Goal: Task Accomplishment & Management: Complete application form

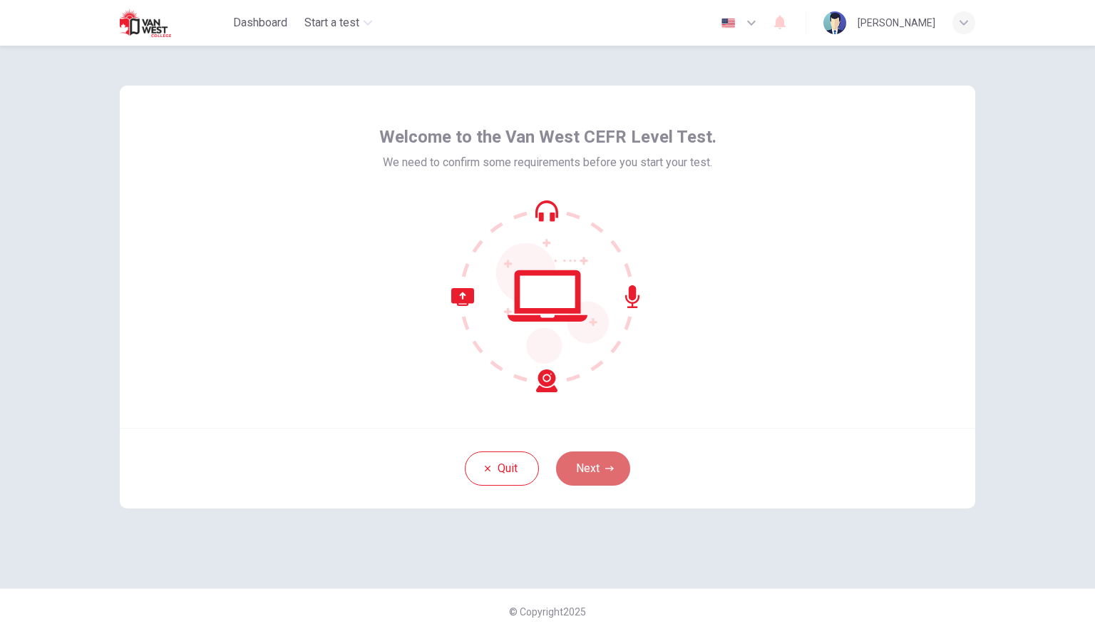
click at [590, 465] on button "Next" at bounding box center [593, 468] width 74 height 34
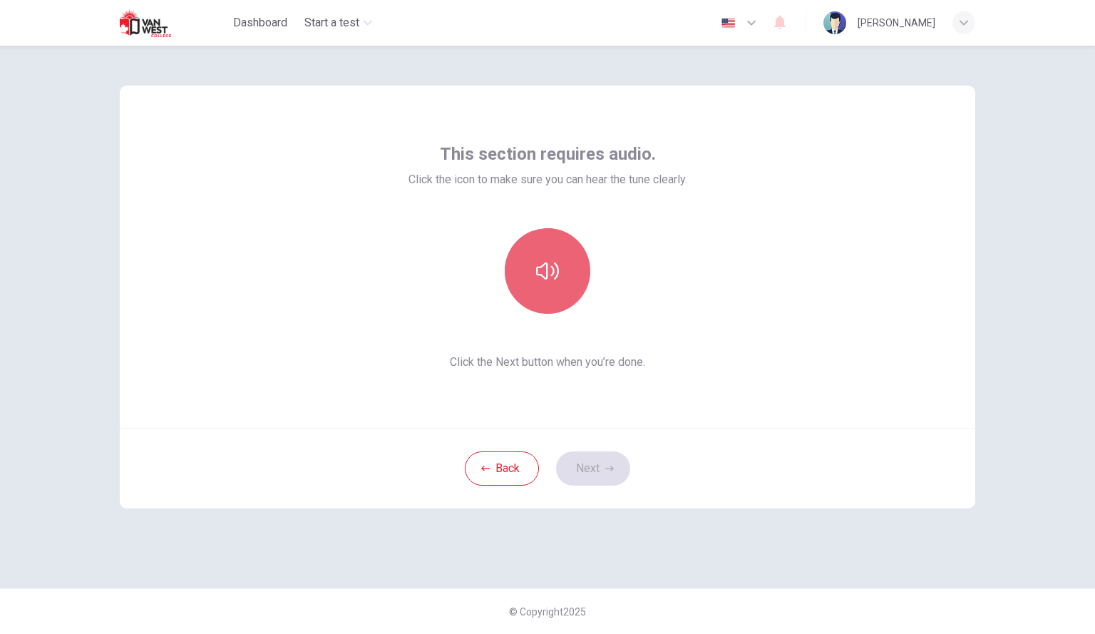
click at [567, 255] on button "button" at bounding box center [548, 271] width 86 height 86
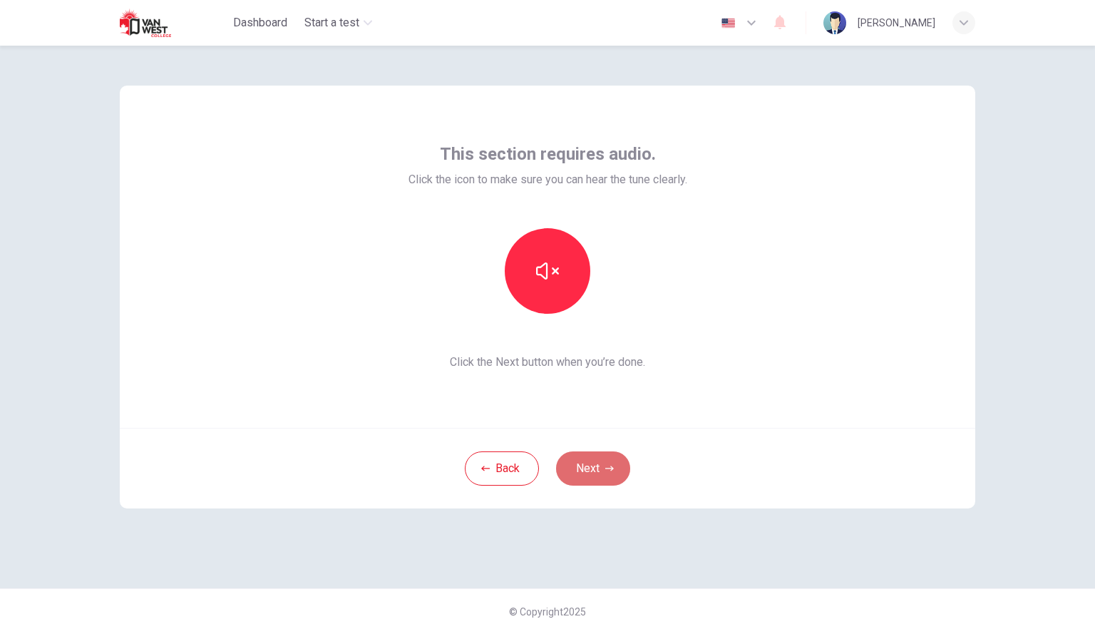
click at [595, 473] on button "Next" at bounding box center [593, 468] width 74 height 34
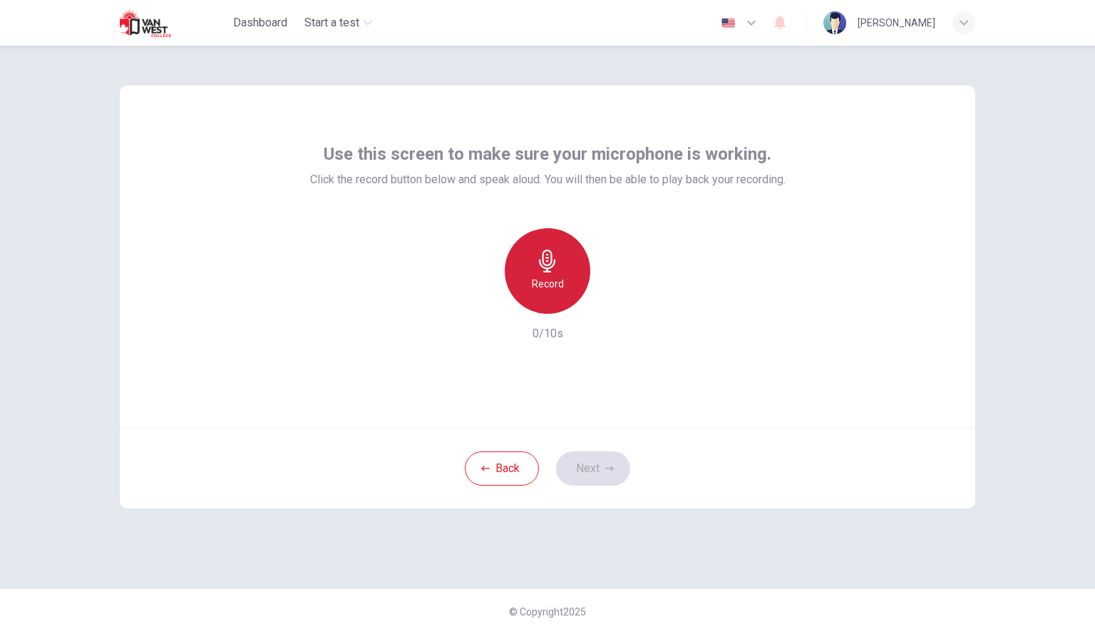
click at [560, 277] on h6 "Record" at bounding box center [548, 283] width 32 height 17
click at [558, 274] on div "Stop" at bounding box center [548, 271] width 86 height 86
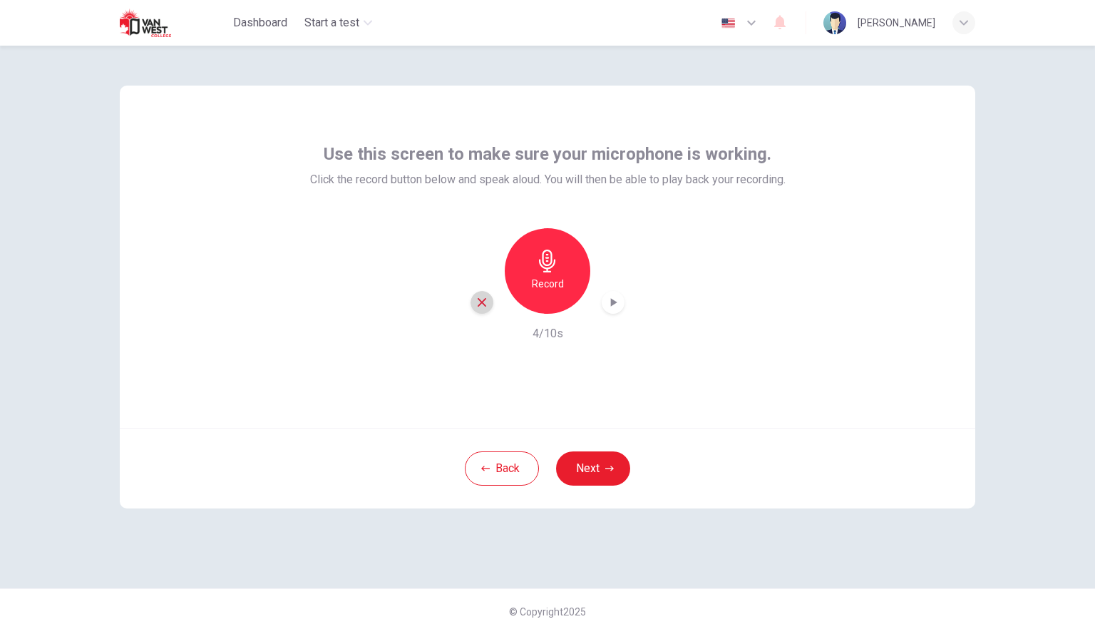
click at [476, 304] on icon "button" at bounding box center [482, 302] width 13 height 13
click at [562, 268] on div "Record" at bounding box center [548, 271] width 86 height 86
click at [562, 268] on div "Stop" at bounding box center [548, 271] width 86 height 86
click at [594, 460] on button "Next" at bounding box center [593, 468] width 74 height 34
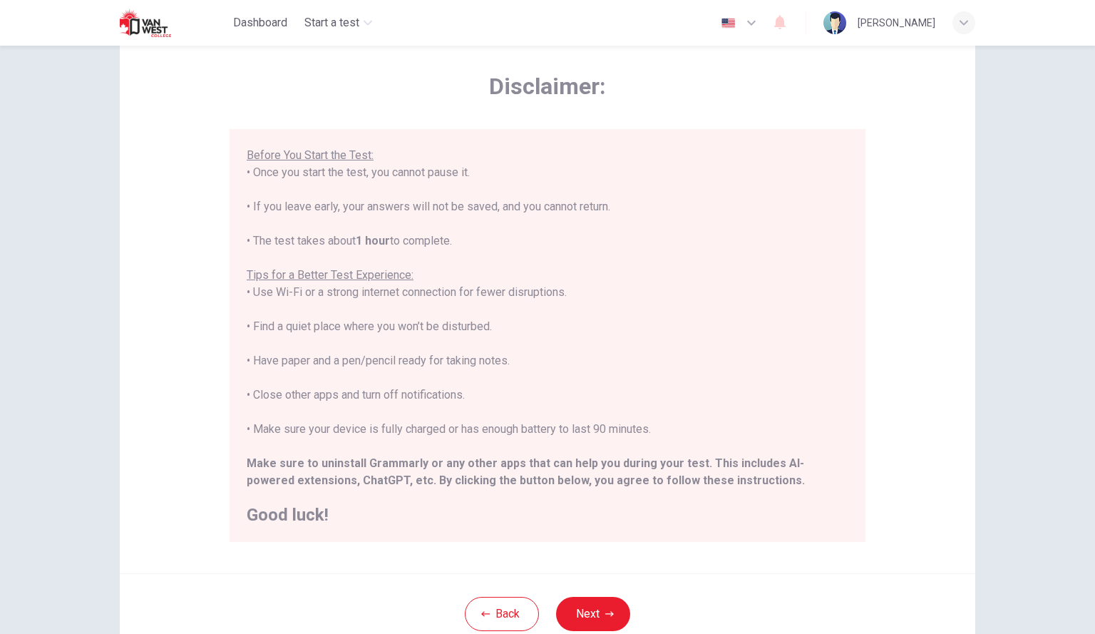
scroll to position [129, 0]
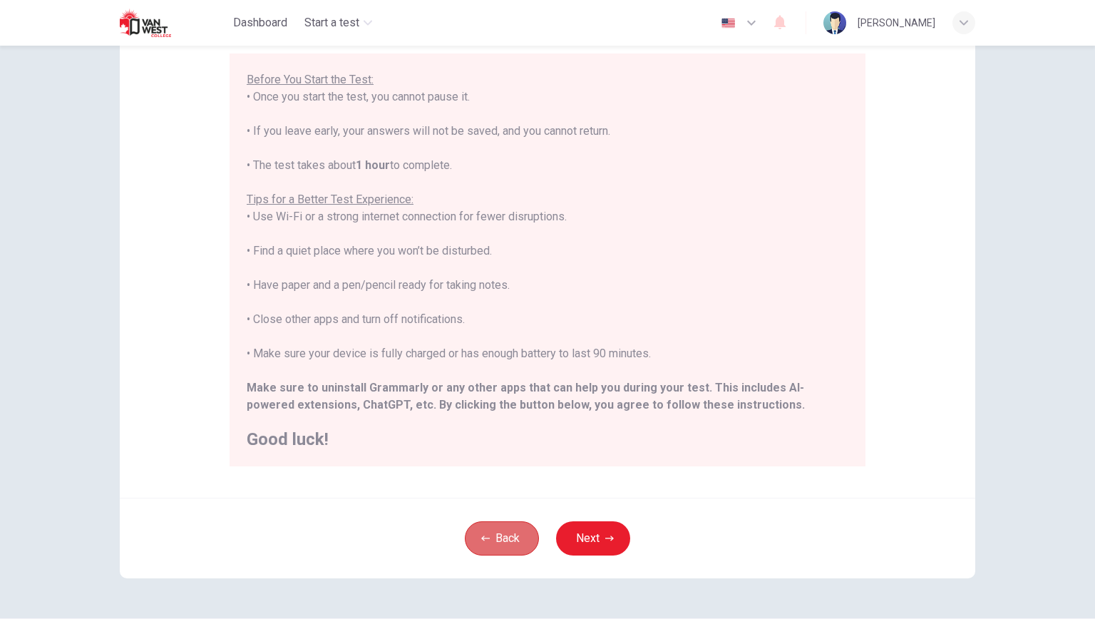
click at [481, 544] on button "Back" at bounding box center [502, 538] width 74 height 34
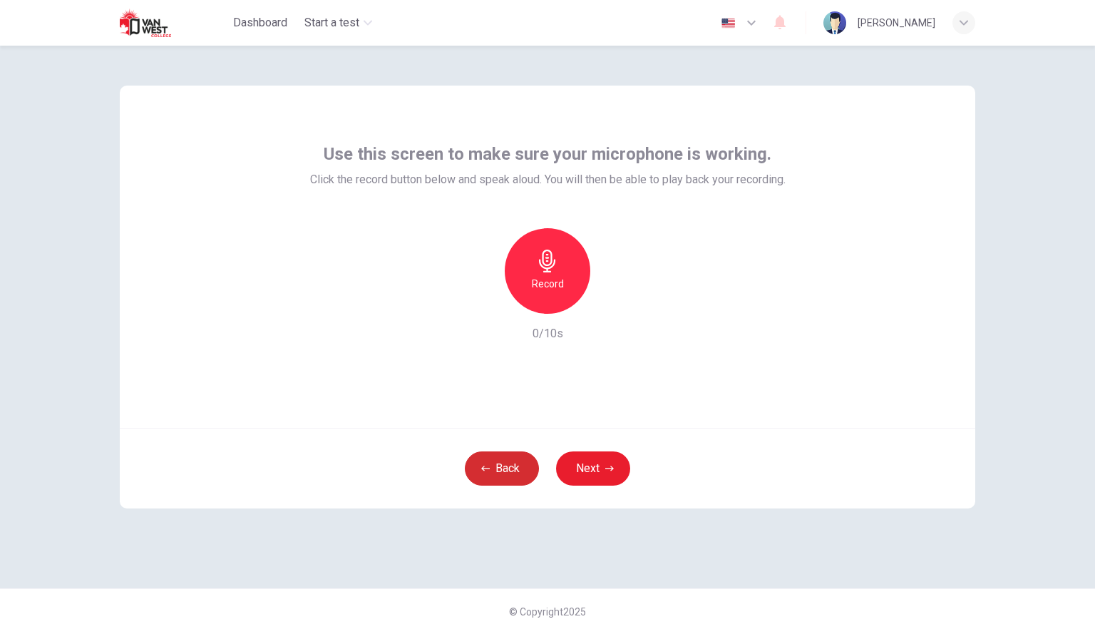
scroll to position [0, 0]
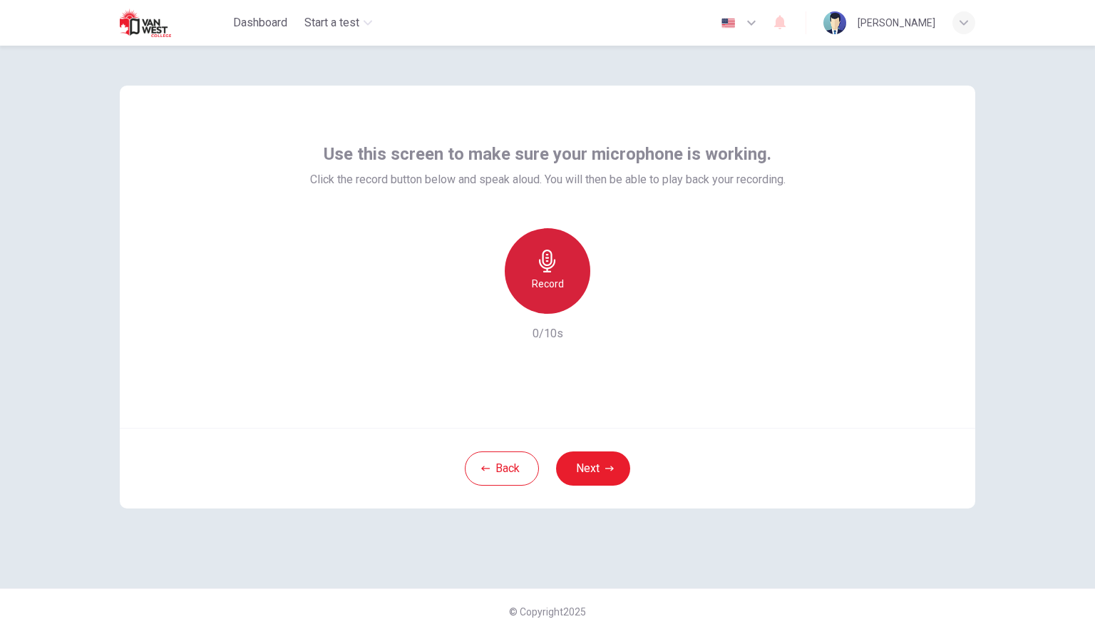
click at [544, 289] on h6 "Record" at bounding box center [548, 283] width 32 height 17
click at [550, 284] on h6 "Stop" at bounding box center [547, 283] width 21 height 17
click at [598, 463] on button "Next" at bounding box center [593, 468] width 74 height 34
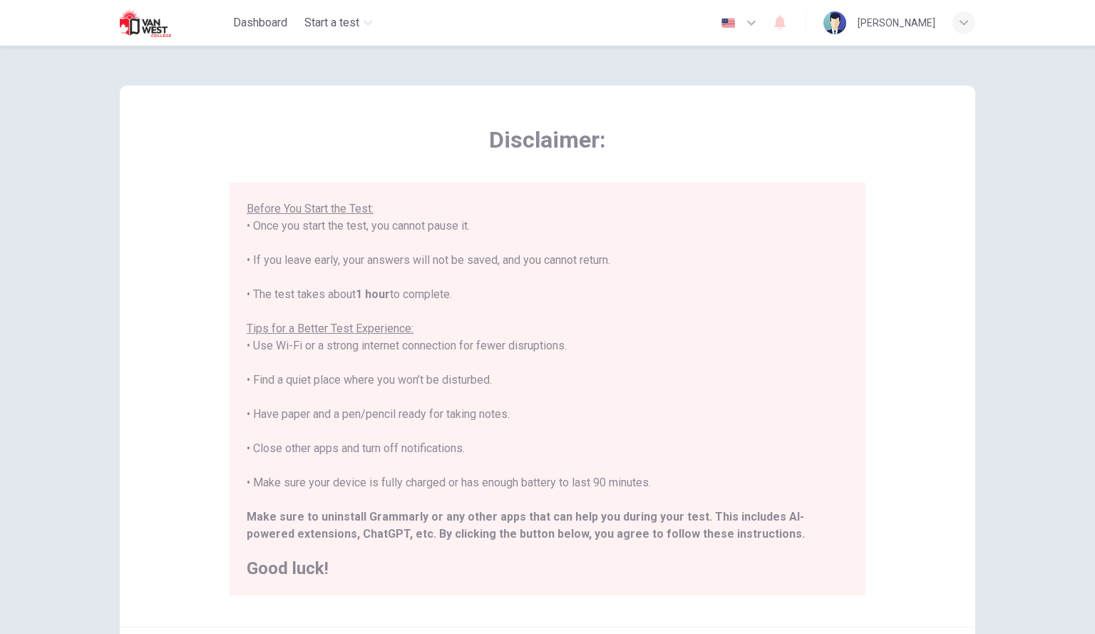
scroll to position [159, 0]
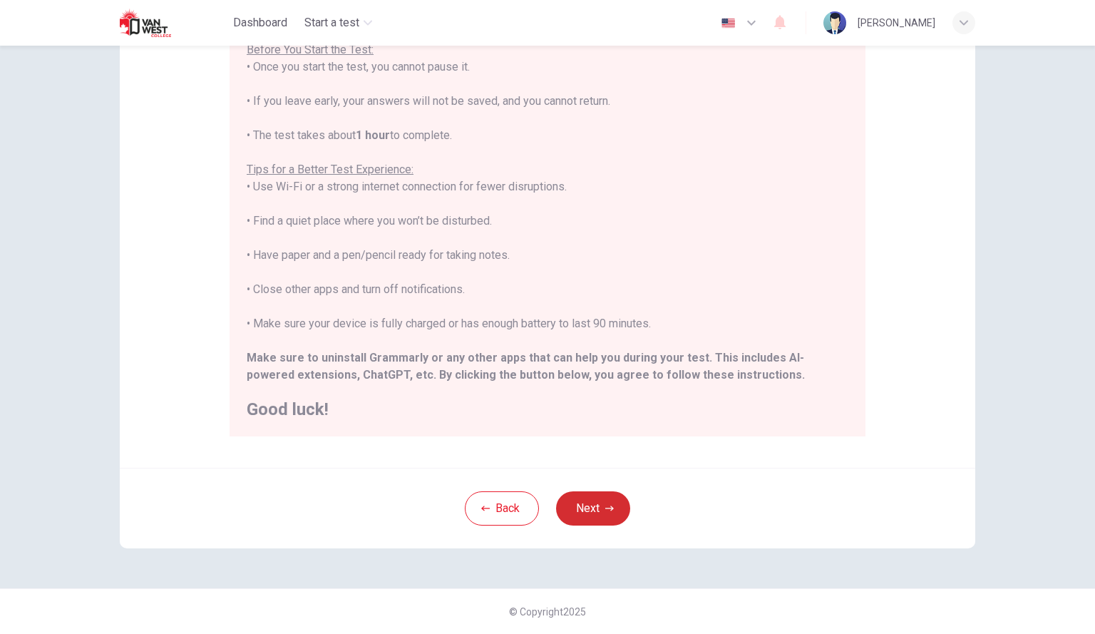
click at [600, 513] on button "Next" at bounding box center [593, 508] width 74 height 34
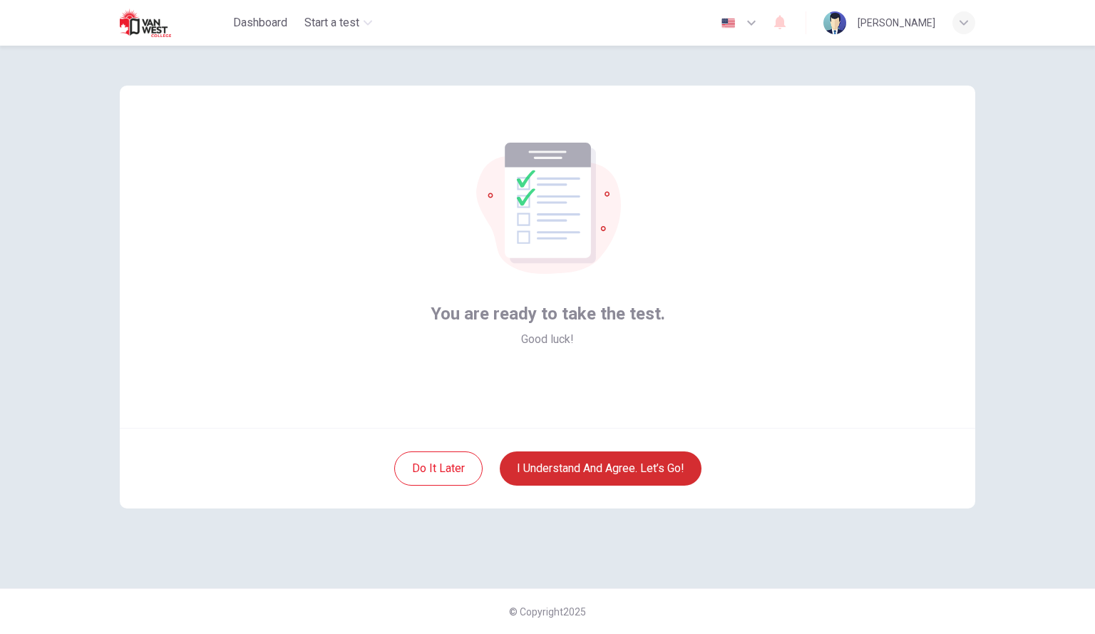
scroll to position [0, 0]
click at [596, 465] on button "I understand and agree. Let’s go!" at bounding box center [601, 468] width 202 height 34
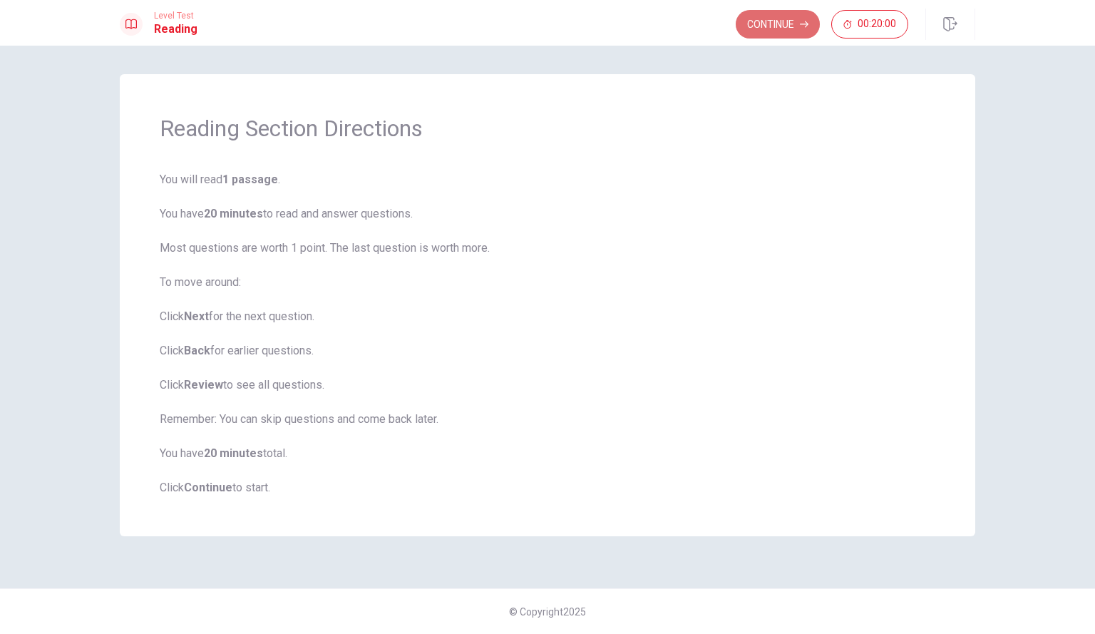
click at [783, 19] on button "Continue" at bounding box center [778, 24] width 84 height 29
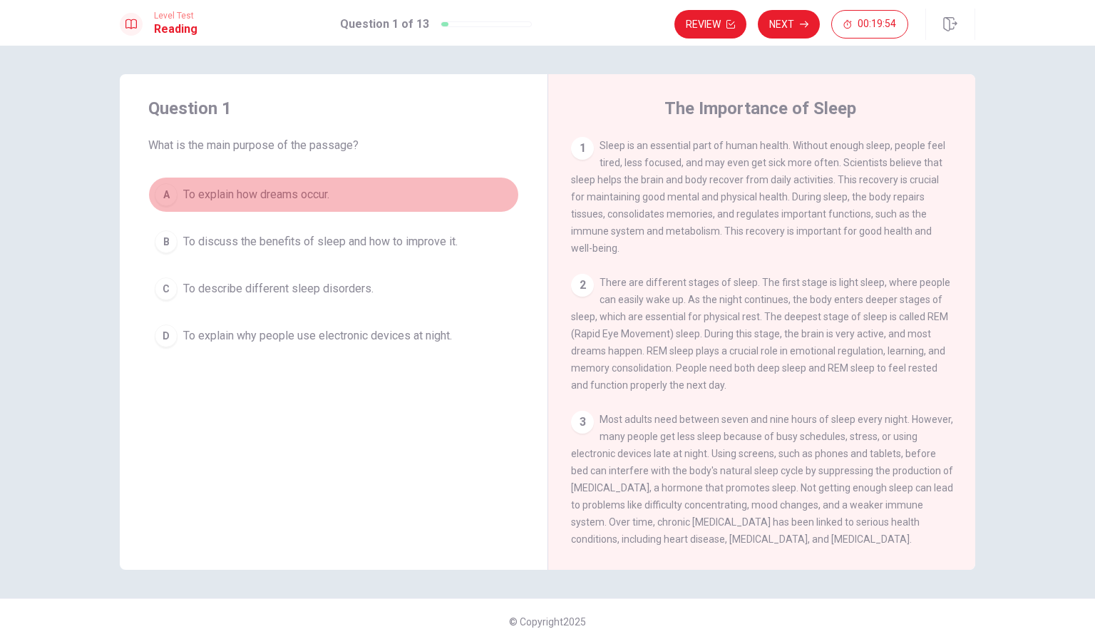
click at [165, 196] on div "A" at bounding box center [166, 194] width 23 height 23
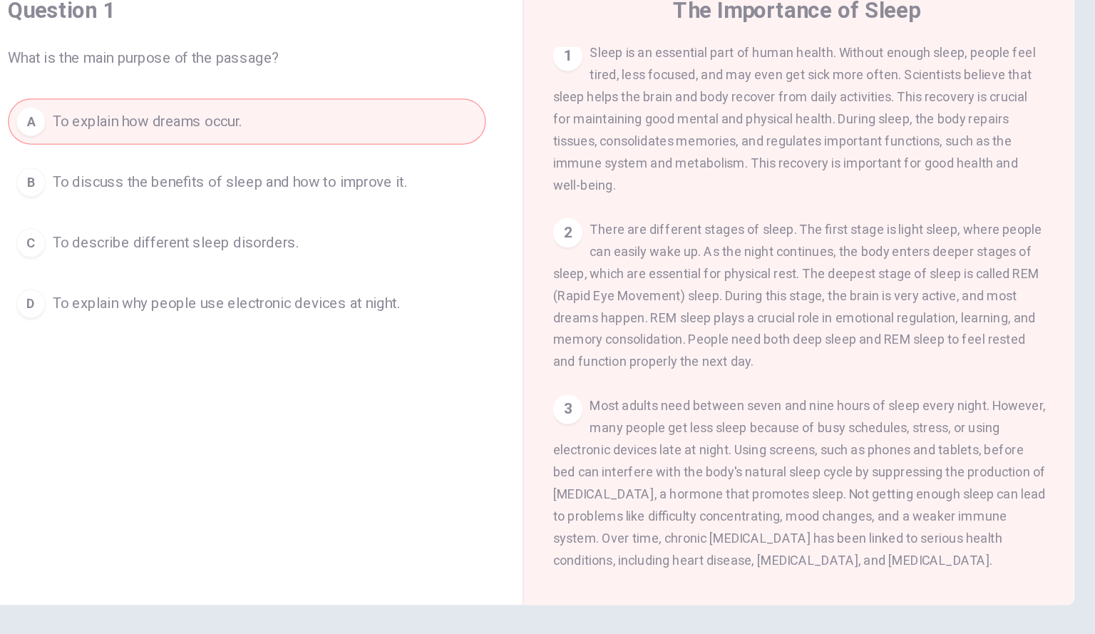
scroll to position [5, 0]
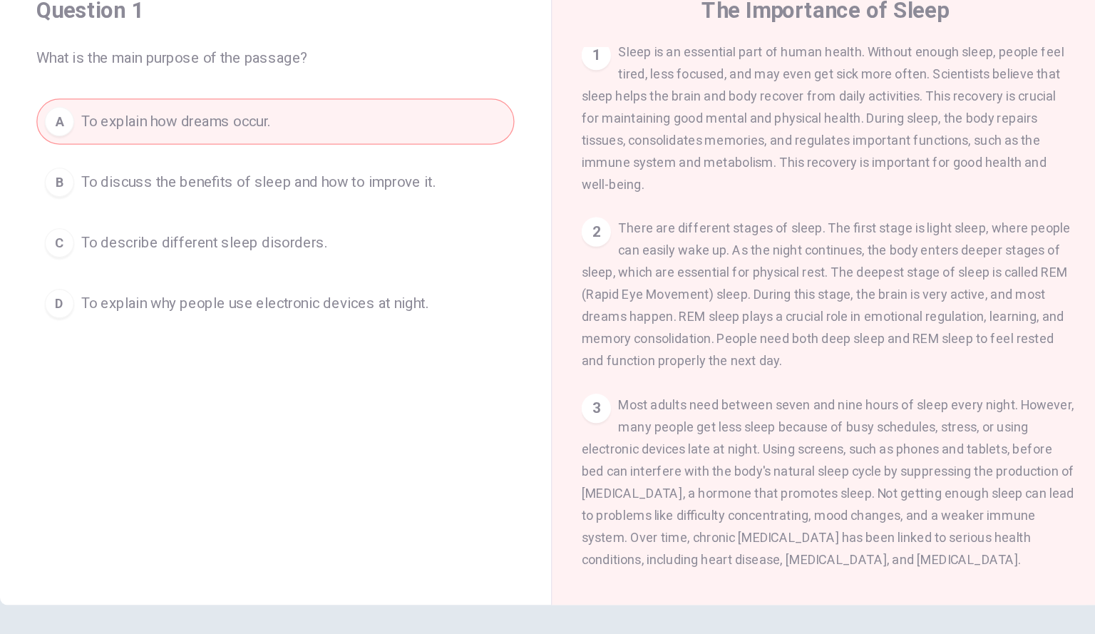
click at [333, 243] on button "B To discuss the benefits of sleep and how to improve it." at bounding box center [333, 232] width 371 height 36
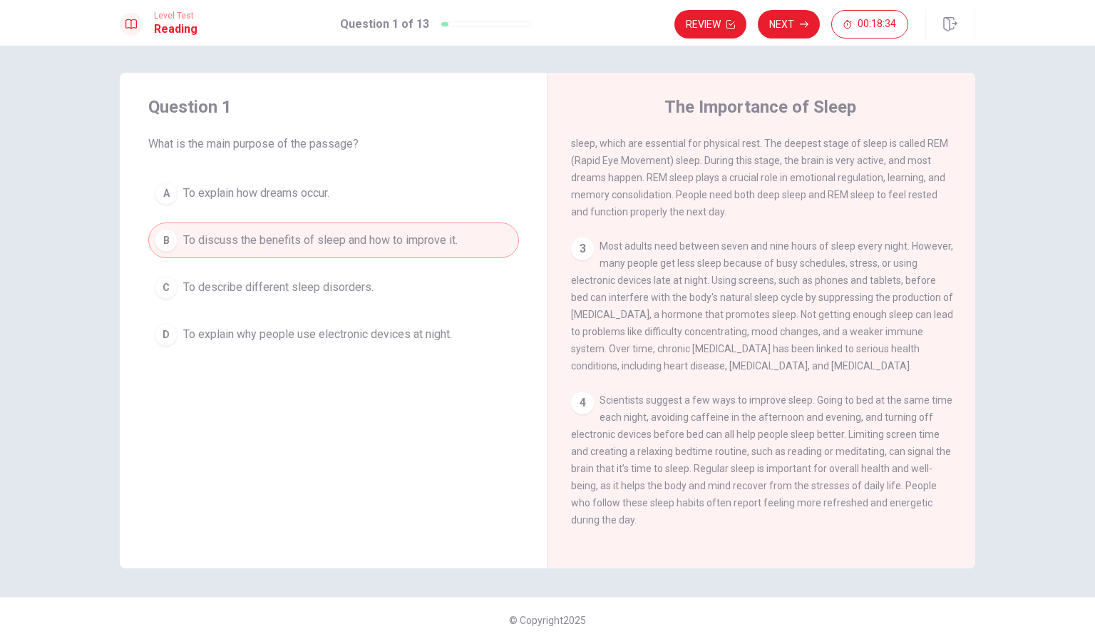
scroll to position [10, 0]
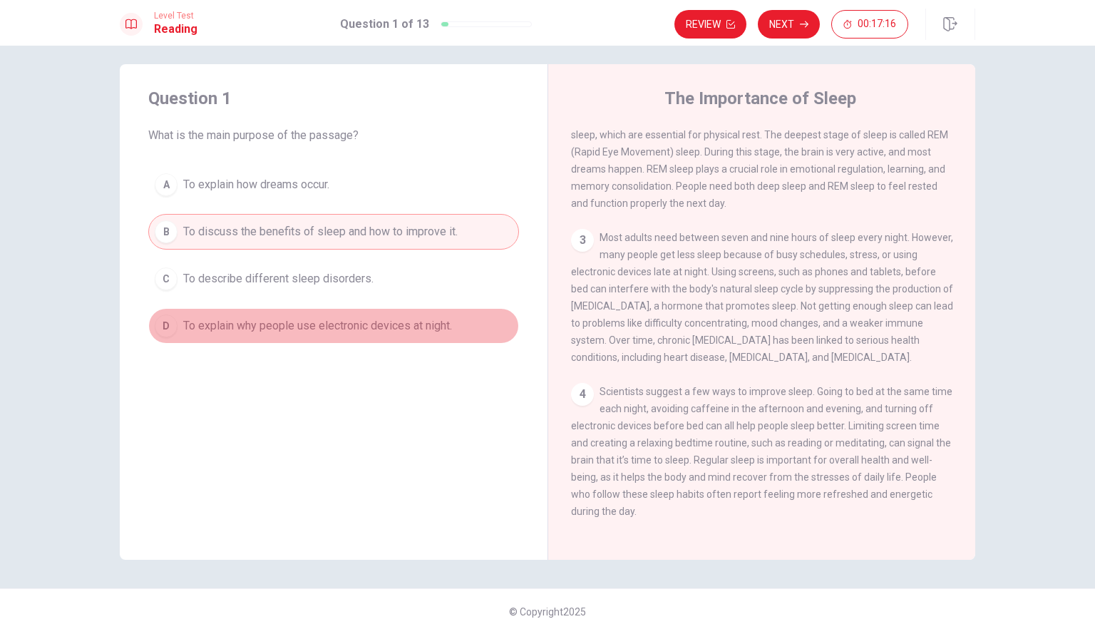
click at [169, 322] on div "D" at bounding box center [166, 325] width 23 height 23
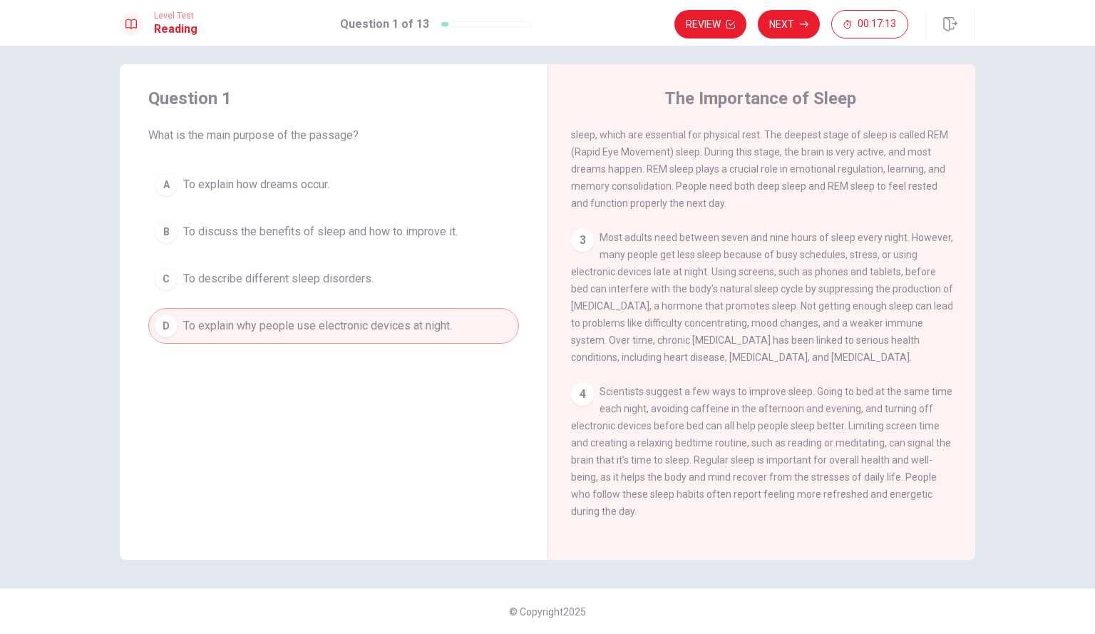
click at [172, 234] on div "B" at bounding box center [166, 231] width 23 height 23
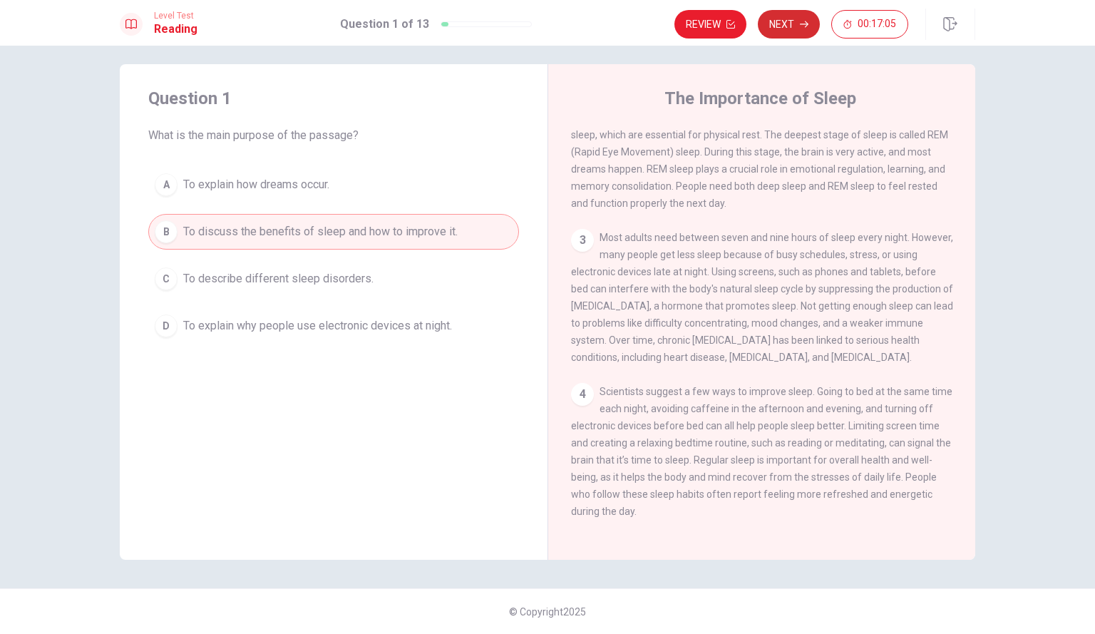
click at [776, 31] on button "Next" at bounding box center [789, 24] width 62 height 29
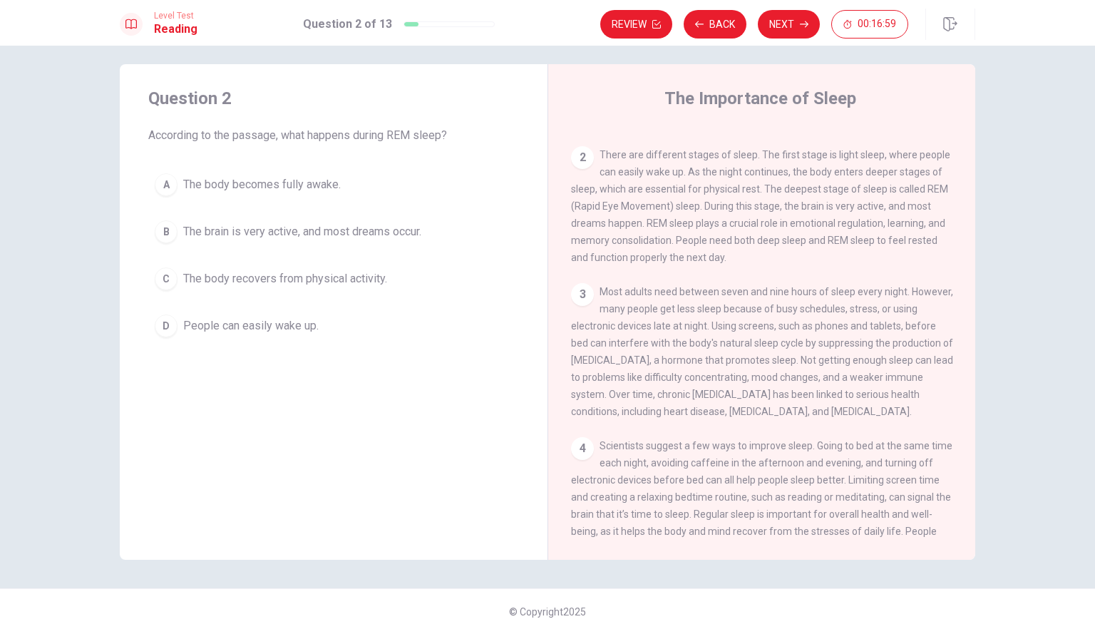
scroll to position [100, 0]
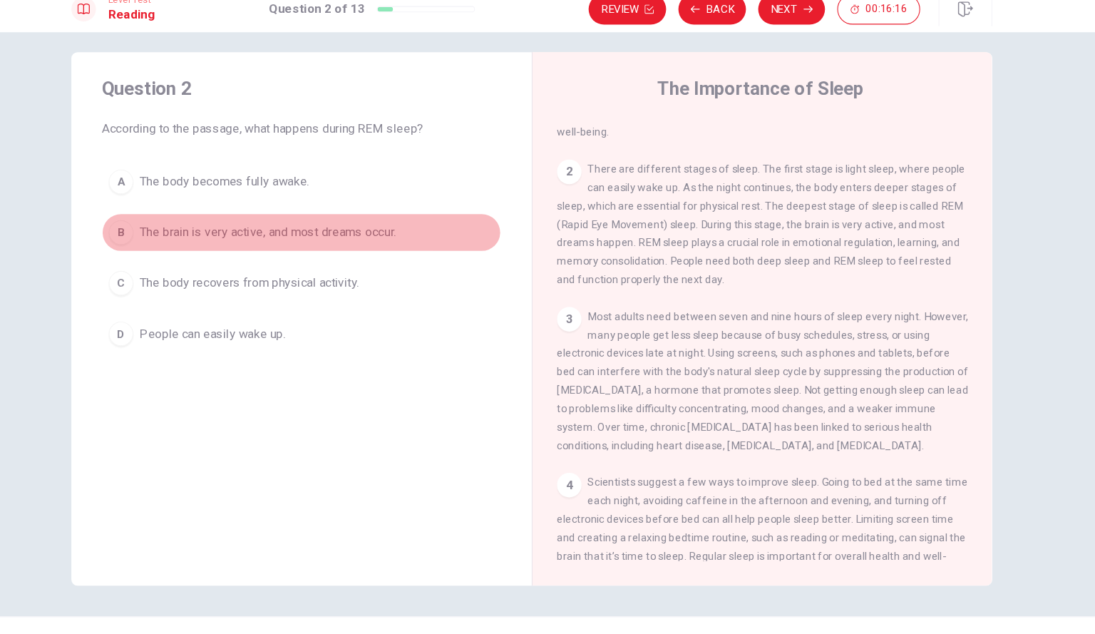
click at [174, 230] on button "B The brain is very active, and most dreams occur." at bounding box center [333, 232] width 371 height 36
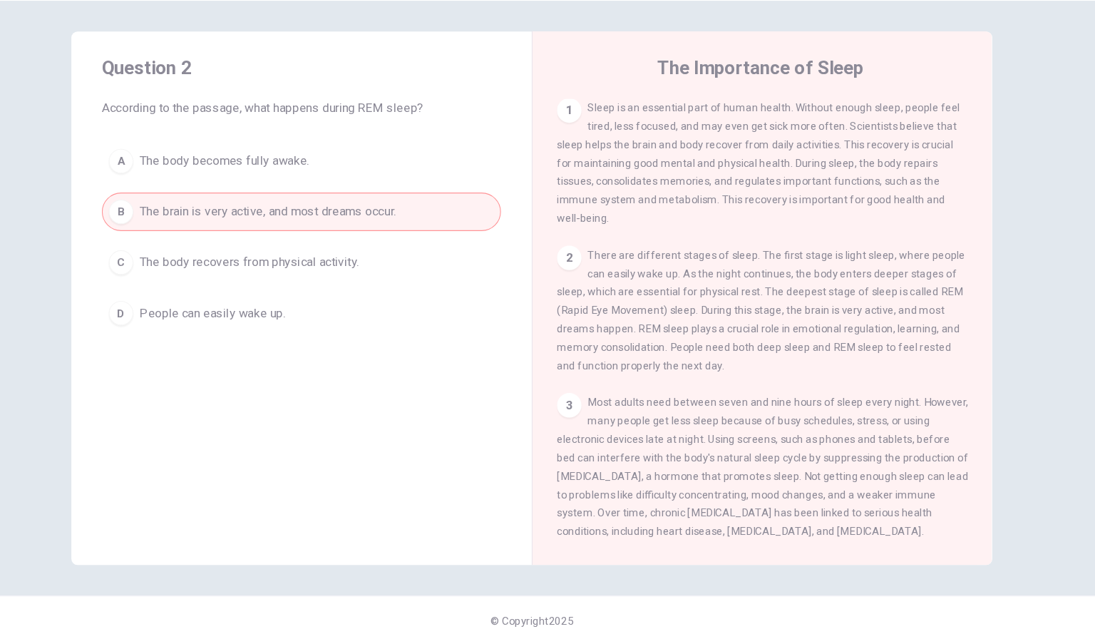
scroll to position [0, 0]
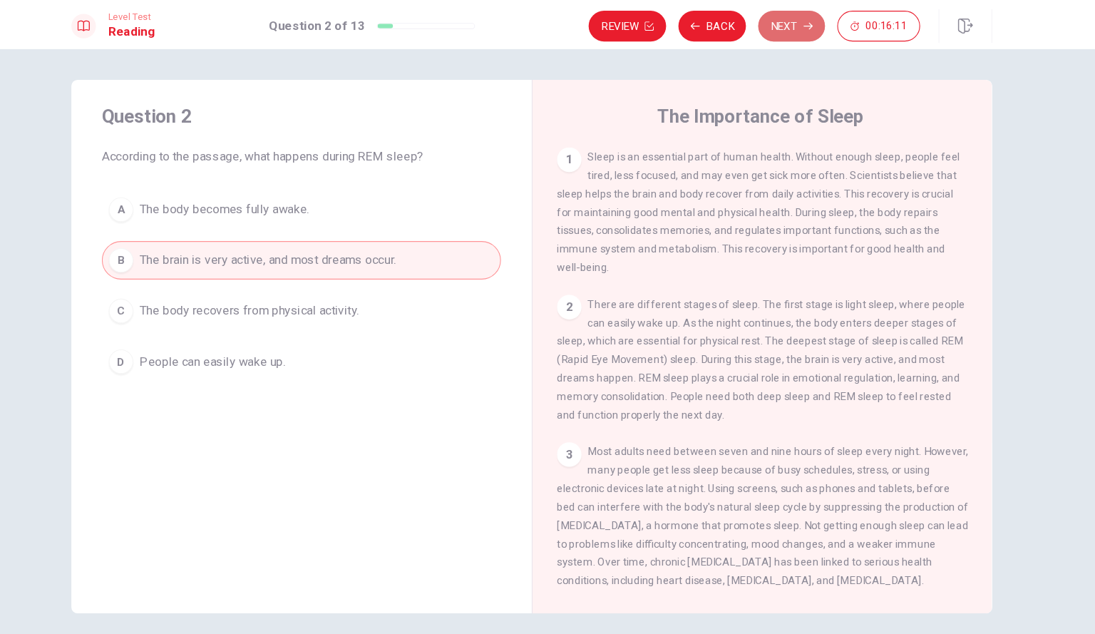
click at [782, 19] on button "Next" at bounding box center [789, 24] width 62 height 29
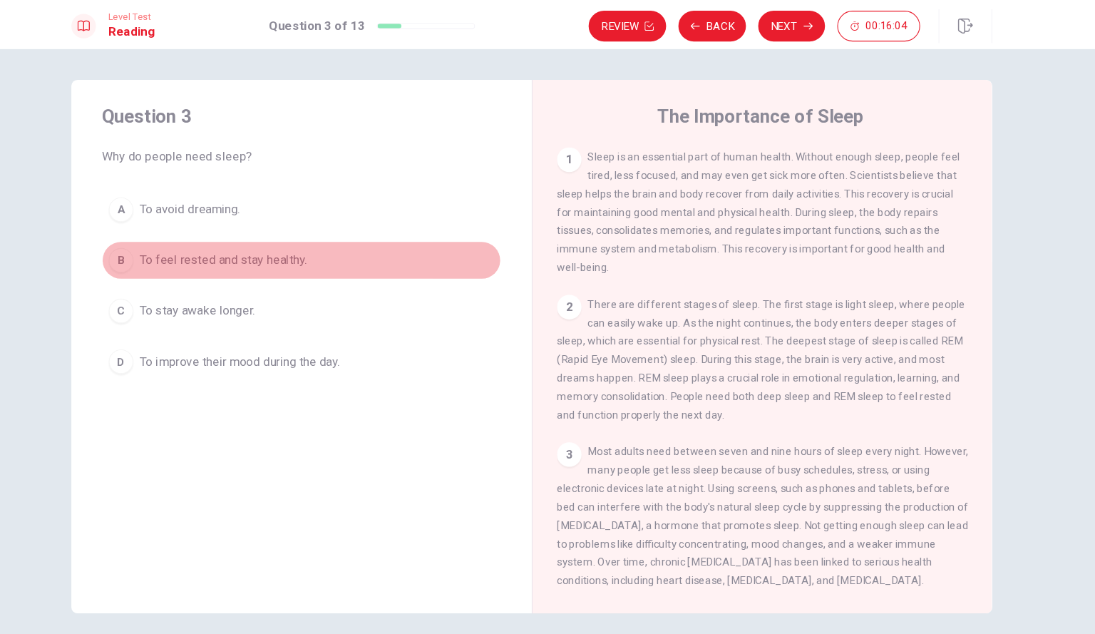
click at [163, 238] on div "B" at bounding box center [166, 241] width 23 height 23
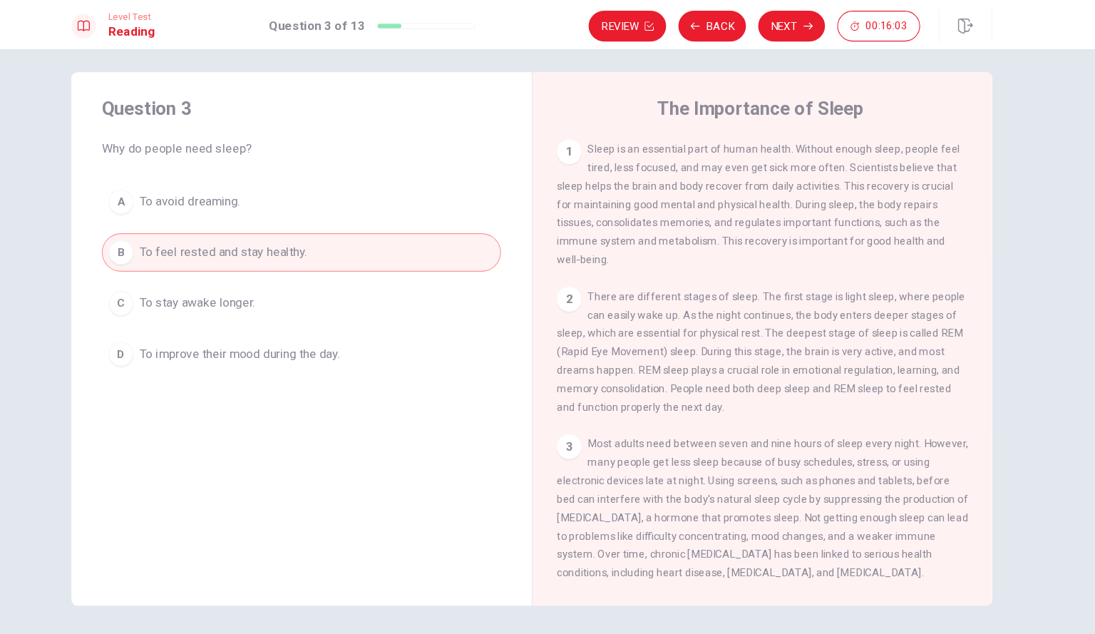
scroll to position [10, 0]
click at [792, 24] on button "Next" at bounding box center [789, 24] width 62 height 29
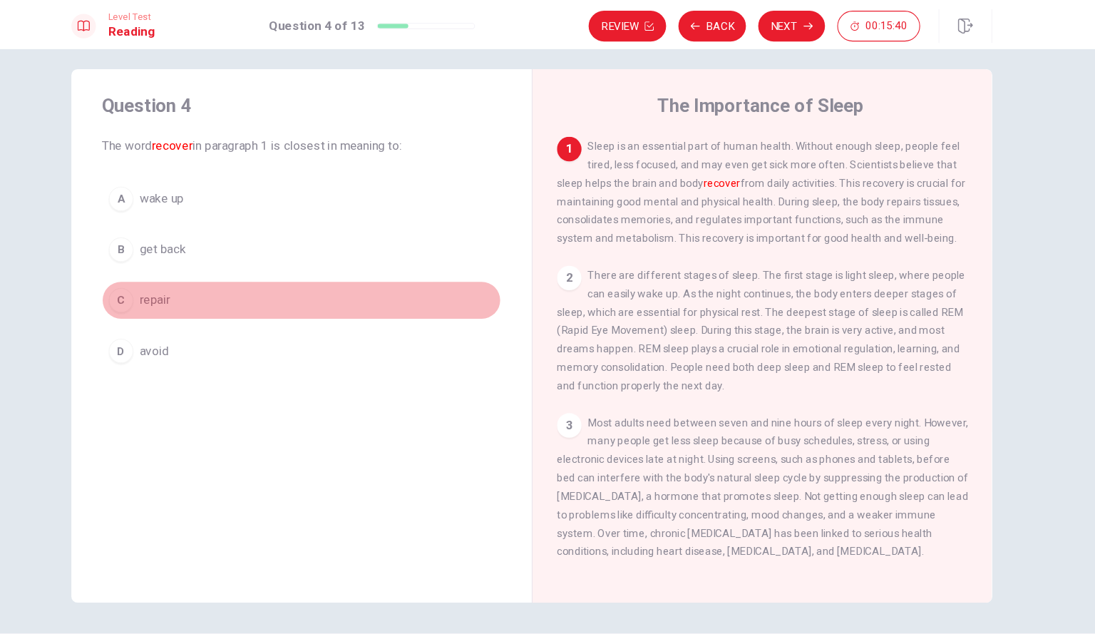
click at [168, 284] on div "C" at bounding box center [166, 278] width 23 height 23
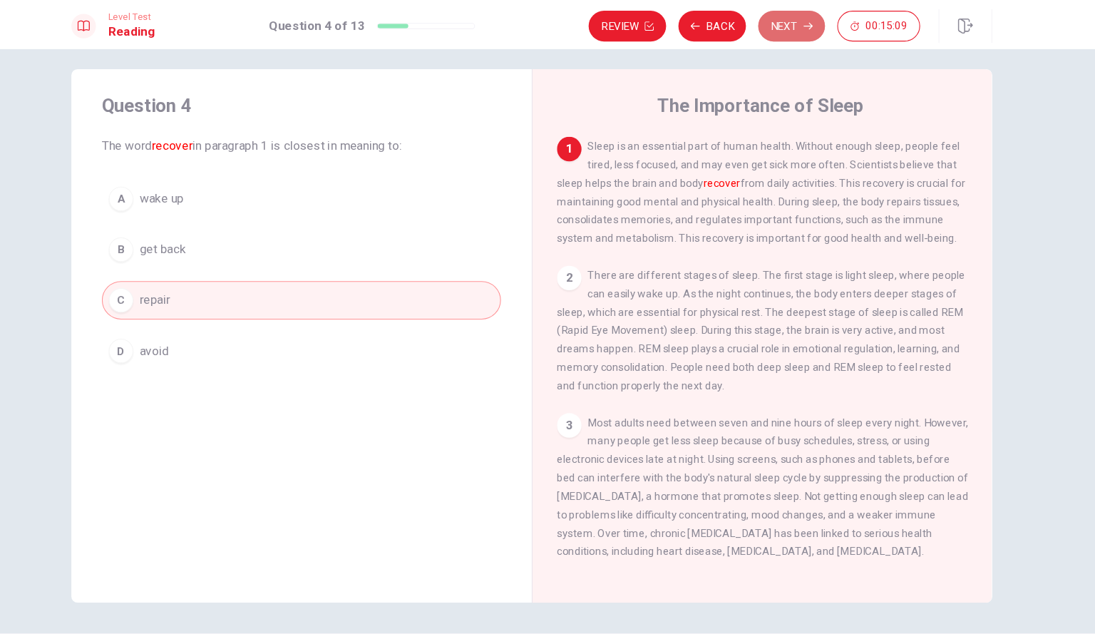
click at [796, 16] on button "Next" at bounding box center [789, 24] width 62 height 29
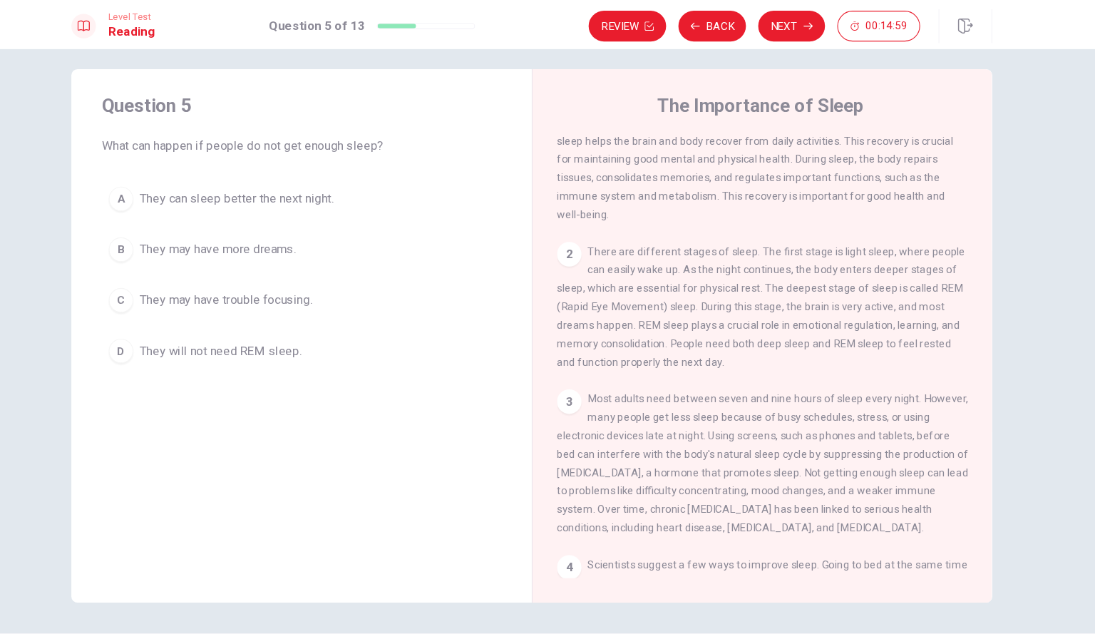
scroll to position [61, 0]
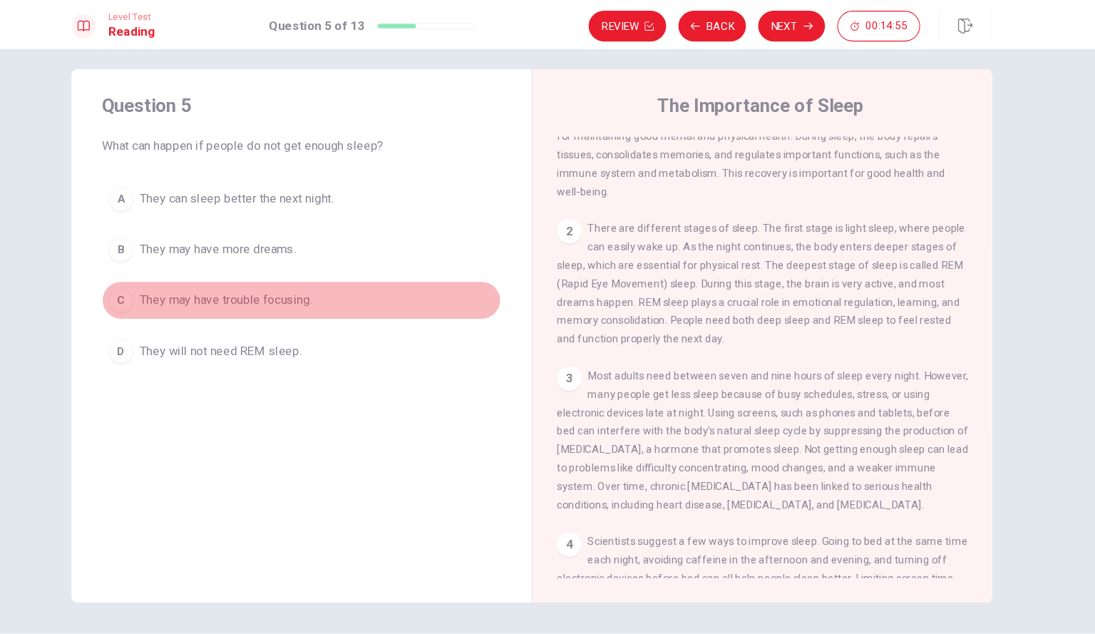
click at [161, 270] on div "C" at bounding box center [166, 278] width 23 height 23
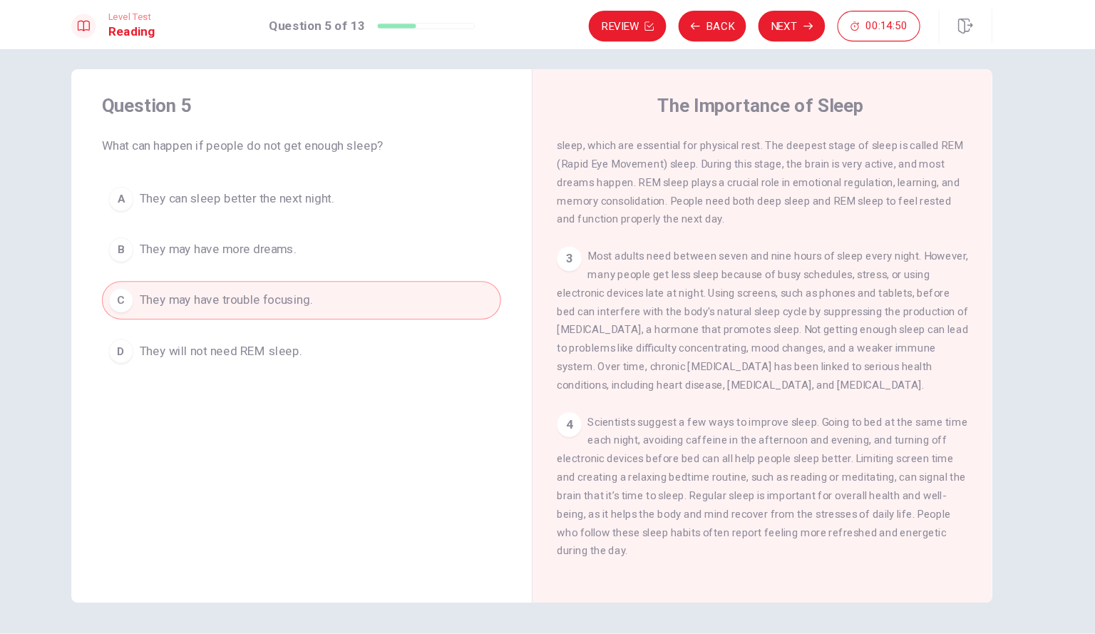
scroll to position [193, 0]
click at [780, 25] on button "Next" at bounding box center [789, 24] width 62 height 29
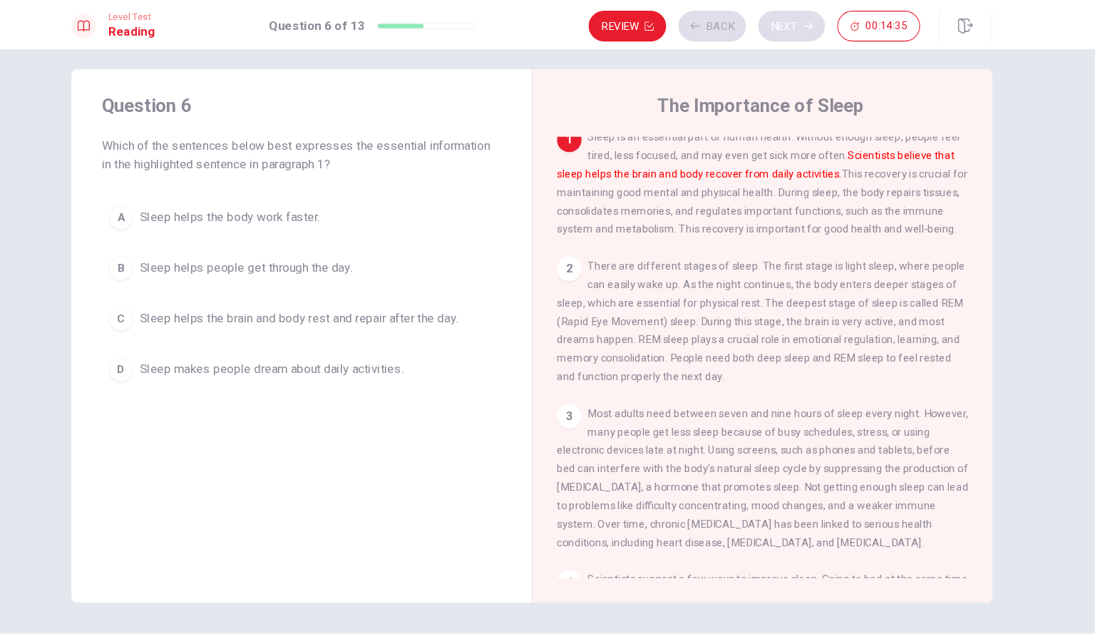
scroll to position [0, 0]
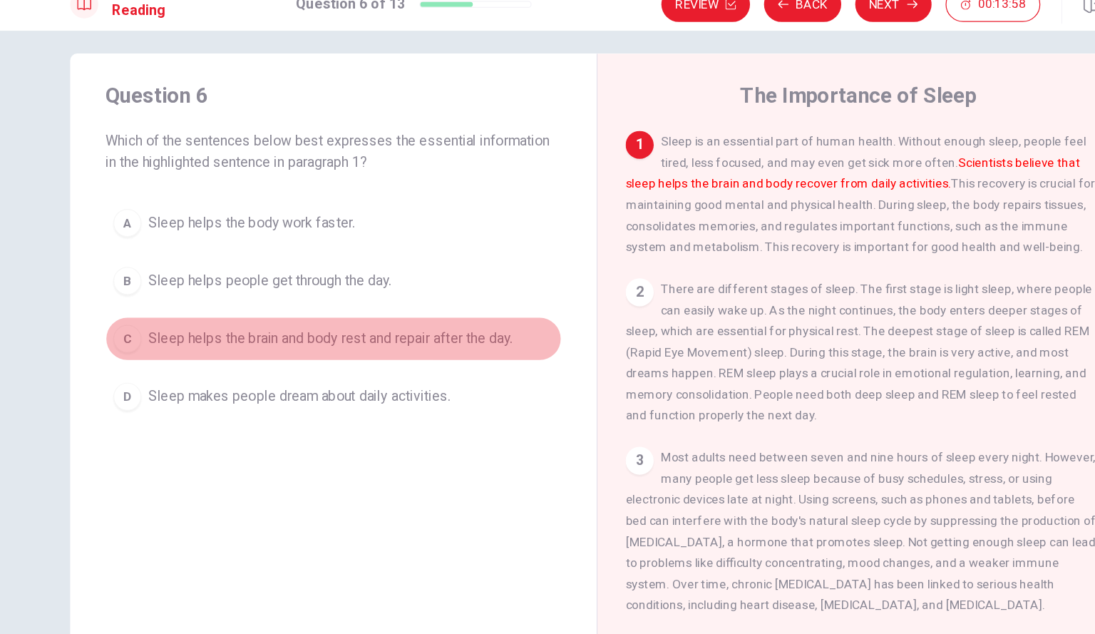
click at [165, 296] on div "C" at bounding box center [166, 295] width 23 height 23
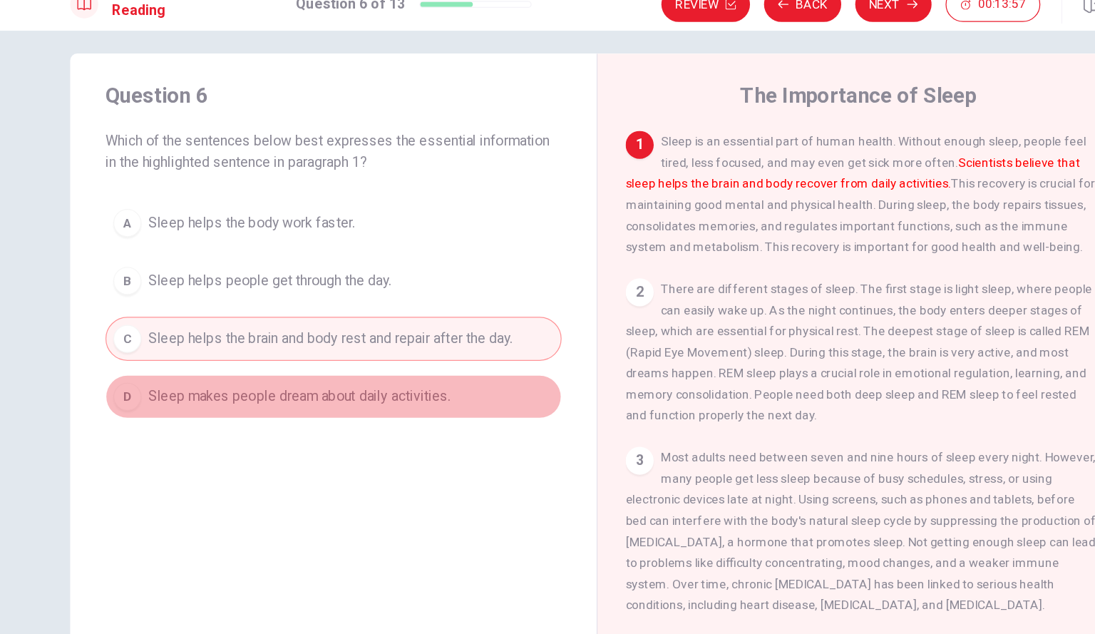
click at [164, 338] on div "D" at bounding box center [166, 343] width 23 height 23
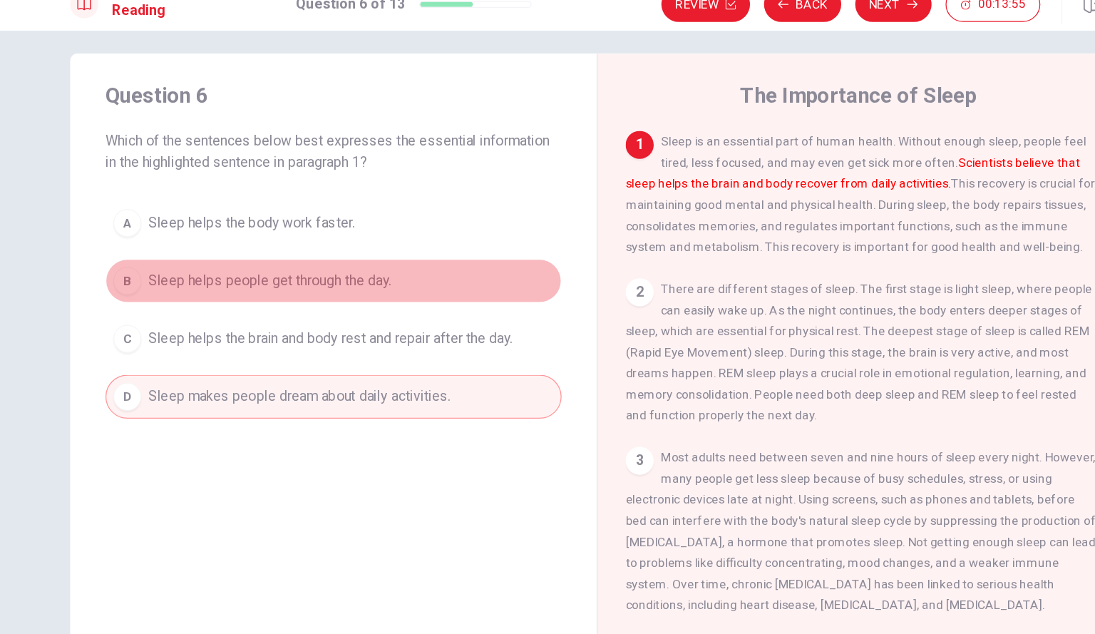
click at [167, 255] on div "B" at bounding box center [166, 248] width 23 height 23
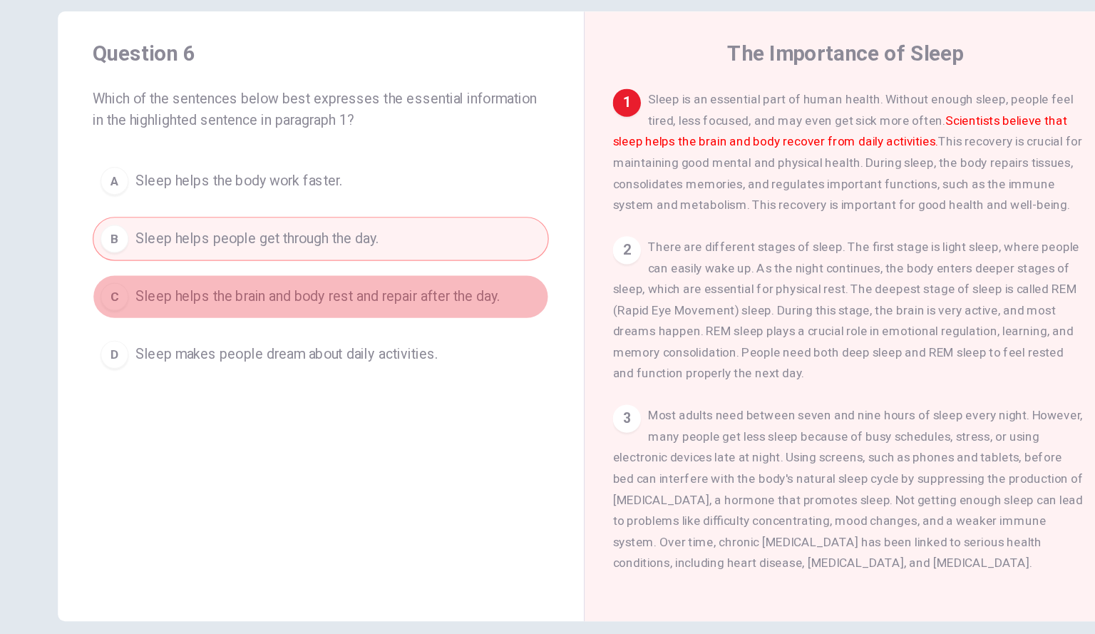
click at [168, 296] on div "C" at bounding box center [166, 295] width 23 height 23
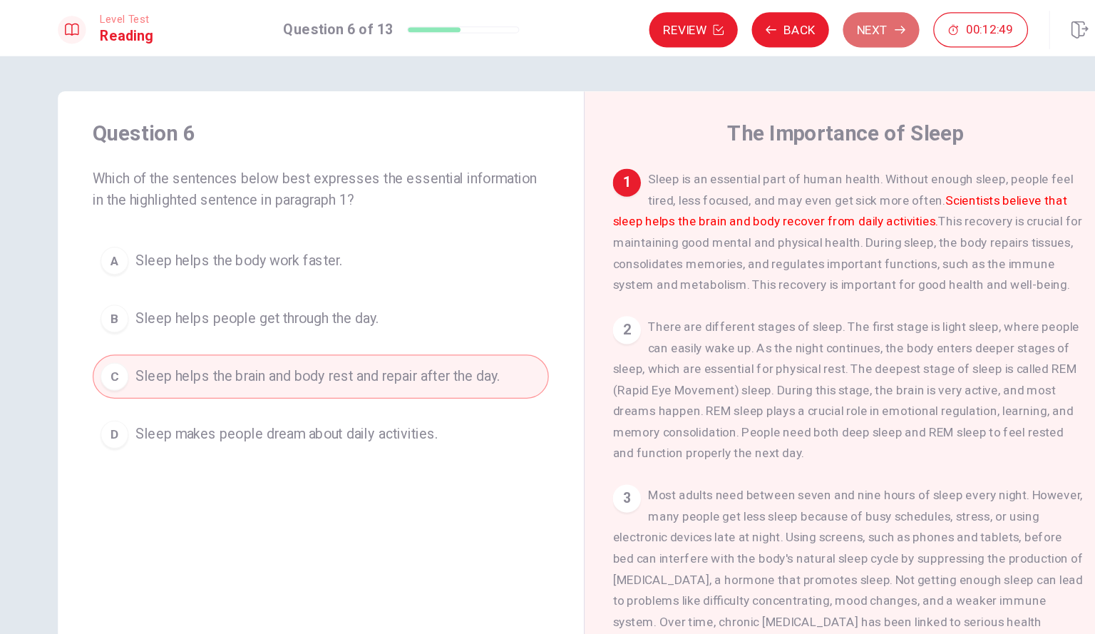
click at [806, 24] on icon "button" at bounding box center [804, 24] width 9 height 9
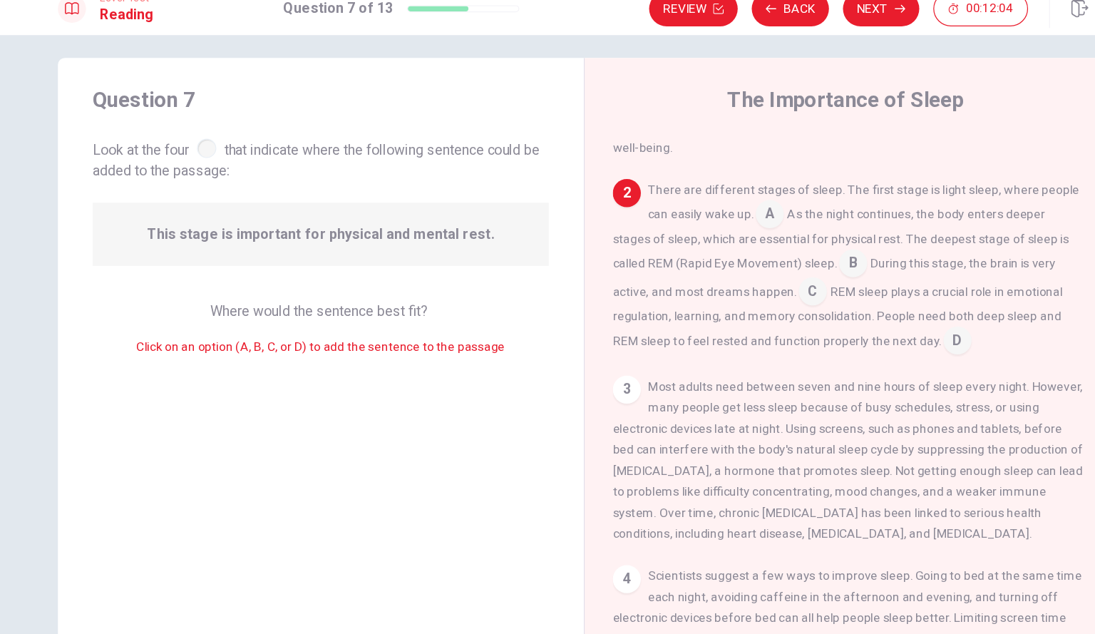
scroll to position [102, 0]
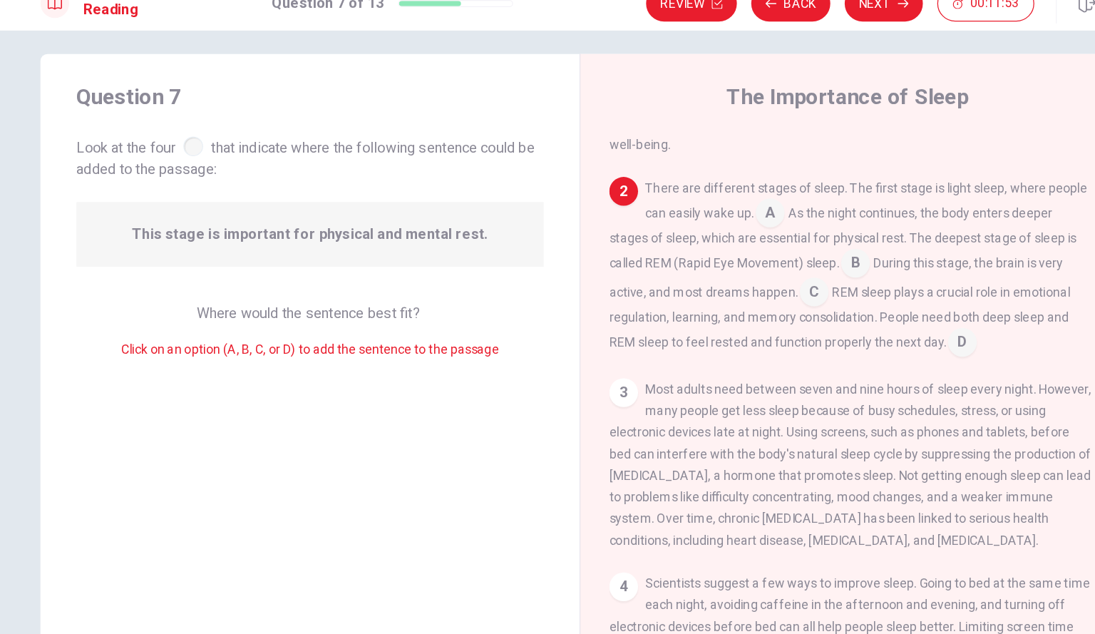
click at [702, 197] on input at bounding box center [698, 191] width 23 height 23
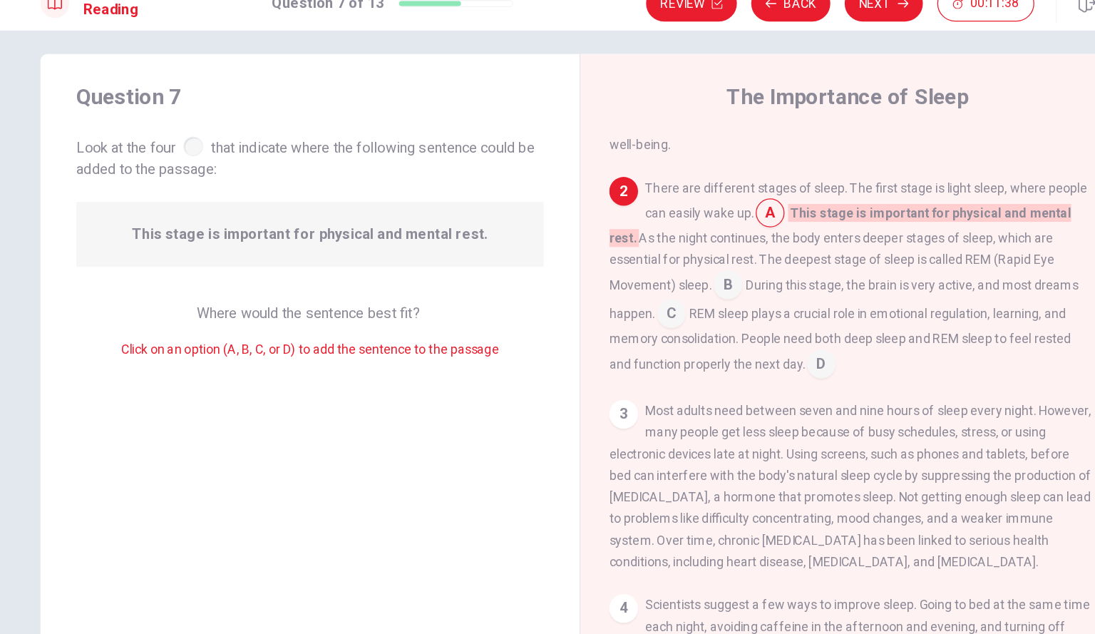
click at [662, 248] on input at bounding box center [665, 248] width 23 height 23
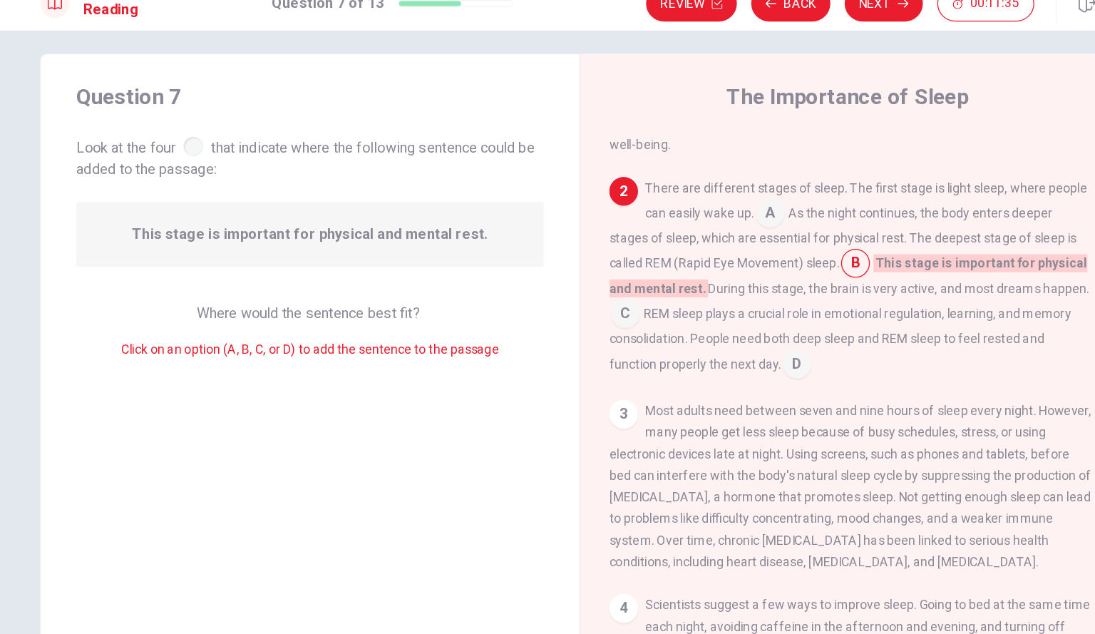
click at [694, 201] on input at bounding box center [698, 191] width 23 height 23
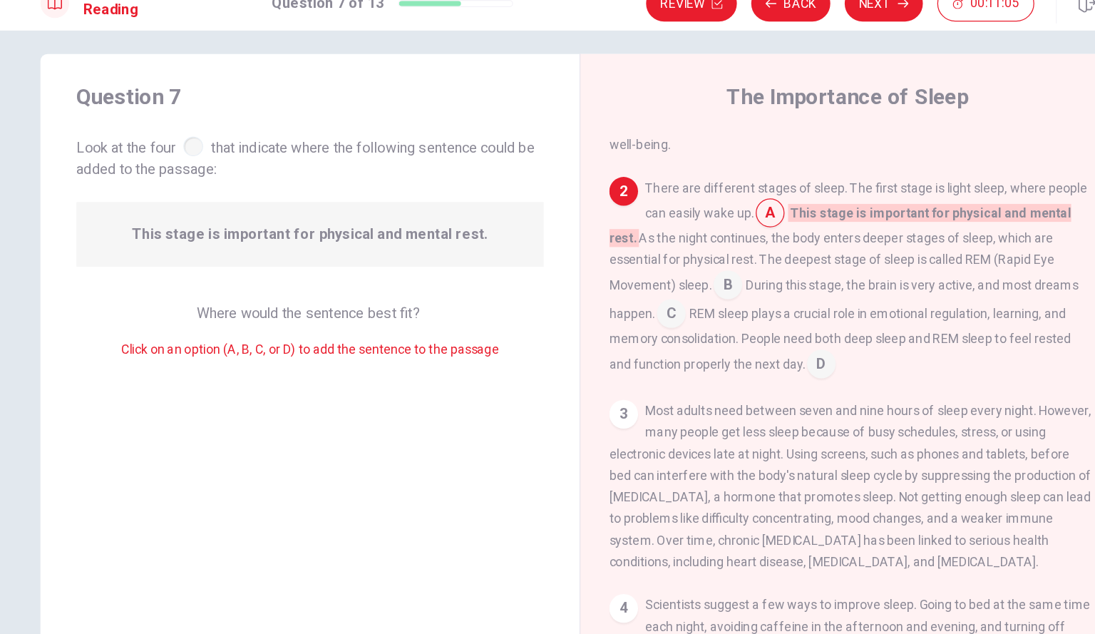
click at [664, 251] on input at bounding box center [665, 248] width 23 height 23
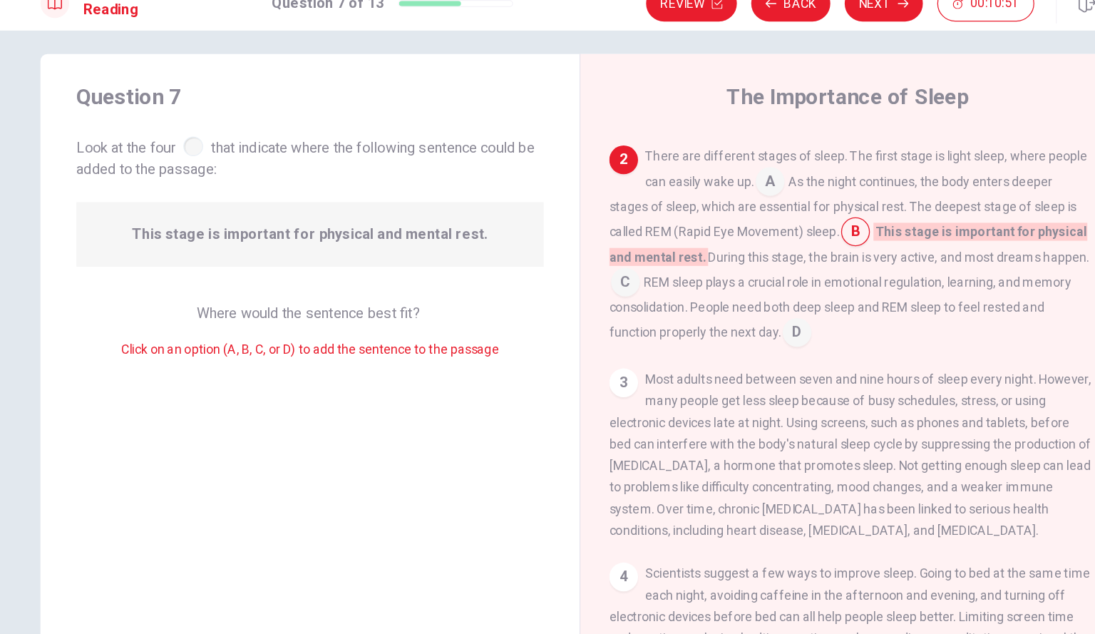
scroll to position [125, 0]
click at [703, 171] on input at bounding box center [698, 169] width 23 height 23
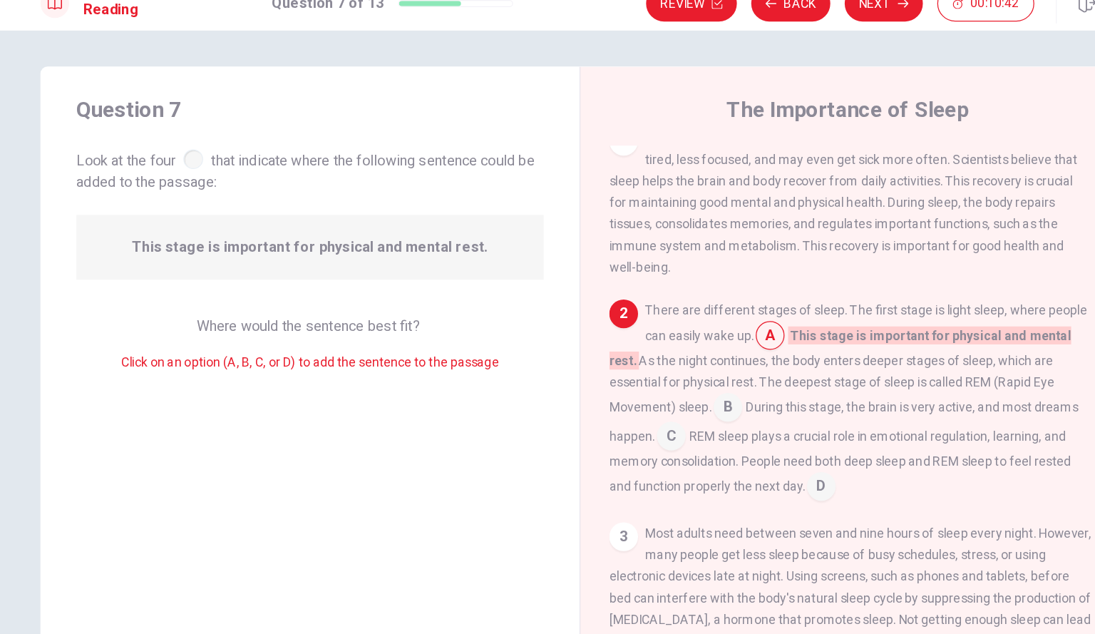
scroll to position [0, 0]
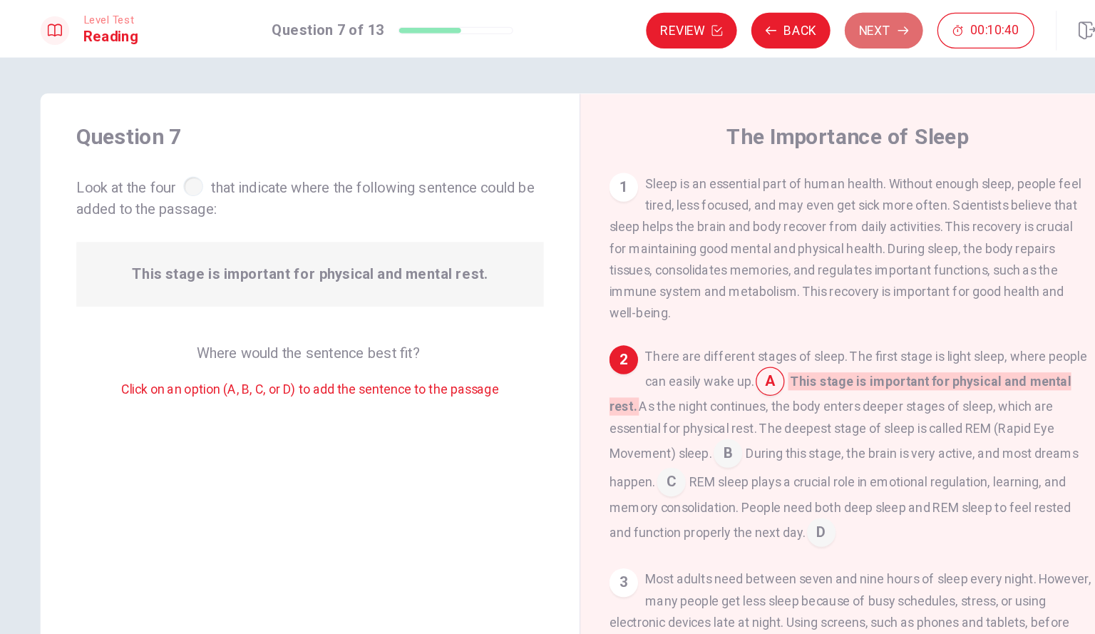
click at [791, 16] on button "Next" at bounding box center [789, 24] width 62 height 29
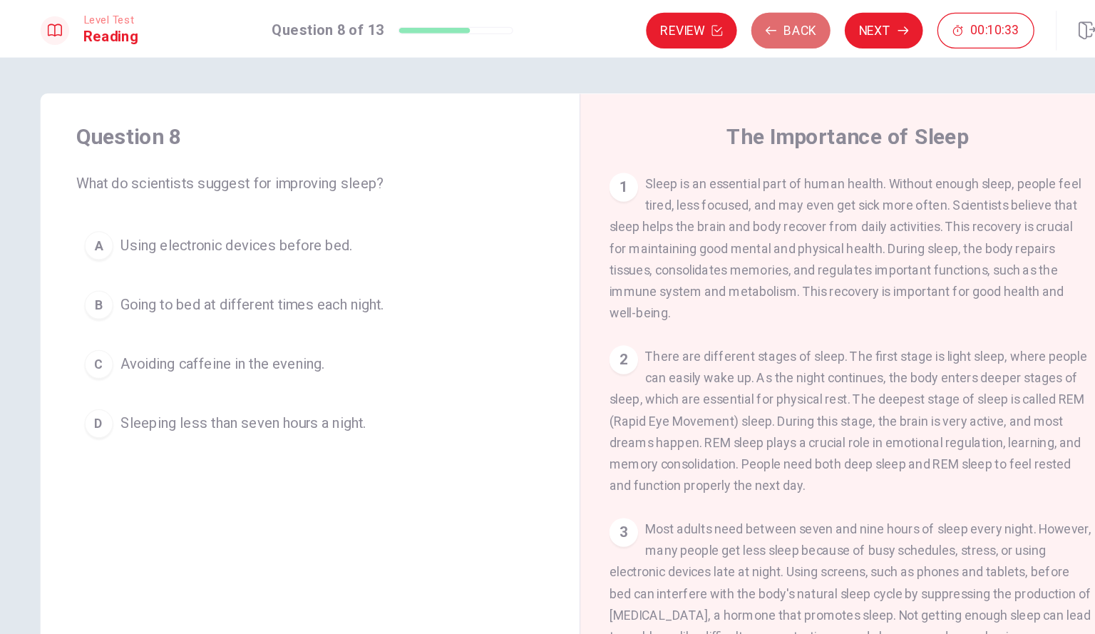
click at [707, 17] on button "Back" at bounding box center [715, 24] width 63 height 29
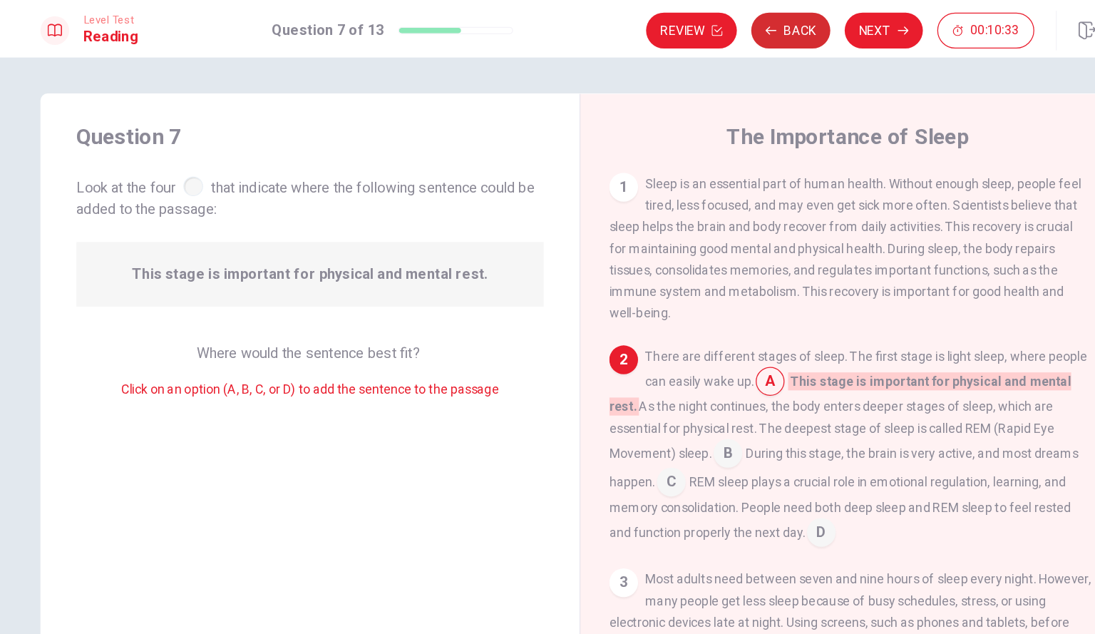
scroll to position [34, 0]
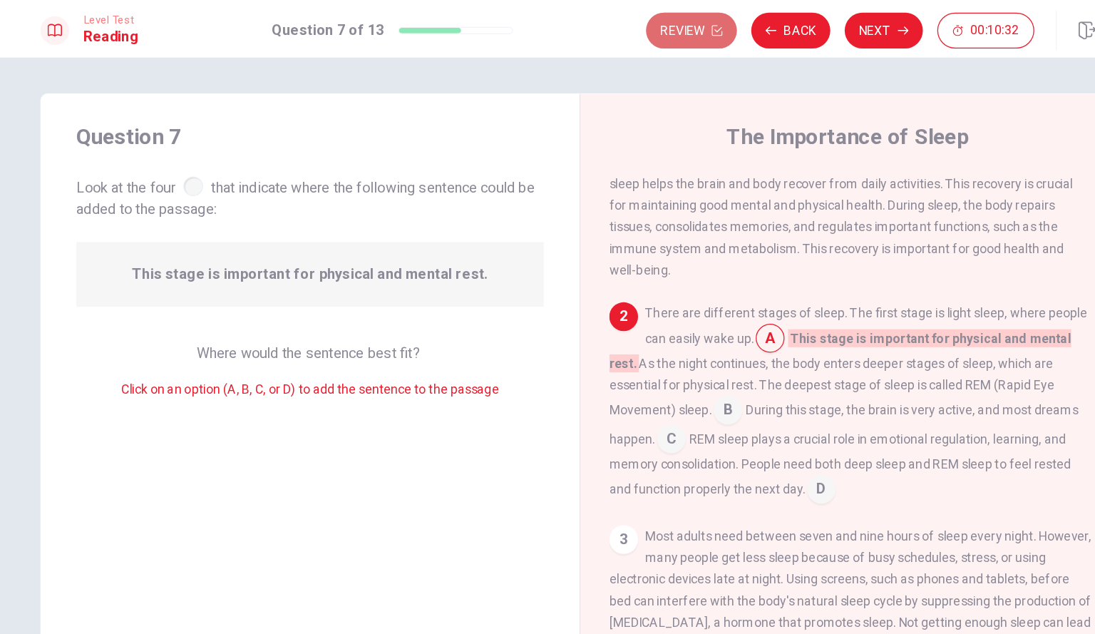
click at [633, 19] on button "Review" at bounding box center [636, 24] width 72 height 29
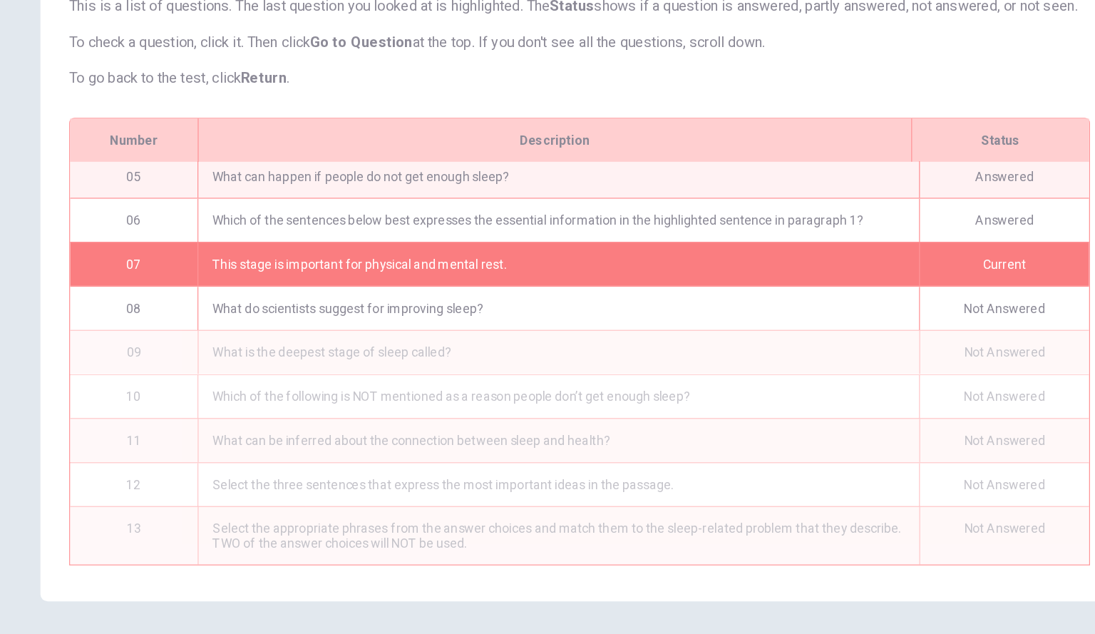
scroll to position [0, 0]
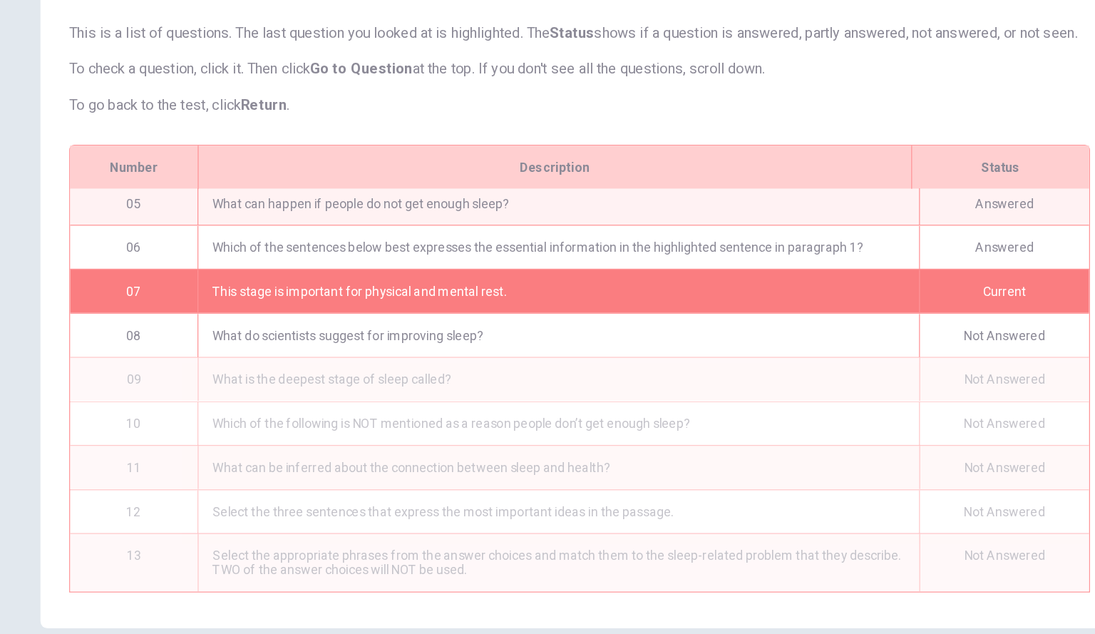
click at [545, 411] on div "What do scientists suggest for improving sleep?" at bounding box center [531, 396] width 572 height 34
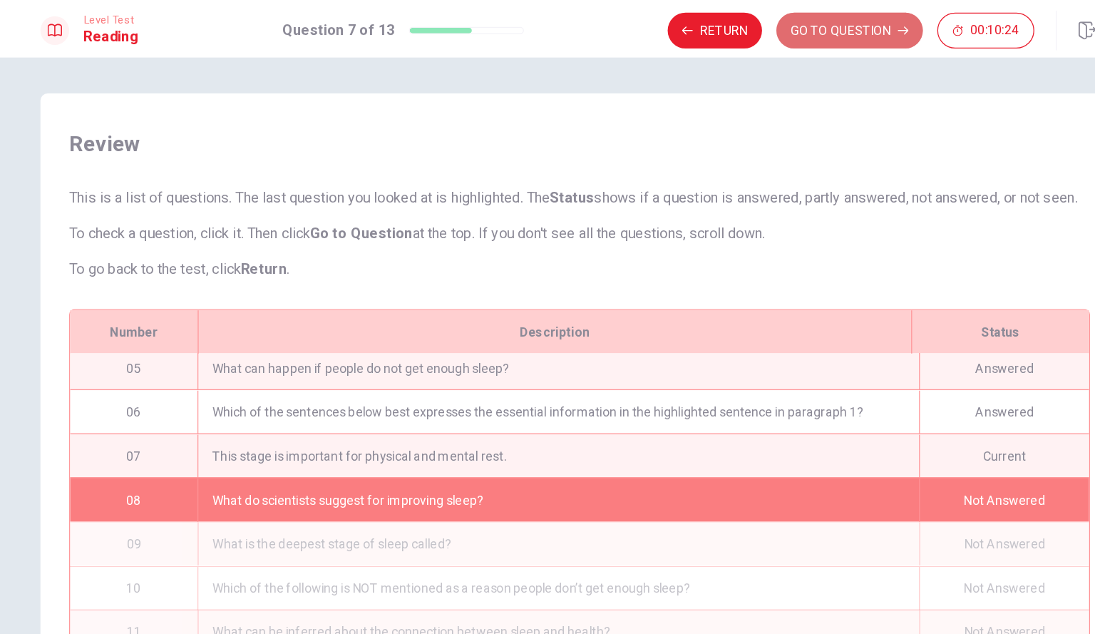
click at [721, 24] on button "GO TO QUESTION" at bounding box center [762, 24] width 116 height 29
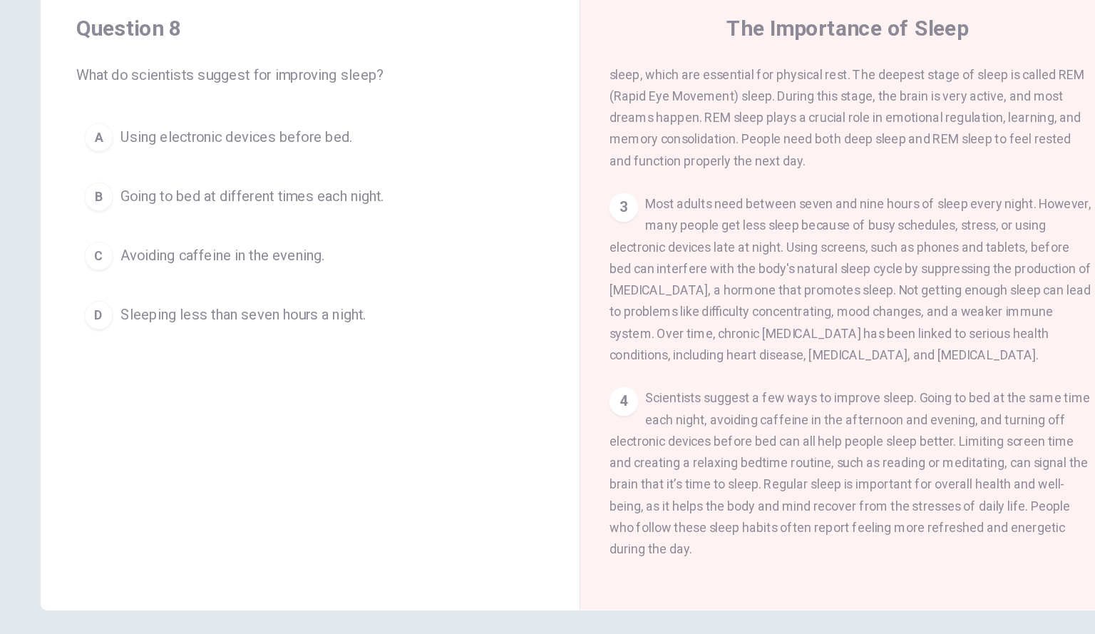
scroll to position [193, 0]
drag, startPoint x: 709, startPoint y: 326, endPoint x: 725, endPoint y: 328, distance: 16.5
click at [725, 328] on span "Most adults need between seven and nine hours of sleep every night. However, ma…" at bounding box center [762, 307] width 382 height 131
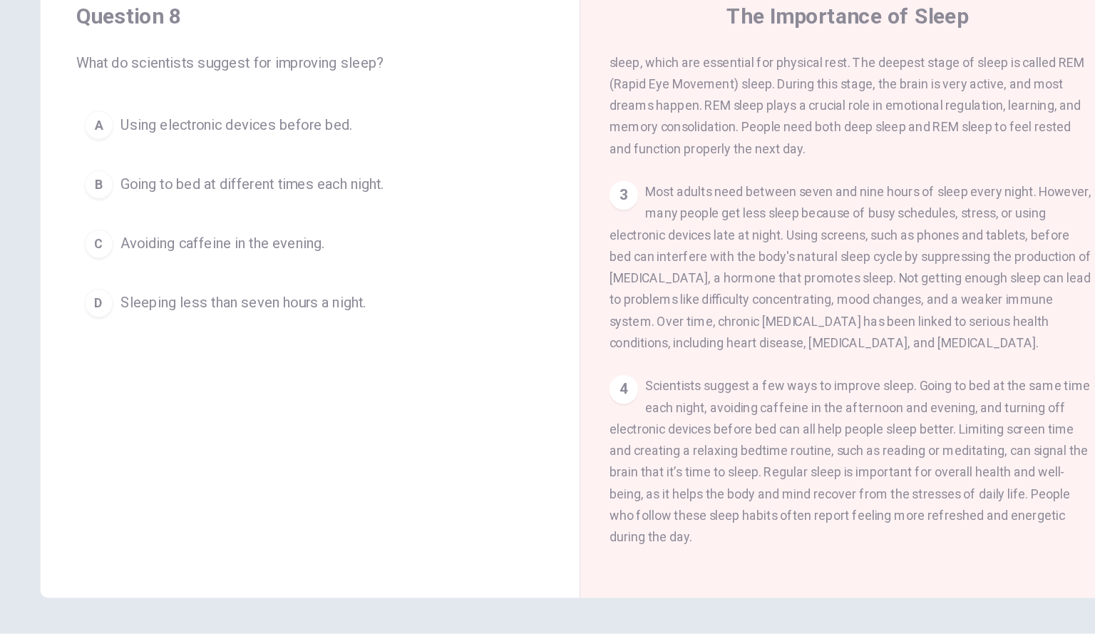
scroll to position [0, 0]
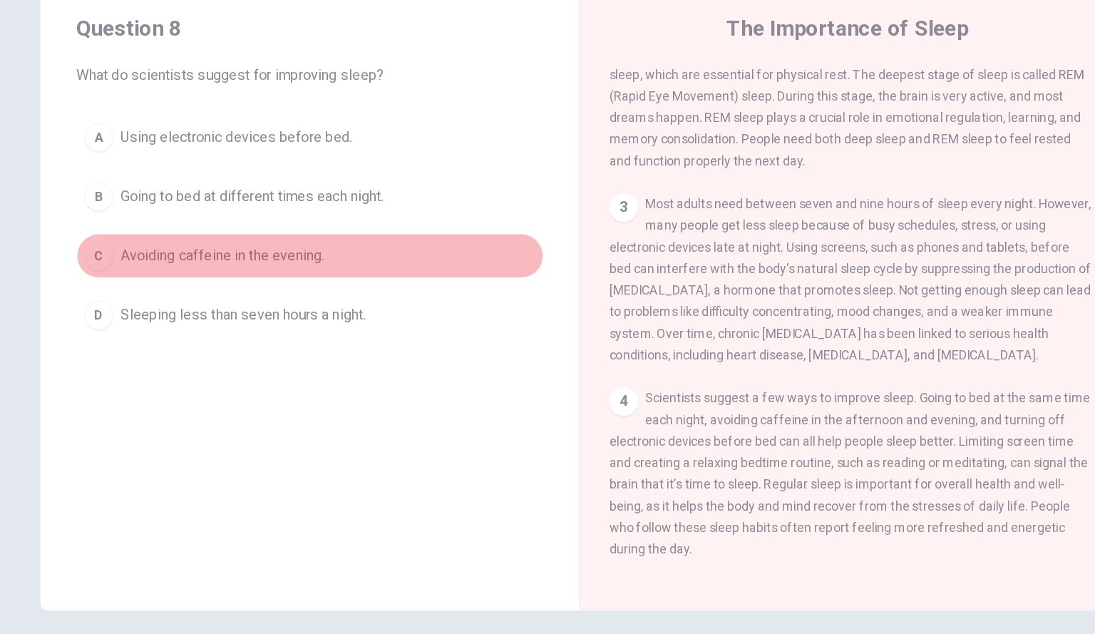
click at [171, 282] on div "C" at bounding box center [166, 288] width 23 height 23
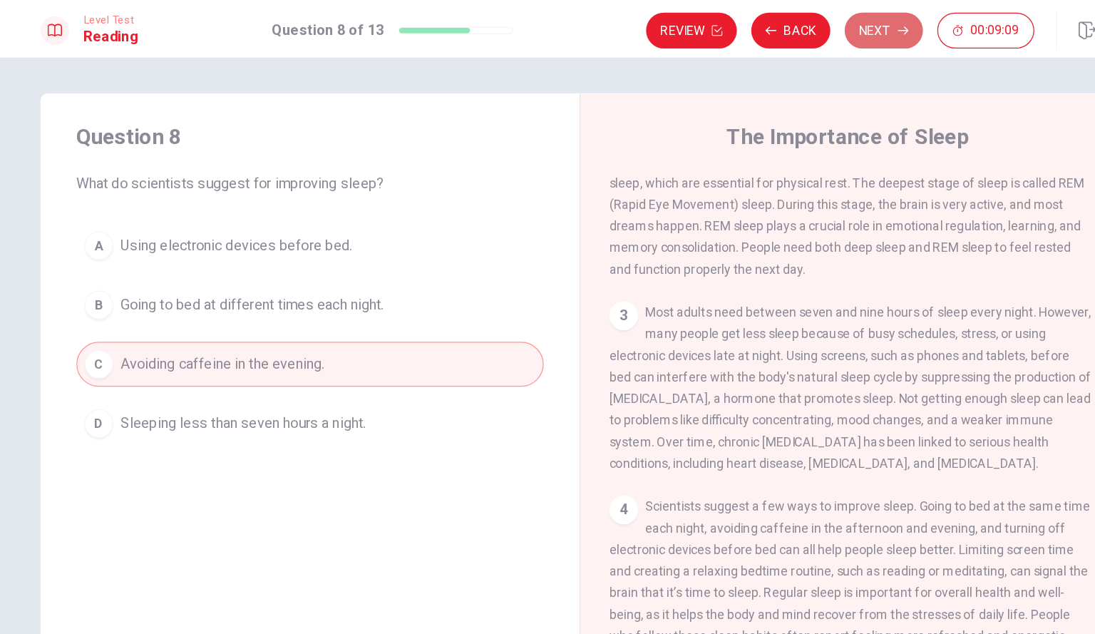
click at [796, 21] on button "Next" at bounding box center [789, 24] width 62 height 29
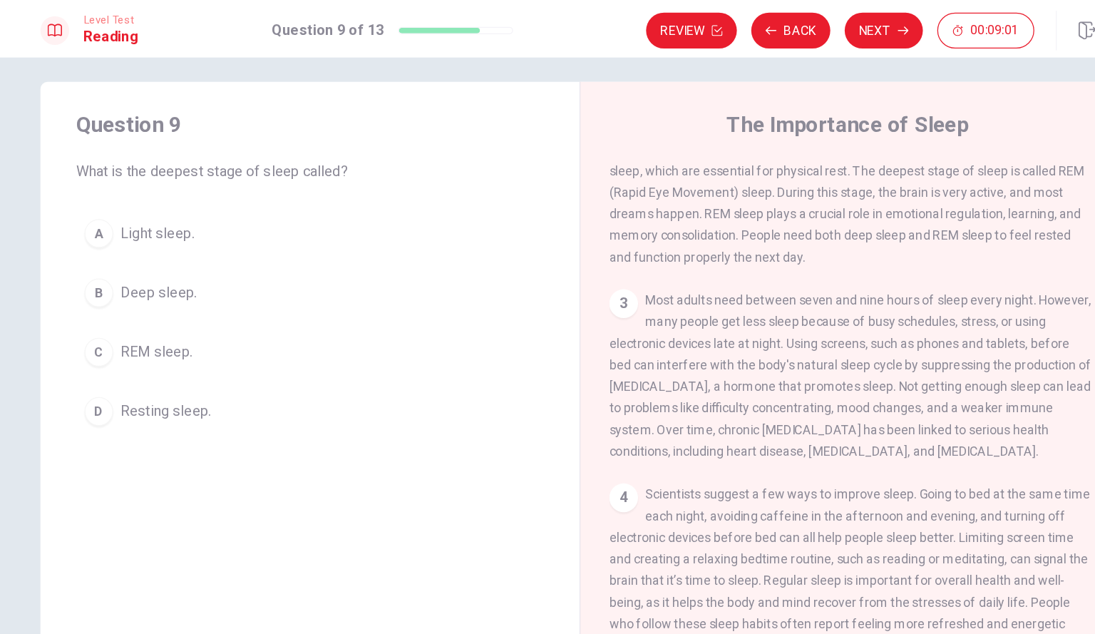
scroll to position [10, 0]
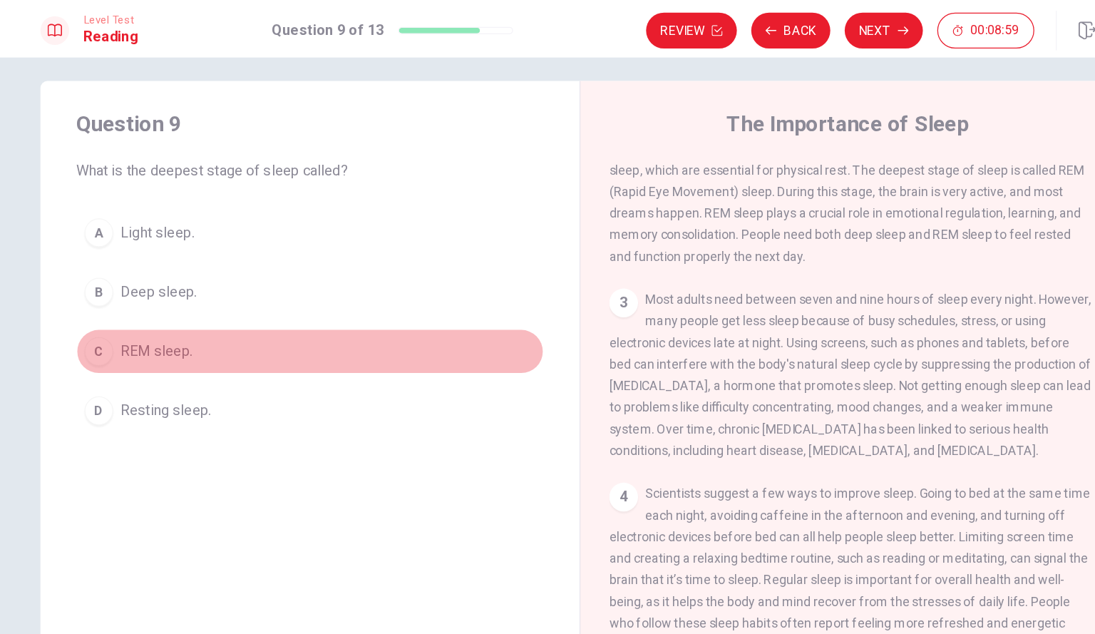
click at [164, 280] on div "C" at bounding box center [166, 278] width 23 height 23
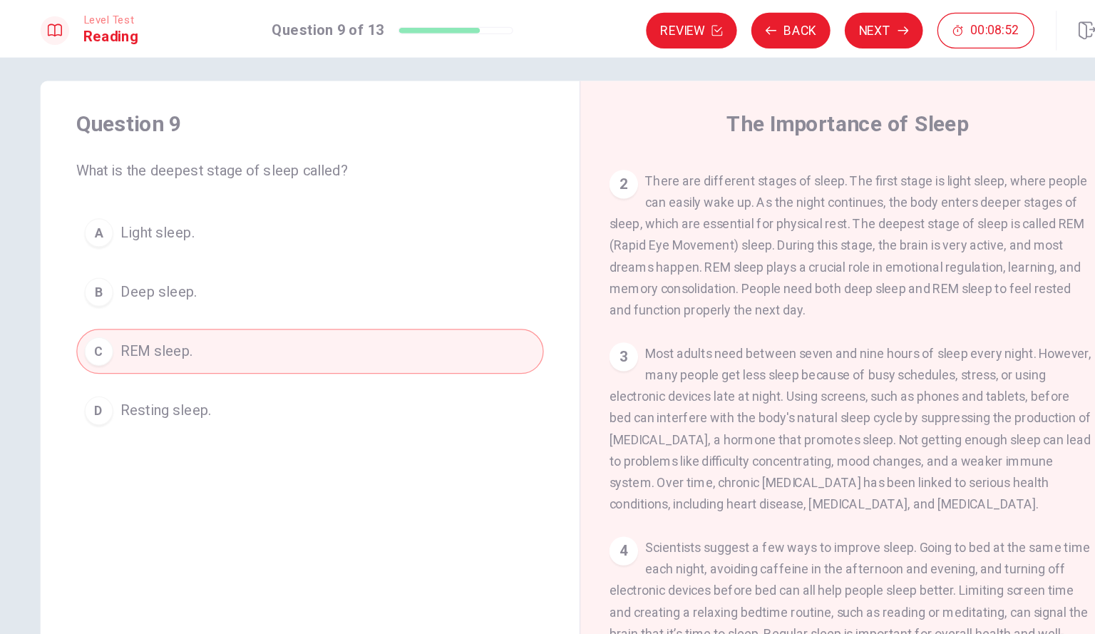
scroll to position [126, 0]
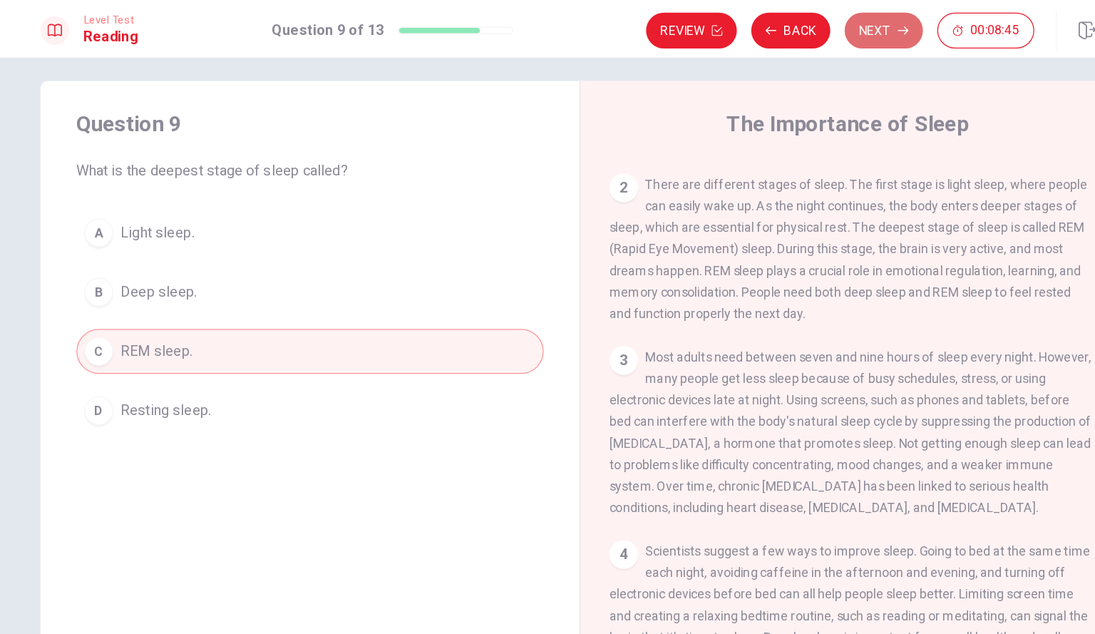
click at [787, 16] on button "Next" at bounding box center [789, 24] width 62 height 29
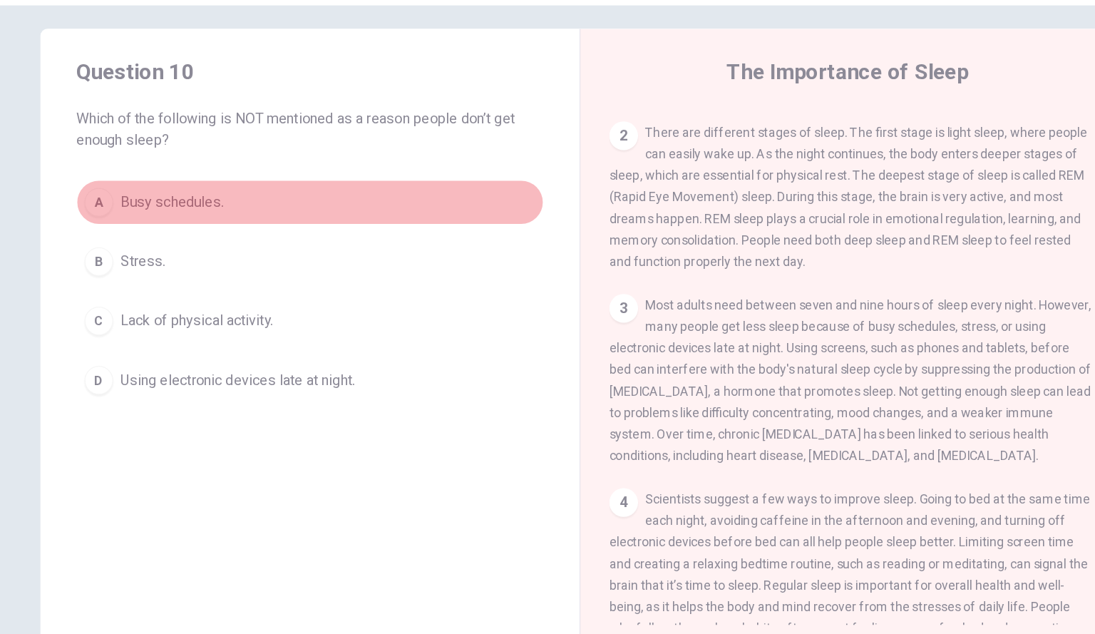
click at [160, 195] on div "A" at bounding box center [166, 201] width 23 height 23
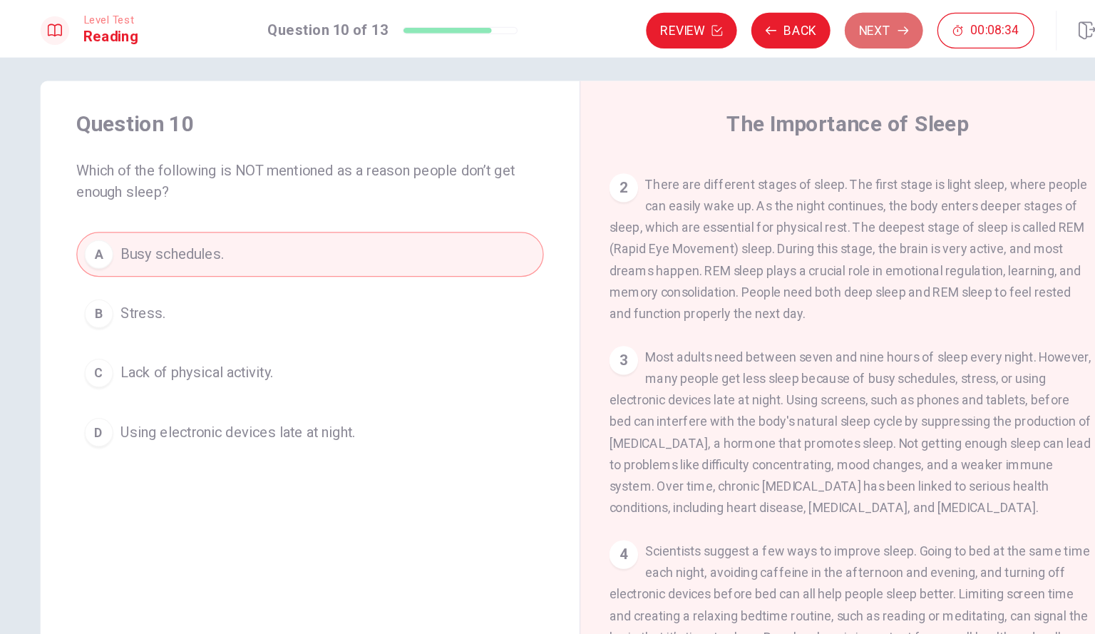
click at [779, 26] on button "Next" at bounding box center [789, 24] width 62 height 29
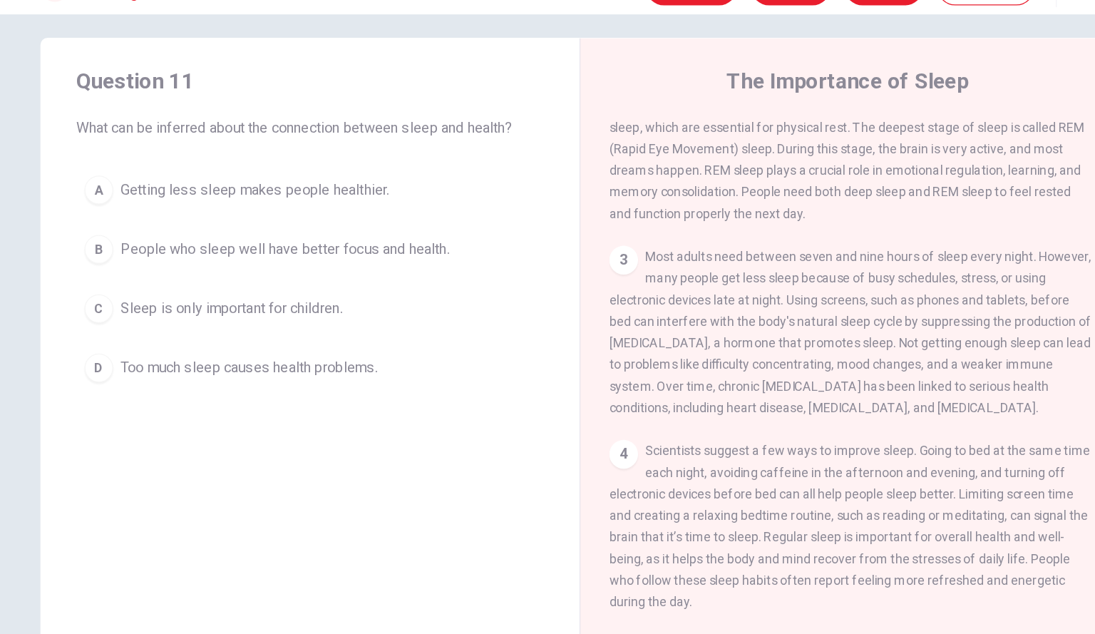
scroll to position [193, 0]
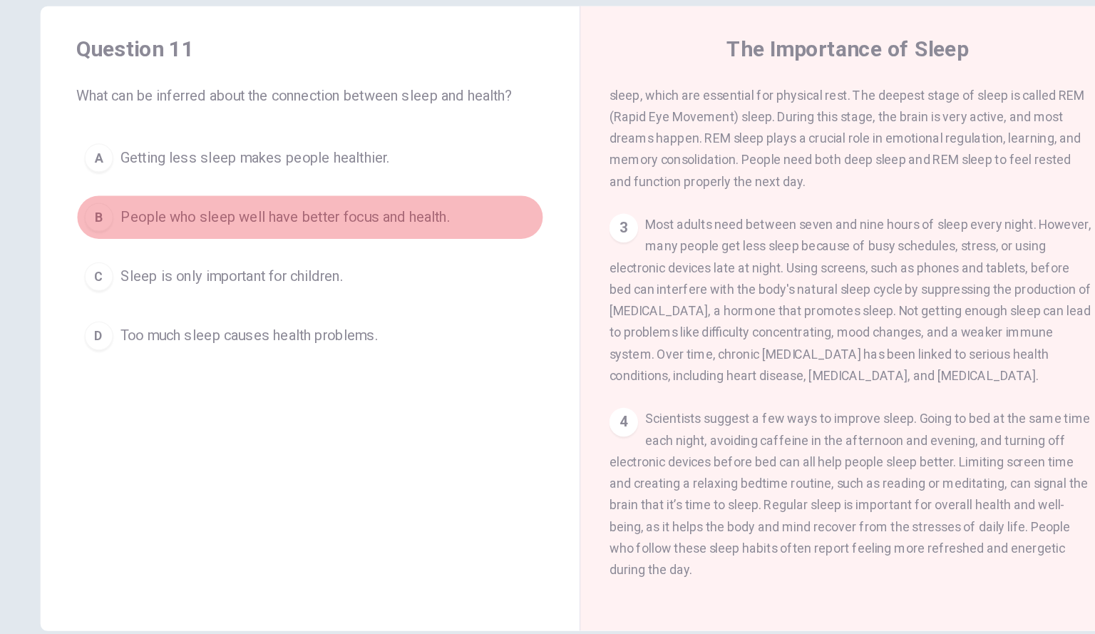
click at [163, 237] on div "B" at bounding box center [166, 231] width 23 height 23
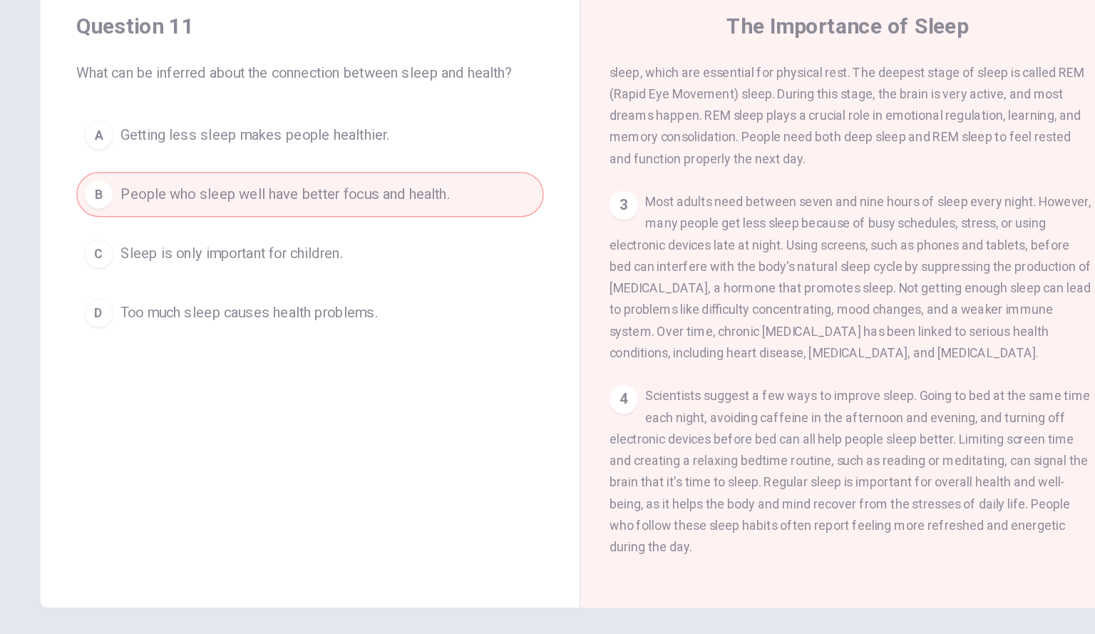
scroll to position [0, 0]
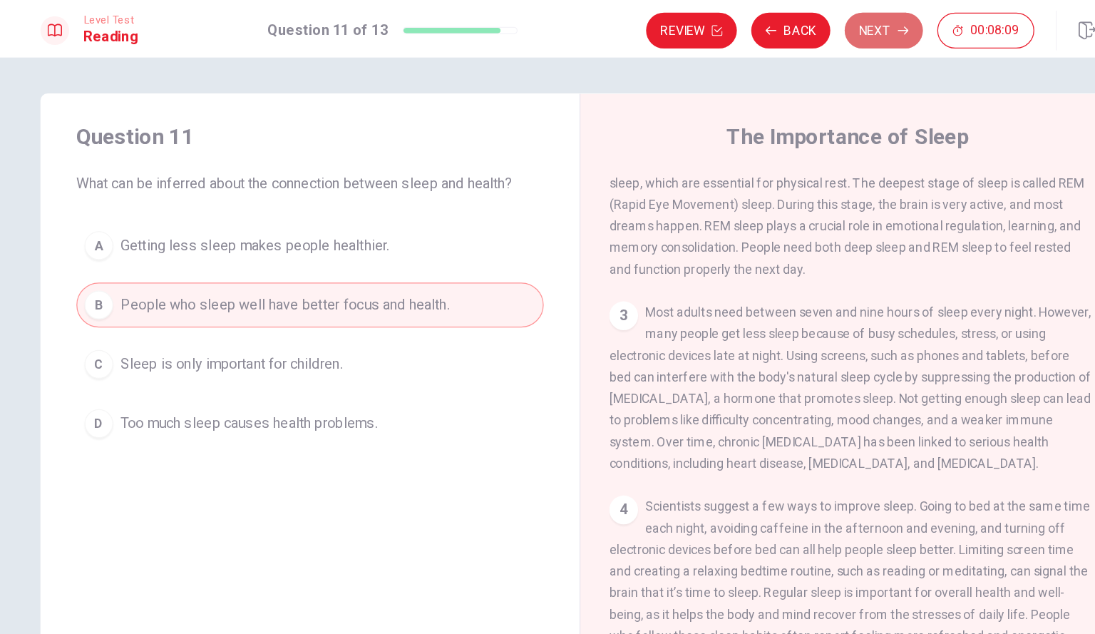
click at [802, 23] on icon "button" at bounding box center [804, 24] width 9 height 9
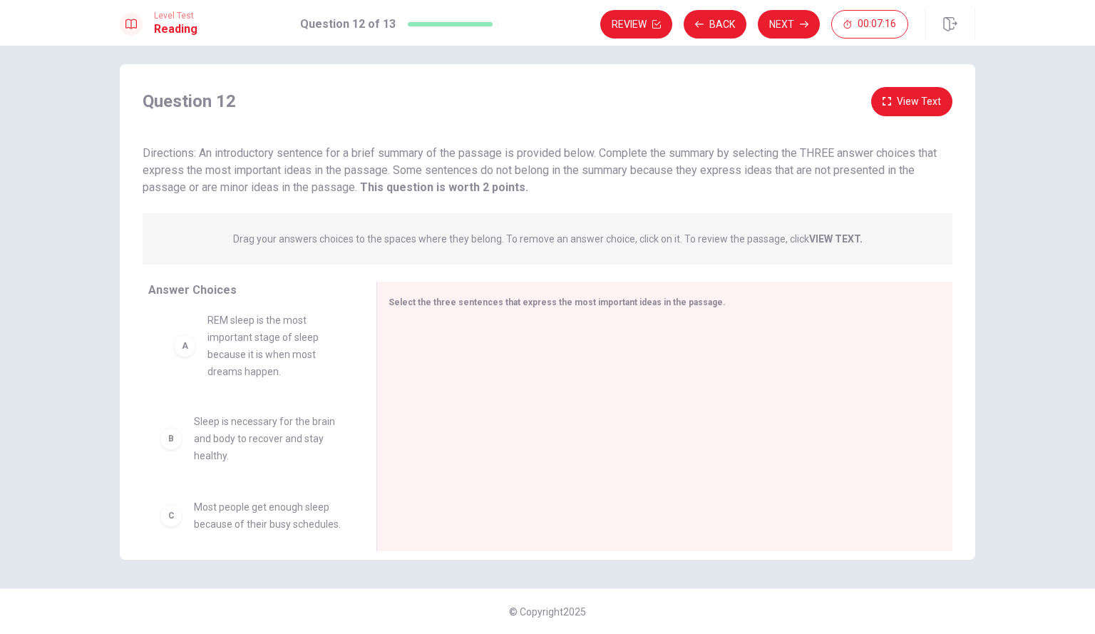
drag, startPoint x: 261, startPoint y: 369, endPoint x: 277, endPoint y: 360, distance: 18.5
drag, startPoint x: 256, startPoint y: 449, endPoint x: 468, endPoint y: 372, distance: 226.0
drag, startPoint x: 166, startPoint y: 457, endPoint x: 401, endPoint y: 379, distance: 247.8
click at [245, 444] on span "Sleep is necessary for the brain and body to recover and stay healthy." at bounding box center [268, 432] width 148 height 51
drag, startPoint x: 245, startPoint y: 444, endPoint x: 238, endPoint y: 414, distance: 30.8
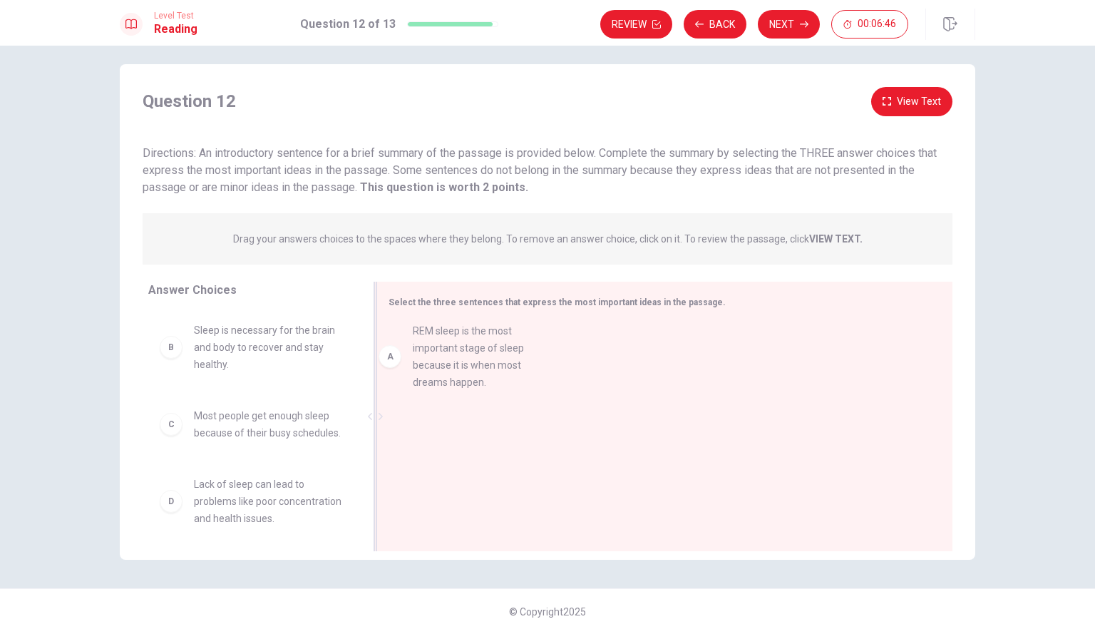
drag, startPoint x: 235, startPoint y: 375, endPoint x: 461, endPoint y: 376, distance: 226.0
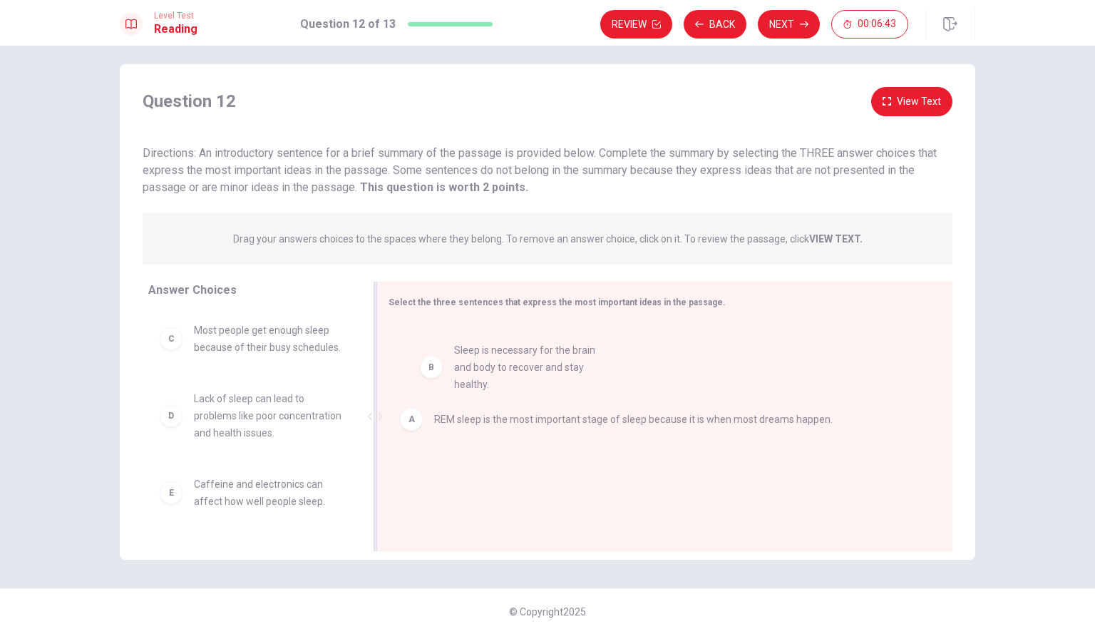
drag, startPoint x: 257, startPoint y: 349, endPoint x: 537, endPoint y: 368, distance: 280.8
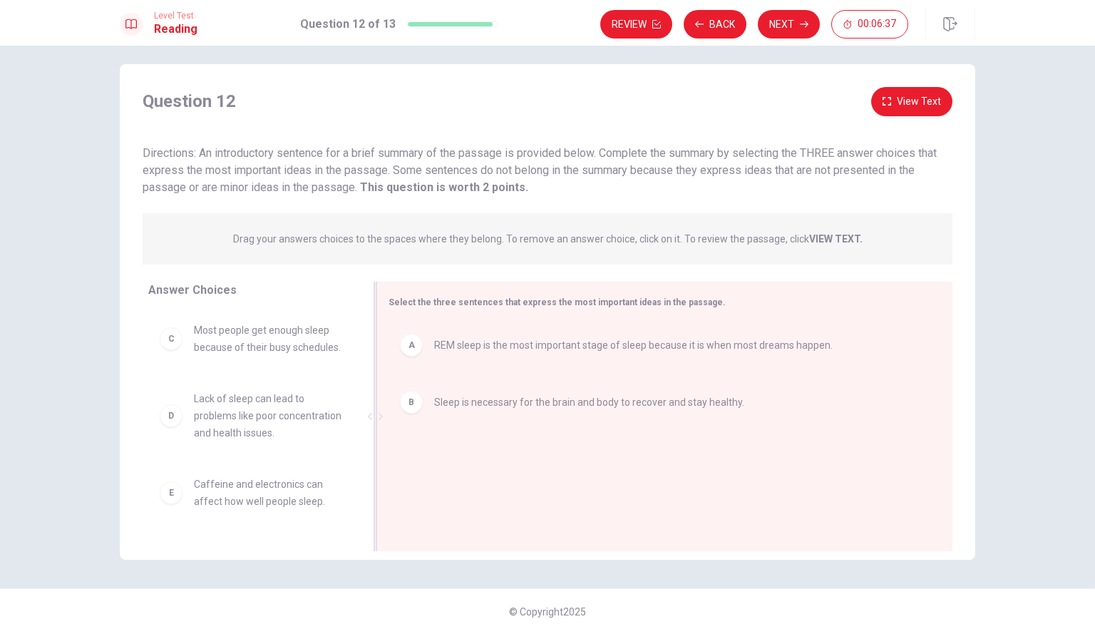
drag, startPoint x: 411, startPoint y: 407, endPoint x: 413, endPoint y: 359, distance: 48.5
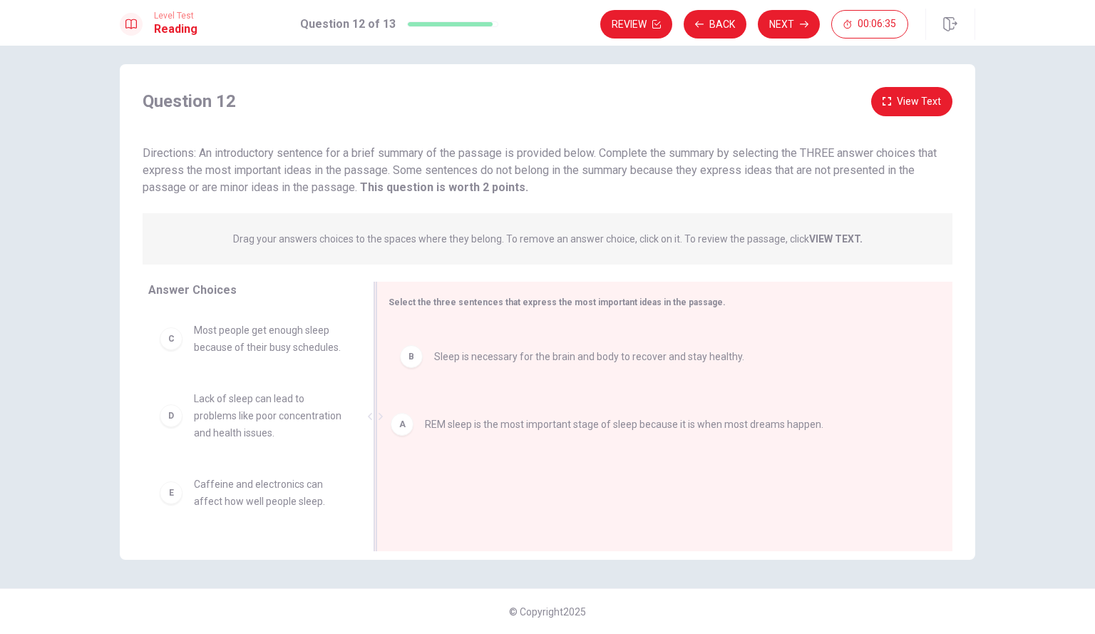
drag, startPoint x: 418, startPoint y: 352, endPoint x: 415, endPoint y: 433, distance: 80.6
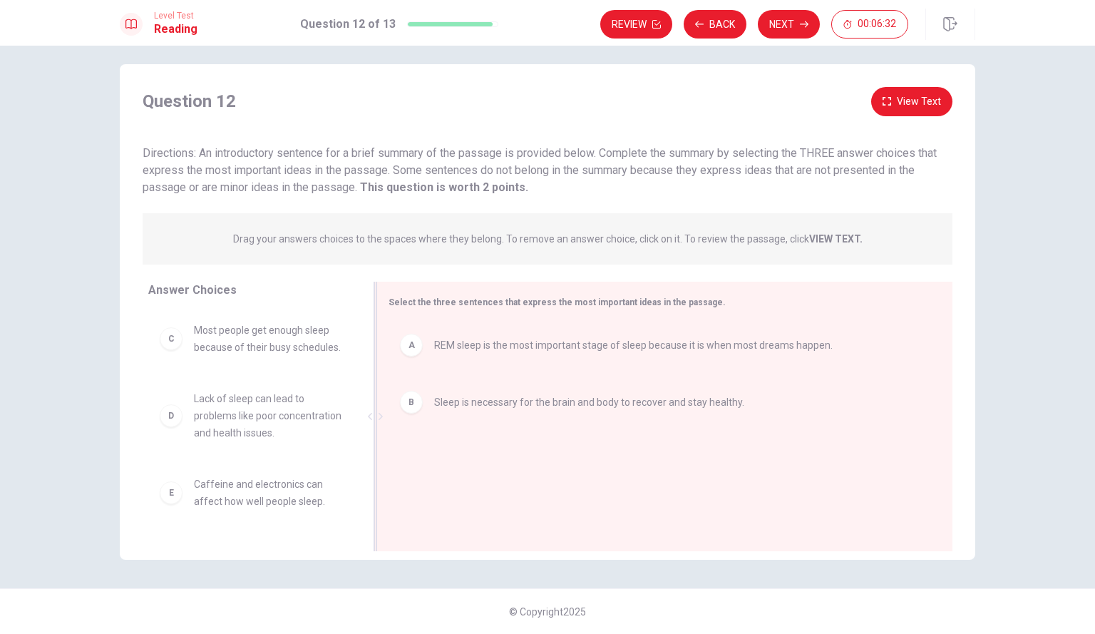
drag, startPoint x: 446, startPoint y: 409, endPoint x: 448, endPoint y: 376, distance: 32.9
click at [464, 347] on span "REM sleep is the most important stage of sleep because it is when most dreams h…" at bounding box center [633, 345] width 399 height 17
click at [461, 350] on span "Sleep is necessary for the brain and body to recover and stay healthy." at bounding box center [589, 345] width 310 height 17
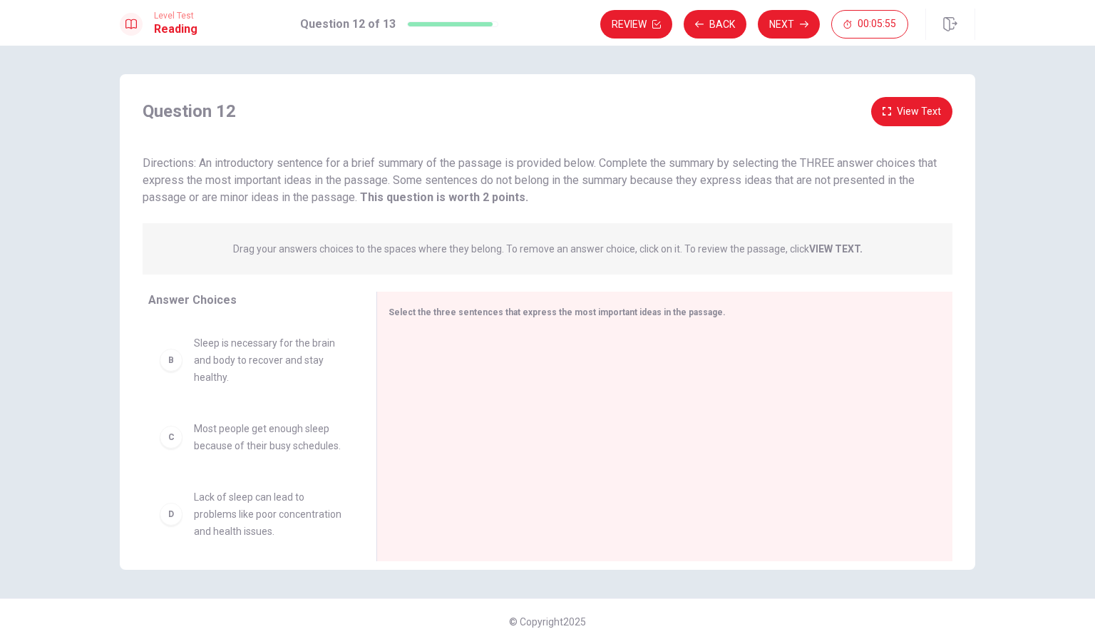
scroll to position [83, 0]
click at [245, 377] on span "Sleep is necessary for the brain and body to recover and stay healthy." at bounding box center [268, 359] width 148 height 51
click at [169, 371] on div "B" at bounding box center [171, 359] width 23 height 23
drag, startPoint x: 169, startPoint y: 379, endPoint x: 382, endPoint y: 360, distance: 214.0
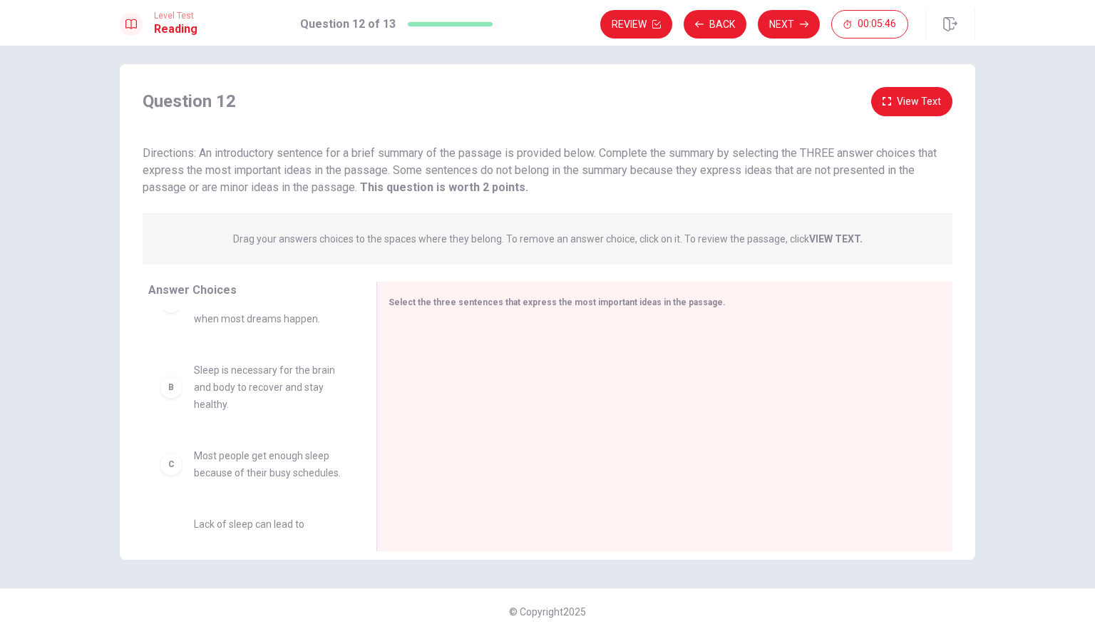
scroll to position [0, 0]
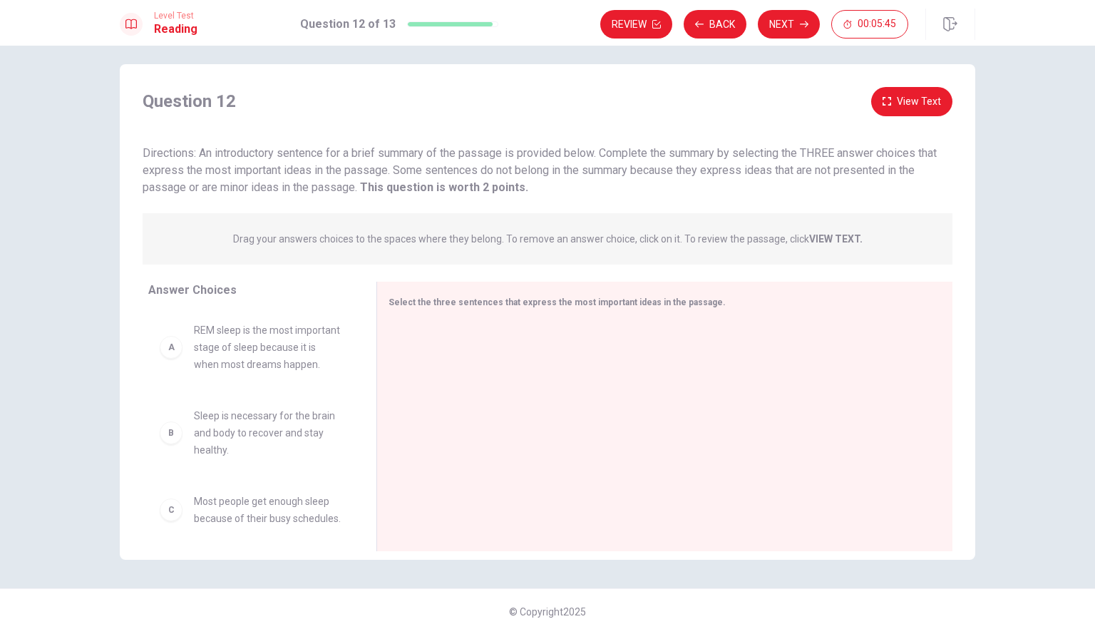
click at [173, 444] on div "B" at bounding box center [171, 432] width 23 height 23
drag, startPoint x: 200, startPoint y: 452, endPoint x: 482, endPoint y: 366, distance: 294.3
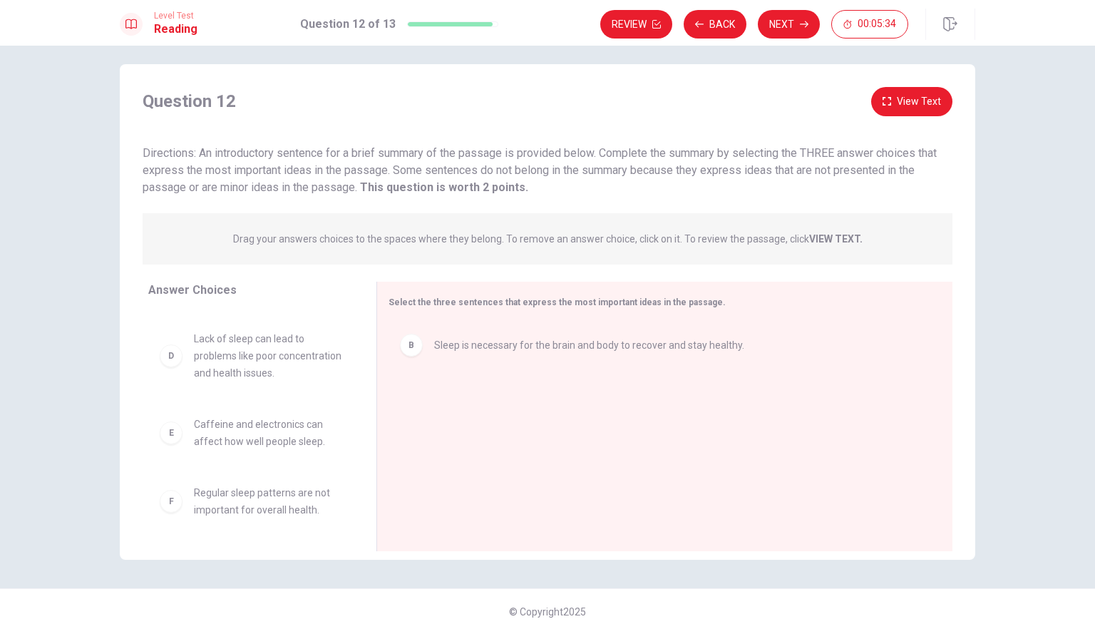
scroll to position [160, 0]
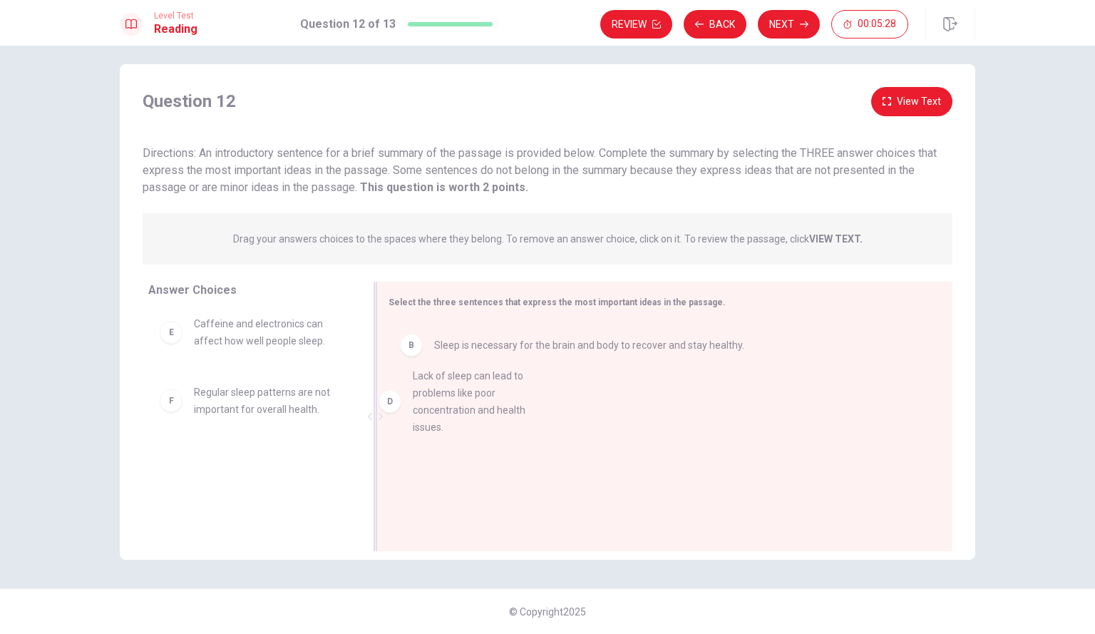
drag, startPoint x: 222, startPoint y: 373, endPoint x: 452, endPoint y: 391, distance: 231.0
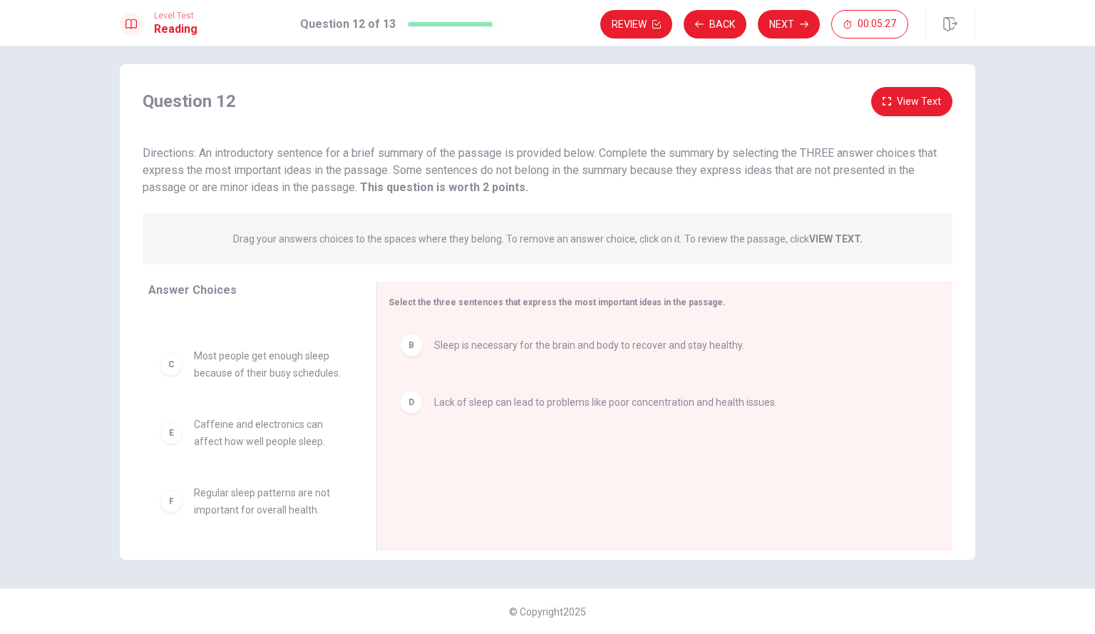
scroll to position [94, 0]
drag, startPoint x: 253, startPoint y: 437, endPoint x: 533, endPoint y: 465, distance: 281.6
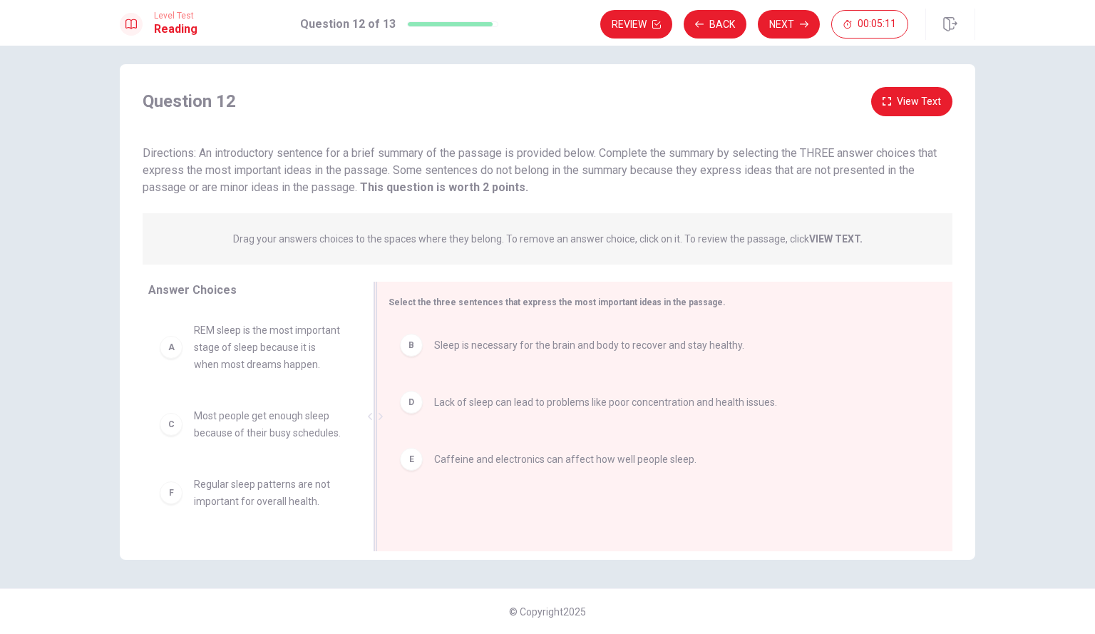
scroll to position [26, 0]
click at [912, 98] on button "View Text" at bounding box center [911, 101] width 81 height 29
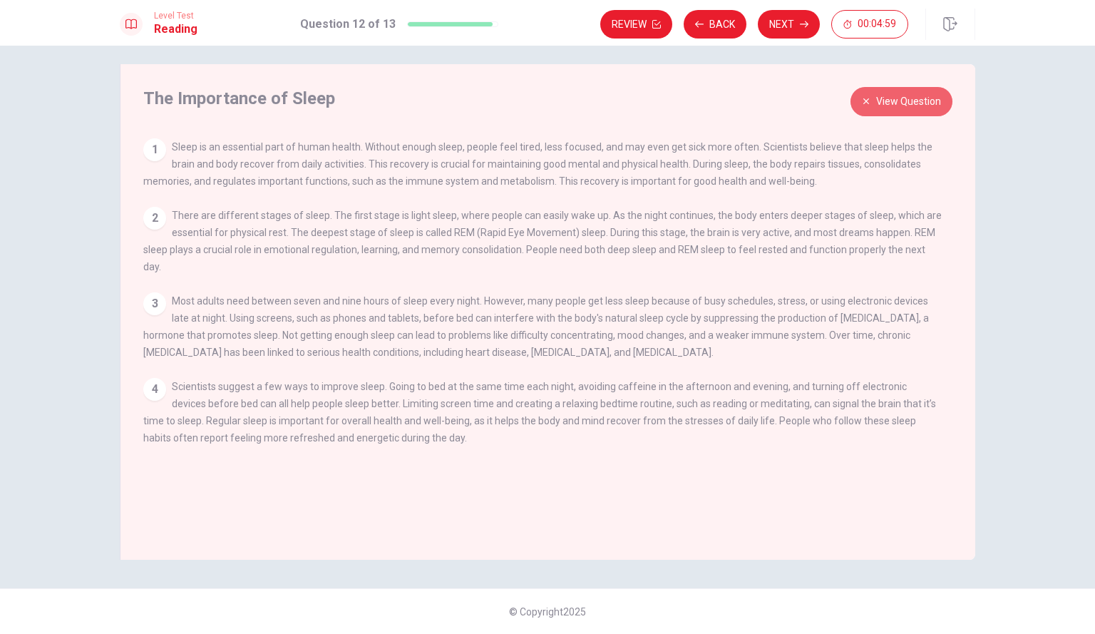
click at [863, 97] on icon "button" at bounding box center [866, 101] width 9 height 9
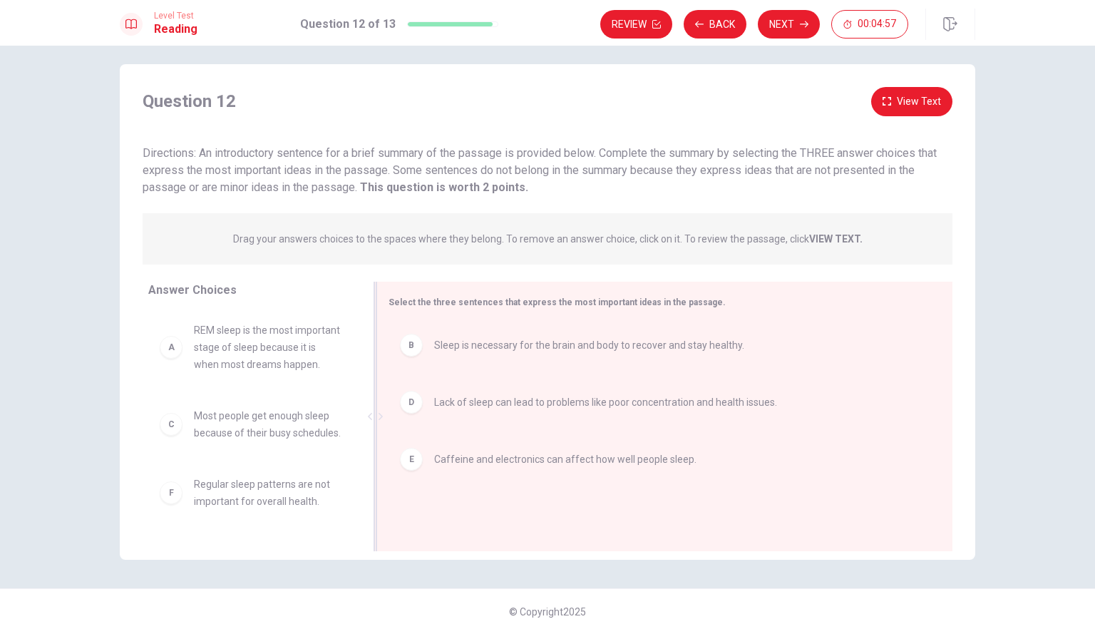
scroll to position [0, 0]
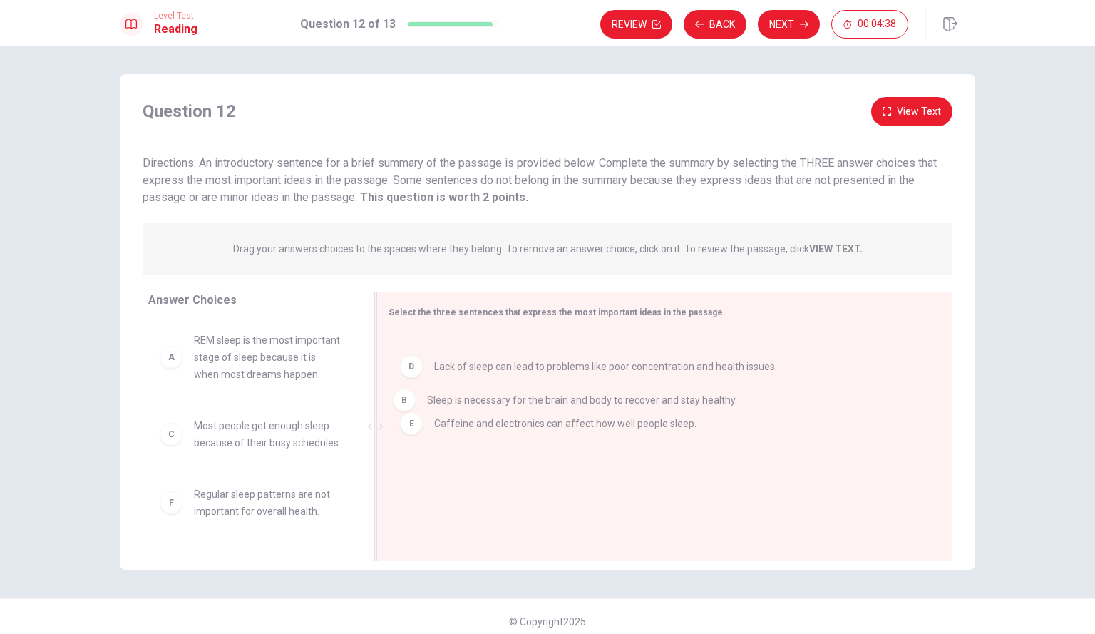
drag, startPoint x: 528, startPoint y: 353, endPoint x: 524, endPoint y: 402, distance: 49.3
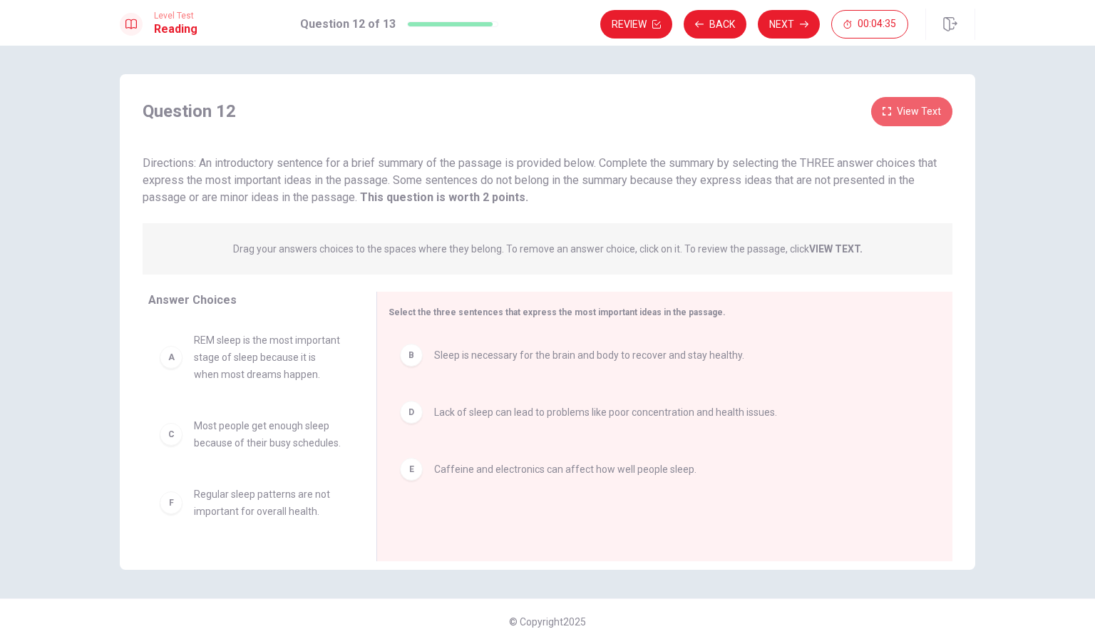
click at [923, 108] on button "View Text" at bounding box center [911, 111] width 81 height 29
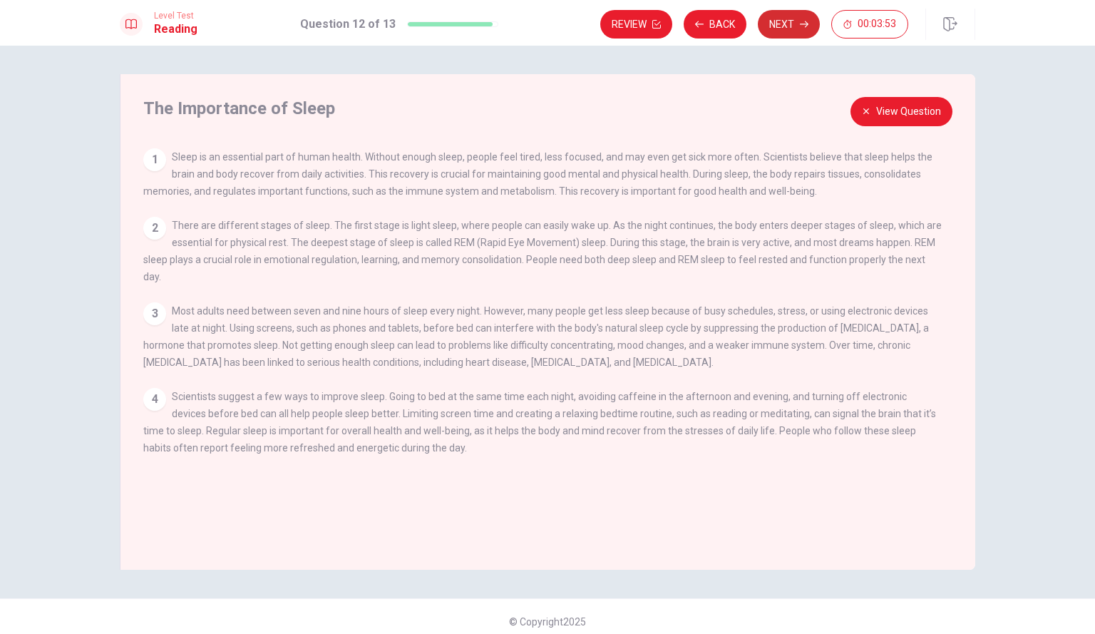
click at [803, 21] on icon "button" at bounding box center [804, 24] width 9 height 9
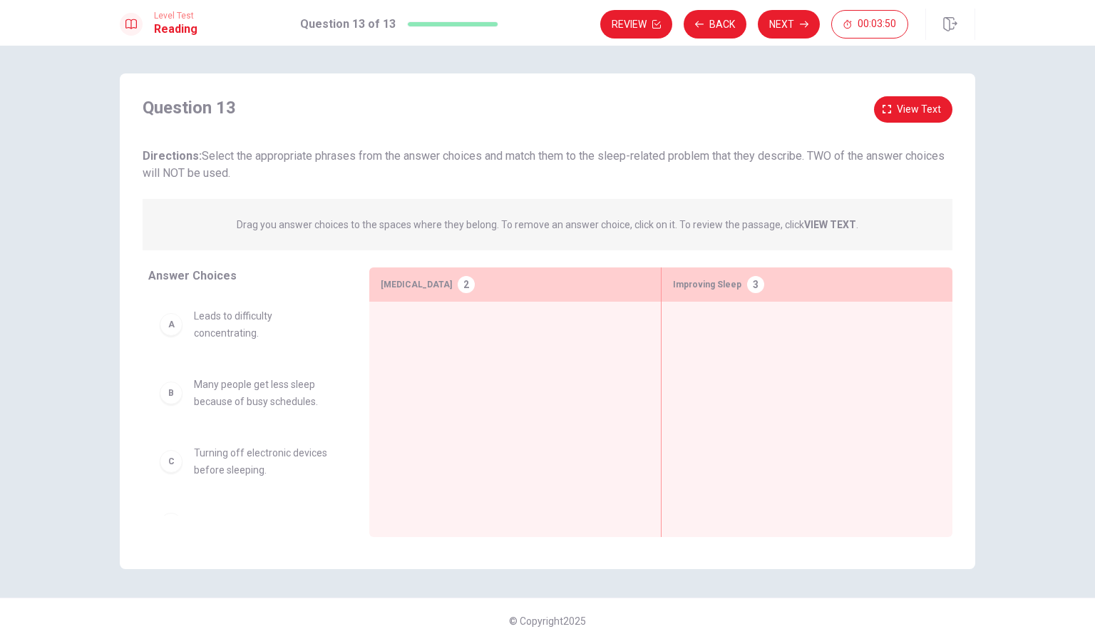
scroll to position [10, 0]
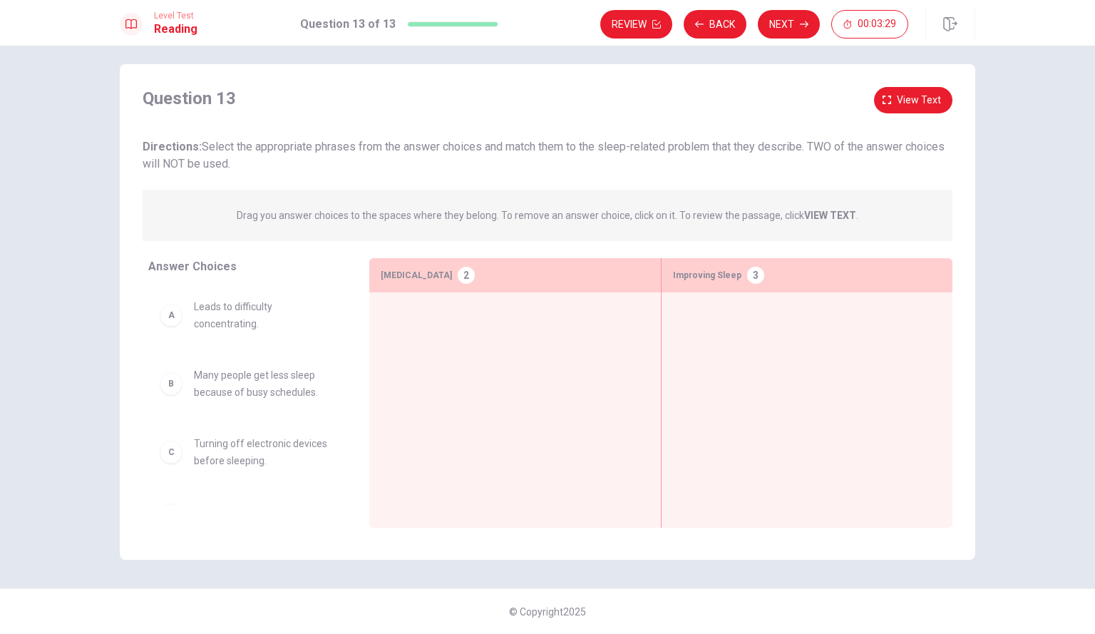
click at [893, 150] on span "Directions: Select the appropriate phrases from the answer choices and match th…" at bounding box center [544, 155] width 802 height 31
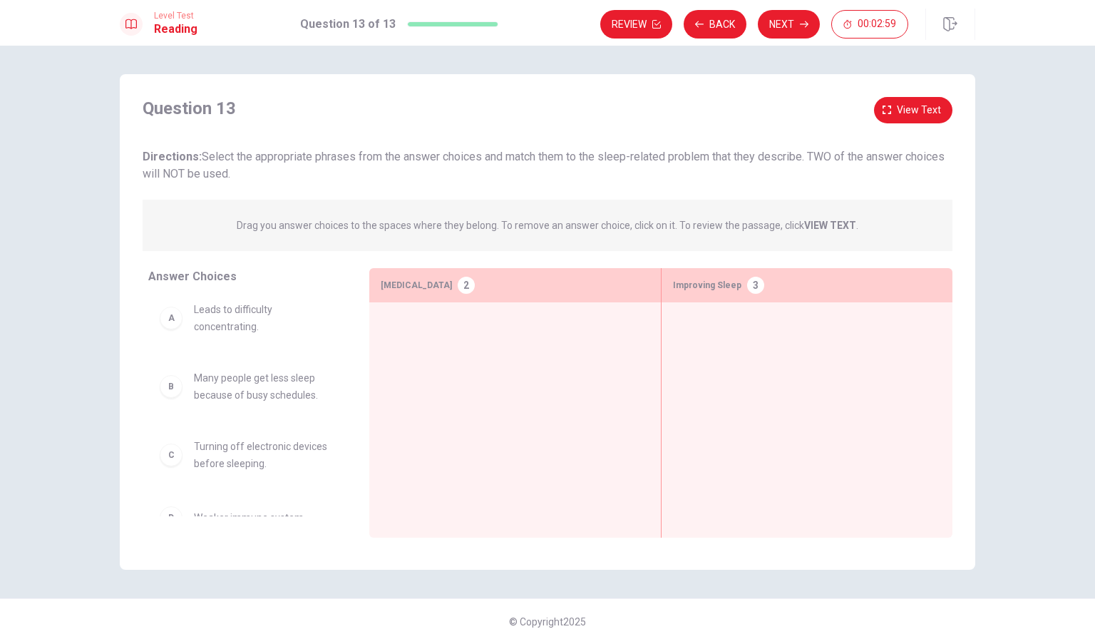
scroll to position [0, 0]
drag, startPoint x: 195, startPoint y: 334, endPoint x: 195, endPoint y: 323, distance: 10.7
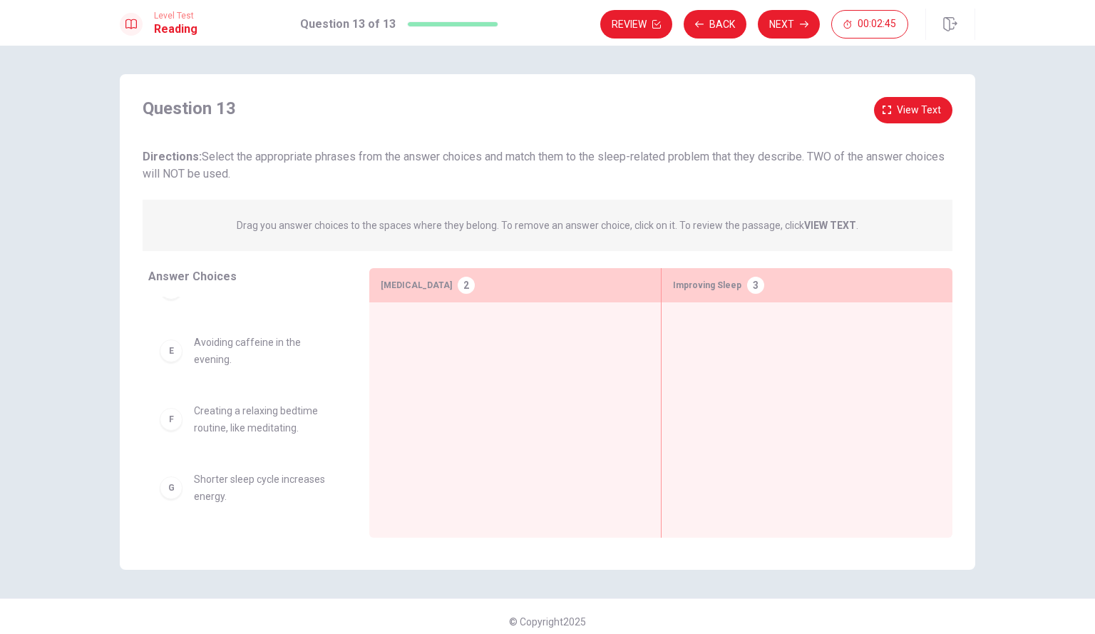
scroll to position [10, 0]
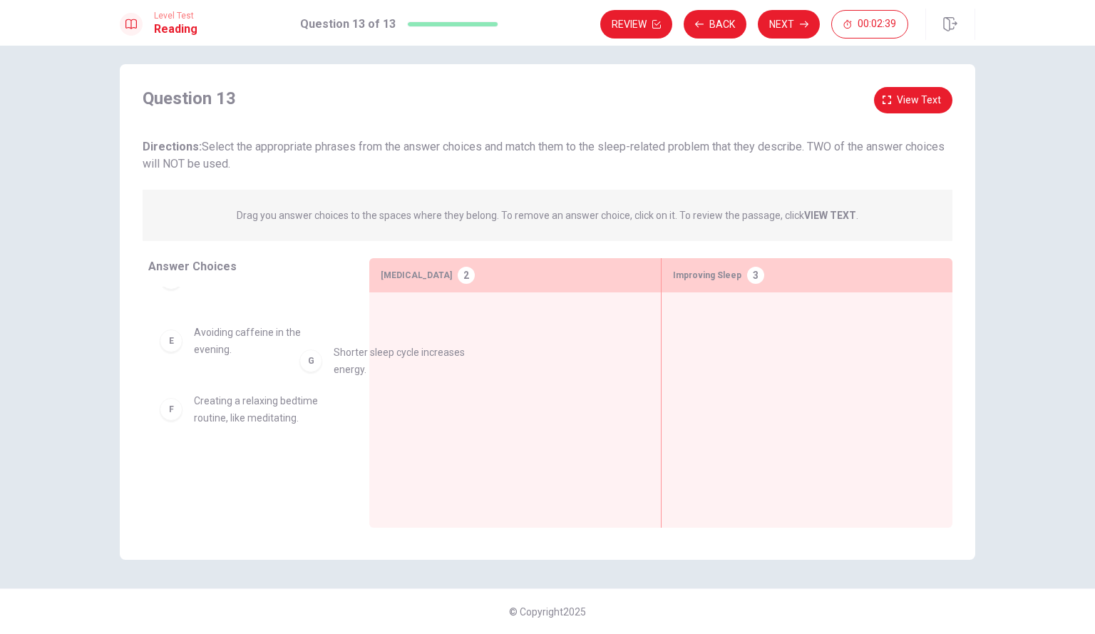
drag, startPoint x: 234, startPoint y: 485, endPoint x: 404, endPoint y: 351, distance: 215.8
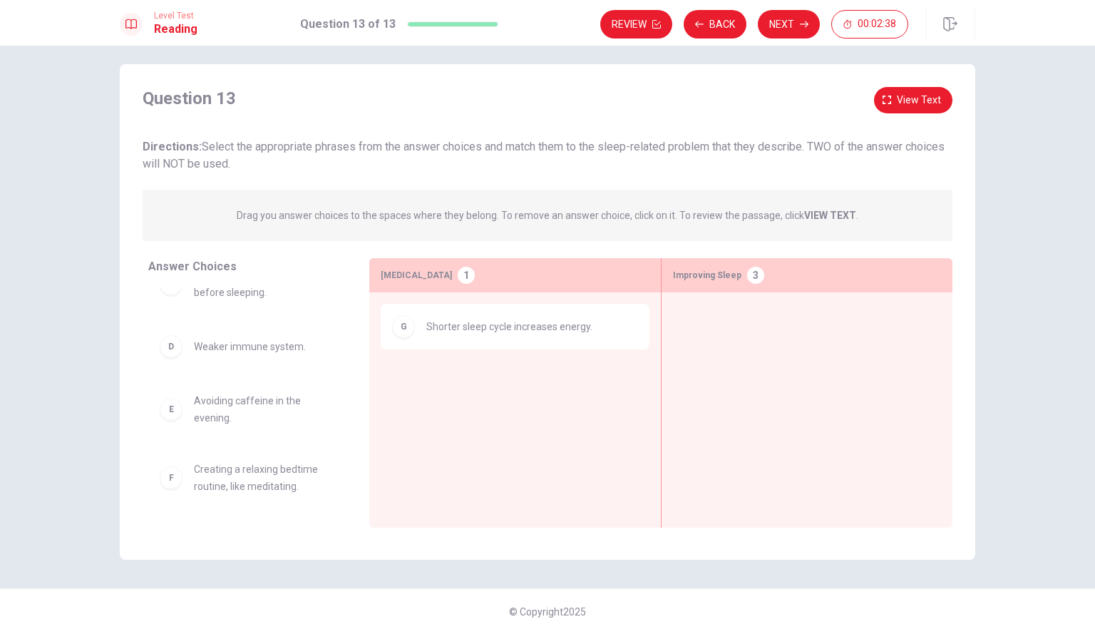
scroll to position [168, 0]
drag, startPoint x: 271, startPoint y: 487, endPoint x: 773, endPoint y: 333, distance: 525.0
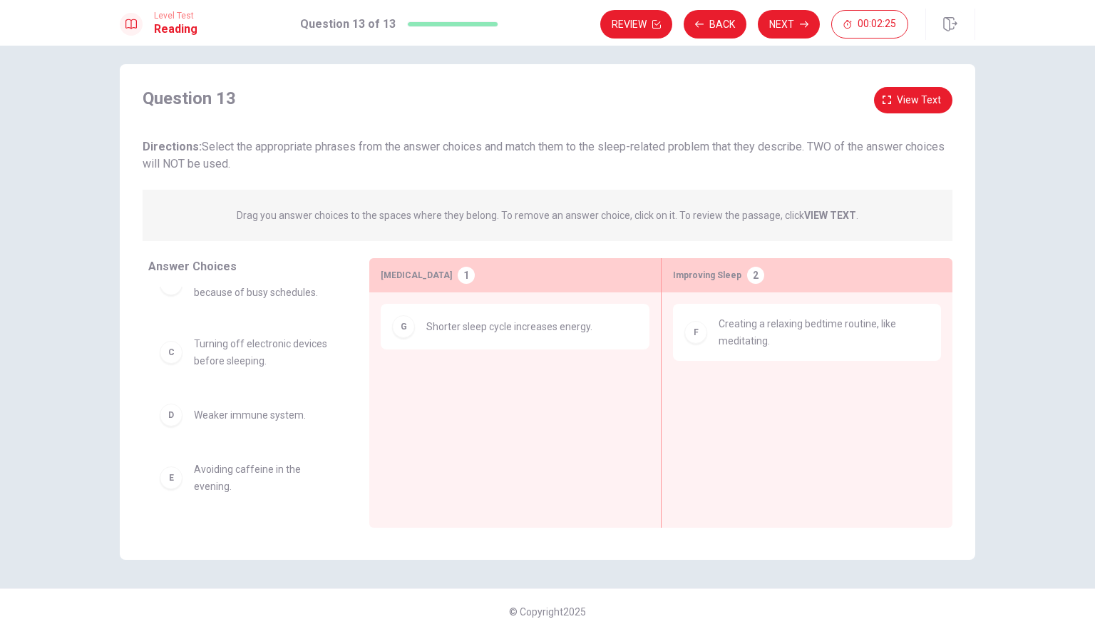
scroll to position [100, 0]
drag, startPoint x: 214, startPoint y: 487, endPoint x: 734, endPoint y: 399, distance: 527.1
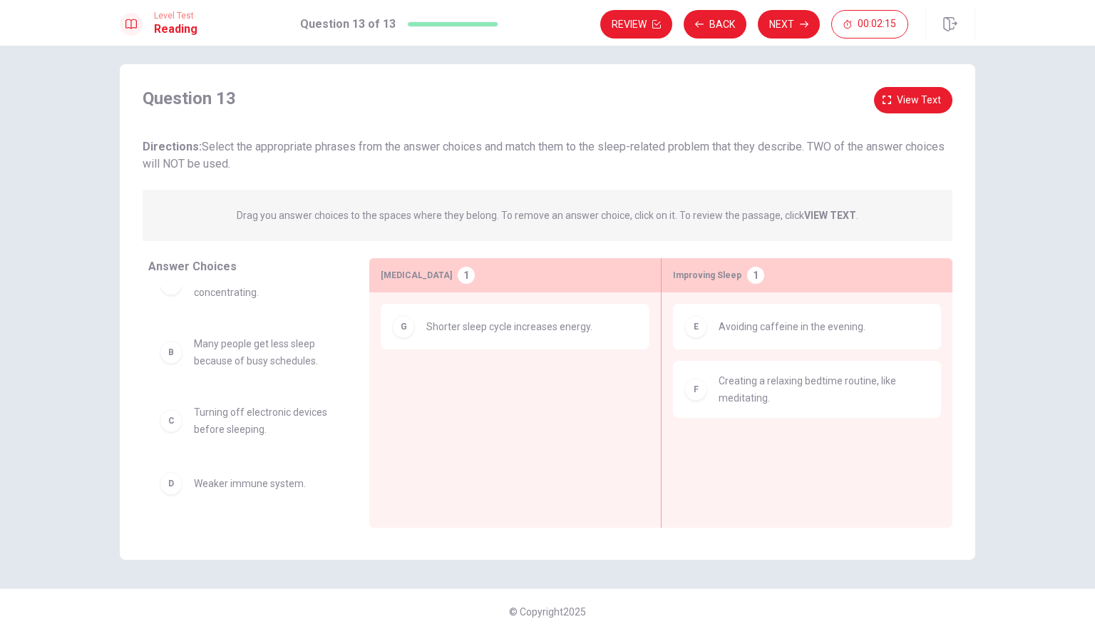
scroll to position [31, 0]
drag, startPoint x: 212, startPoint y: 485, endPoint x: 466, endPoint y: 350, distance: 287.4
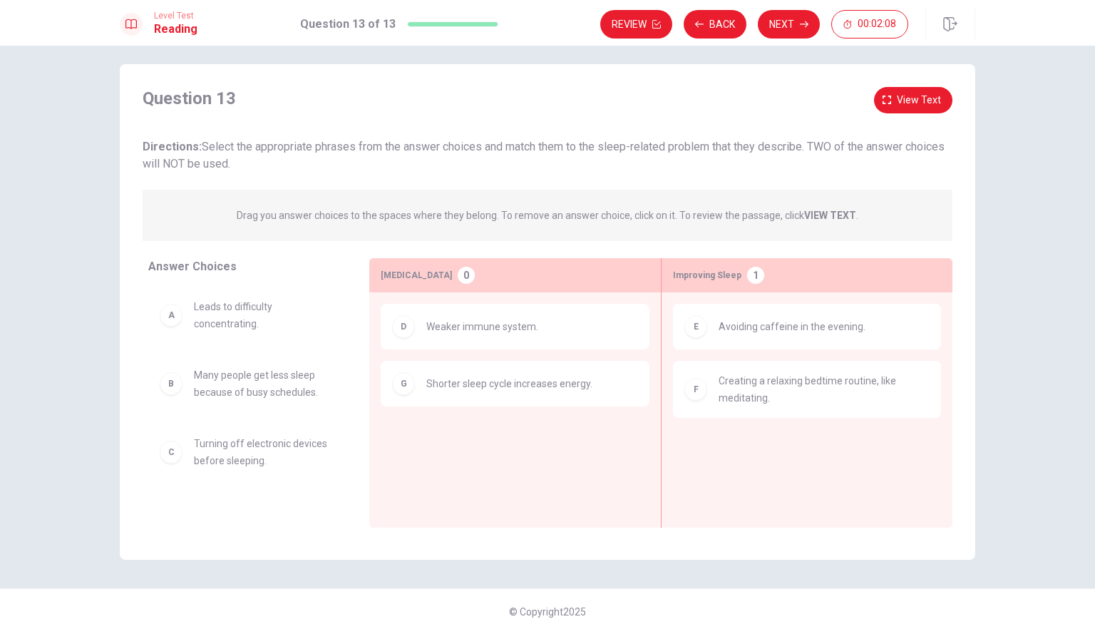
scroll to position [0, 0]
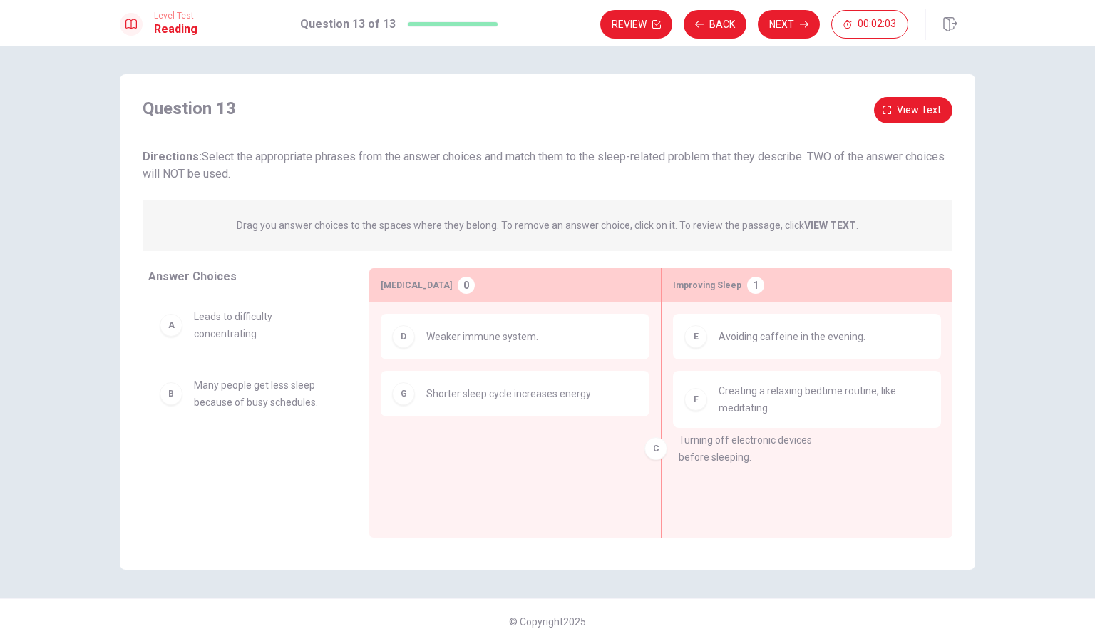
drag, startPoint x: 220, startPoint y: 463, endPoint x: 731, endPoint y: 449, distance: 511.4
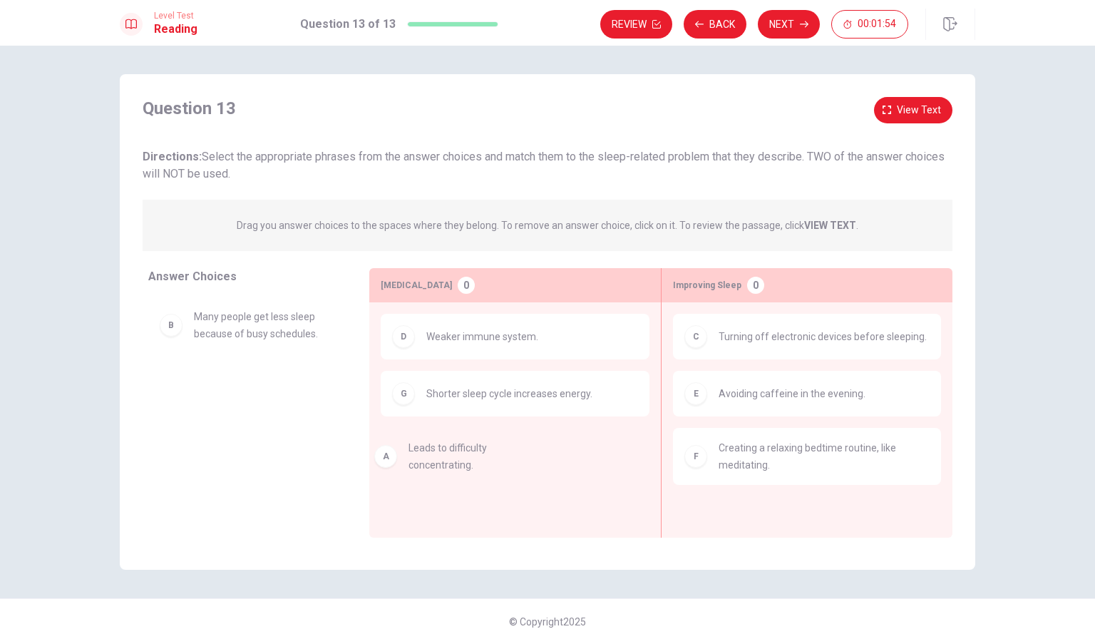
drag, startPoint x: 237, startPoint y: 329, endPoint x: 463, endPoint y: 464, distance: 263.7
drag, startPoint x: 236, startPoint y: 332, endPoint x: 449, endPoint y: 467, distance: 252.6
drag, startPoint x: 195, startPoint y: 329, endPoint x: 498, endPoint y: 467, distance: 333.1
drag, startPoint x: 282, startPoint y: 405, endPoint x: 550, endPoint y: 446, distance: 271.2
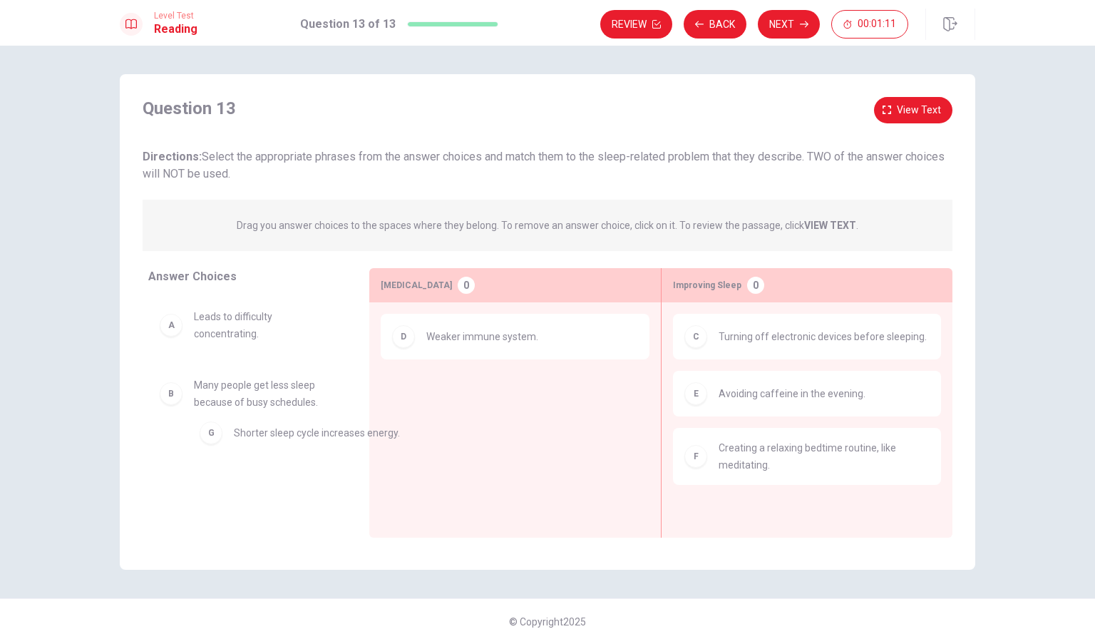
drag, startPoint x: 423, startPoint y: 400, endPoint x: 222, endPoint y: 439, distance: 205.5
drag, startPoint x: 212, startPoint y: 334, endPoint x: 505, endPoint y: 405, distance: 301.6
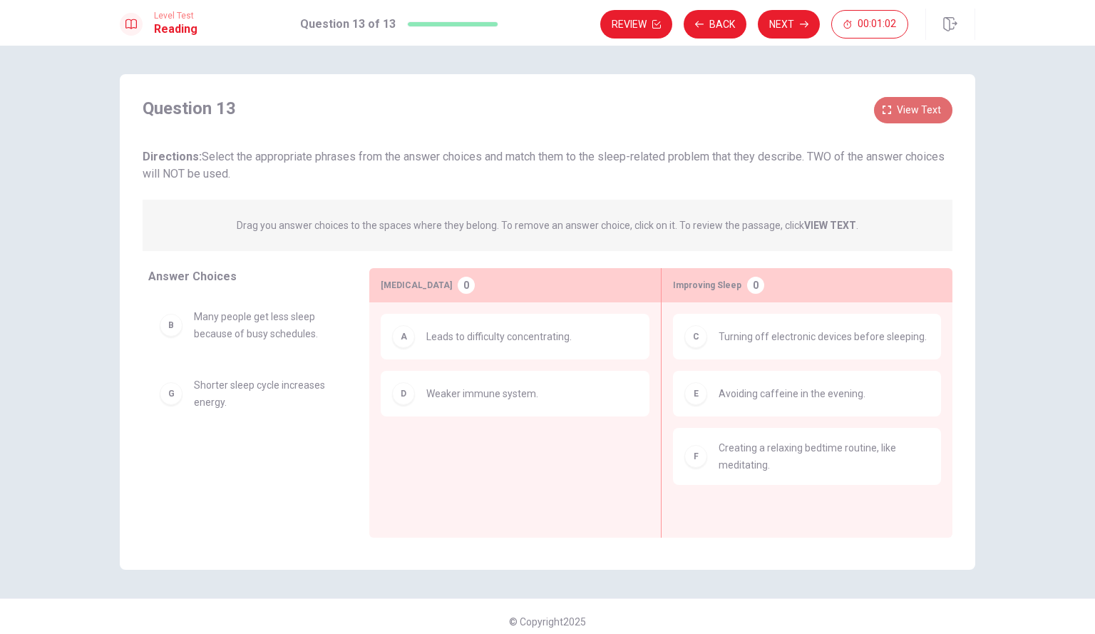
click at [928, 103] on span "View text" at bounding box center [919, 110] width 44 height 18
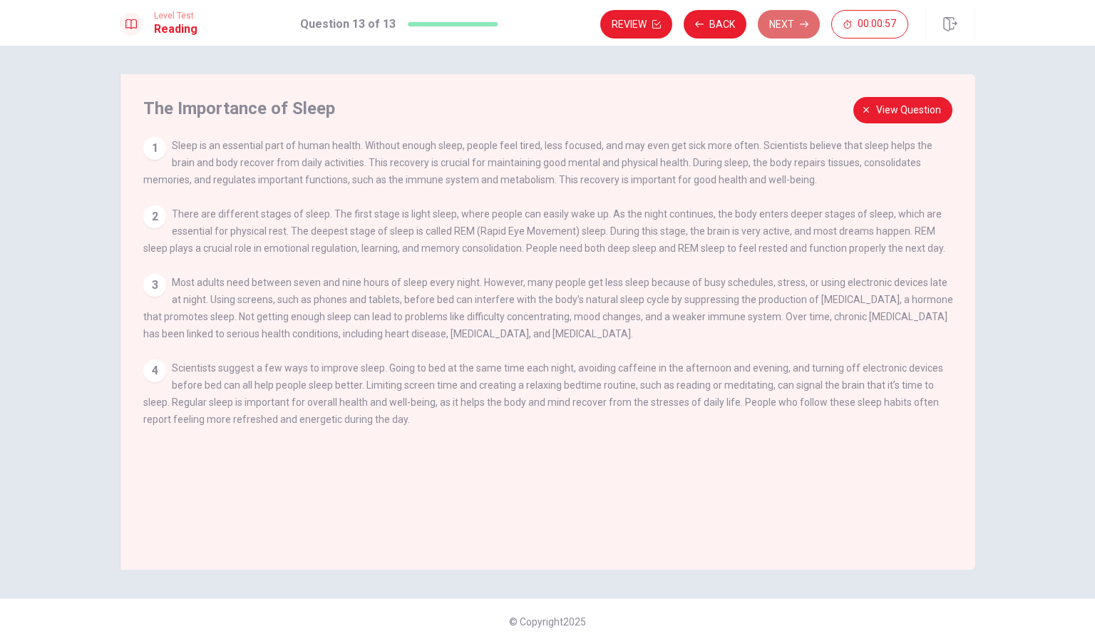
click at [782, 29] on button "Next" at bounding box center [789, 24] width 62 height 29
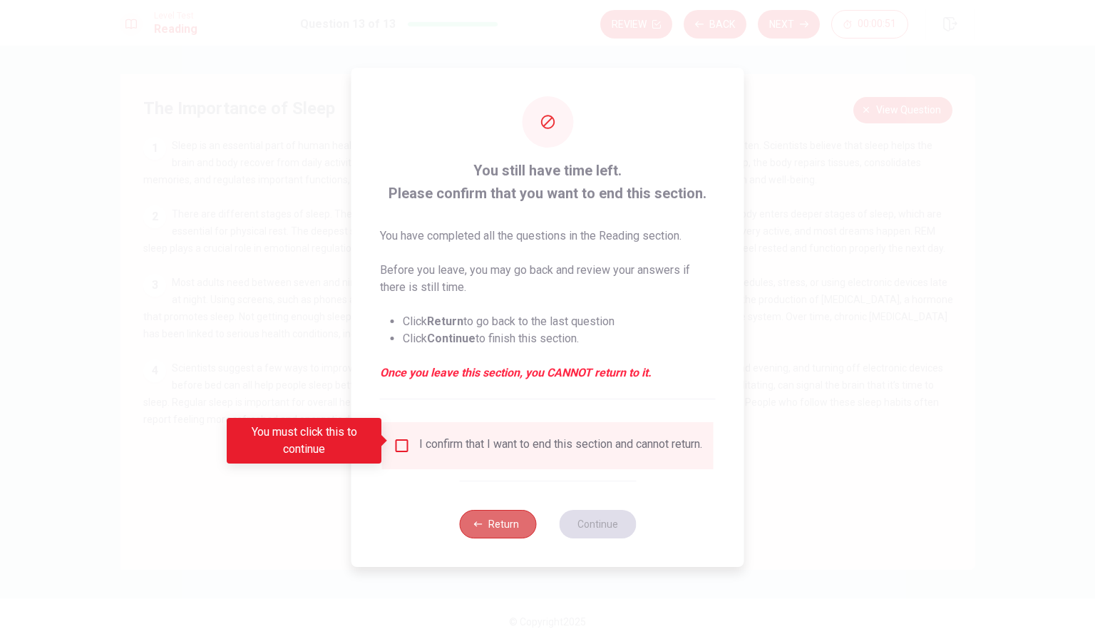
click at [484, 519] on button "Return" at bounding box center [497, 524] width 77 height 29
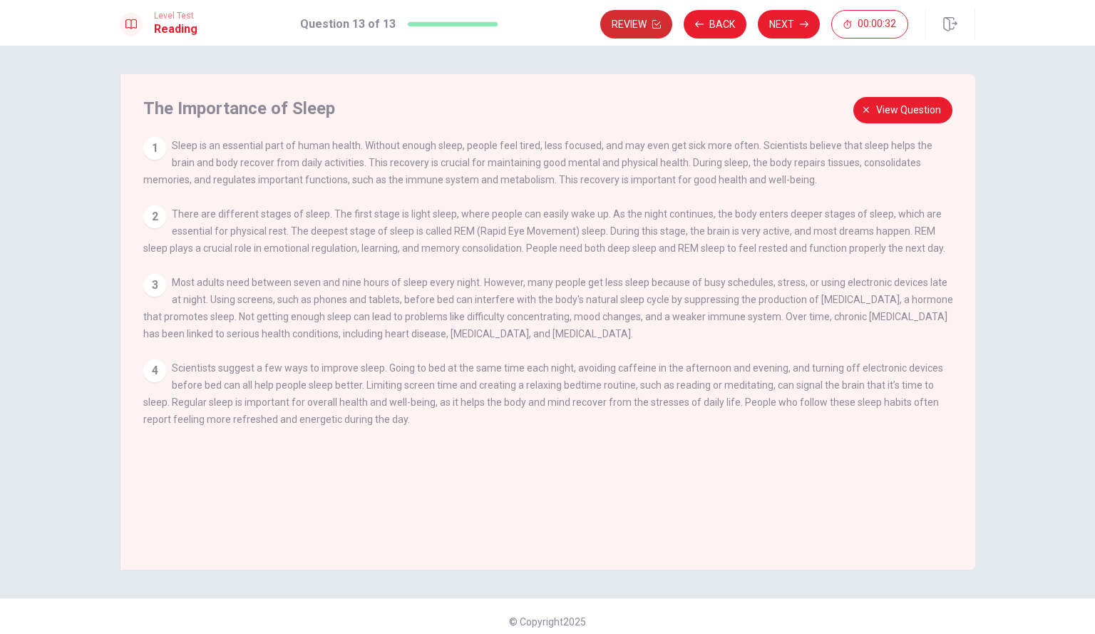
click at [635, 24] on button "Review" at bounding box center [636, 24] width 72 height 29
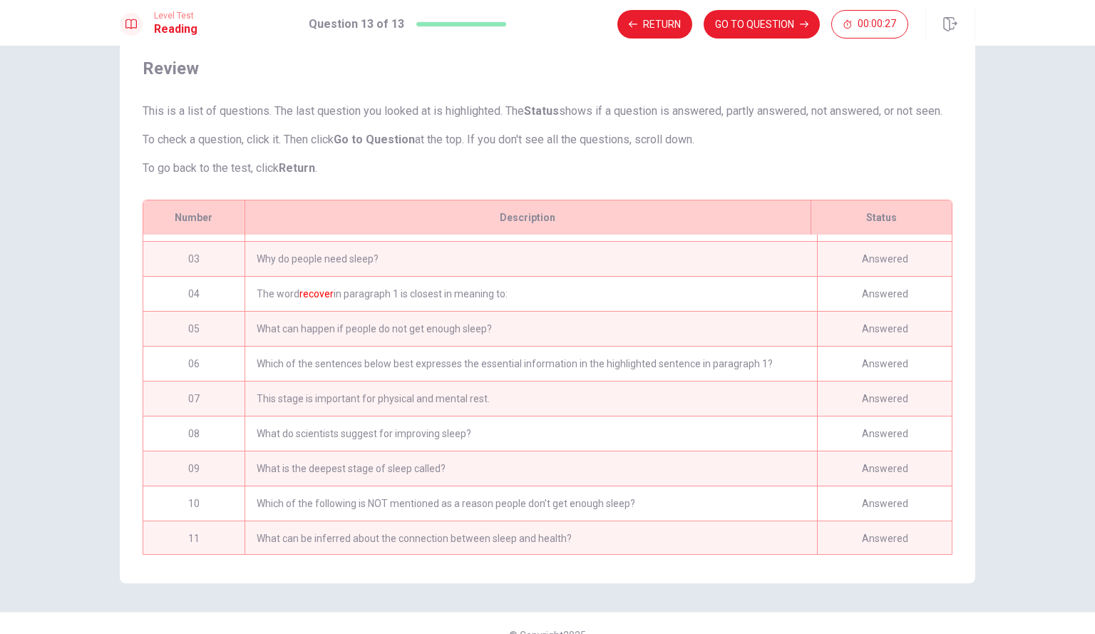
scroll to position [63, 0]
click at [196, 448] on div "08" at bounding box center [193, 433] width 101 height 34
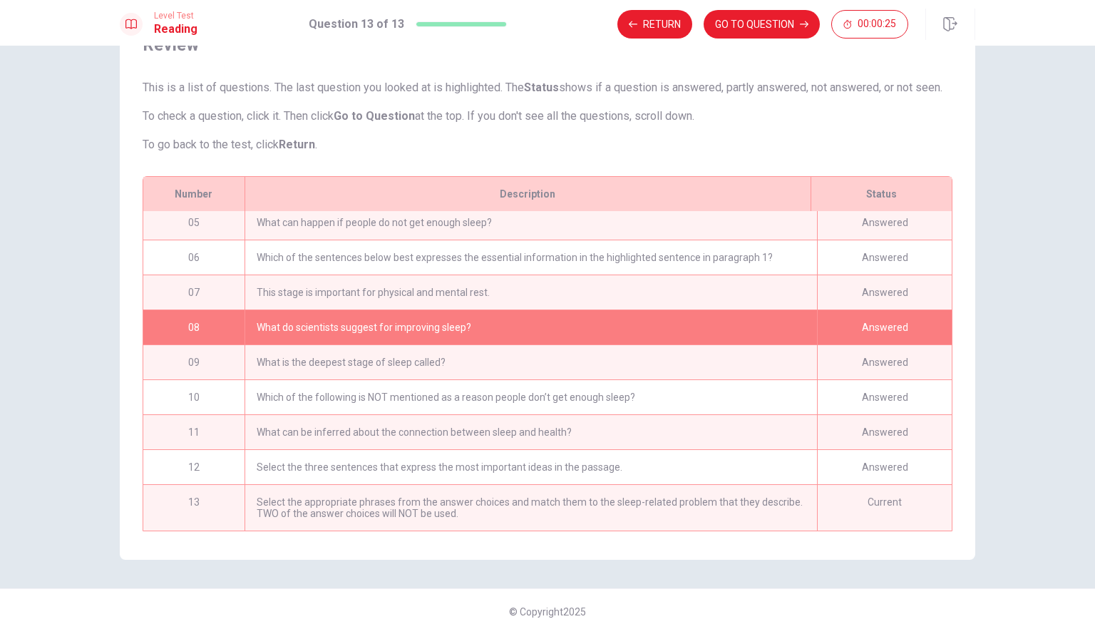
scroll to position [0, 0]
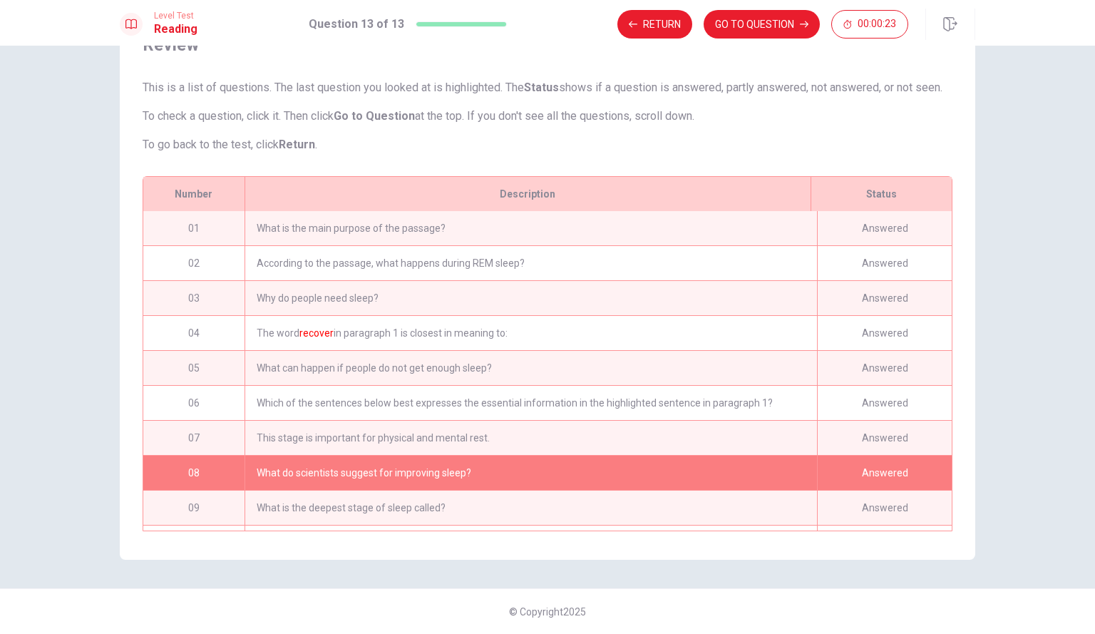
click at [182, 258] on div "02" at bounding box center [193, 263] width 101 height 34
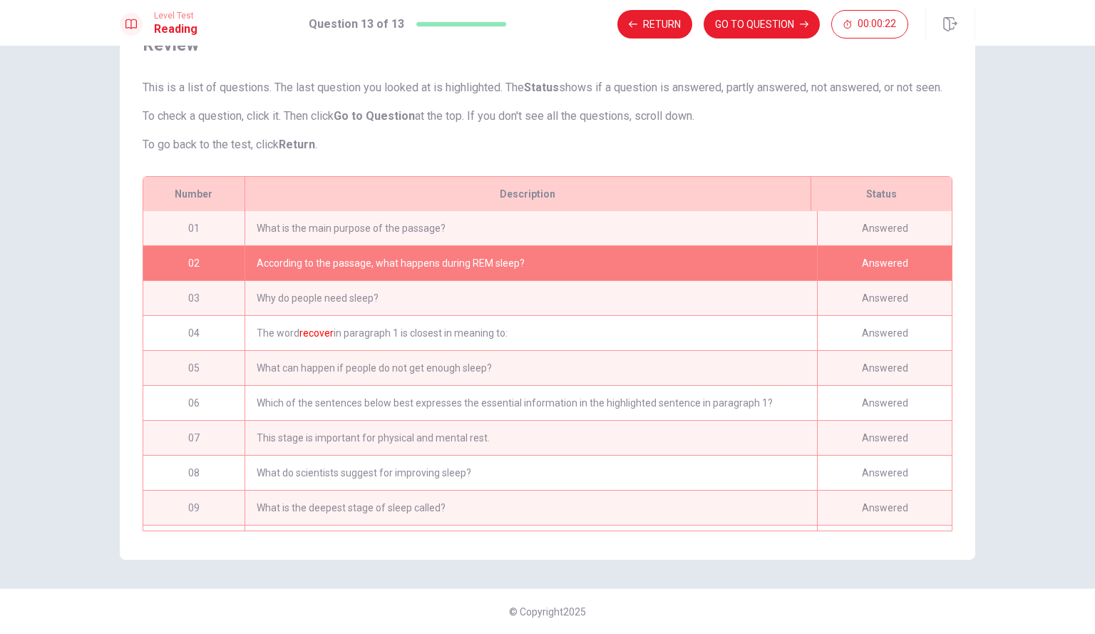
click at [279, 297] on div "Why do people need sleep?" at bounding box center [531, 298] width 572 height 34
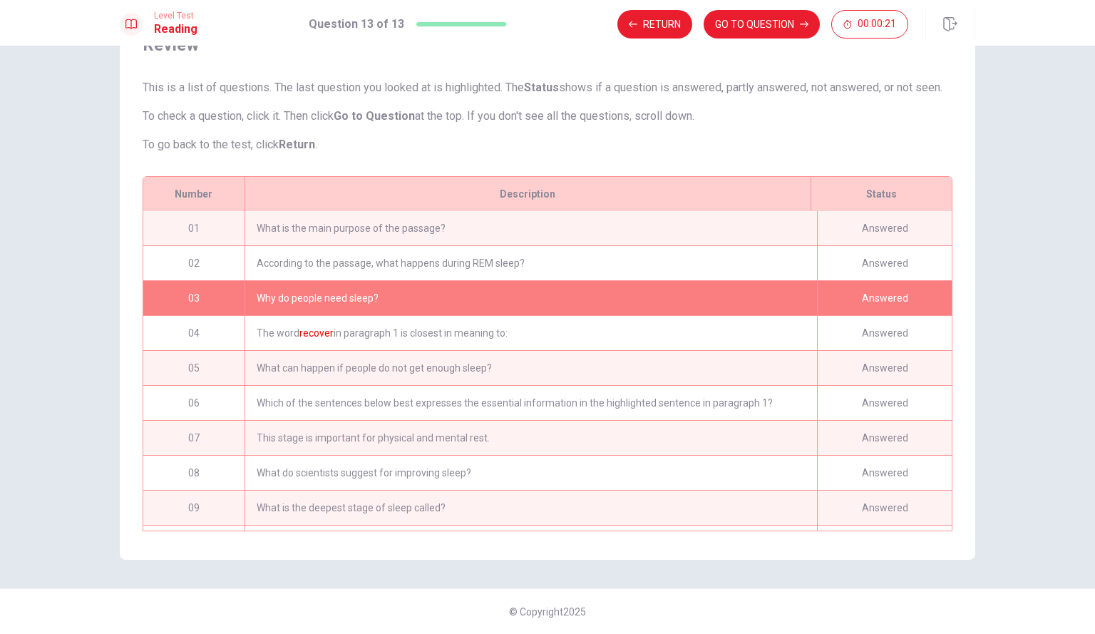
click at [254, 349] on div "The word recover in paragraph 1 is closest in meaning to:" at bounding box center [531, 333] width 572 height 34
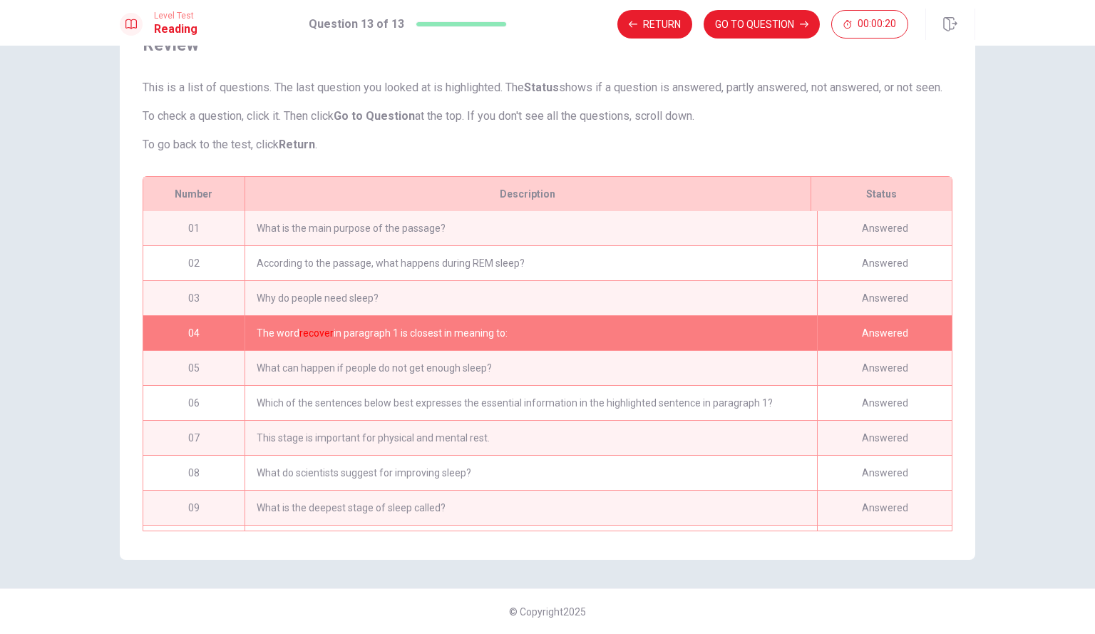
click at [254, 349] on div "The word recover in paragraph 1 is closest in meaning to:" at bounding box center [531, 333] width 572 height 34
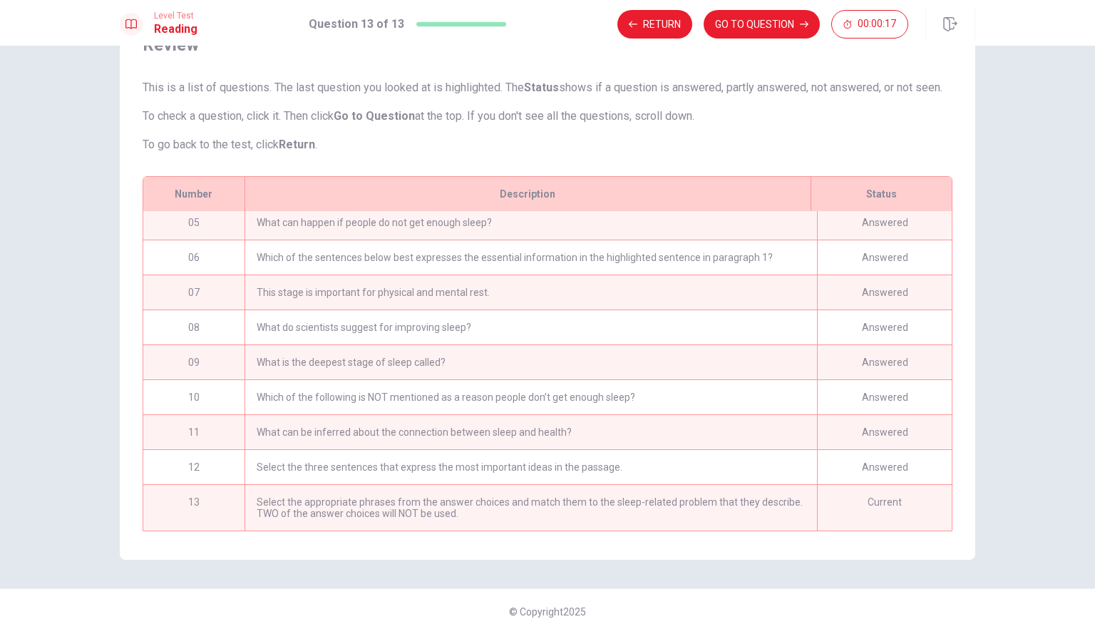
click at [274, 450] on div "Select the three sentences that express the most important ideas in the passage." at bounding box center [531, 467] width 572 height 34
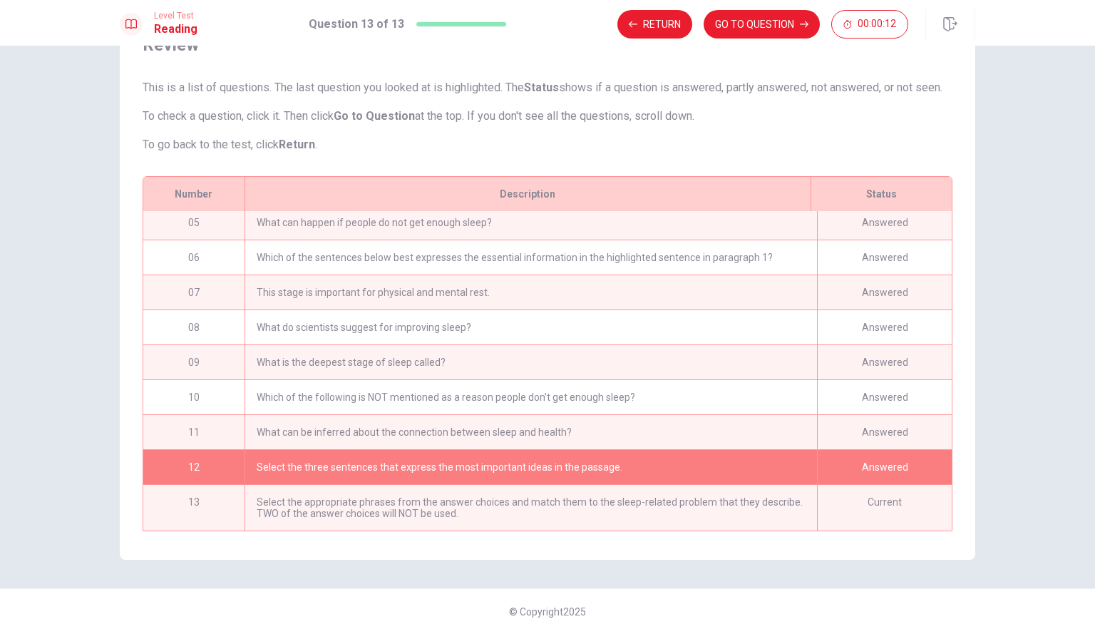
click at [562, 507] on div "Select the appropriate phrases from the answer choices and match them to the sl…" at bounding box center [531, 508] width 572 height 46
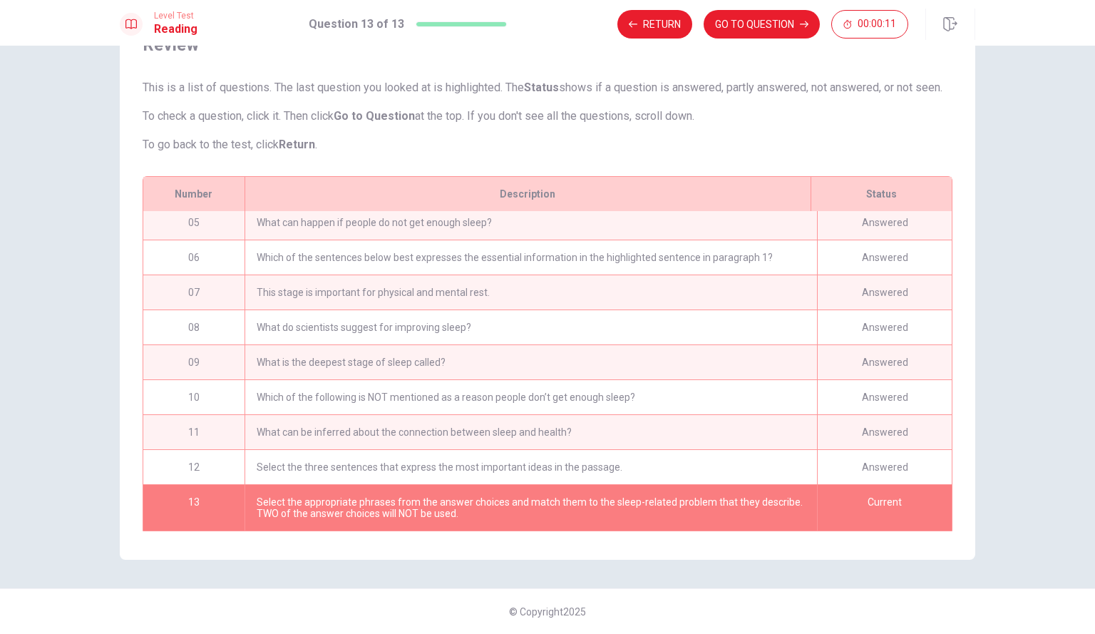
click at [523, 465] on div "Select the three sentences that express the most important ideas in the passage." at bounding box center [531, 467] width 572 height 34
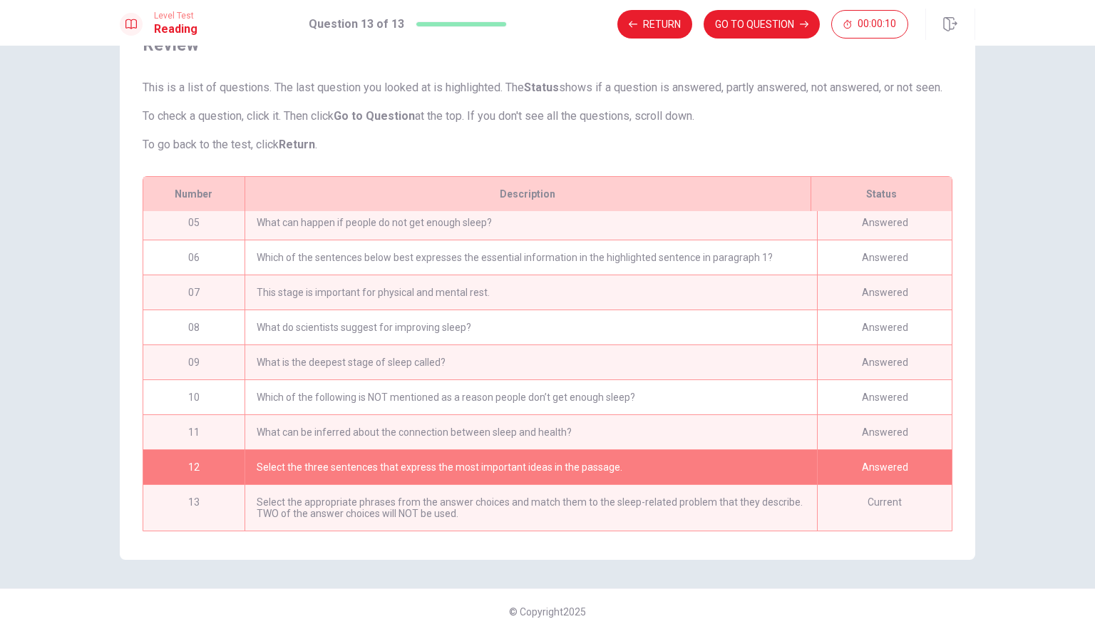
click at [523, 465] on div "Select the three sentences that express the most important ideas in the passage." at bounding box center [531, 467] width 572 height 34
click at [753, 13] on button "GO TO QUESTION" at bounding box center [762, 24] width 116 height 29
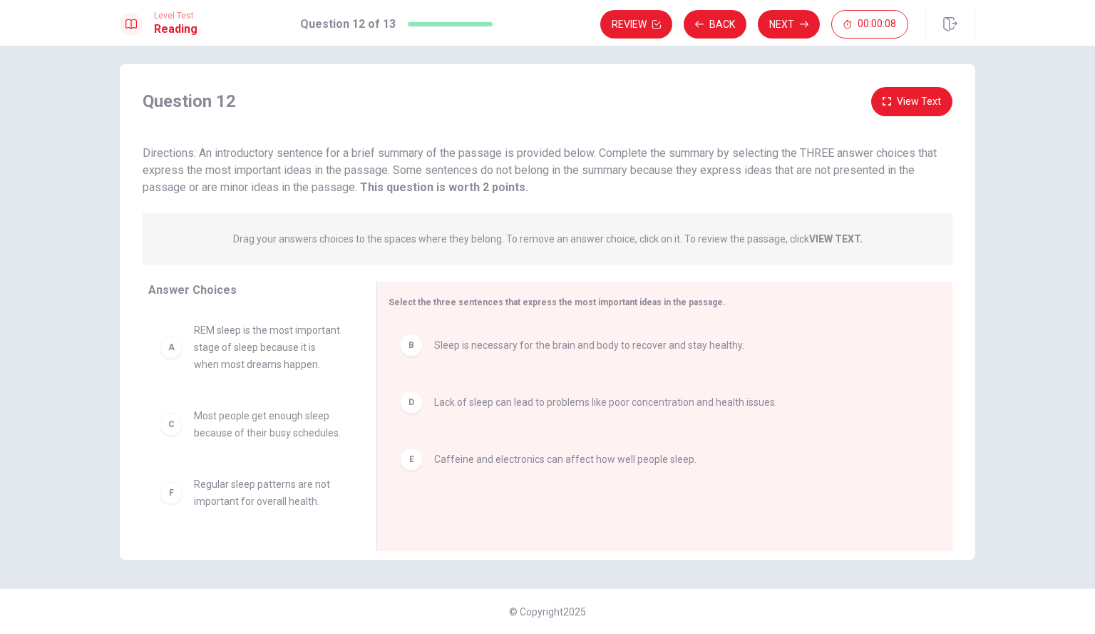
scroll to position [10, 0]
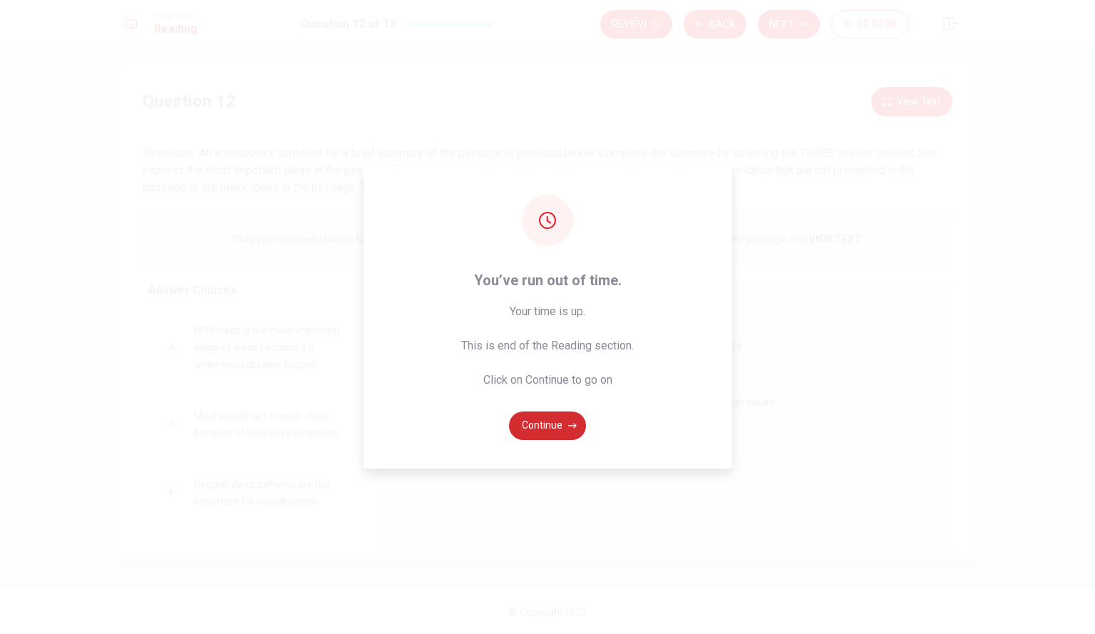
click at [546, 420] on button "Continue" at bounding box center [547, 425] width 77 height 29
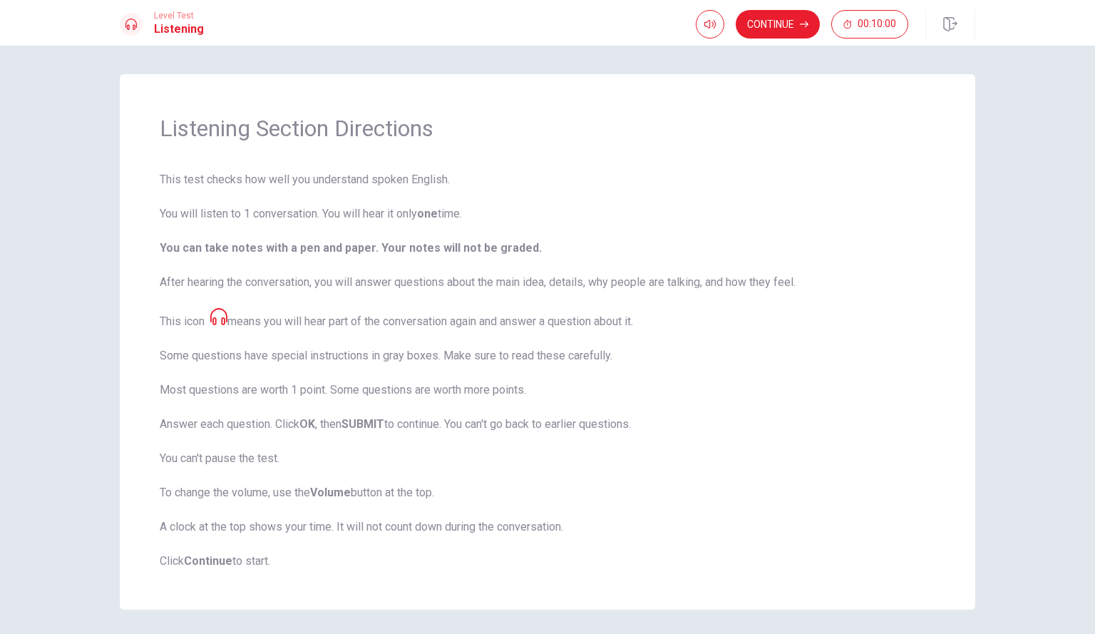
scroll to position [0, 0]
click at [771, 26] on button "Continue" at bounding box center [778, 24] width 84 height 29
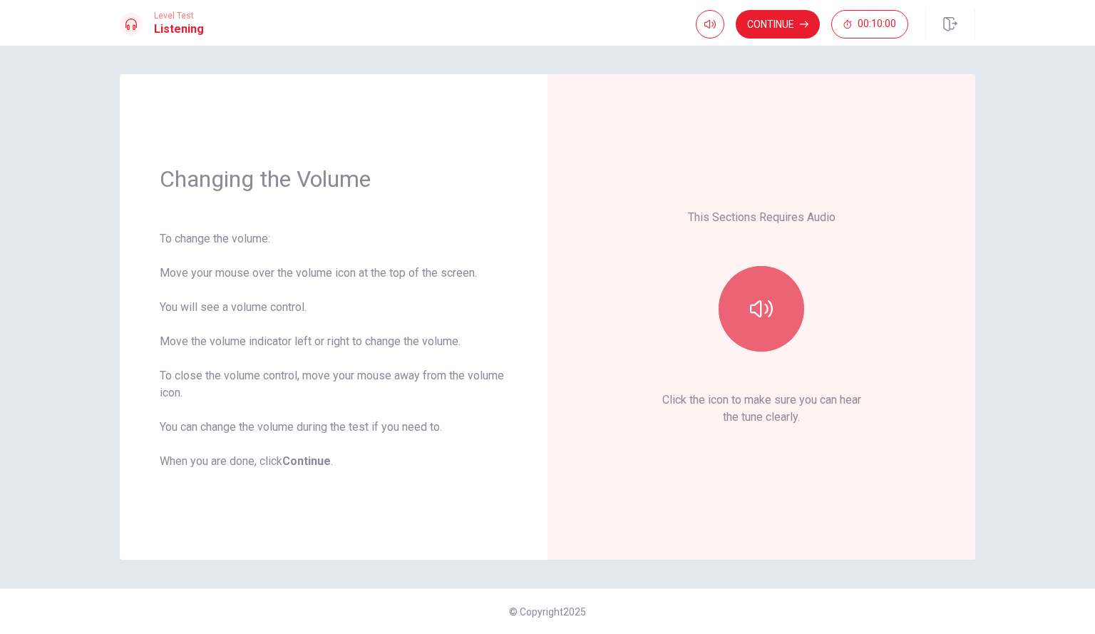
click at [751, 297] on icon "button" at bounding box center [761, 308] width 23 height 23
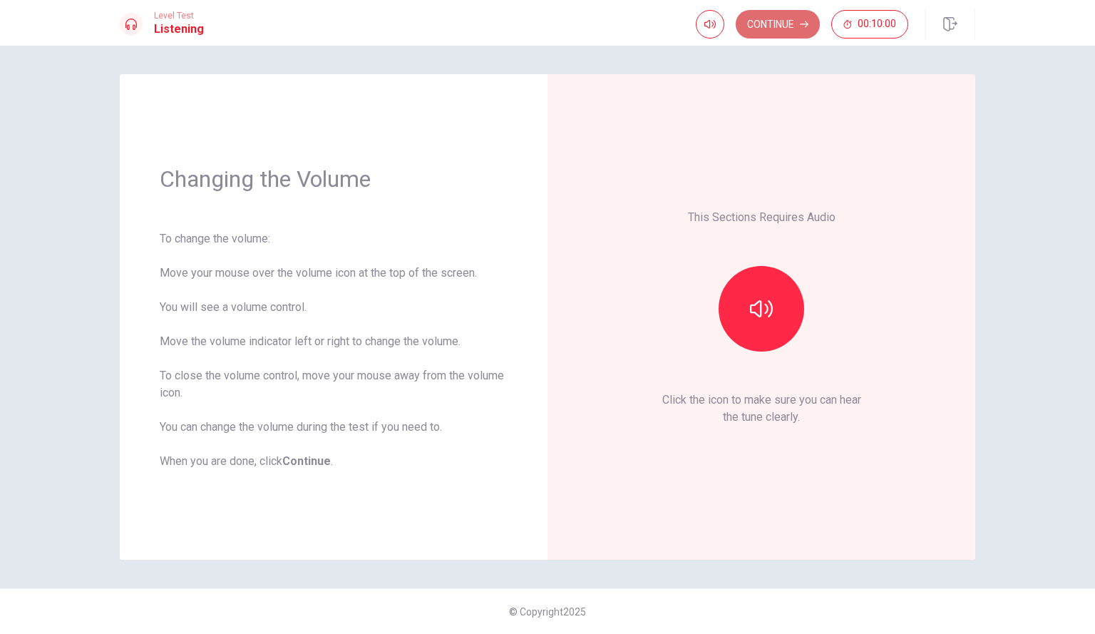
click at [783, 21] on button "Continue" at bounding box center [778, 24] width 84 height 29
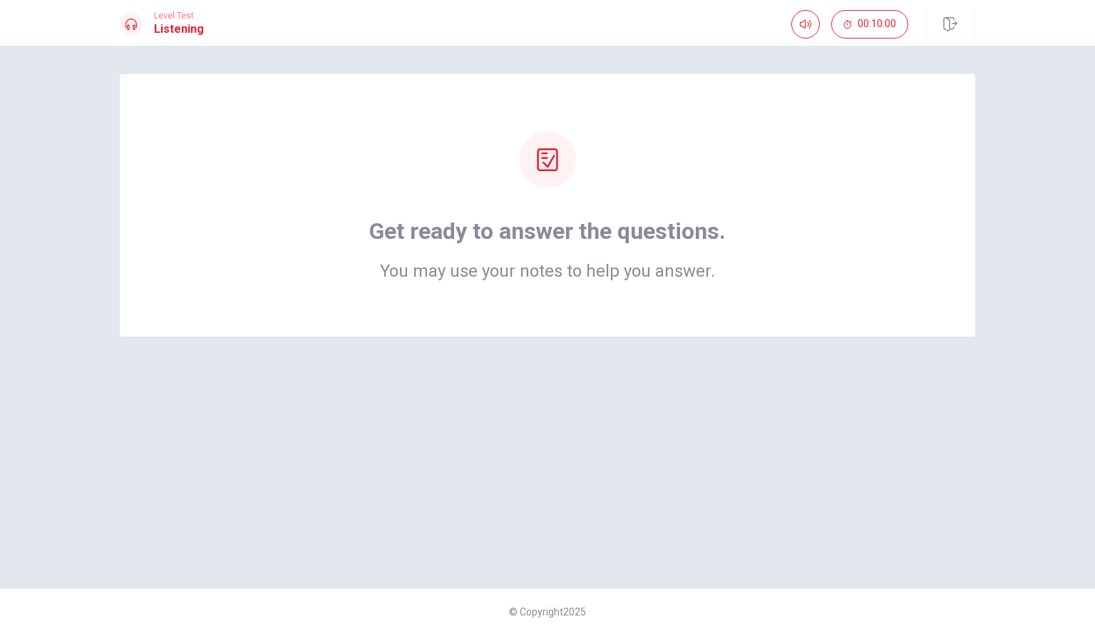
click at [815, 159] on div "Get ready to answer the questions. You may use your notes to help you answer." at bounding box center [547, 205] width 741 height 148
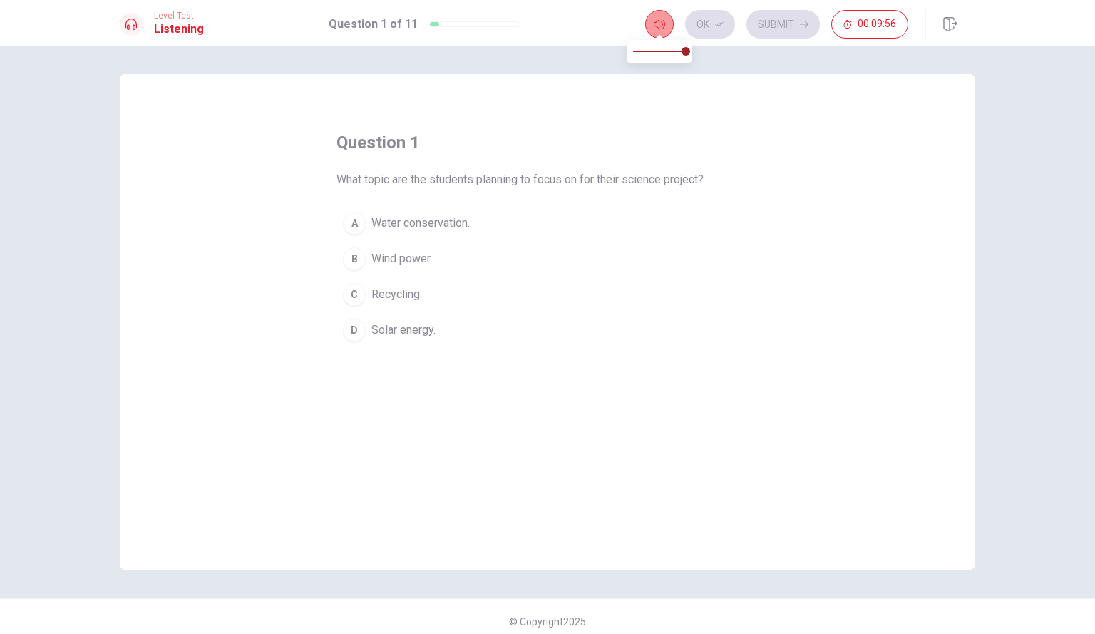
click at [656, 25] on icon "button" at bounding box center [659, 24] width 11 height 11
click at [140, 25] on div at bounding box center [131, 24] width 23 height 23
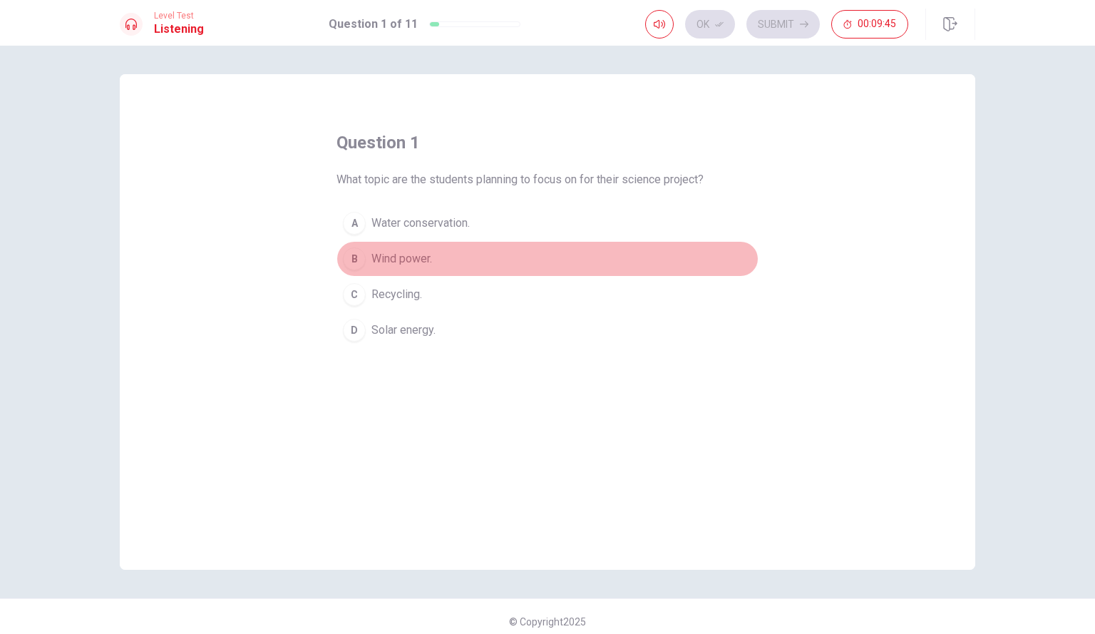
click at [347, 260] on div "B" at bounding box center [354, 258] width 23 height 23
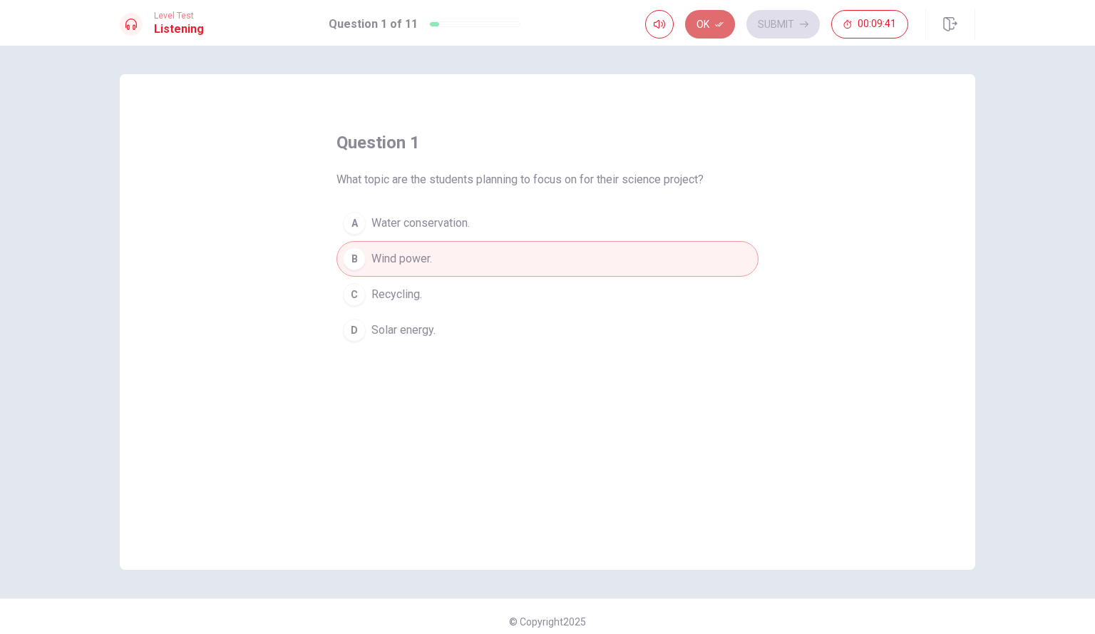
click at [702, 26] on button "Ok" at bounding box center [710, 24] width 50 height 29
click at [776, 17] on button "Submit" at bounding box center [782, 24] width 73 height 29
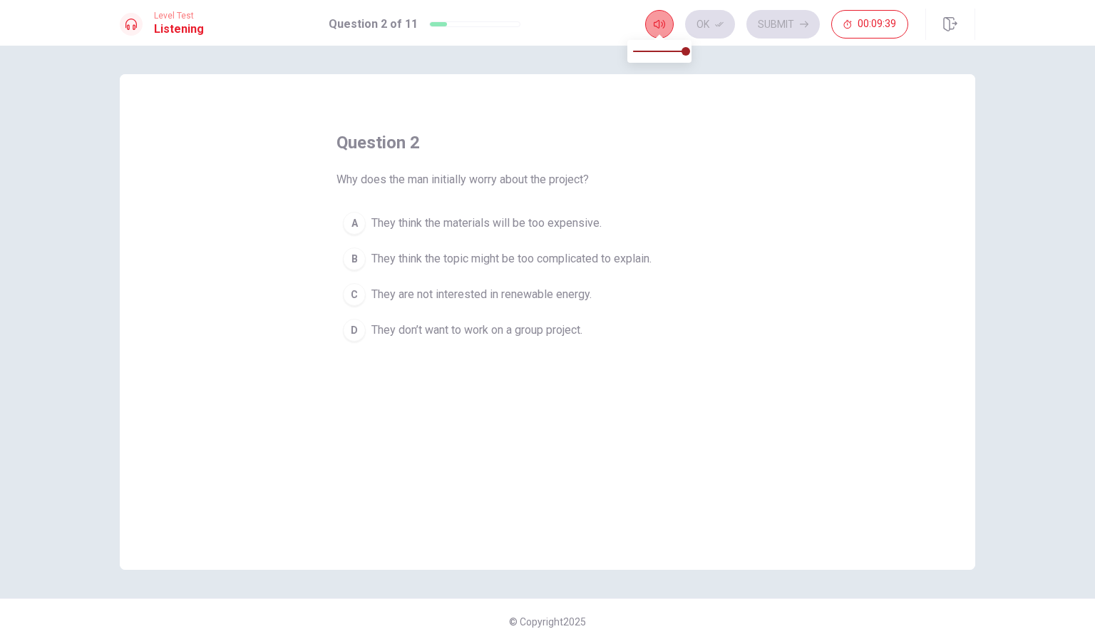
click at [662, 14] on button "button" at bounding box center [659, 24] width 29 height 29
click at [347, 260] on div "B" at bounding box center [354, 258] width 23 height 23
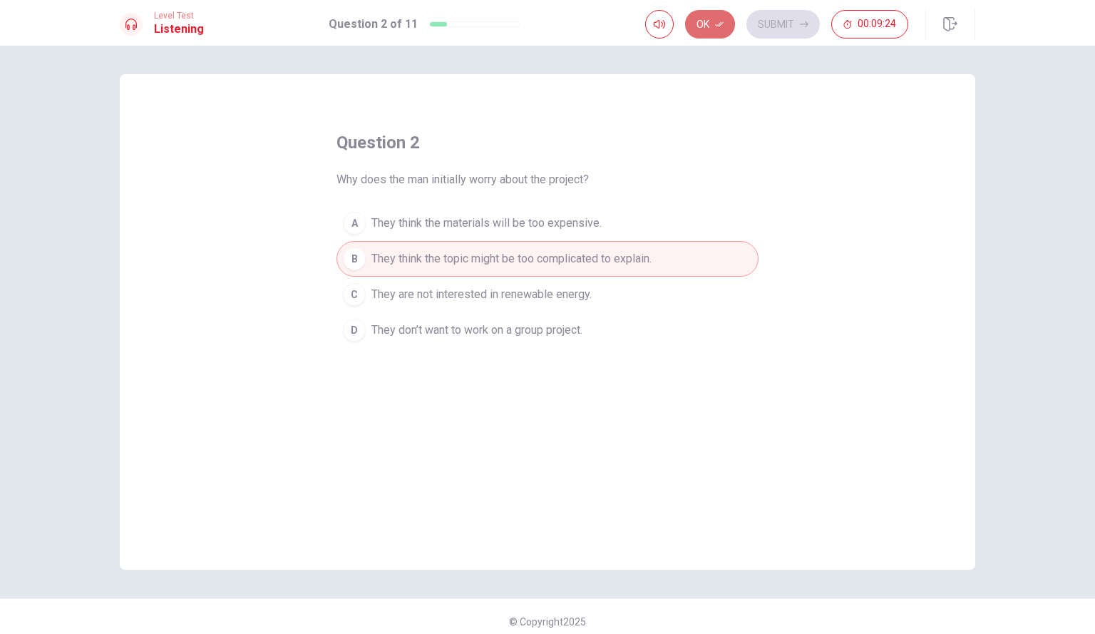
click at [698, 25] on button "Ok" at bounding box center [710, 24] width 50 height 29
click at [792, 15] on button "Submit" at bounding box center [782, 24] width 73 height 29
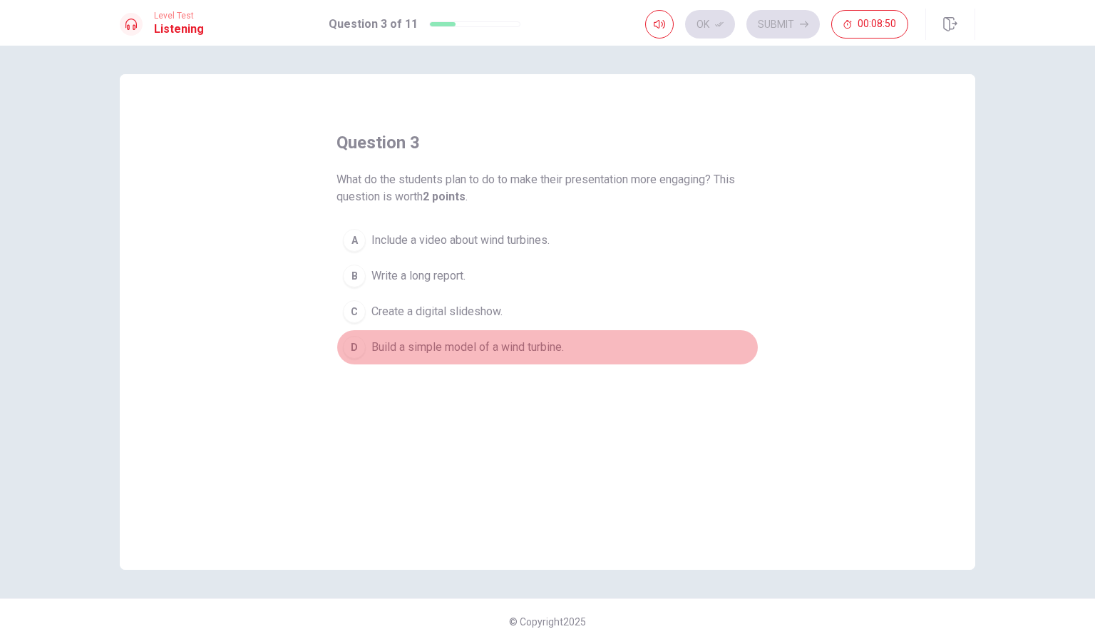
click at [359, 353] on div "D" at bounding box center [354, 347] width 23 height 23
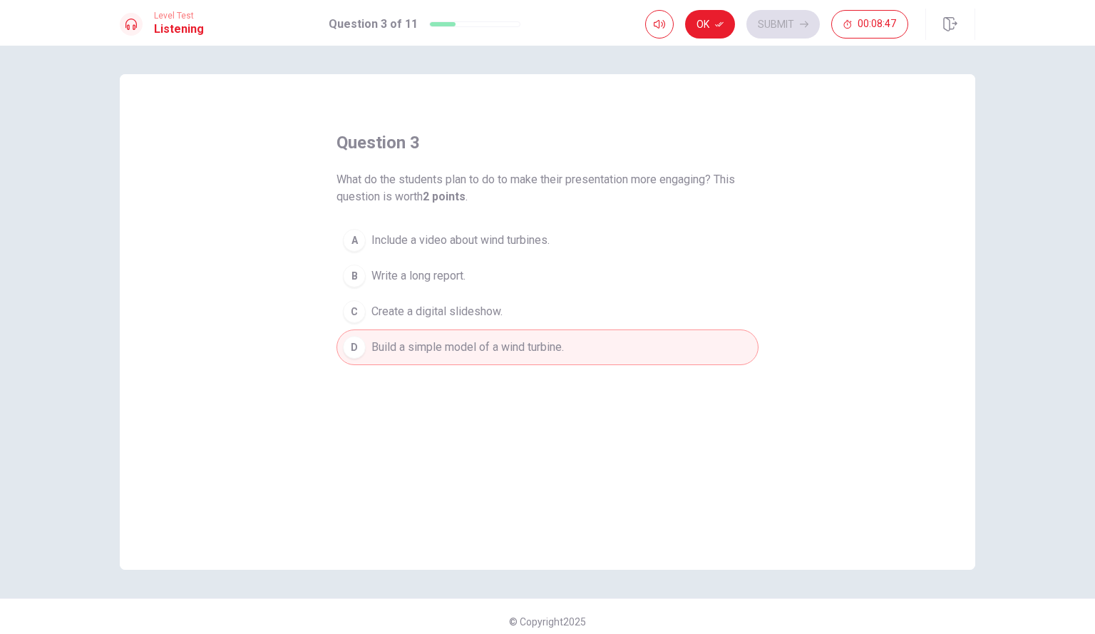
click at [353, 311] on div "C" at bounding box center [354, 311] width 23 height 23
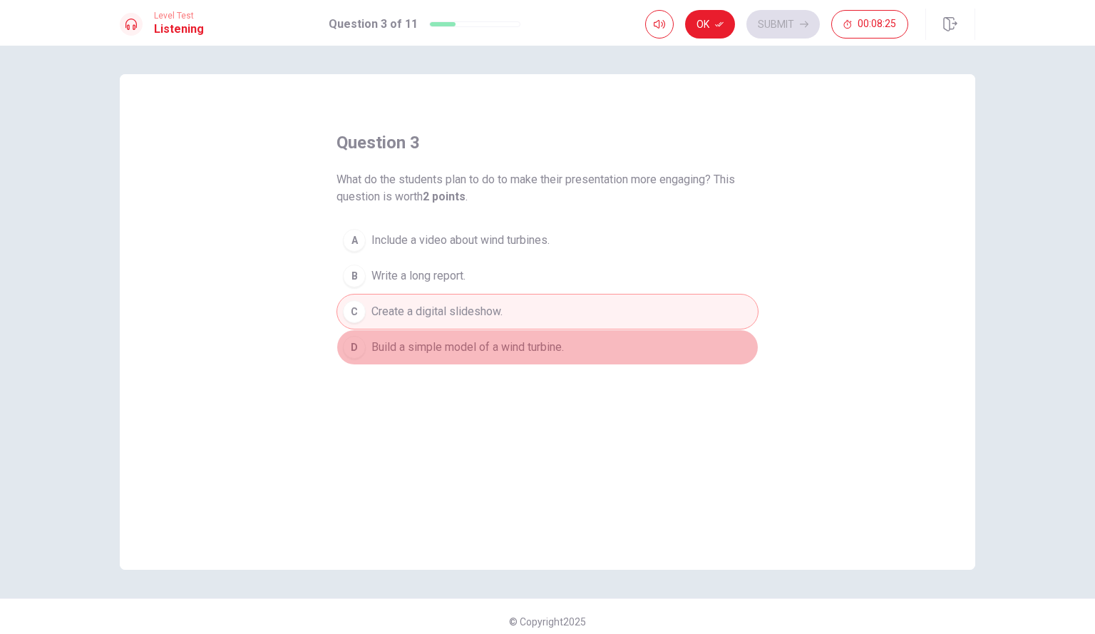
click at [501, 346] on span "Build a simple model of a wind turbine." at bounding box center [467, 347] width 192 height 17
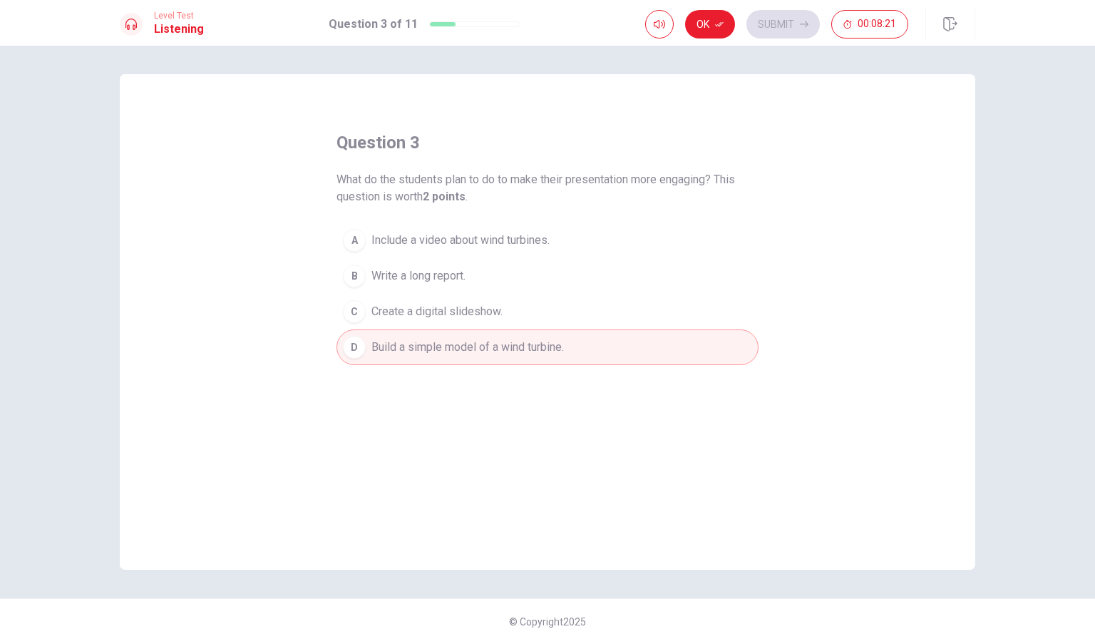
click at [397, 312] on span "Create a digital slideshow." at bounding box center [436, 311] width 131 height 17
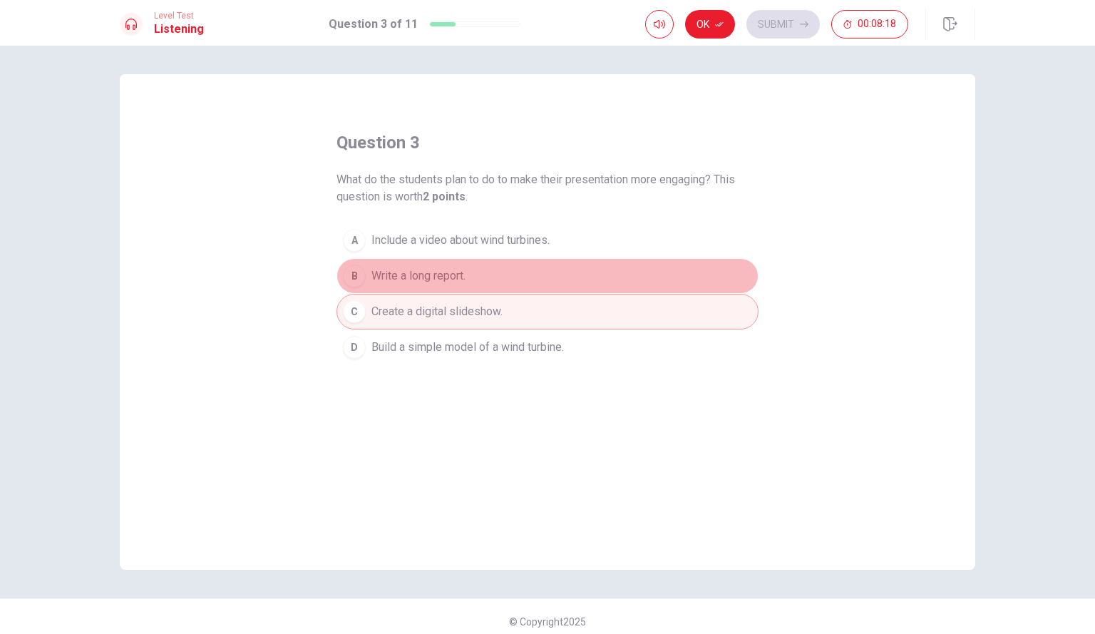
click at [394, 267] on span "Write a long report." at bounding box center [418, 275] width 94 height 17
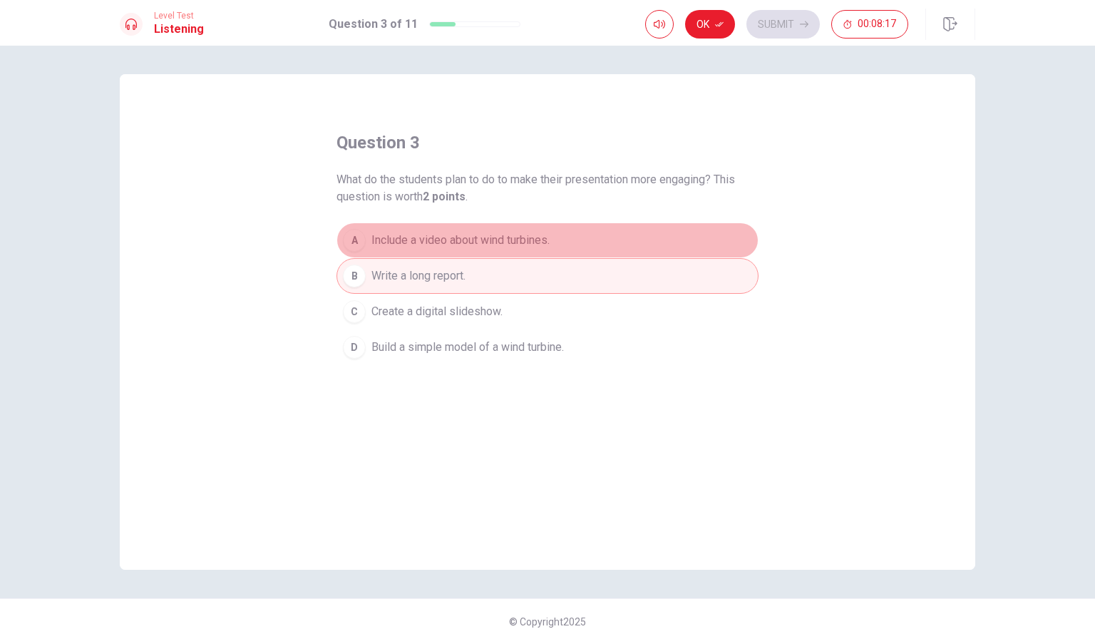
click at [394, 248] on span "Include a video about wind turbines." at bounding box center [460, 240] width 178 height 17
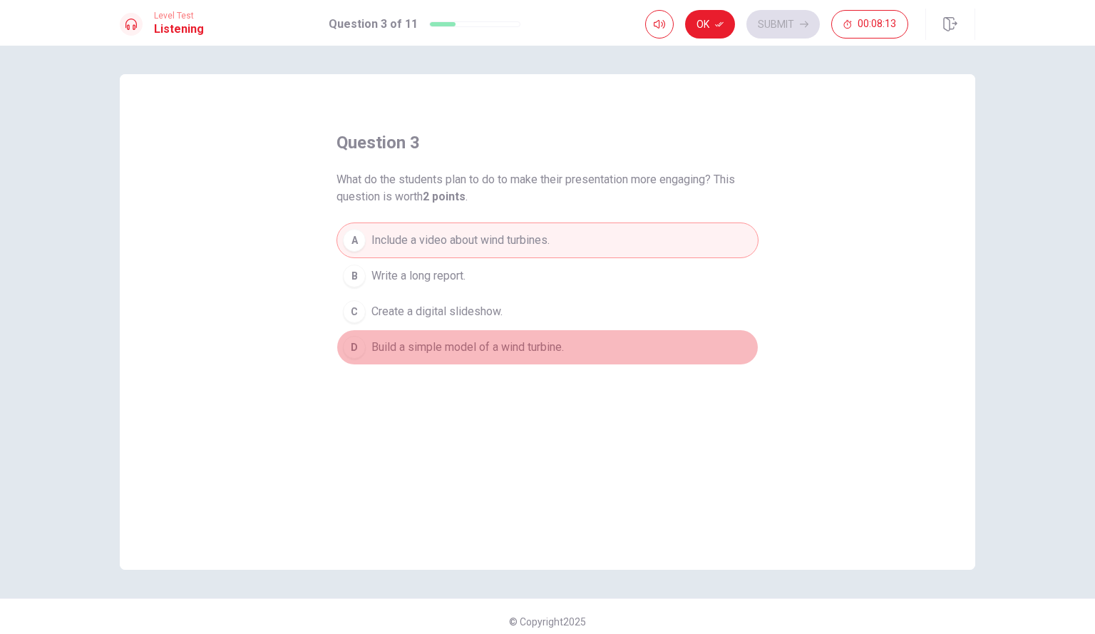
click at [367, 351] on button "D Build a simple model of a wind turbine." at bounding box center [548, 347] width 422 height 36
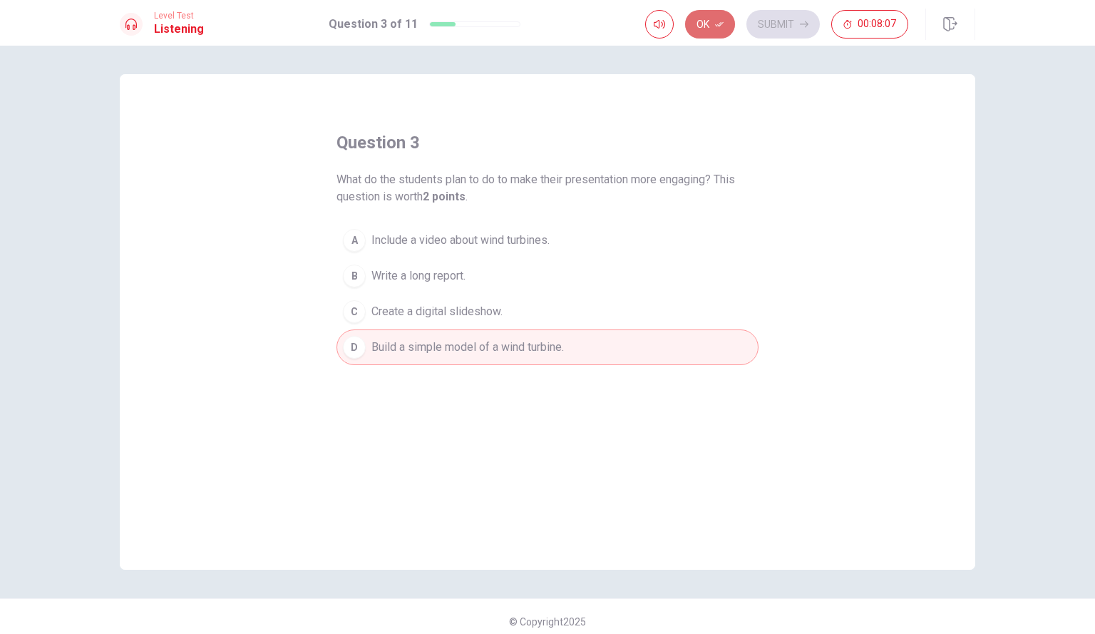
click at [712, 29] on button "Ok" at bounding box center [710, 24] width 50 height 29
click at [781, 34] on button "Submit" at bounding box center [782, 24] width 73 height 29
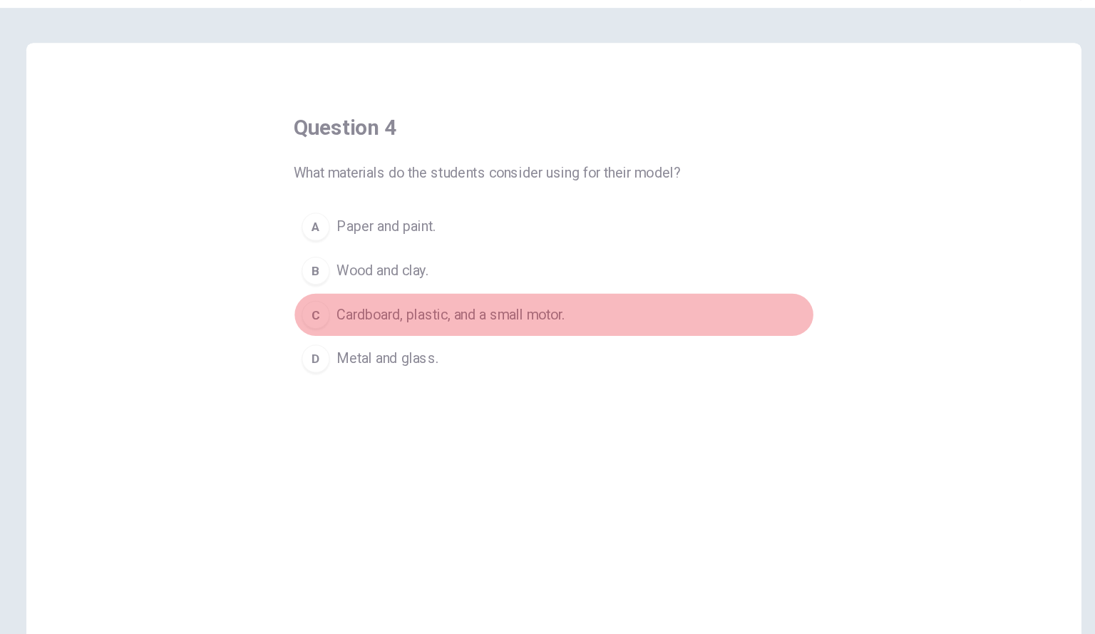
click at [351, 292] on div "C" at bounding box center [354, 294] width 23 height 23
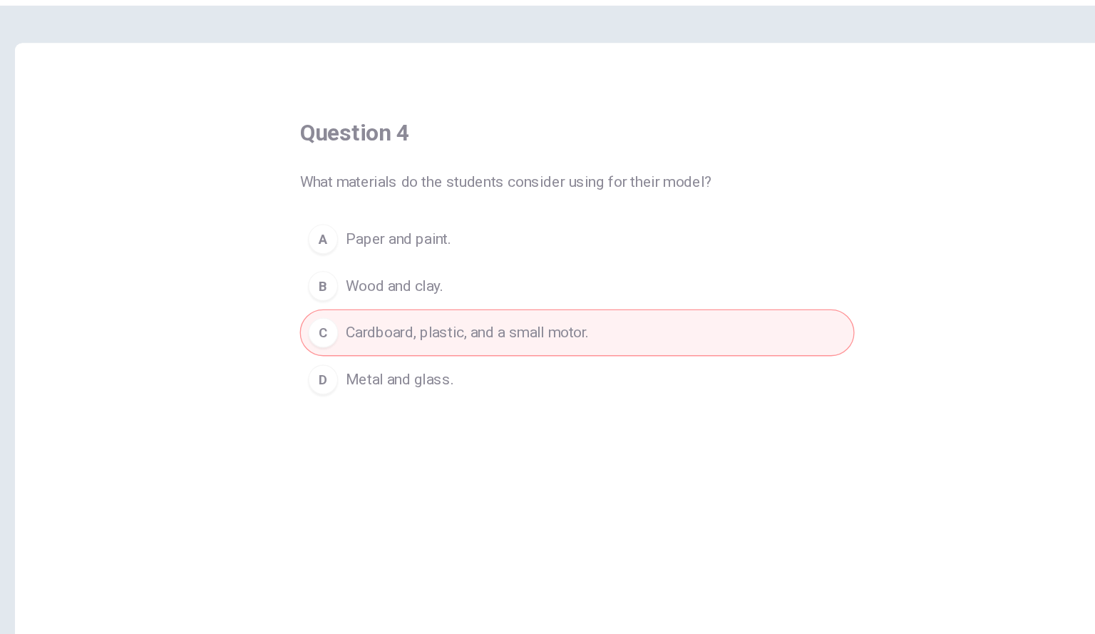
click at [351, 219] on div "A" at bounding box center [354, 223] width 23 height 23
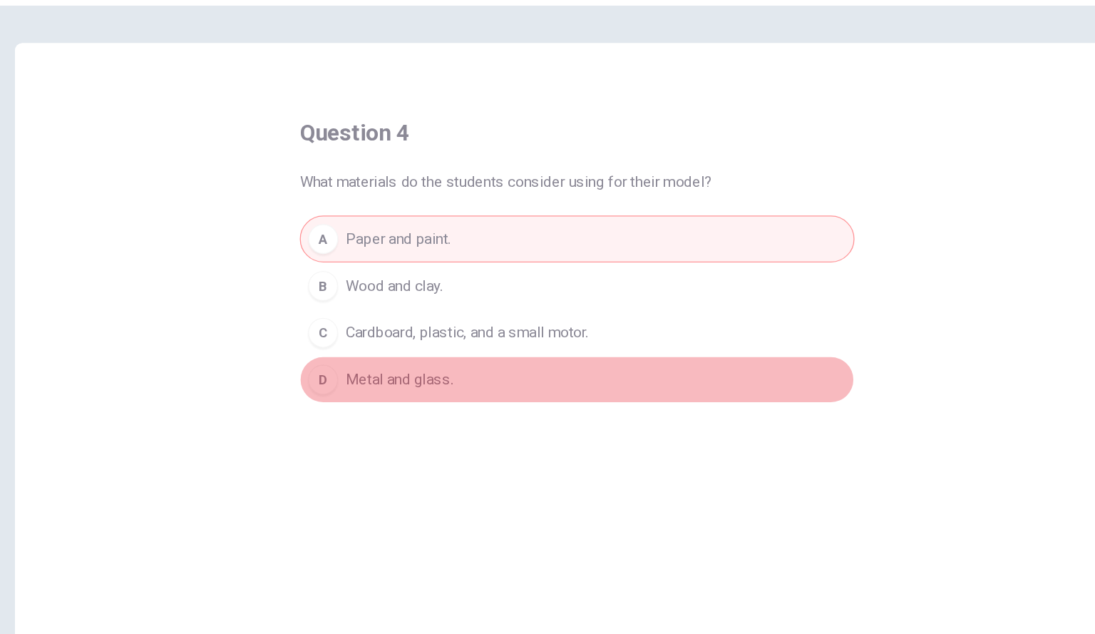
click at [371, 327] on span "Metal and glass." at bounding box center [412, 330] width 82 height 17
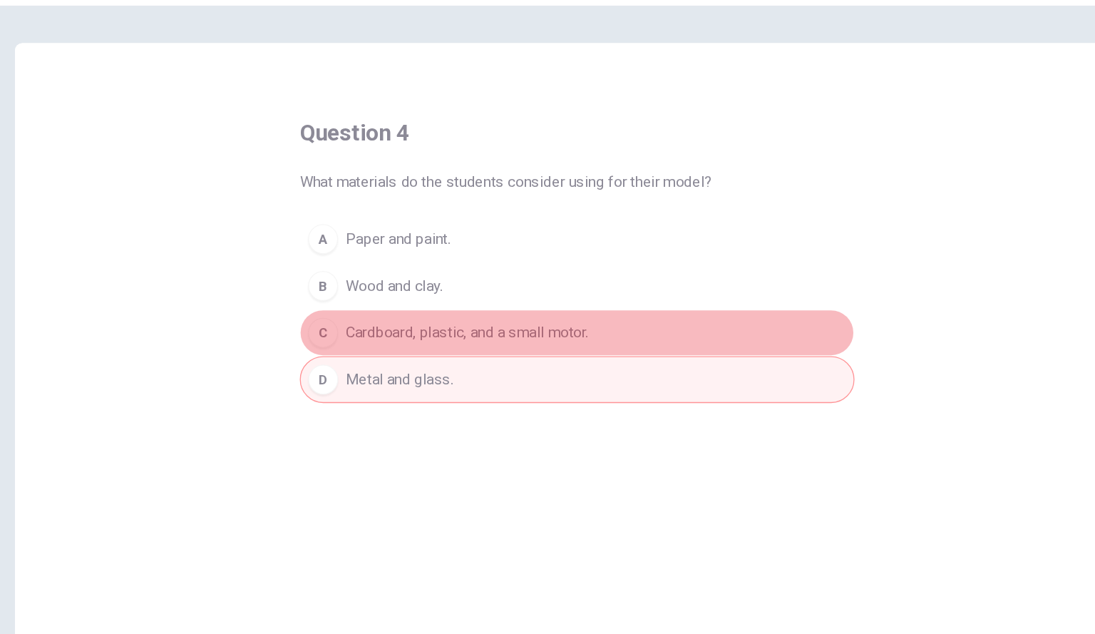
click at [383, 284] on button "C Cardboard, plastic, and a small motor." at bounding box center [548, 295] width 422 height 36
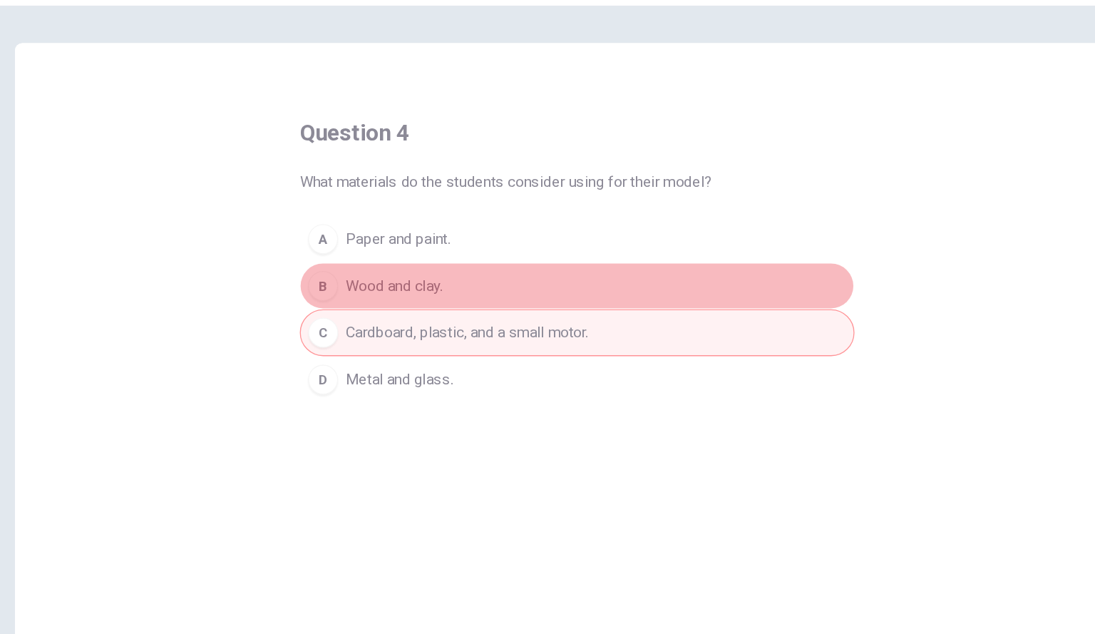
click at [381, 261] on span "Wood and clay." at bounding box center [408, 258] width 74 height 17
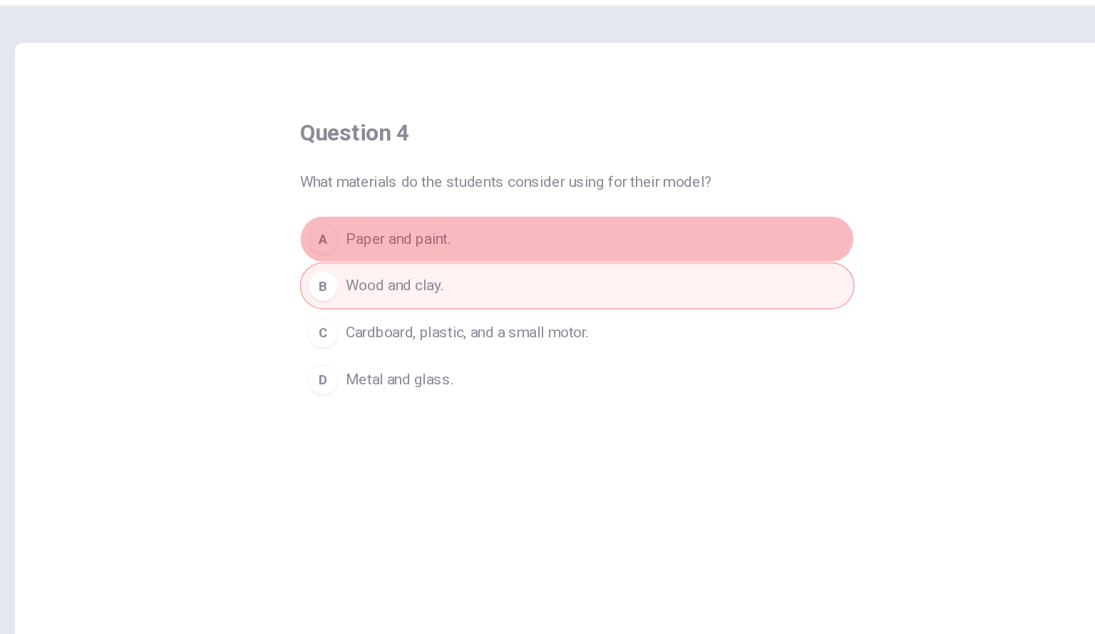
click at [392, 225] on span "Paper and paint." at bounding box center [411, 223] width 80 height 17
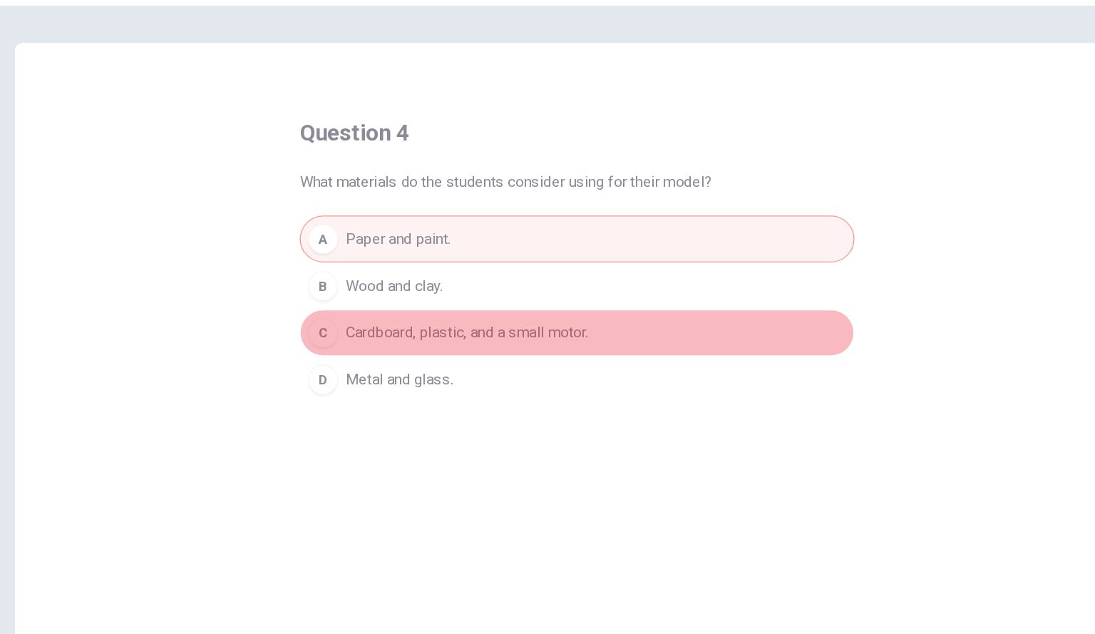
click at [366, 284] on button "C Cardboard, plastic, and a small motor." at bounding box center [548, 295] width 422 height 36
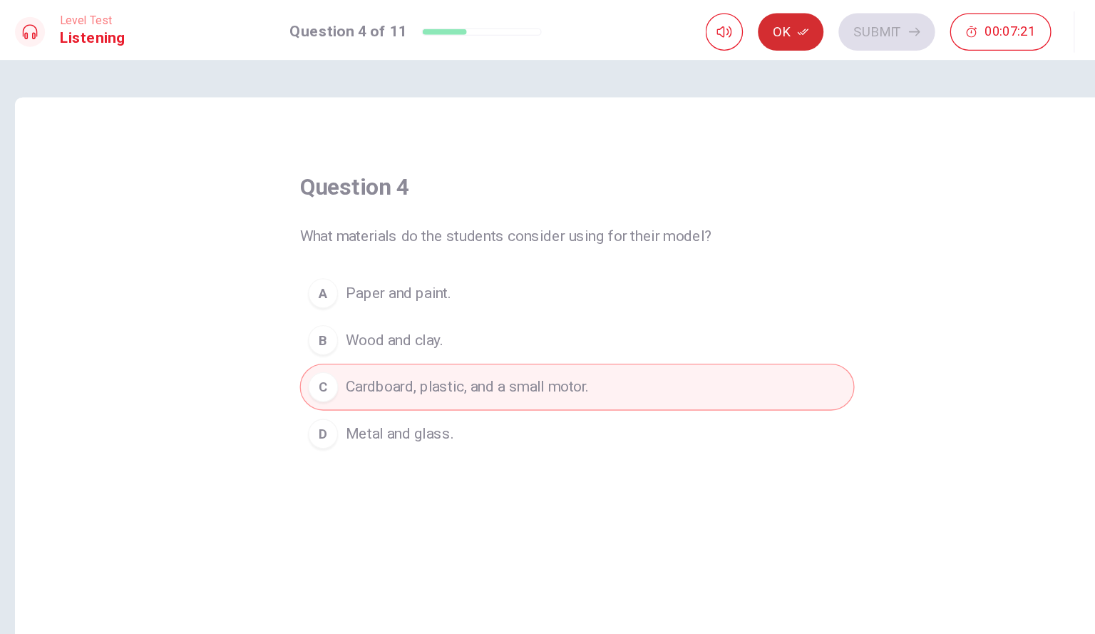
click at [721, 13] on button "Ok" at bounding box center [710, 24] width 50 height 29
click at [774, 21] on button "Submit" at bounding box center [782, 24] width 73 height 29
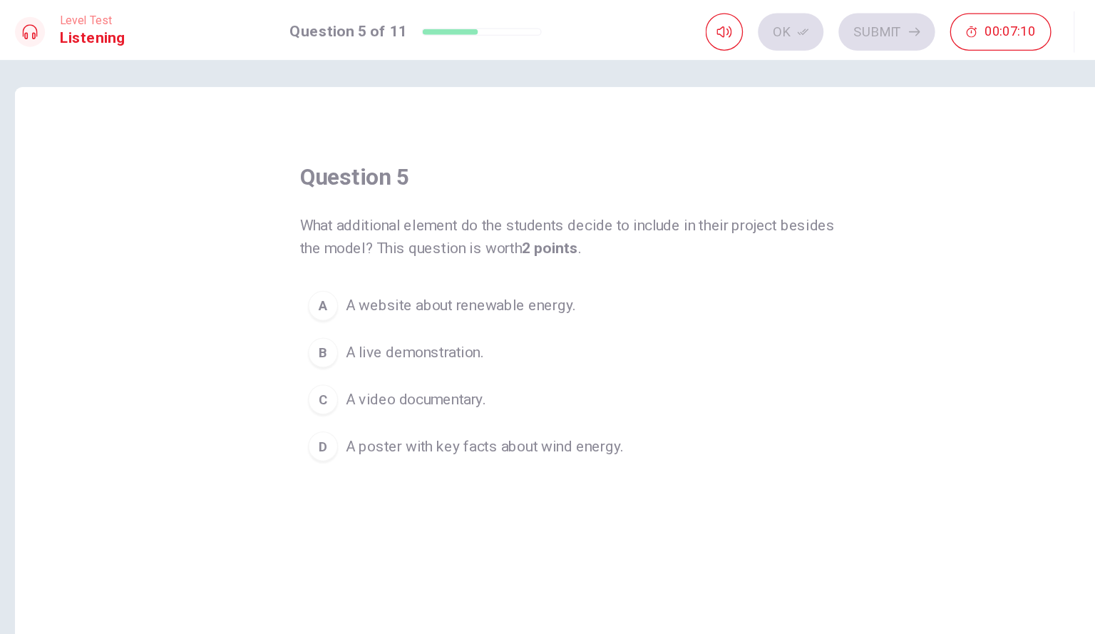
scroll to position [10, 0]
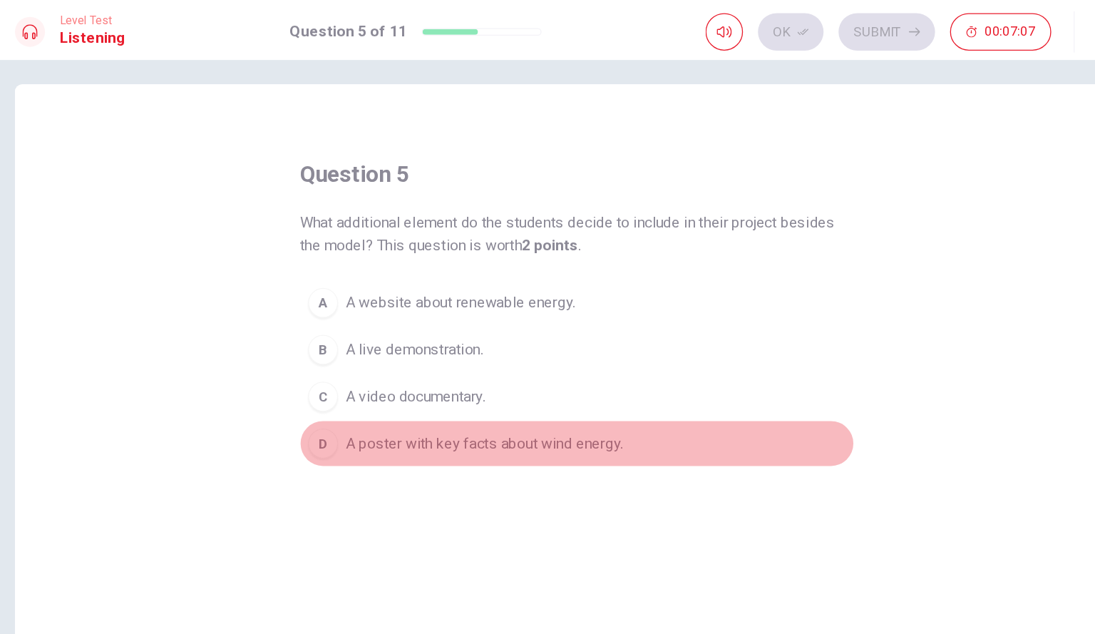
click at [353, 340] on div "D" at bounding box center [354, 337] width 23 height 23
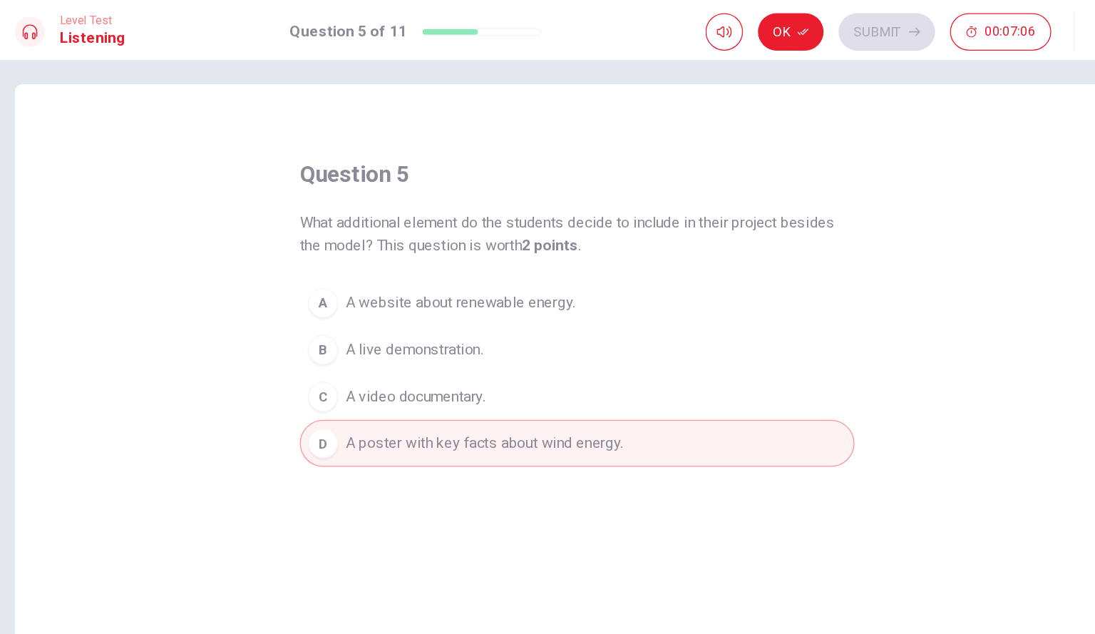
scroll to position [0, 0]
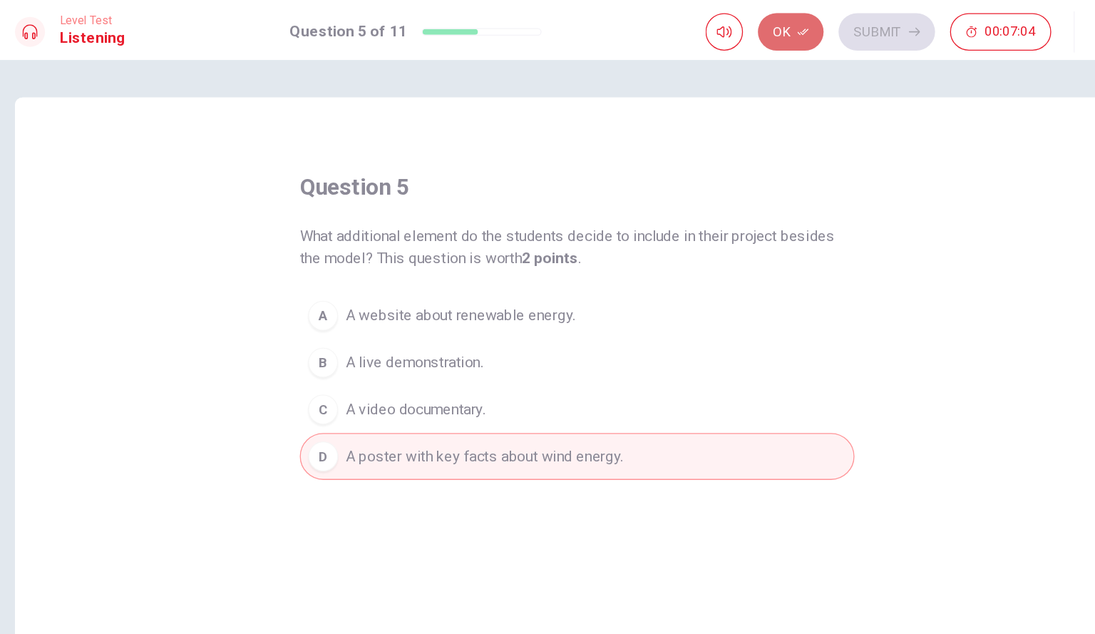
click at [714, 20] on button "Ok" at bounding box center [710, 24] width 50 height 29
click at [784, 18] on button "Submit" at bounding box center [782, 24] width 73 height 29
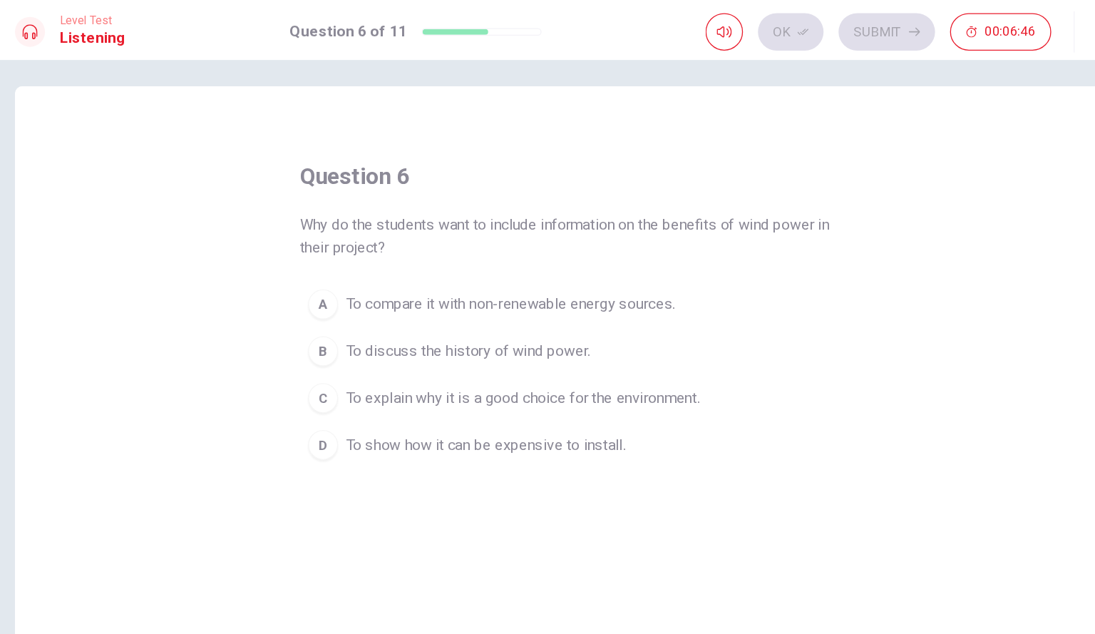
scroll to position [10, 0]
click at [461, 267] on span "To discuss the history of wind power." at bounding box center [464, 265] width 186 height 17
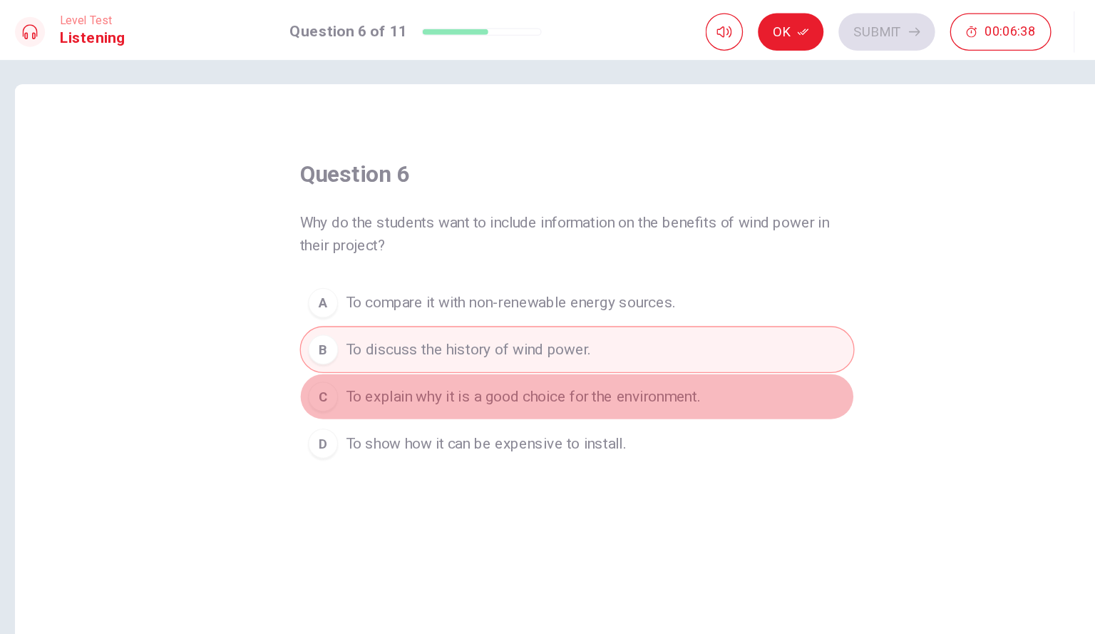
click at [446, 302] on span "To explain why it is a good choice for the environment." at bounding box center [505, 301] width 269 height 17
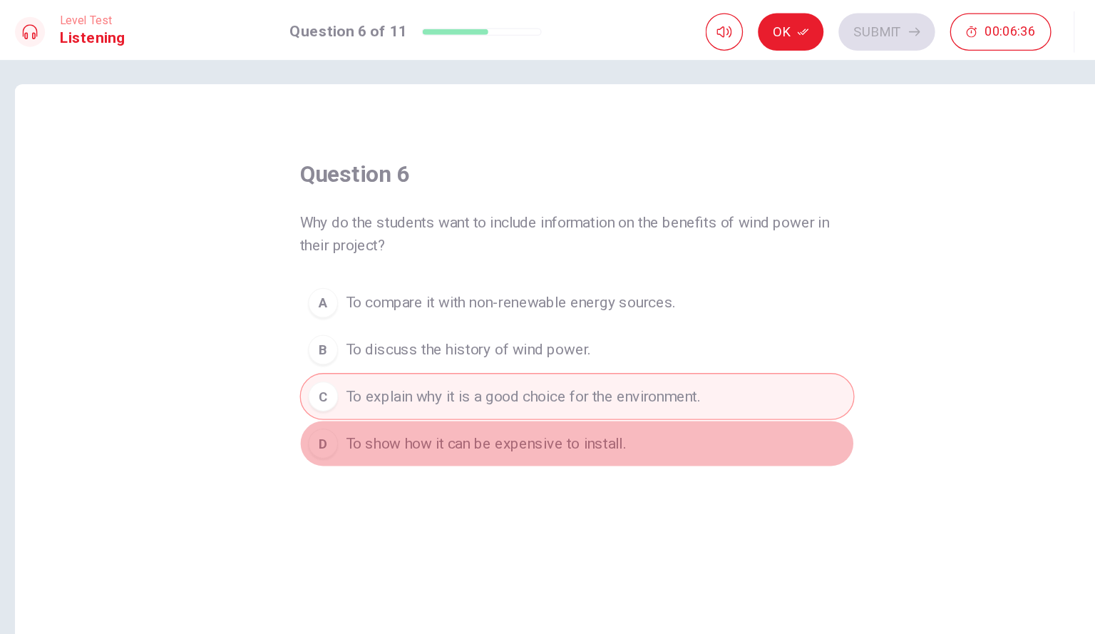
click at [476, 341] on span "To show how it can be expensive to install." at bounding box center [477, 337] width 213 height 17
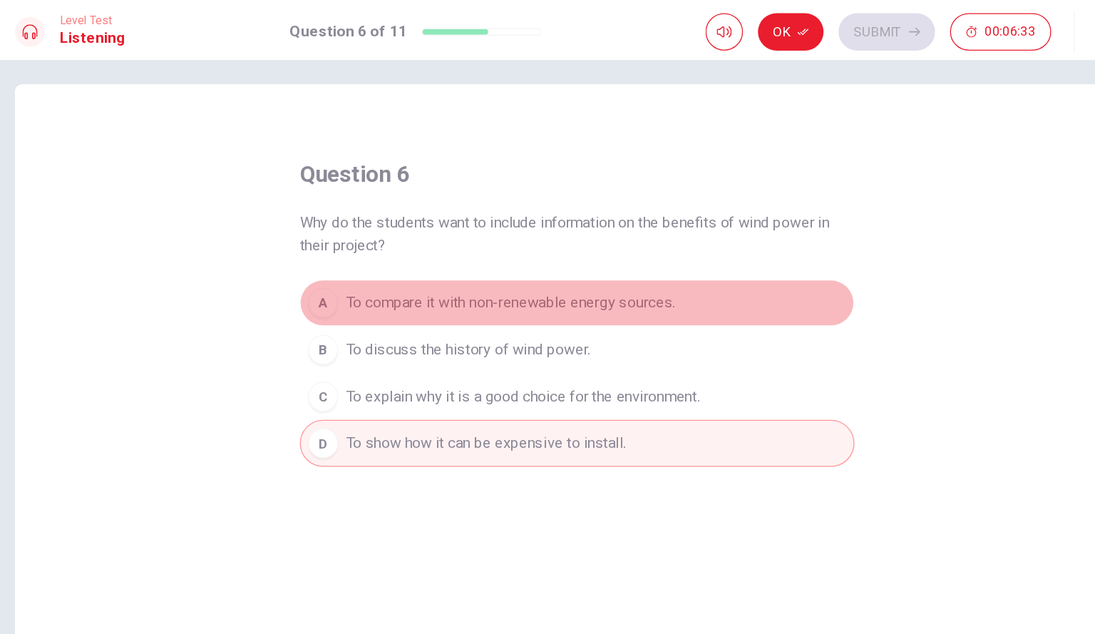
click at [488, 224] on span "To compare it with non-renewable energy sources." at bounding box center [496, 230] width 251 height 17
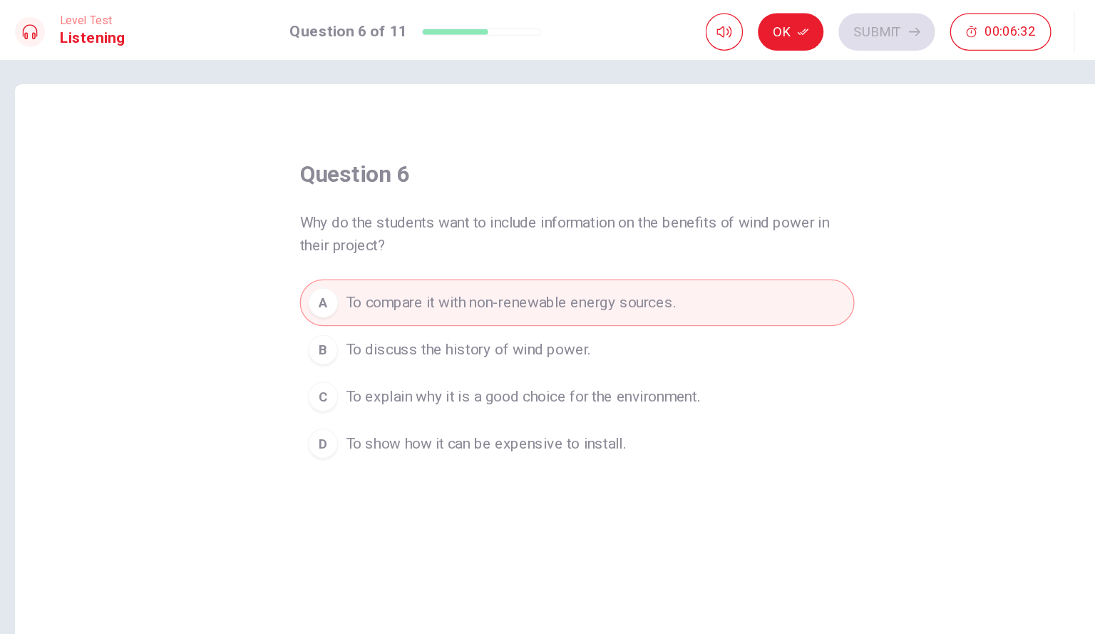
click at [476, 262] on span "To discuss the history of wind power." at bounding box center [464, 265] width 186 height 17
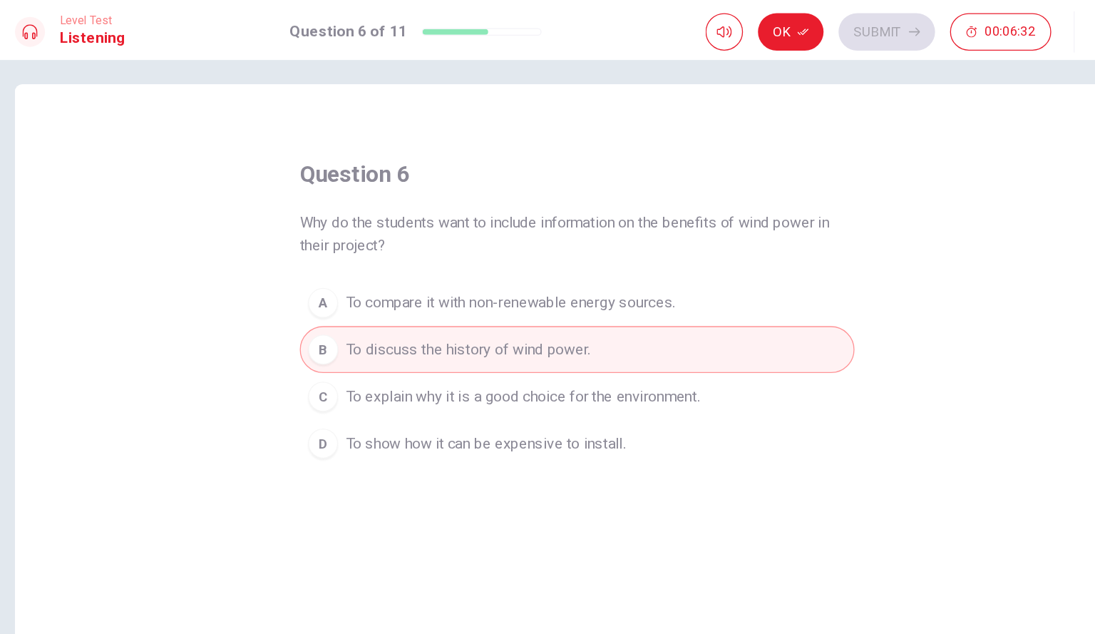
click at [476, 262] on span "To discuss the history of wind power." at bounding box center [464, 265] width 186 height 17
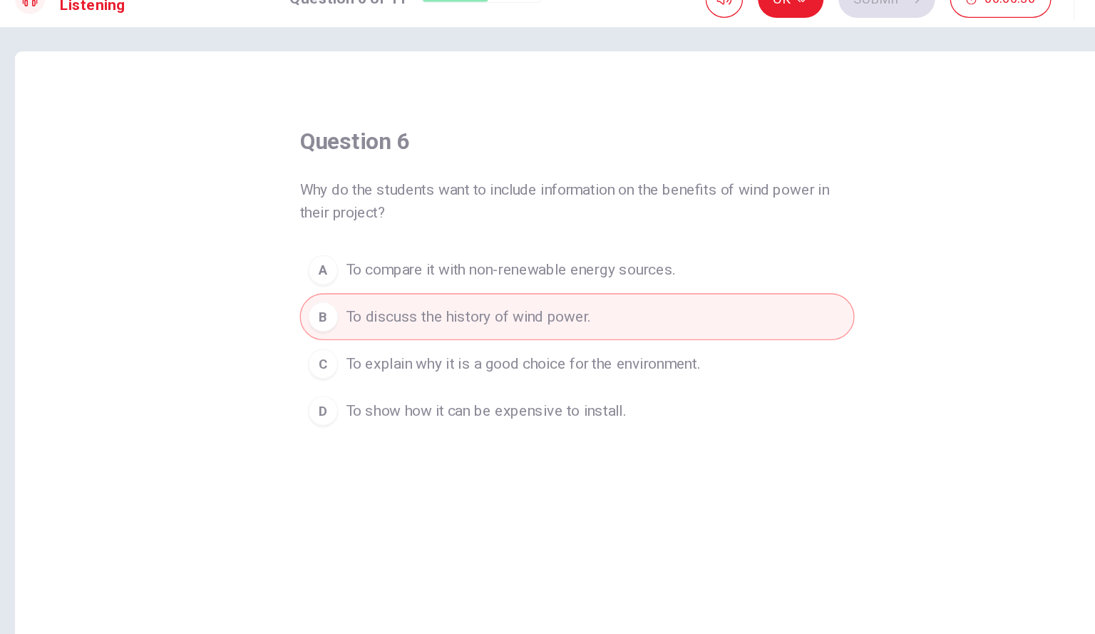
scroll to position [0, 0]
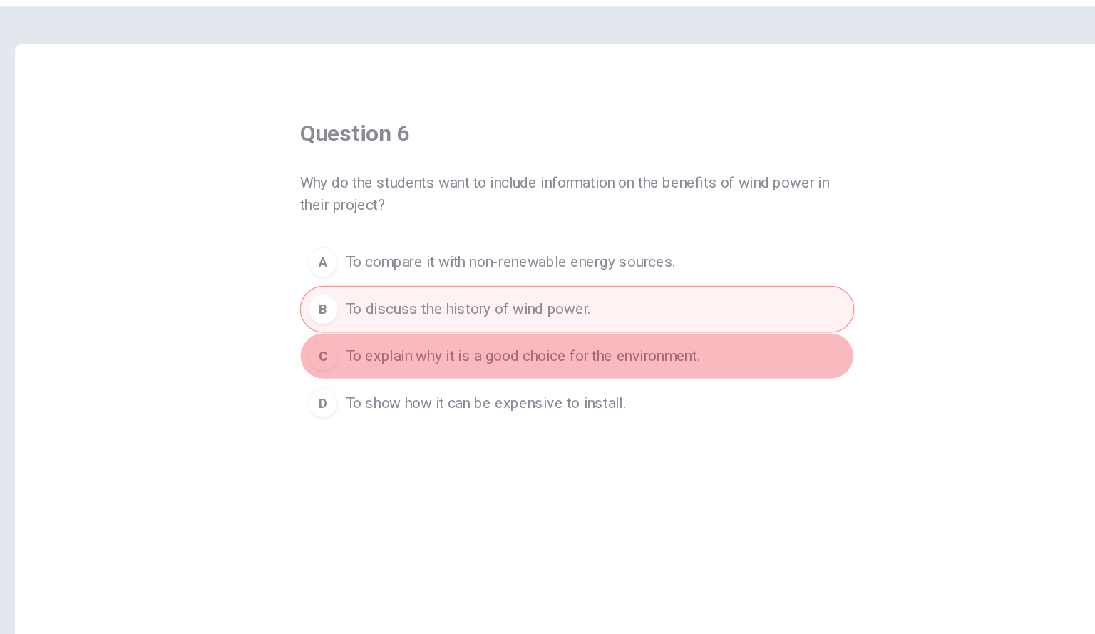
click at [451, 306] on span "To explain why it is a good choice for the environment." at bounding box center [505, 311] width 269 height 17
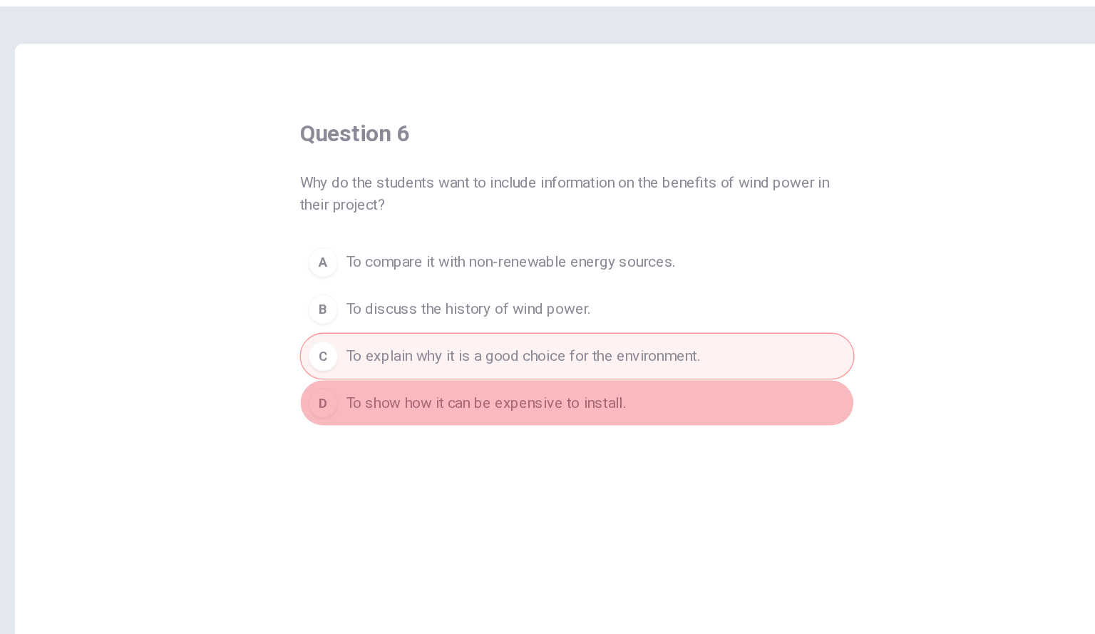
click at [436, 346] on span "To show how it can be expensive to install." at bounding box center [477, 347] width 213 height 17
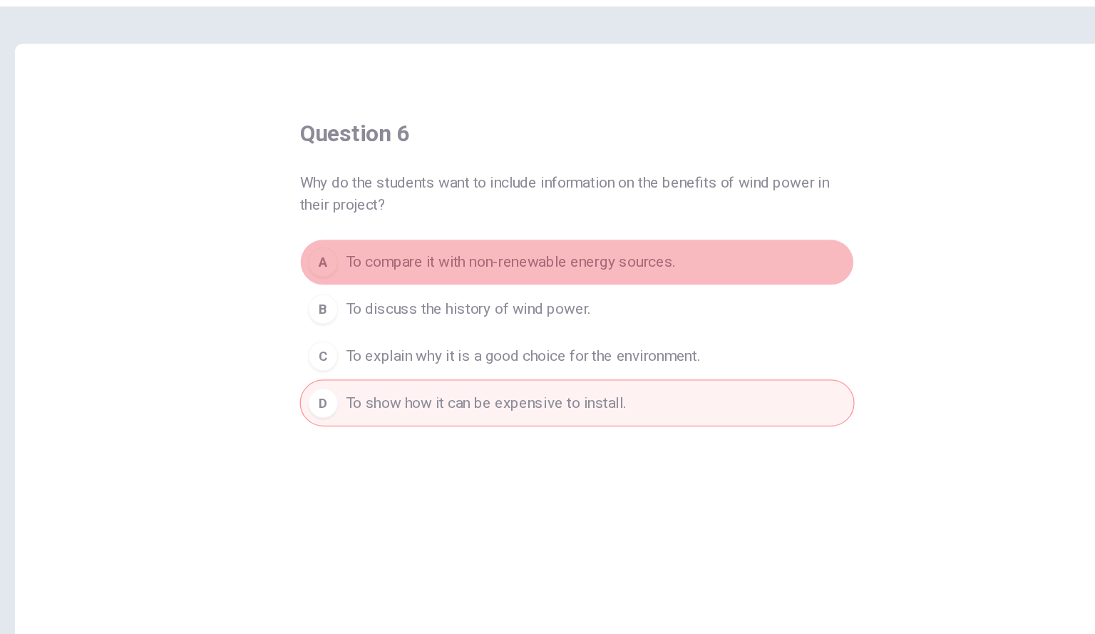
click at [451, 239] on span "To compare it with non-renewable energy sources." at bounding box center [496, 240] width 251 height 17
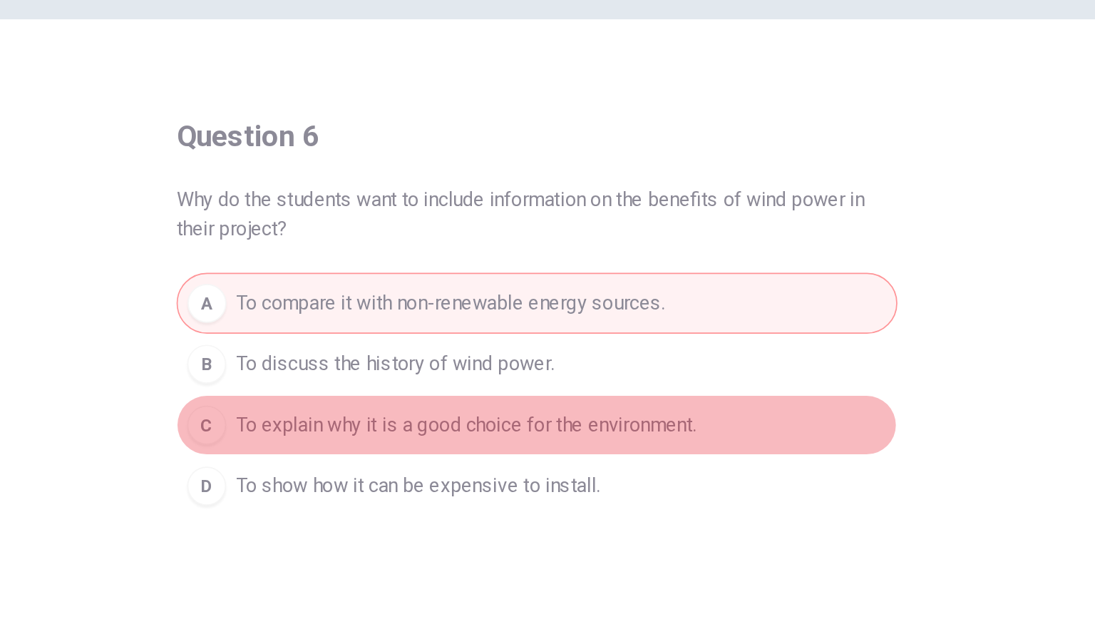
click at [356, 312] on div "C" at bounding box center [354, 311] width 23 height 23
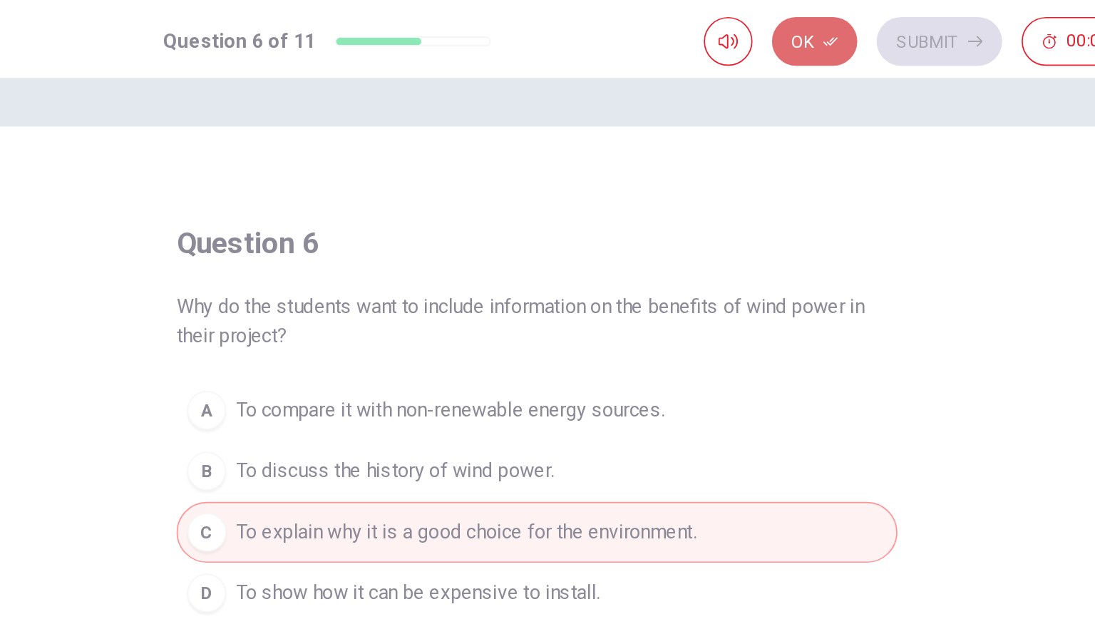
click at [715, 25] on icon "button" at bounding box center [719, 24] width 9 height 9
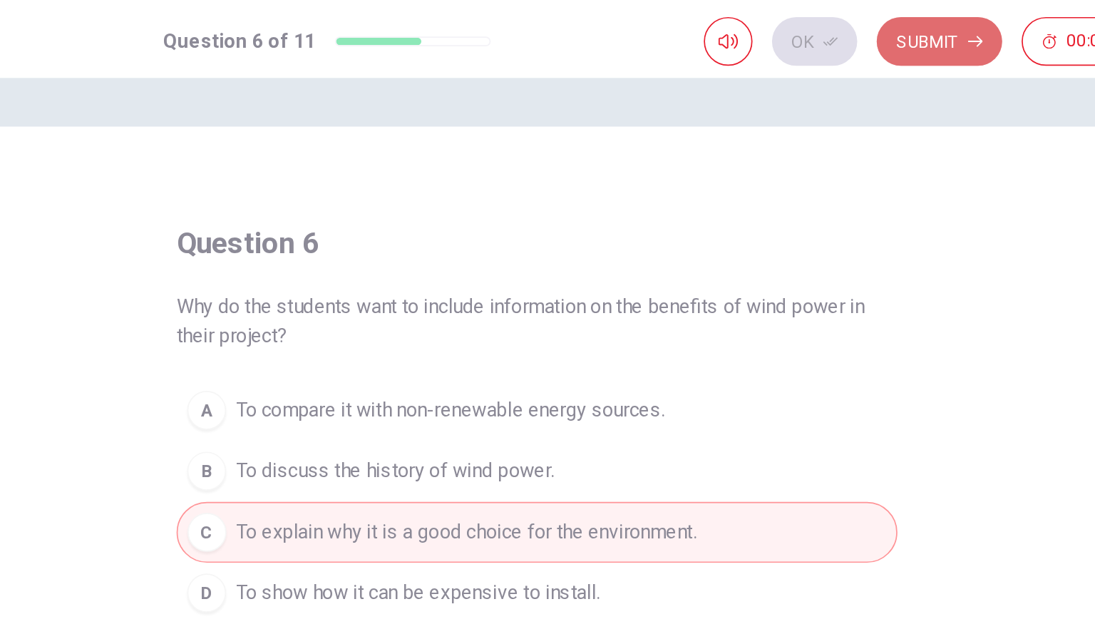
click at [762, 18] on button "Submit" at bounding box center [782, 24] width 73 height 29
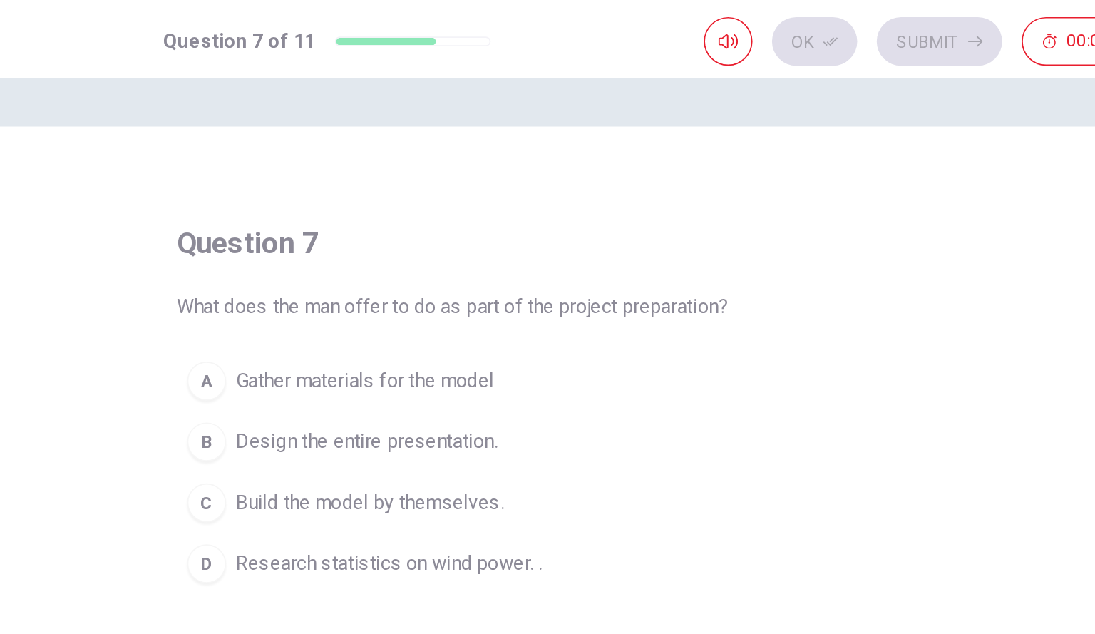
scroll to position [10, 0]
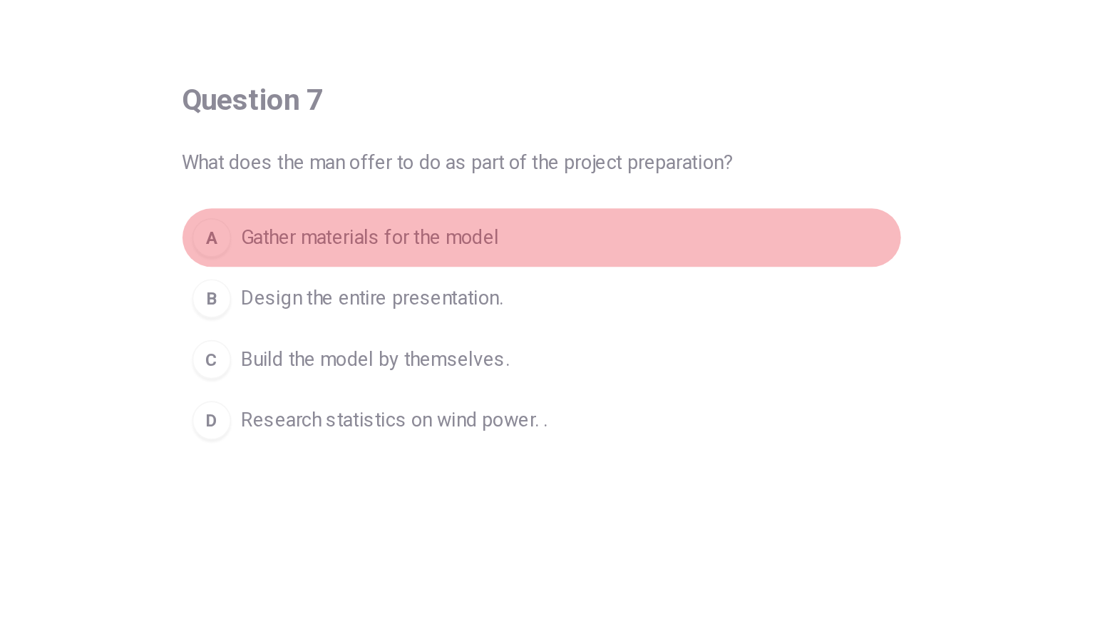
click at [359, 210] on div "A" at bounding box center [354, 213] width 23 height 23
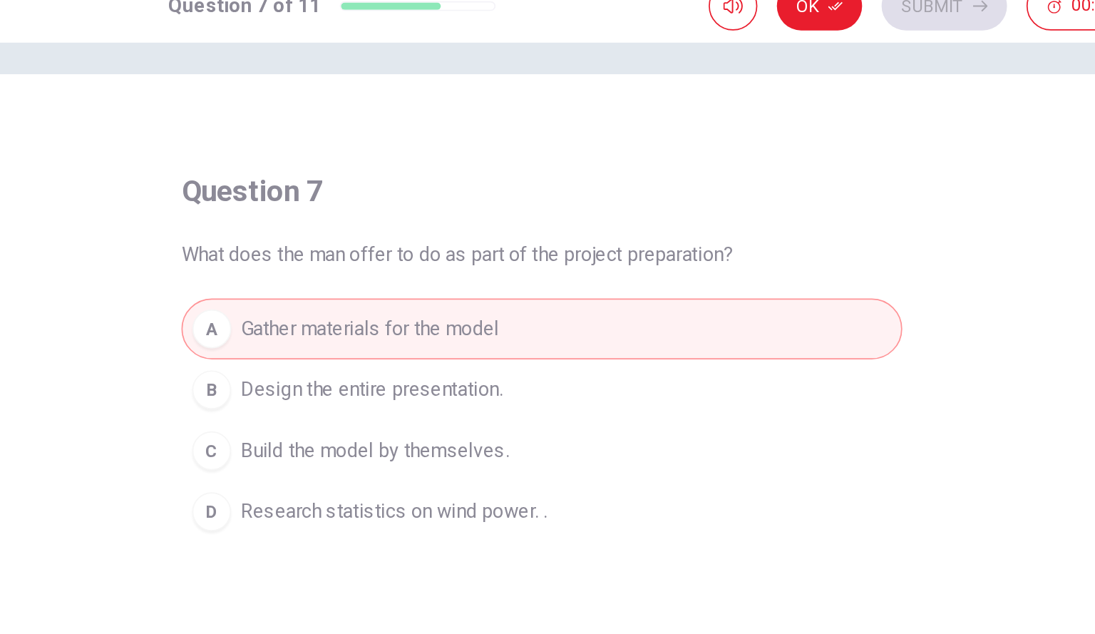
scroll to position [0, 0]
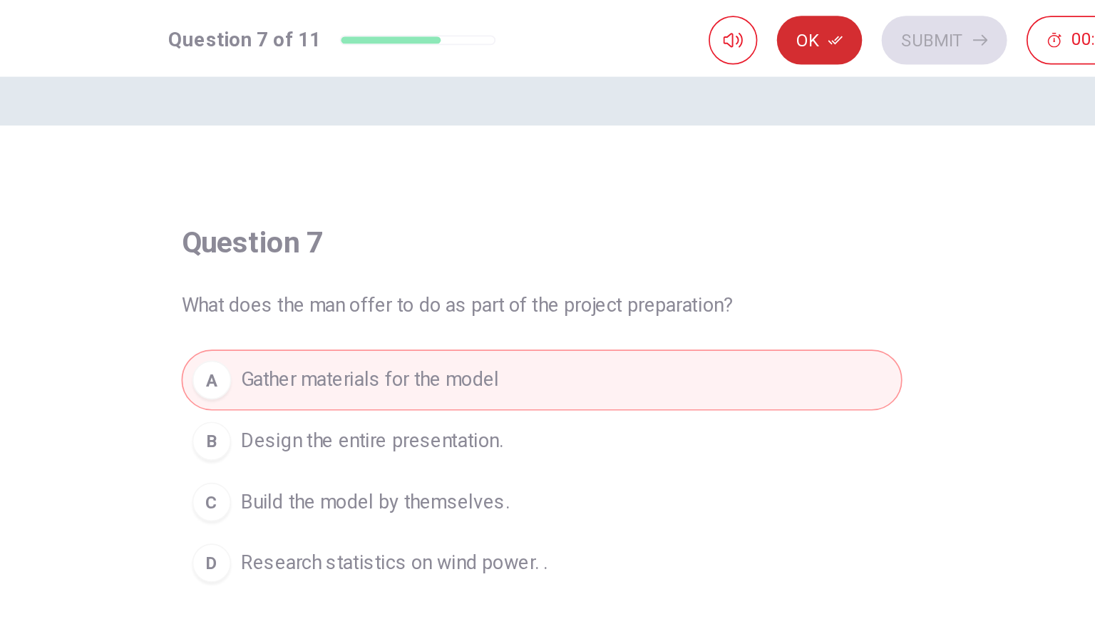
click at [726, 21] on button "Ok" at bounding box center [710, 24] width 50 height 29
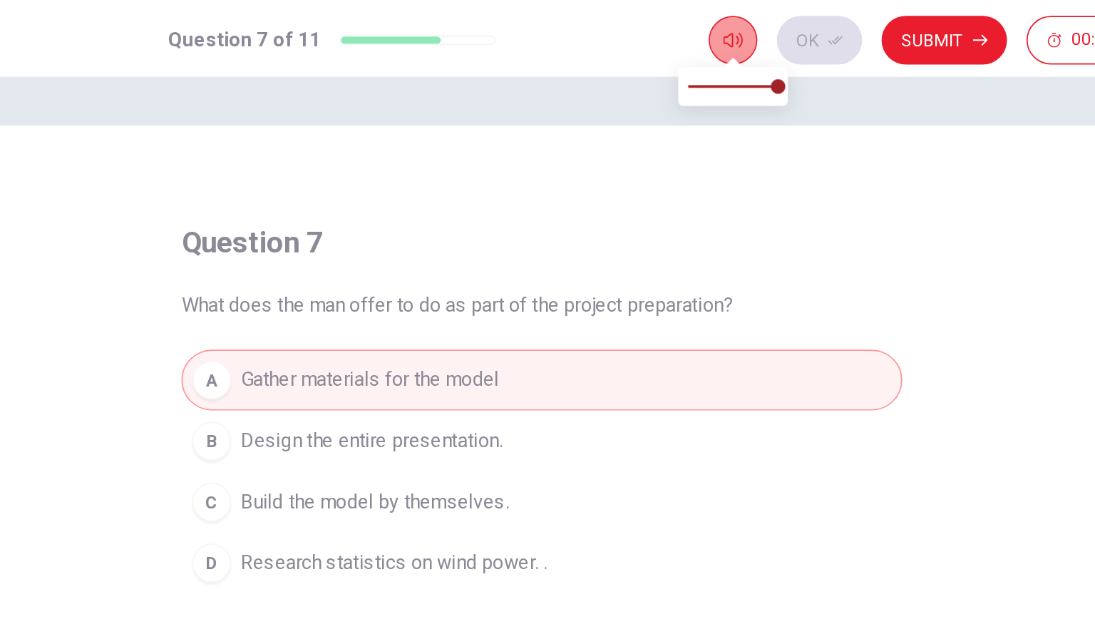
click at [664, 24] on icon "button" at bounding box center [659, 24] width 11 height 11
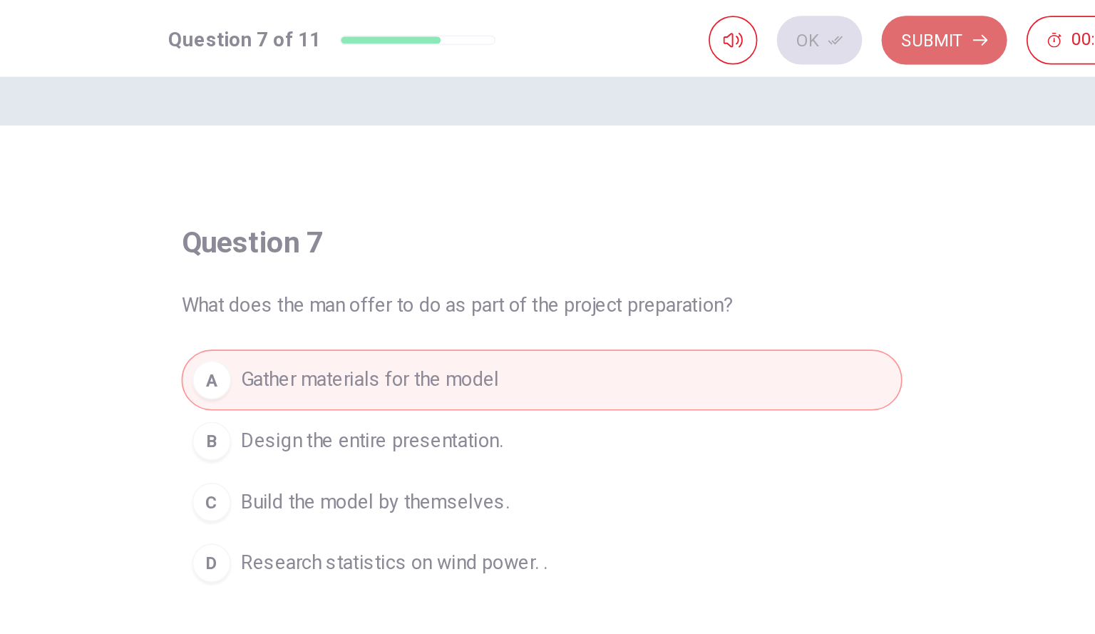
click at [782, 12] on button "Submit" at bounding box center [782, 24] width 73 height 29
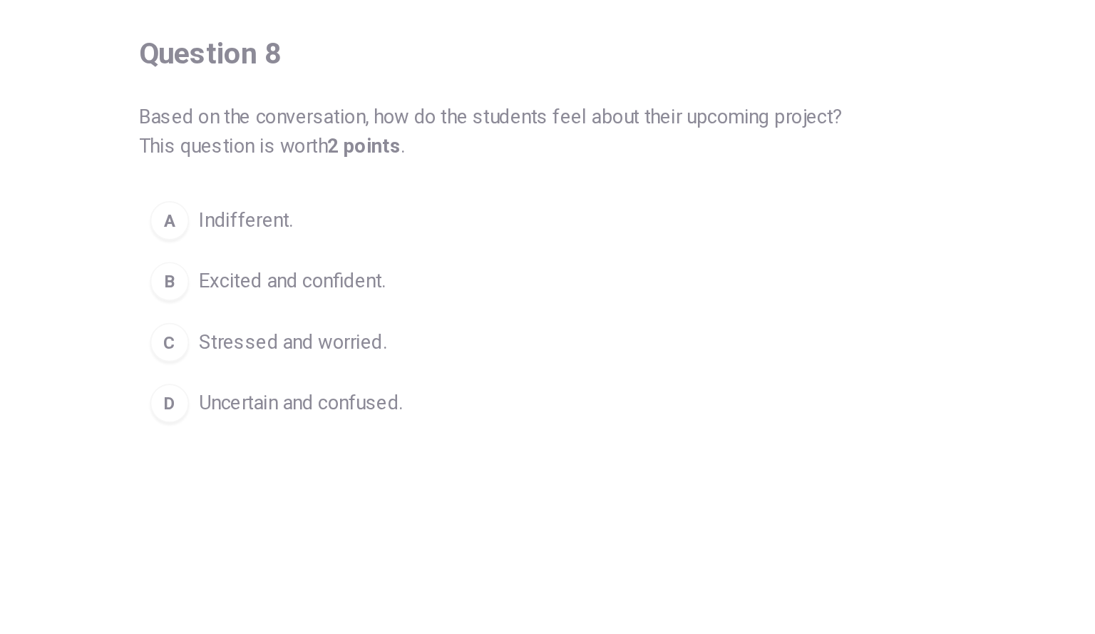
scroll to position [1, 0]
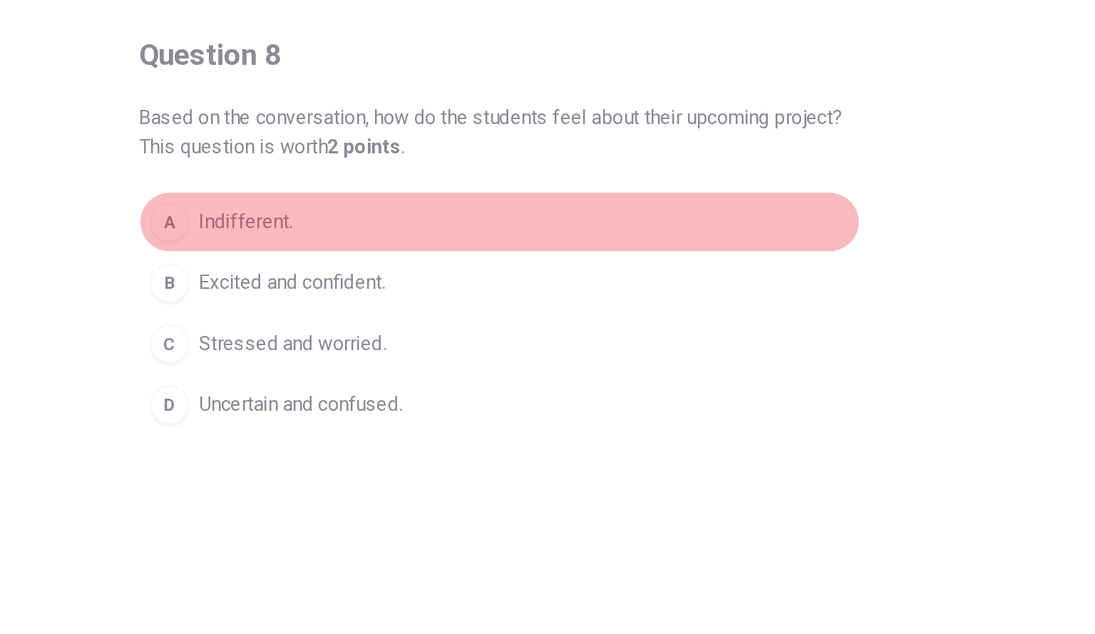
click at [356, 248] on div "A" at bounding box center [354, 238] width 23 height 23
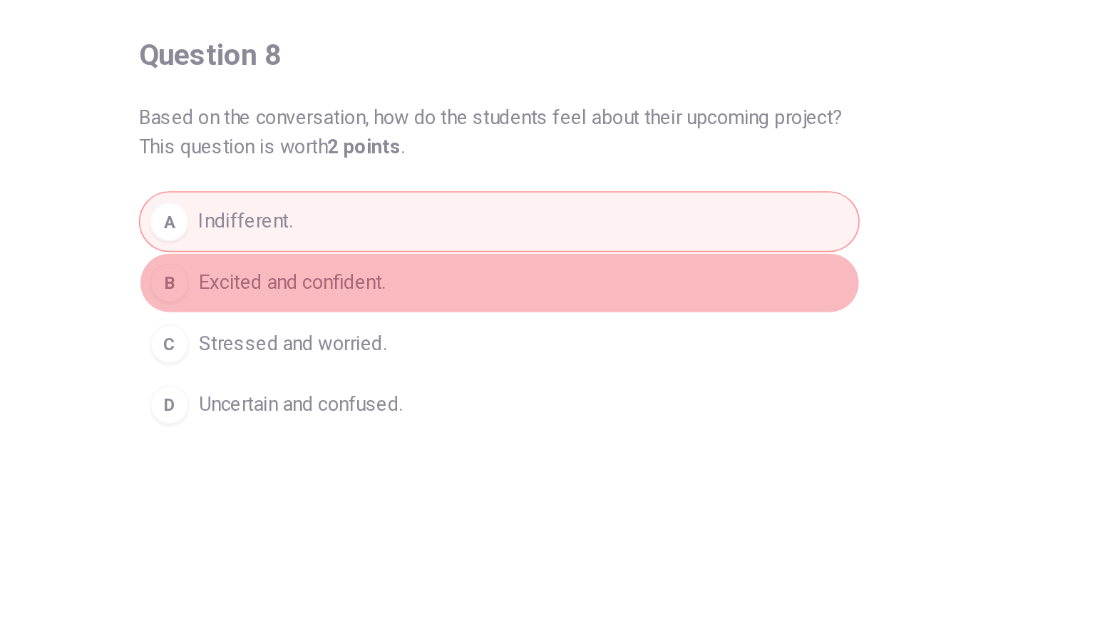
click at [356, 270] on div "B" at bounding box center [354, 274] width 23 height 23
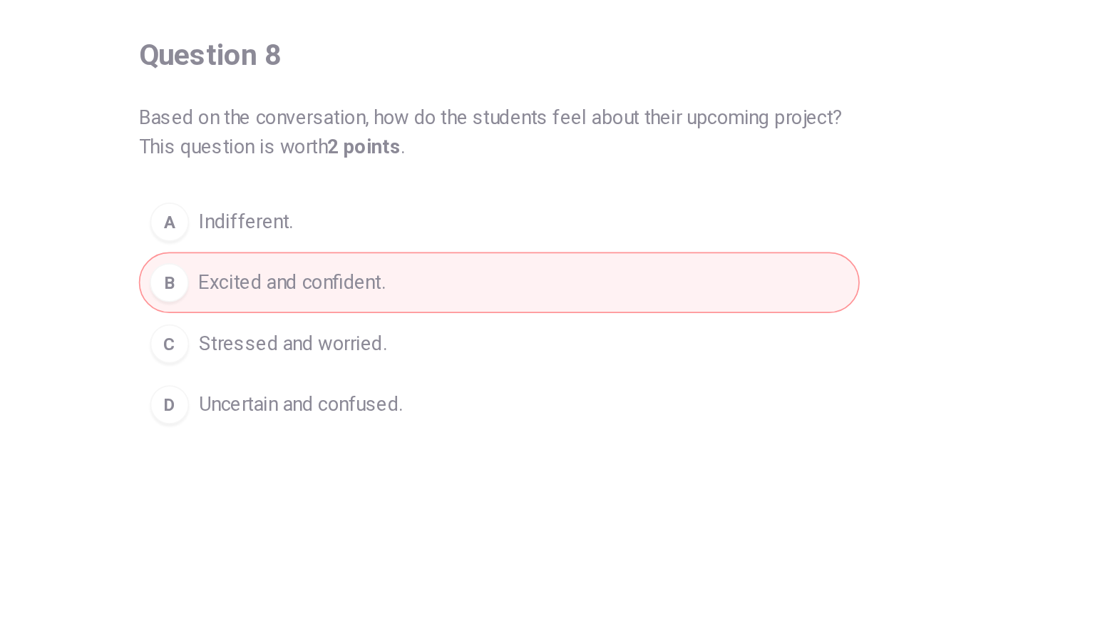
drag, startPoint x: 356, startPoint y: 270, endPoint x: 351, endPoint y: 312, distance: 42.3
click at [351, 312] on div "A Indifferent. B Excited and confident. C Stressed and worried. D Uncertain and…" at bounding box center [548, 292] width 422 height 143
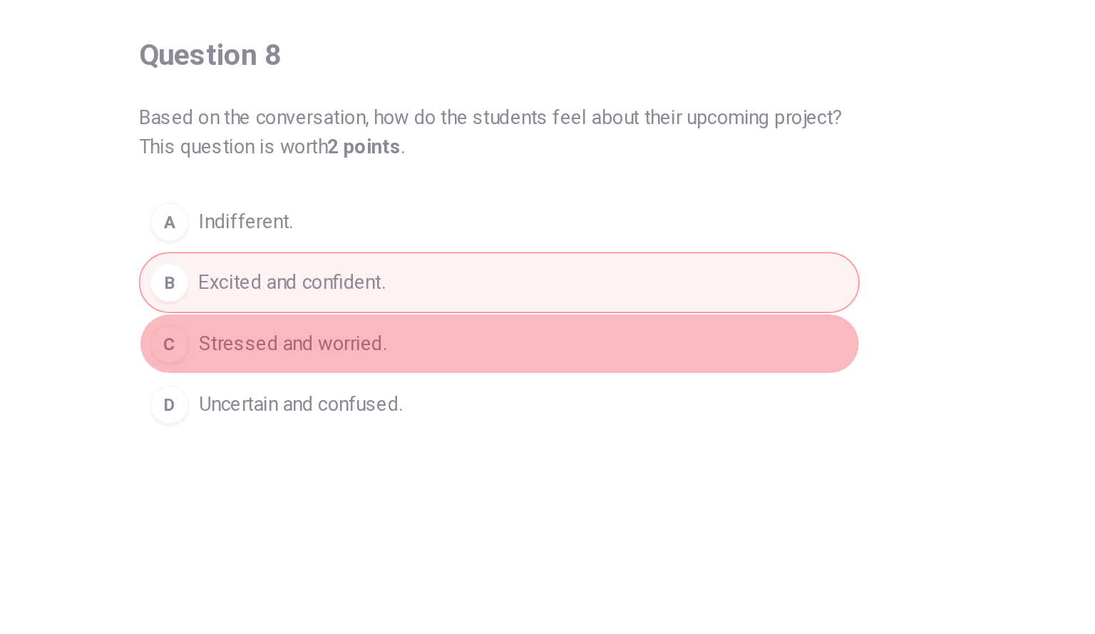
click at [351, 312] on div "C" at bounding box center [354, 310] width 23 height 23
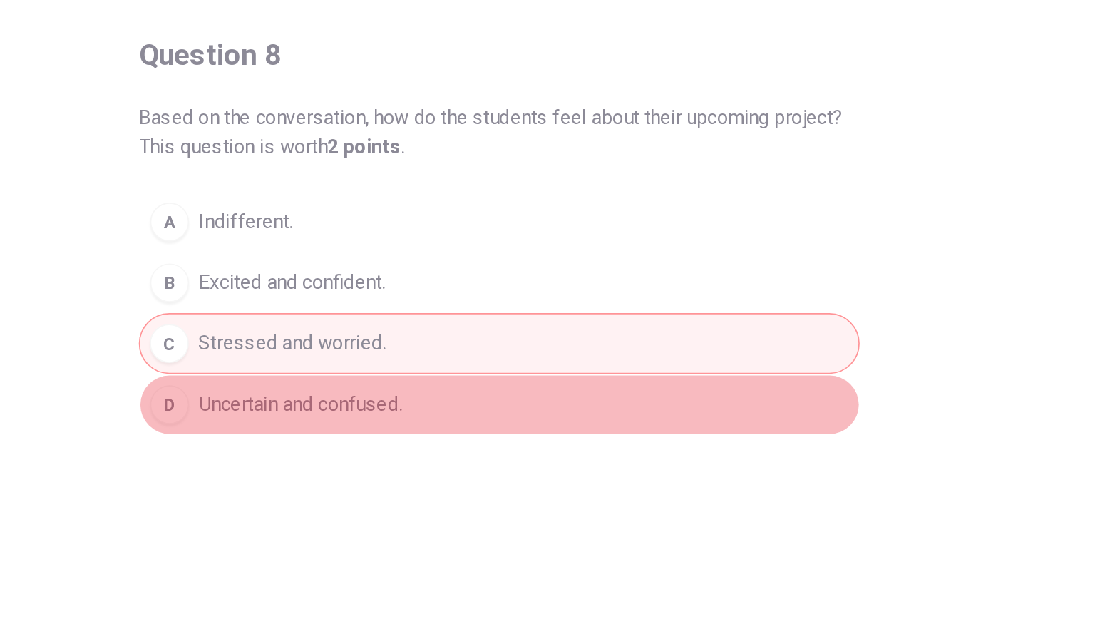
click at [347, 337] on div "D" at bounding box center [354, 345] width 23 height 23
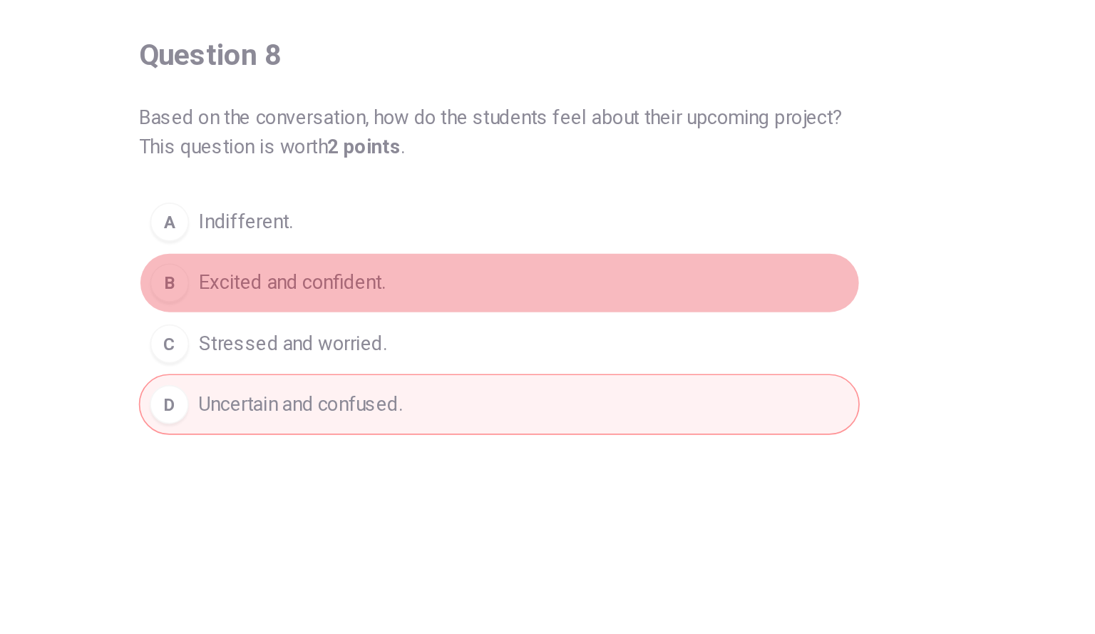
click at [352, 271] on div "B" at bounding box center [354, 274] width 23 height 23
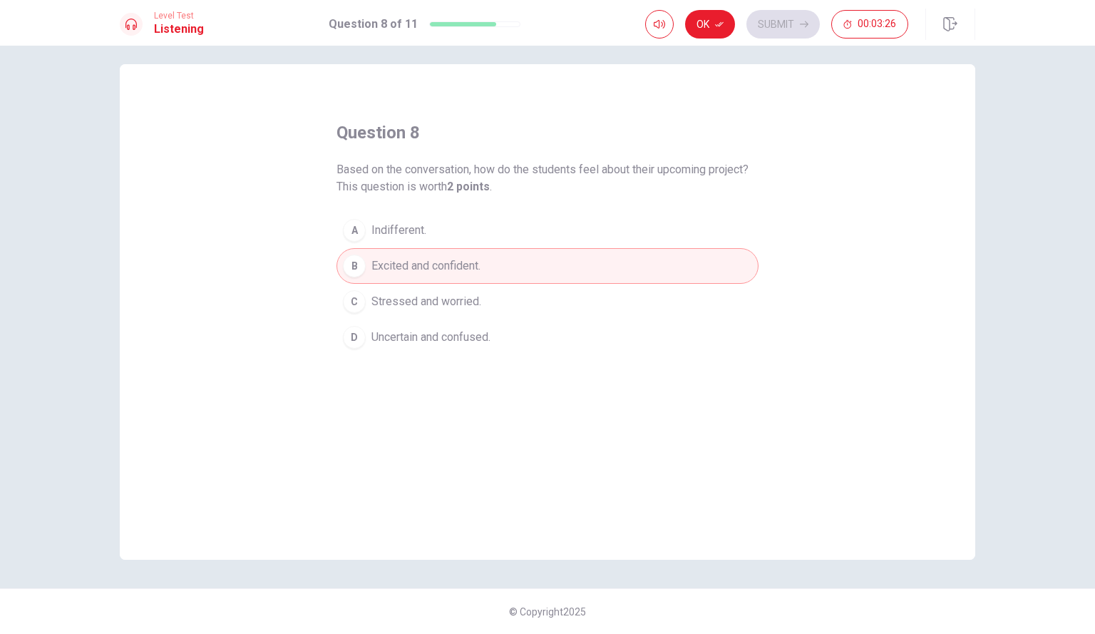
scroll to position [0, 0]
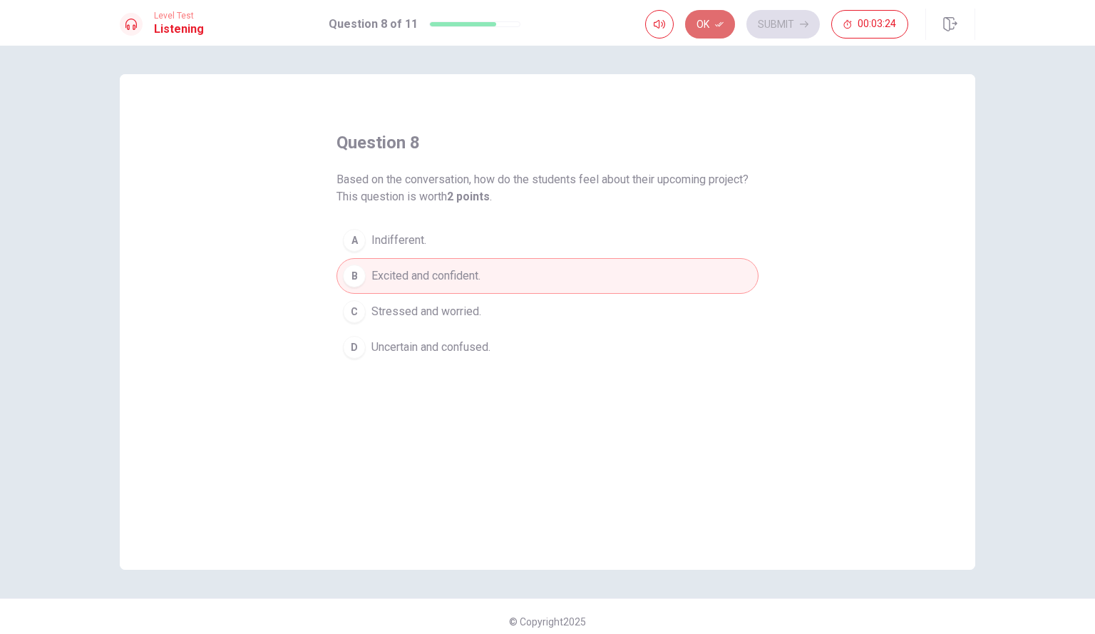
click at [705, 30] on button "Ok" at bounding box center [710, 24] width 50 height 29
click at [761, 26] on button "Submit" at bounding box center [782, 24] width 73 height 29
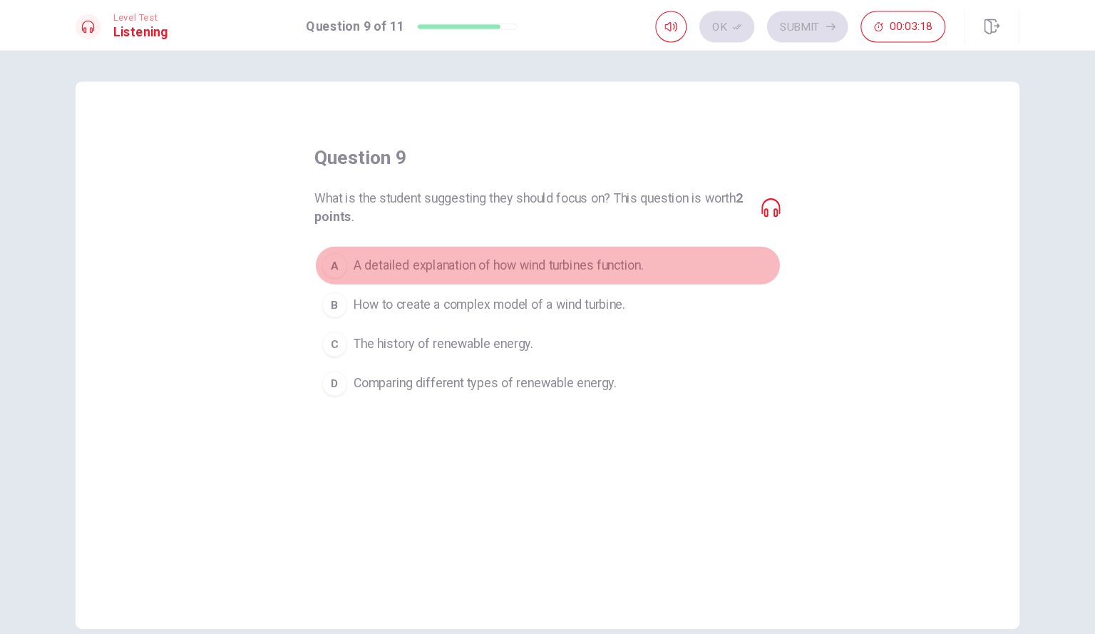
click at [364, 240] on button "A A detailed explanation of how wind turbines function." at bounding box center [548, 240] width 422 height 36
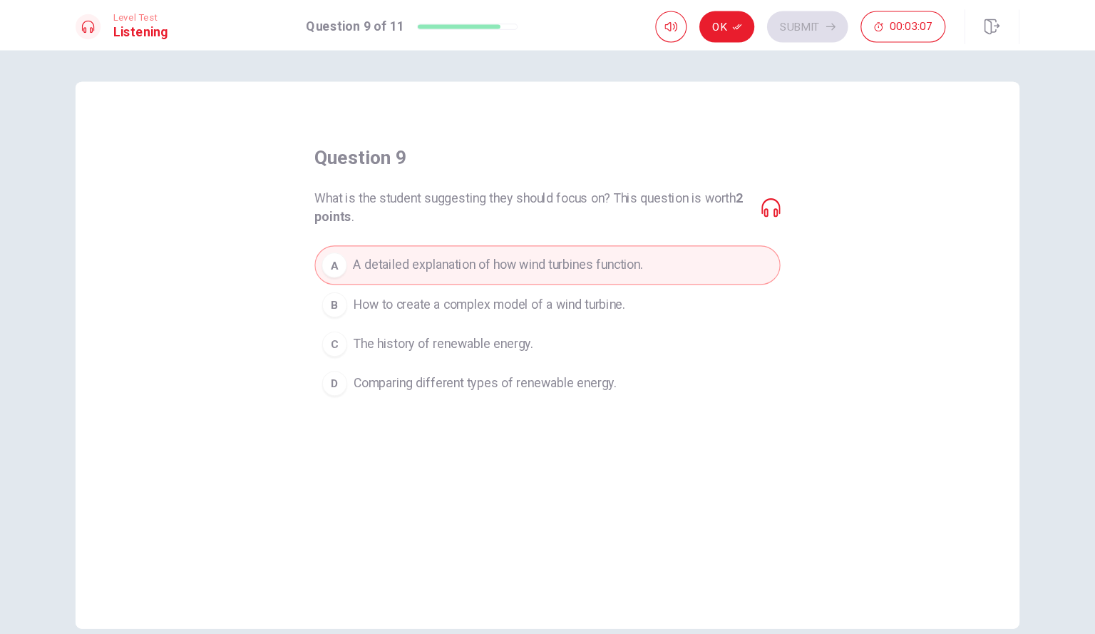
click at [746, 190] on icon at bounding box center [749, 188] width 17 height 17
click at [609, 156] on div "question 9 What is the student suggesting they should focus on? This question i…" at bounding box center [548, 248] width 422 height 234
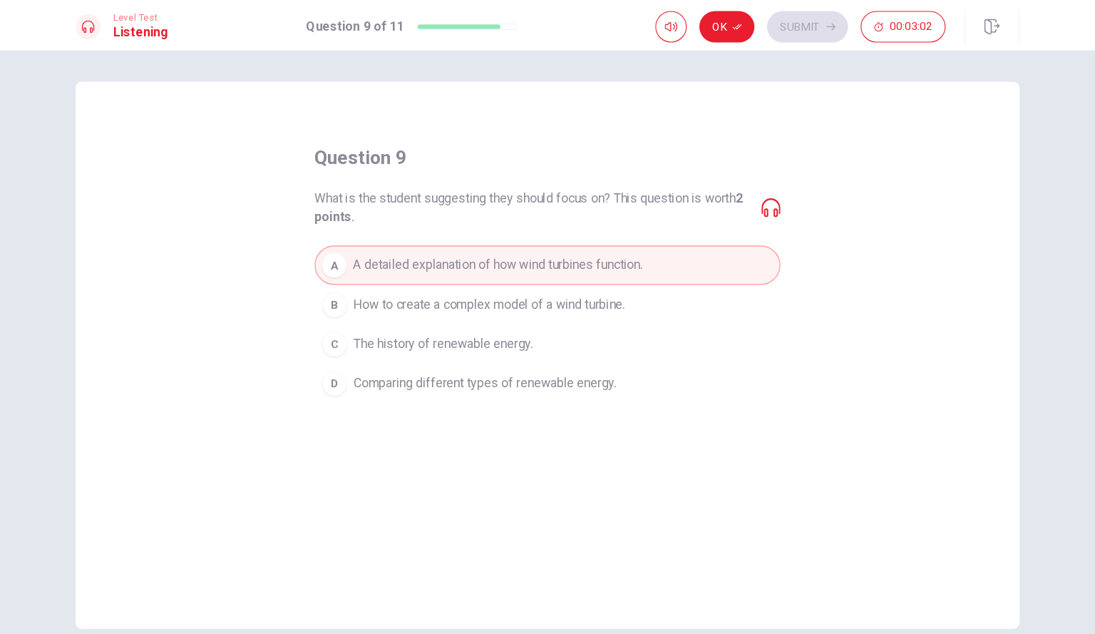
click at [554, 186] on span "What is the student suggesting they should focus on? This question is worth 2 p…" at bounding box center [534, 188] width 394 height 34
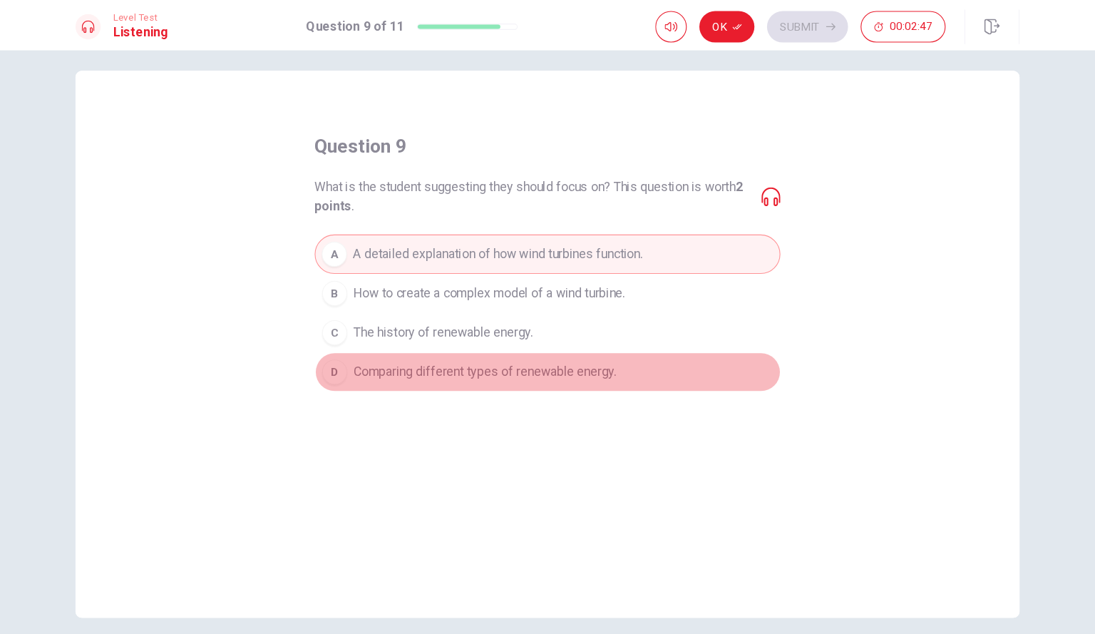
click at [403, 339] on span "Comparing different types of renewable energy." at bounding box center [490, 337] width 238 height 17
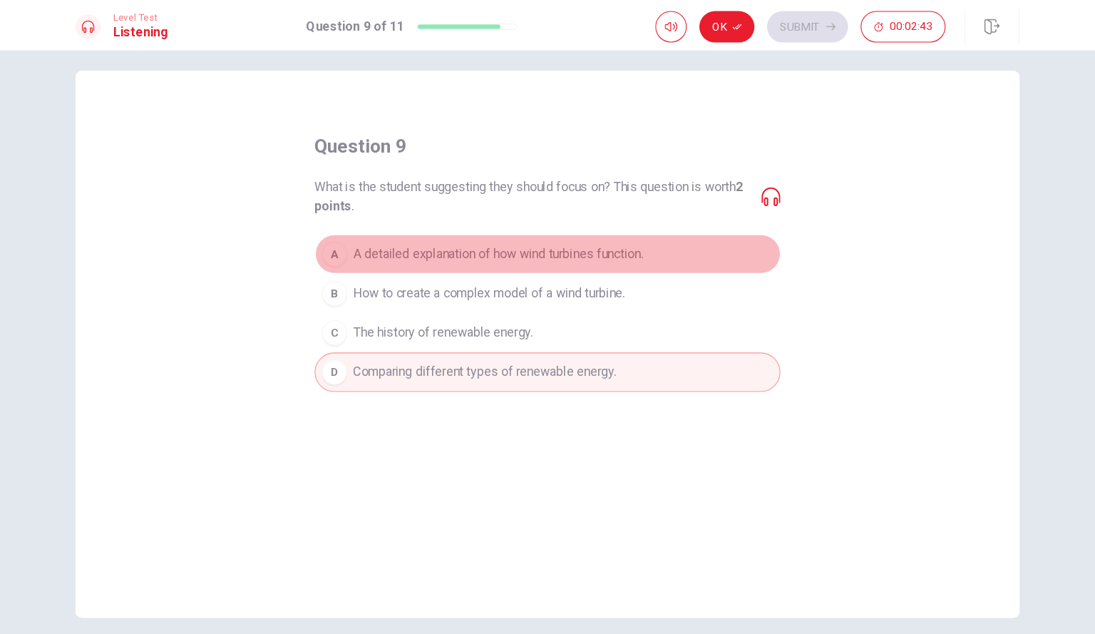
click at [409, 231] on span "A detailed explanation of how wind turbines function." at bounding box center [502, 230] width 262 height 17
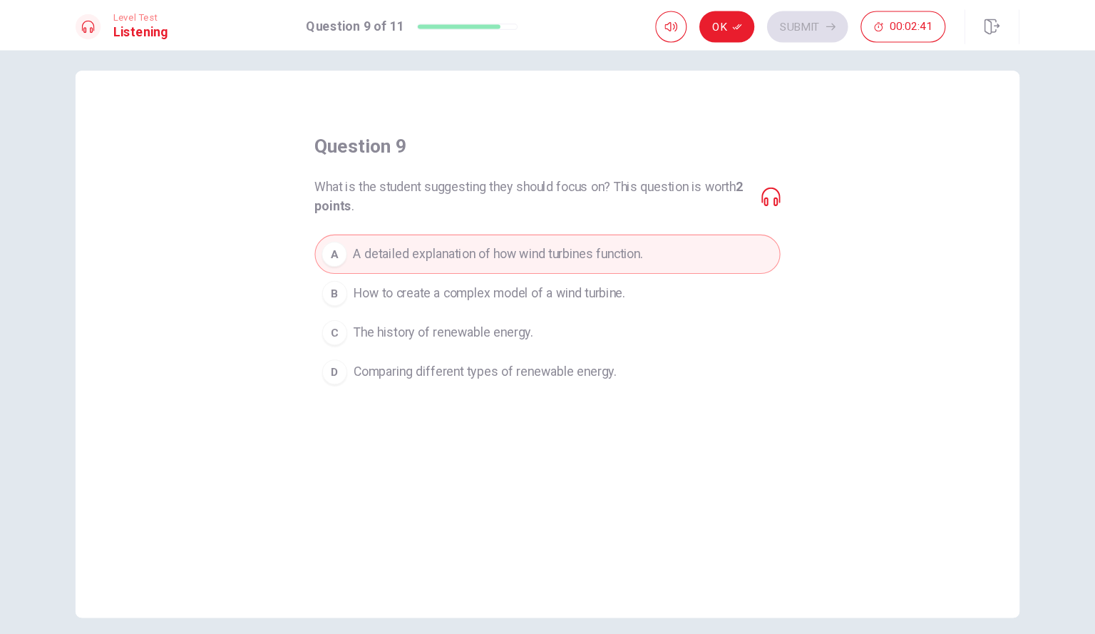
click at [600, 173] on span "What is the student suggesting they should focus on? This question is worth 2 p…" at bounding box center [534, 178] width 394 height 34
click at [717, 24] on icon "button" at bounding box center [719, 24] width 9 height 9
click at [781, 29] on button "Submit" at bounding box center [782, 24] width 73 height 29
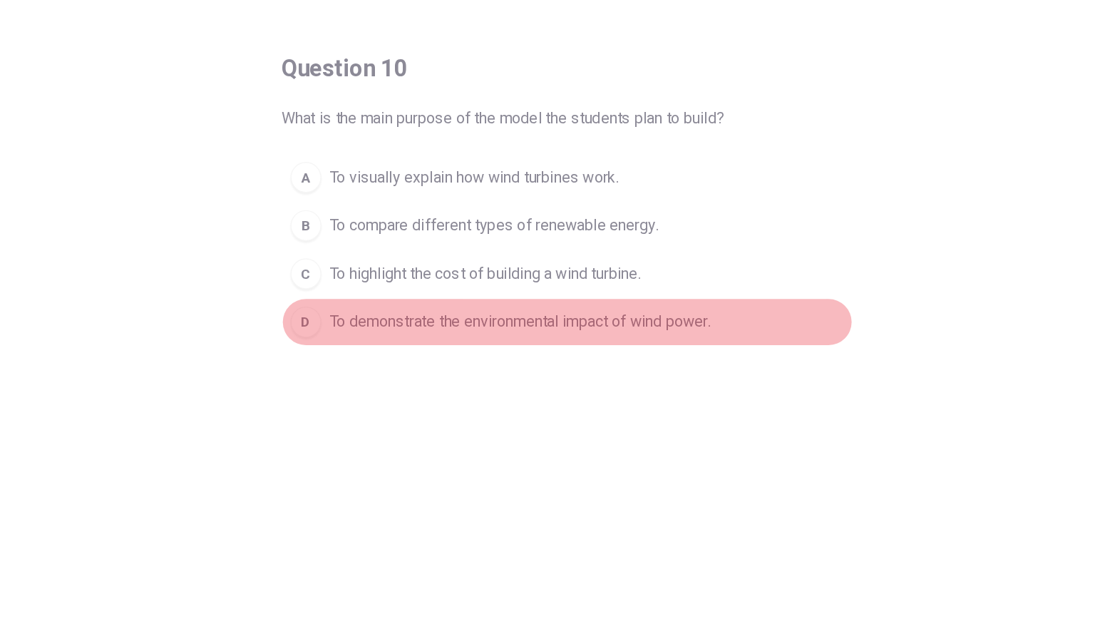
click at [356, 320] on div "D" at bounding box center [354, 320] width 23 height 23
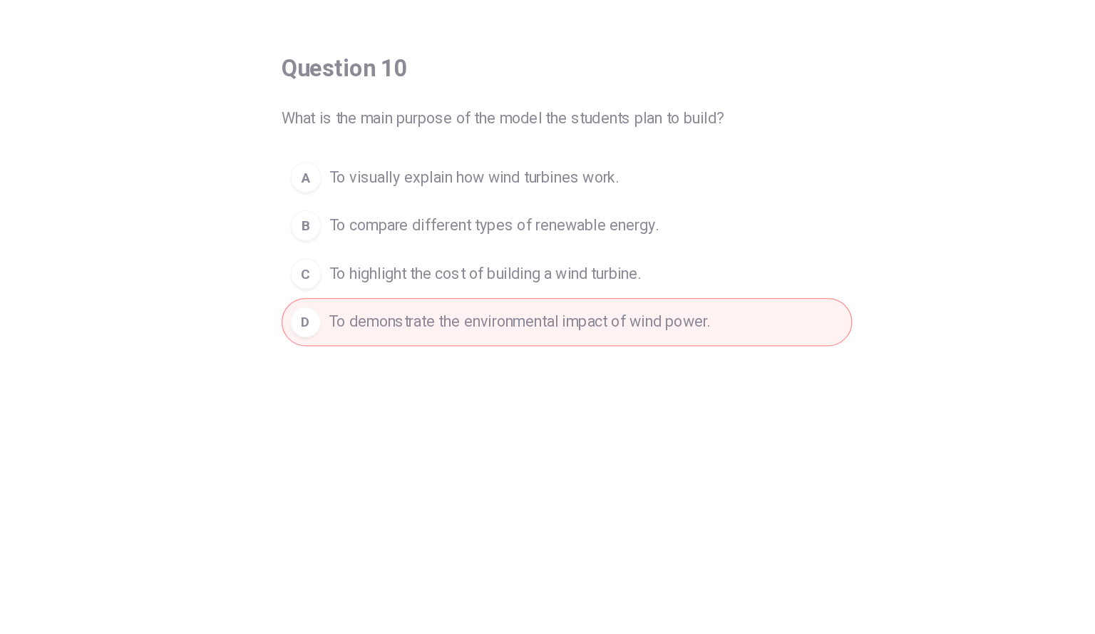
scroll to position [0, 0]
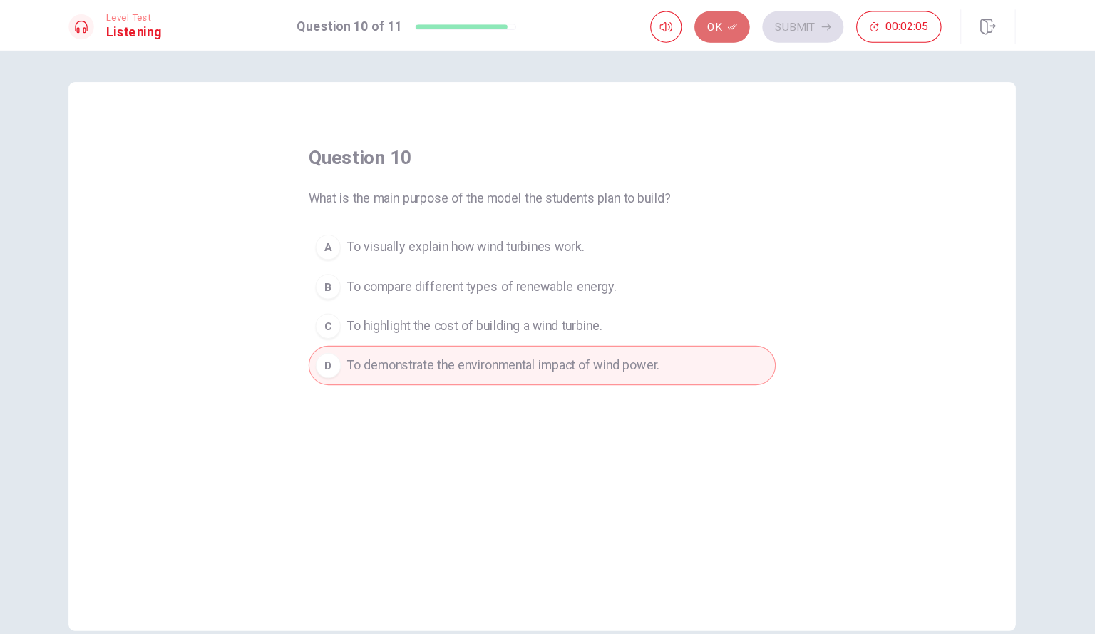
click at [712, 33] on button "Ok" at bounding box center [710, 24] width 50 height 29
click at [775, 19] on button "Submit" at bounding box center [782, 24] width 73 height 29
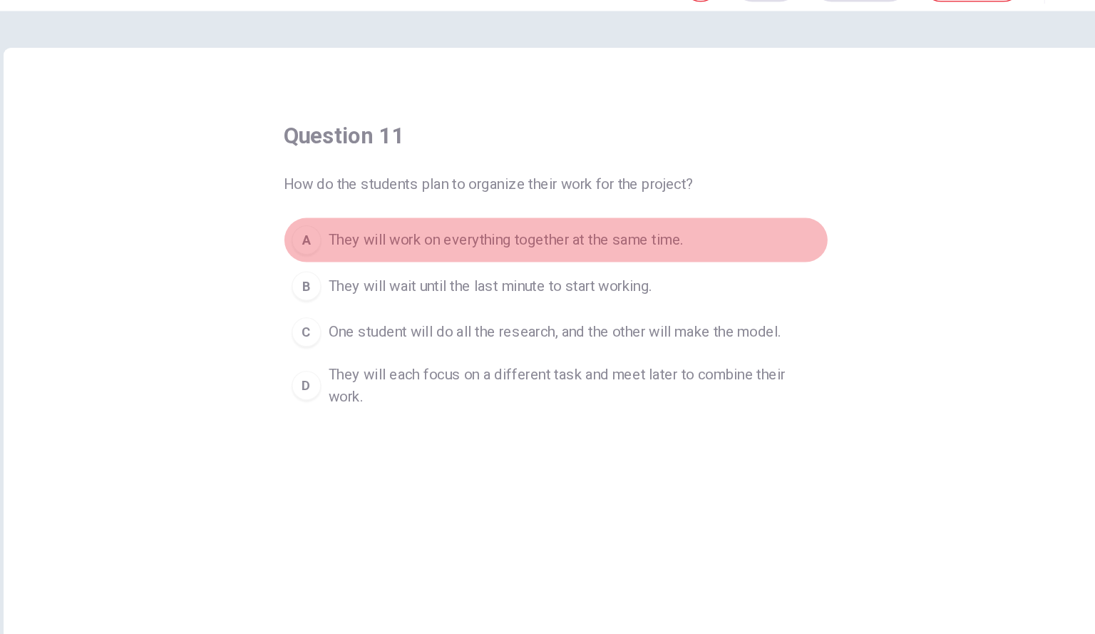
click at [354, 224] on div "A" at bounding box center [354, 223] width 23 height 23
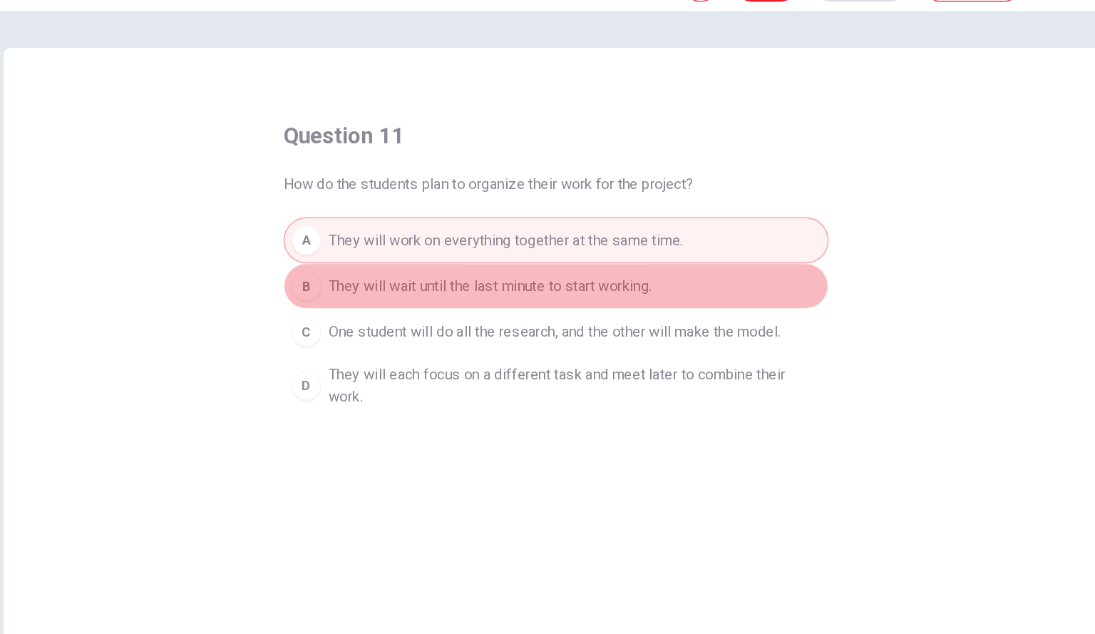
click at [356, 255] on div "B" at bounding box center [354, 258] width 23 height 23
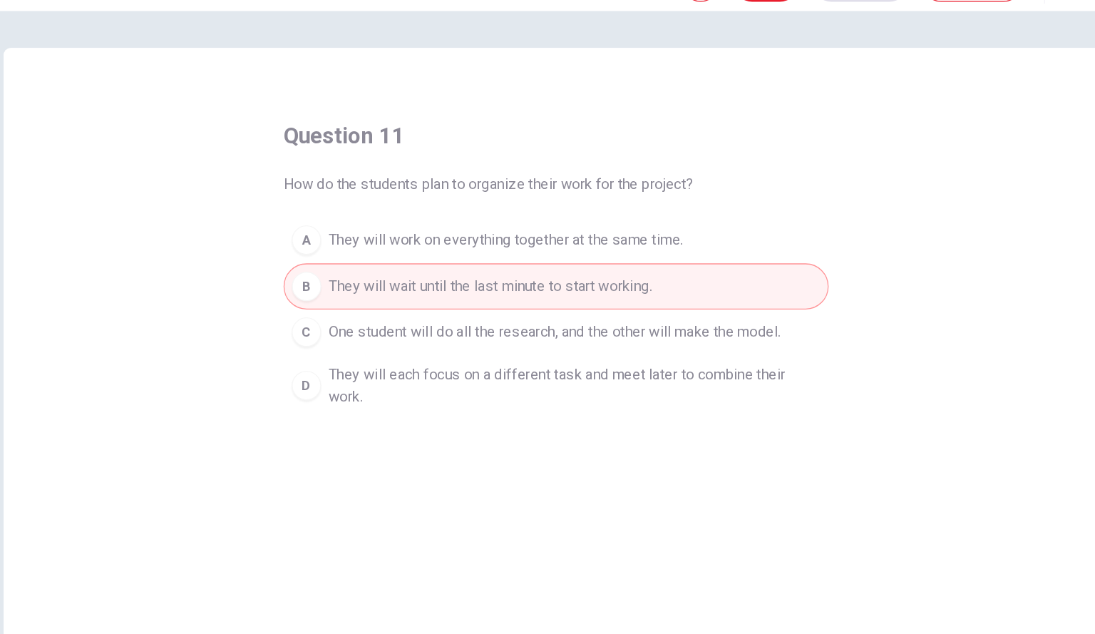
scroll to position [10, 0]
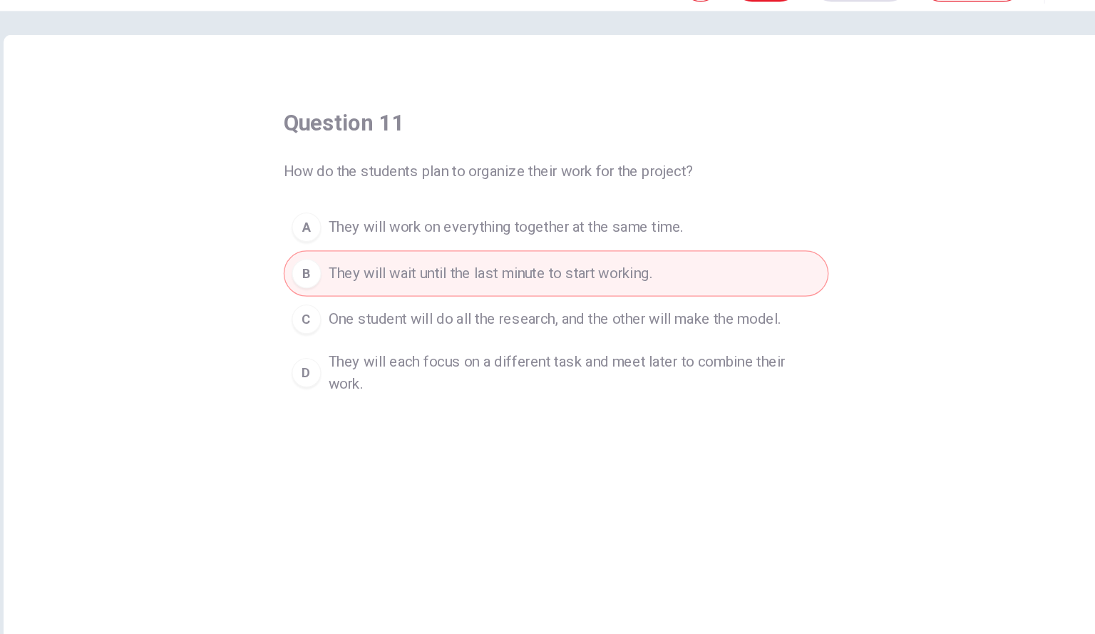
click at [361, 283] on div "C" at bounding box center [354, 284] width 23 height 23
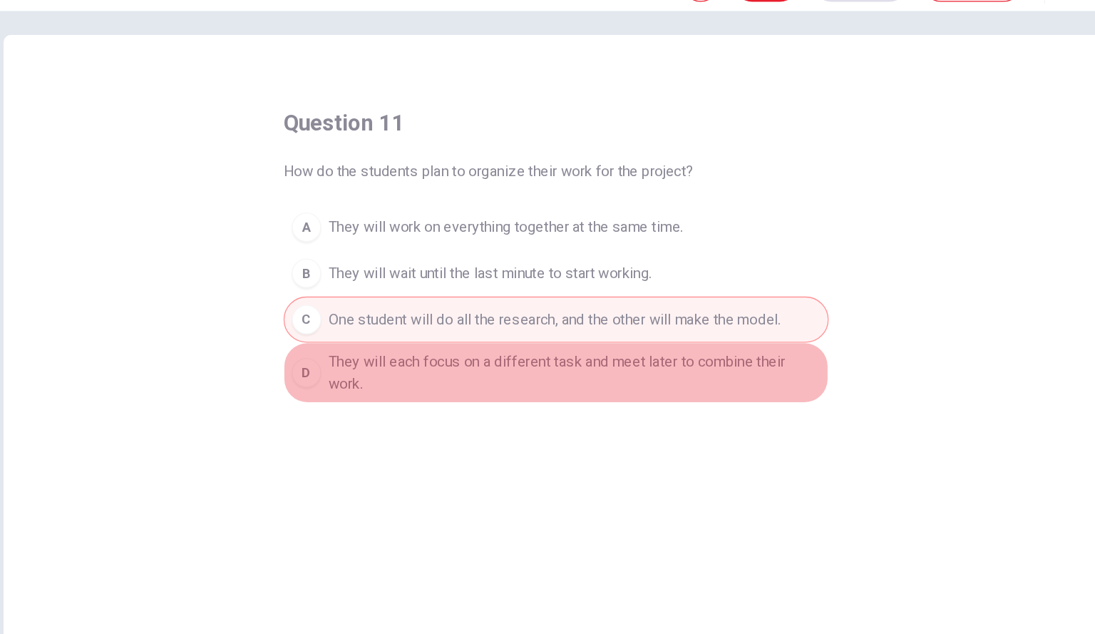
click at [371, 322] on span "They will each focus on a different task and meet later to combine their work." at bounding box center [561, 326] width 381 height 34
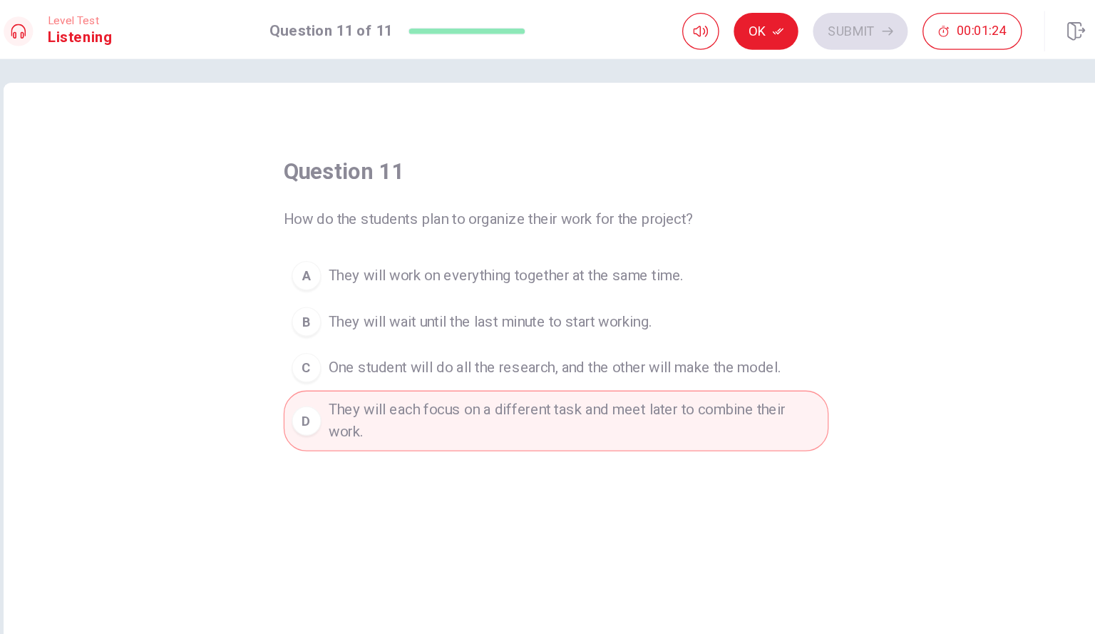
scroll to position [0, 0]
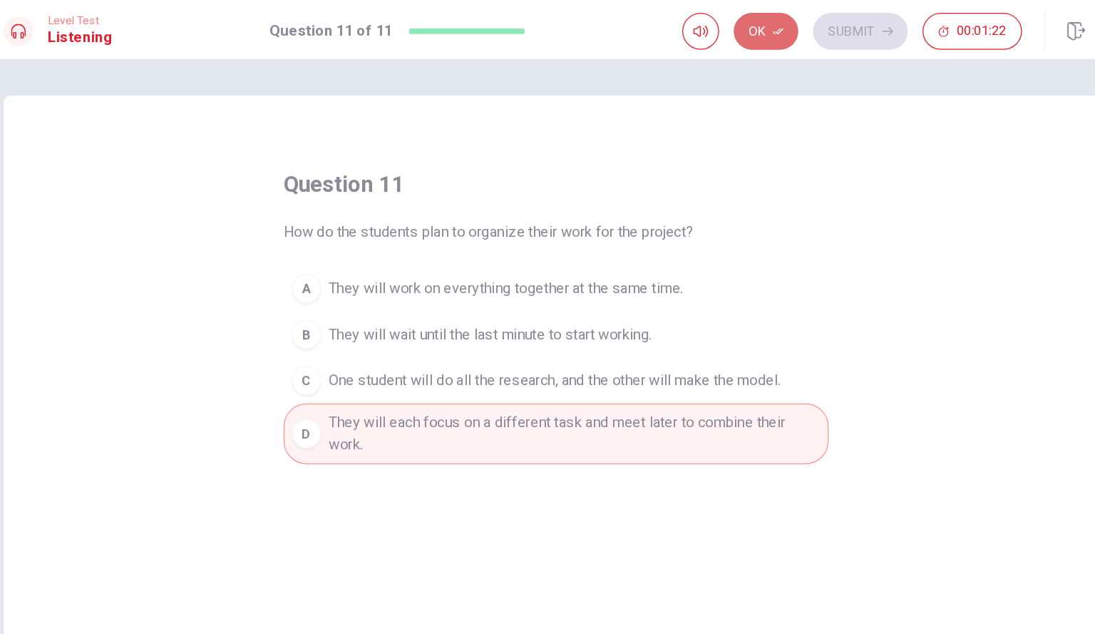
click at [712, 26] on button "Ok" at bounding box center [710, 24] width 50 height 29
click at [769, 29] on button "Submit" at bounding box center [782, 24] width 73 height 29
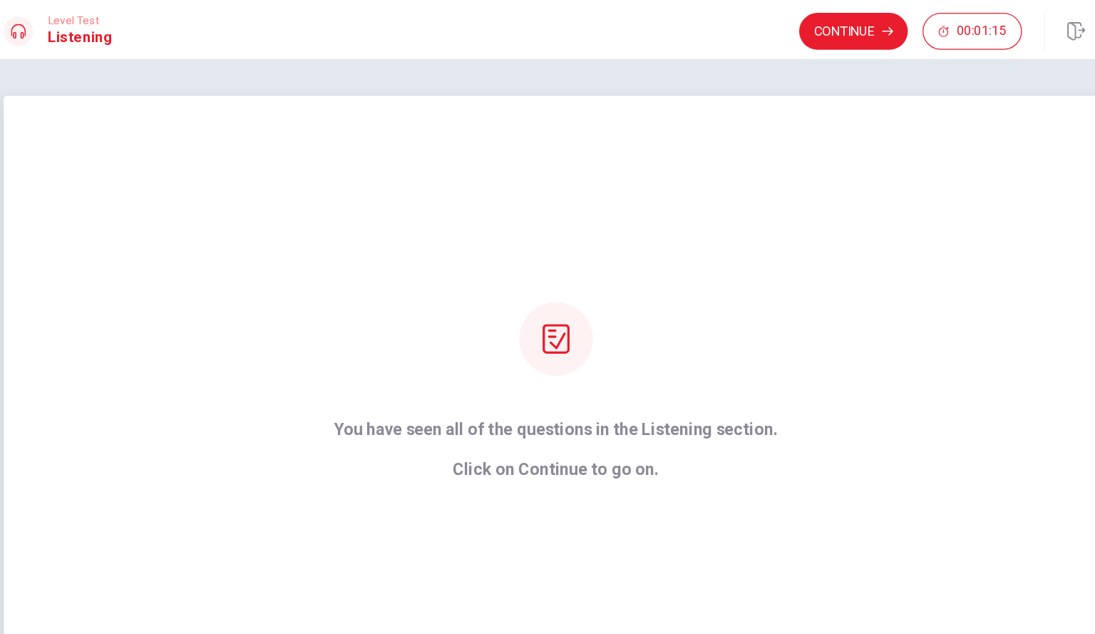
click at [654, 251] on div "You have seen all of the questions in the Listening section. Click on Continue …" at bounding box center [548, 302] width 384 height 137
click at [746, 26] on button "Continue" at bounding box center [778, 24] width 84 height 29
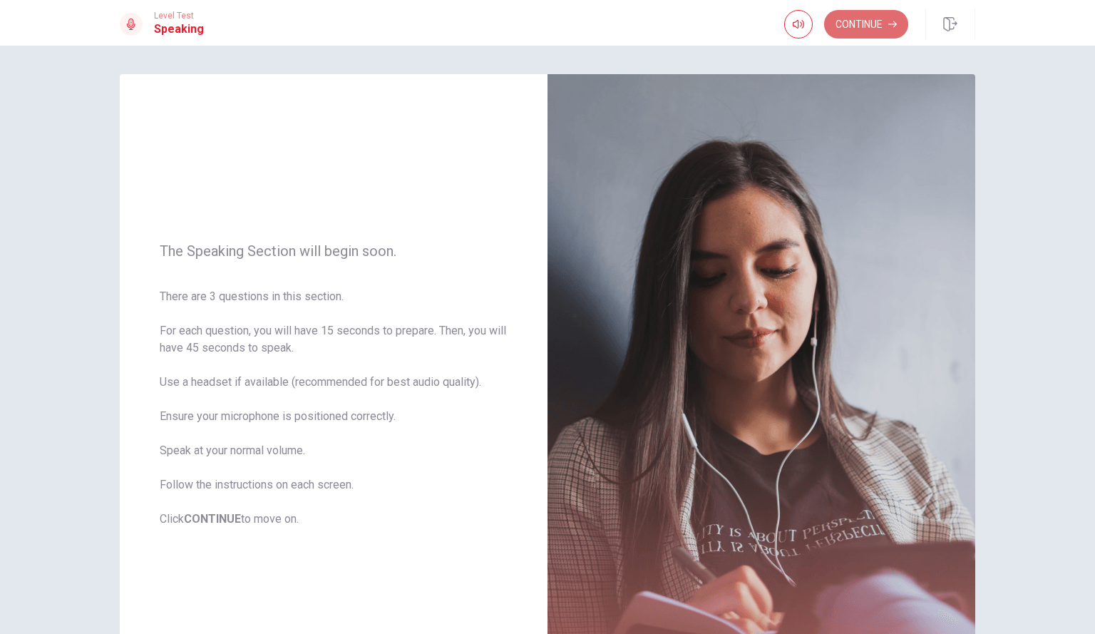
click at [878, 20] on button "Continue" at bounding box center [866, 24] width 84 height 29
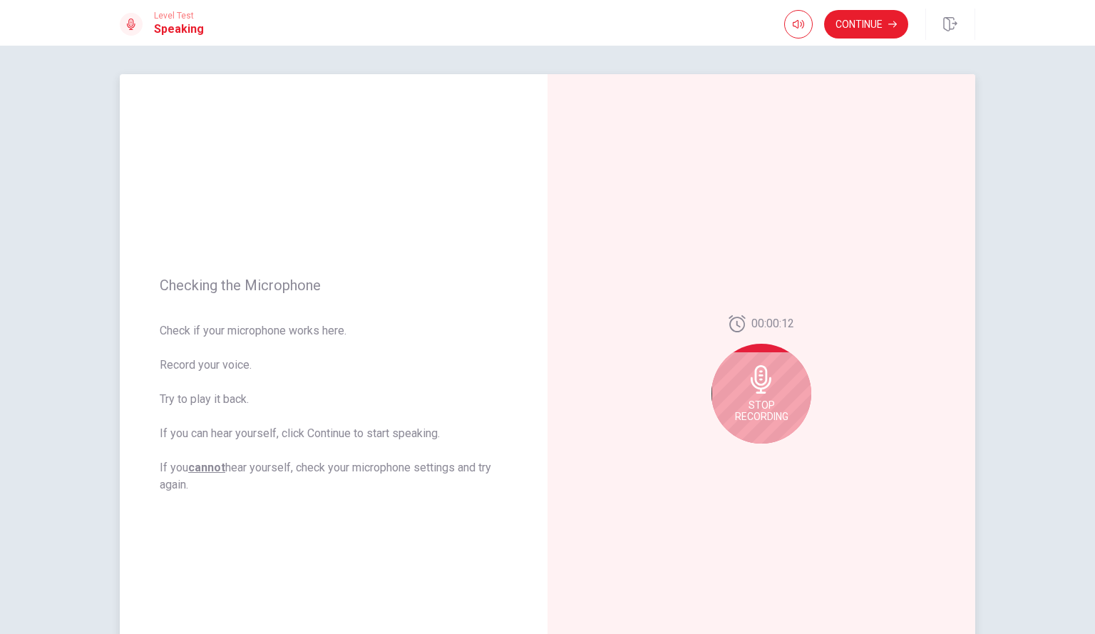
click at [726, 420] on div "Stop Recording" at bounding box center [762, 394] width 100 height 100
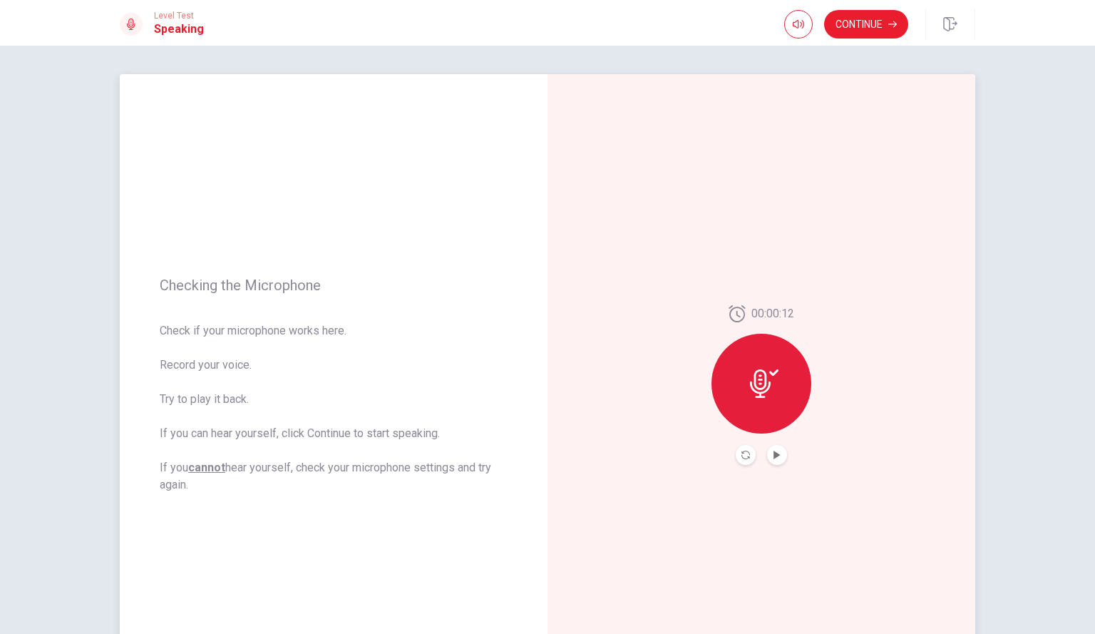
click at [753, 393] on icon at bounding box center [760, 383] width 21 height 29
click at [741, 451] on icon "Record Again" at bounding box center [745, 455] width 9 height 9
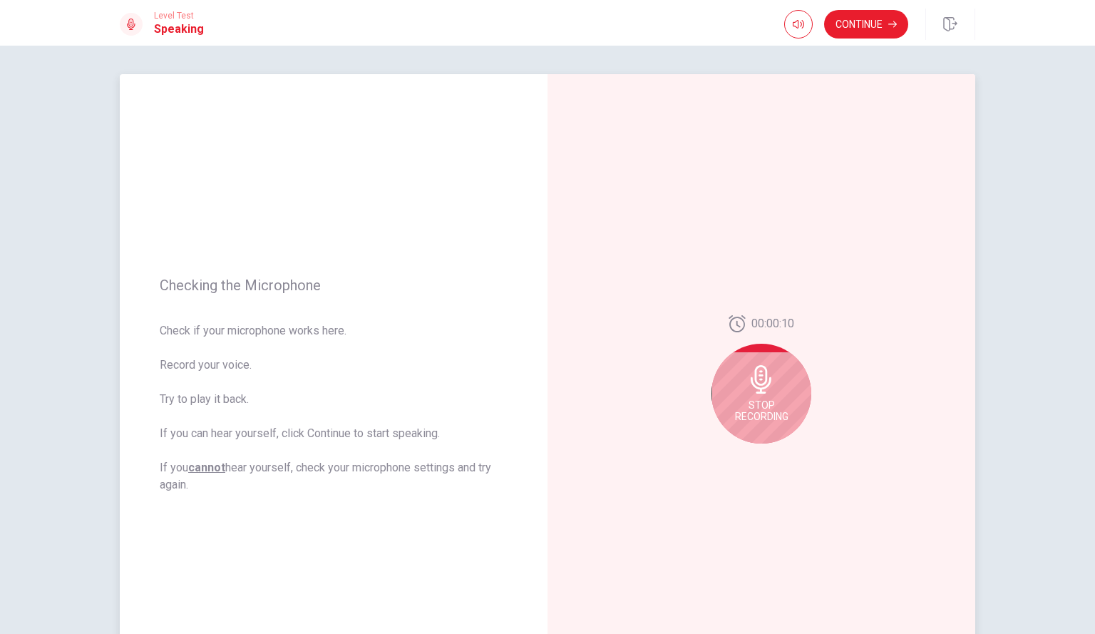
click at [766, 396] on div "Stop Recording" at bounding box center [762, 394] width 100 height 100
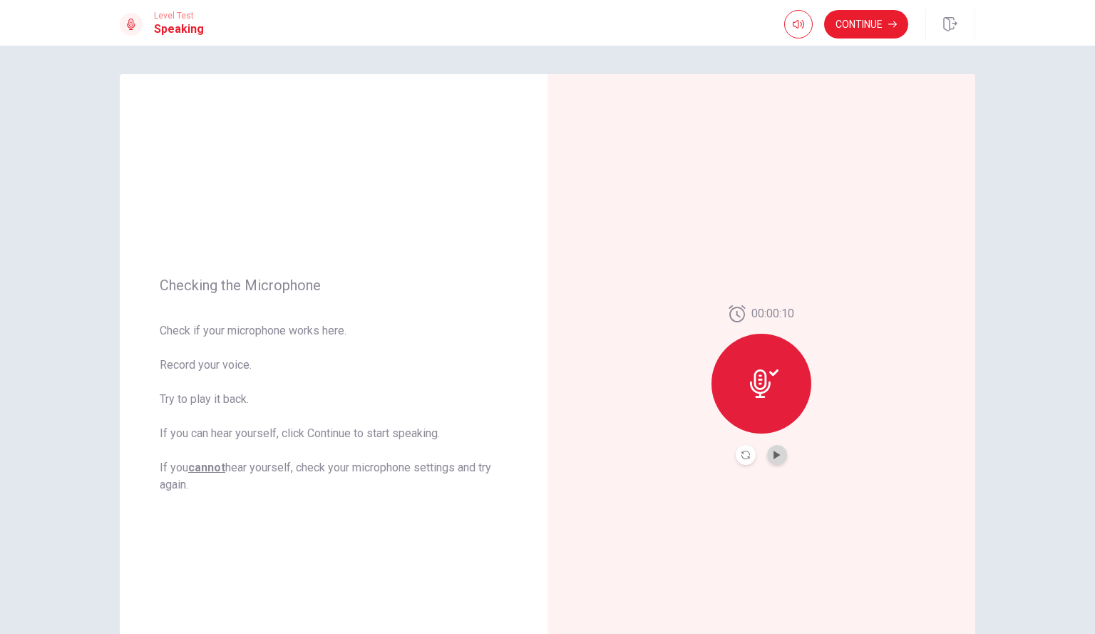
click at [767, 454] on button "Play Audio" at bounding box center [777, 455] width 20 height 20
click at [867, 23] on button "Continue" at bounding box center [866, 24] width 84 height 29
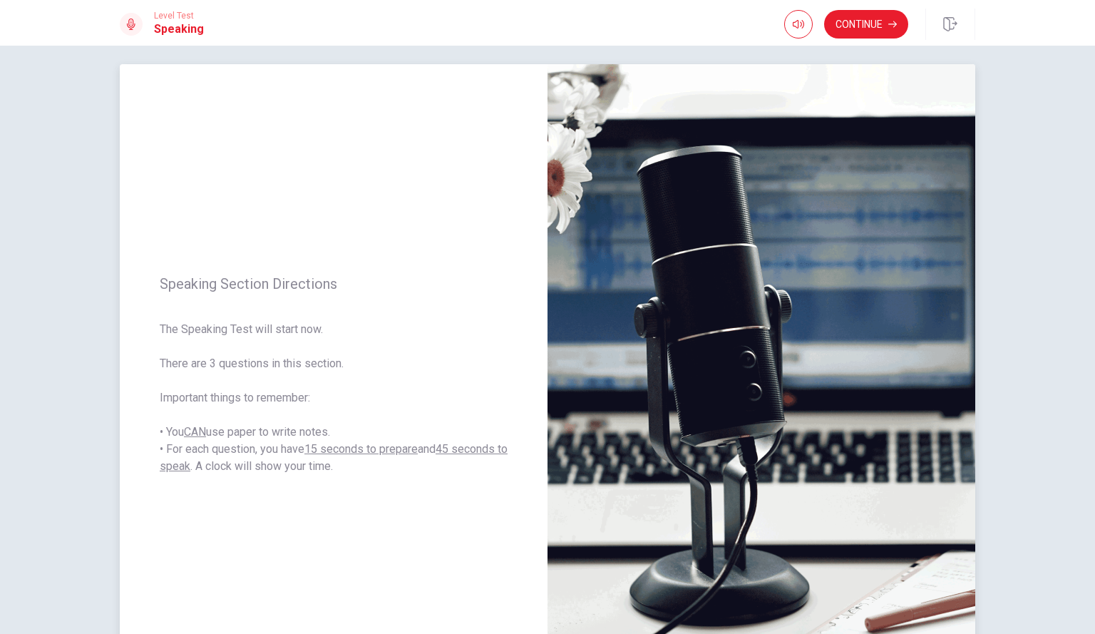
scroll to position [9, 0]
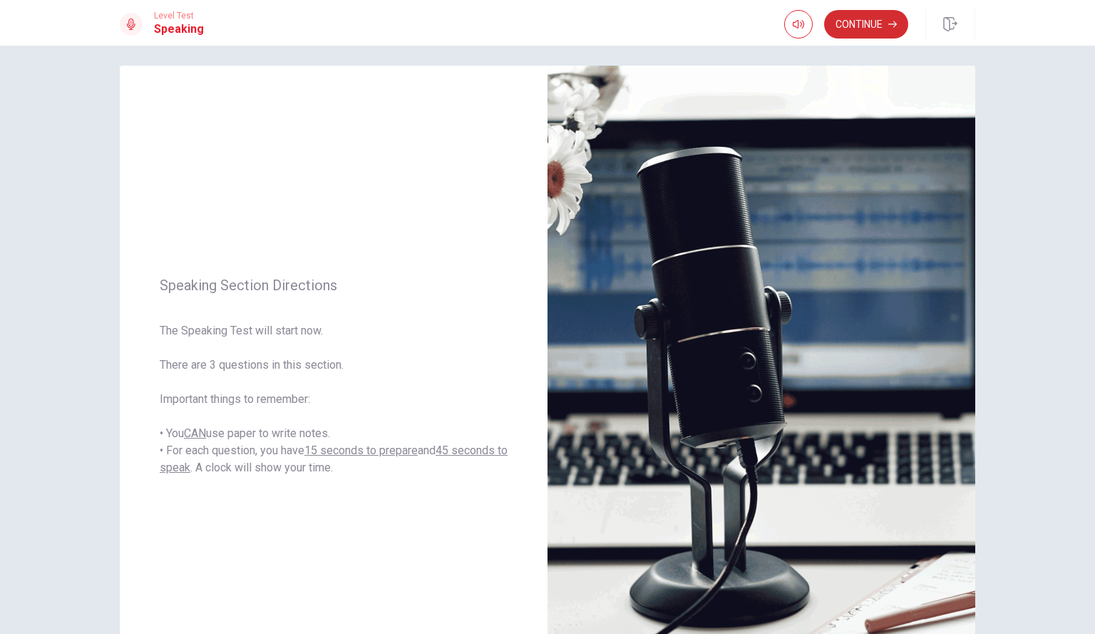
click at [835, 28] on button "Continue" at bounding box center [866, 24] width 84 height 29
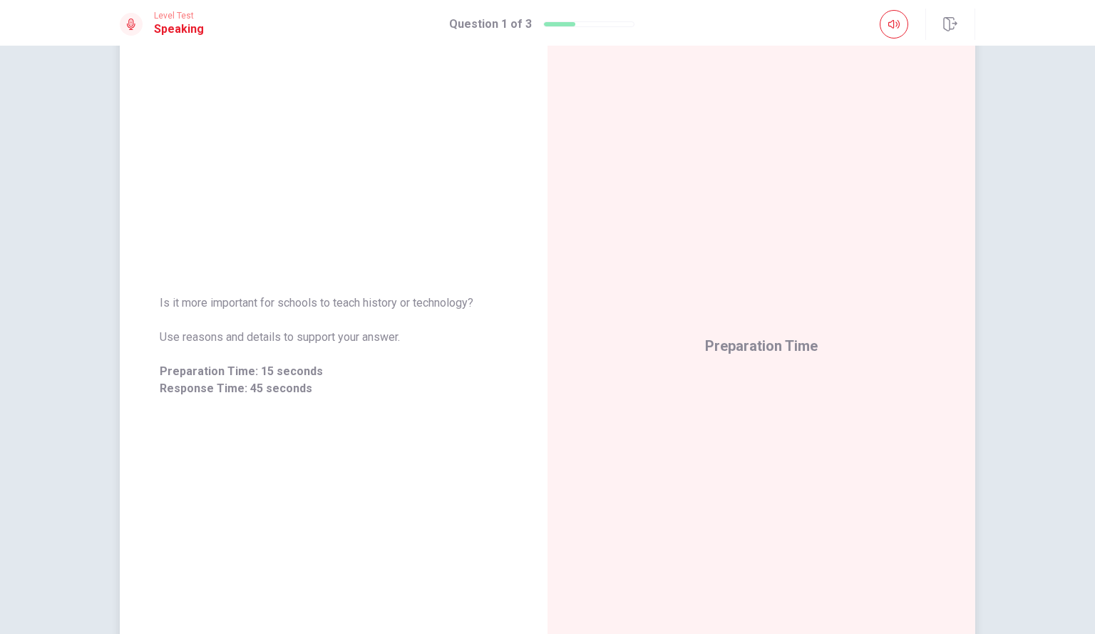
scroll to position [81, 0]
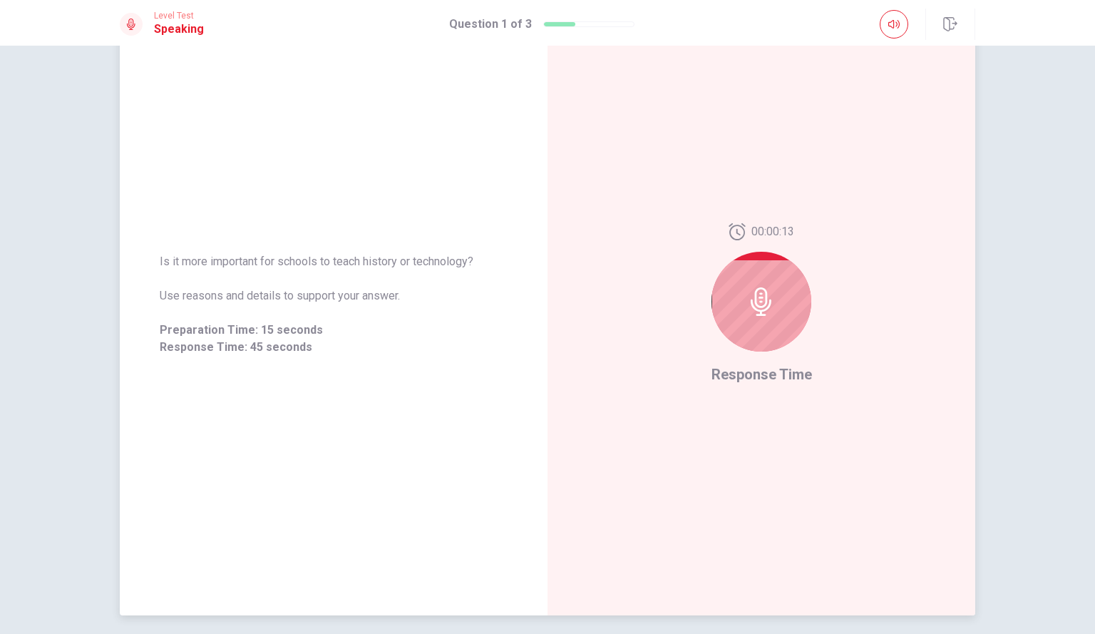
click at [726, 294] on div at bounding box center [762, 302] width 100 height 100
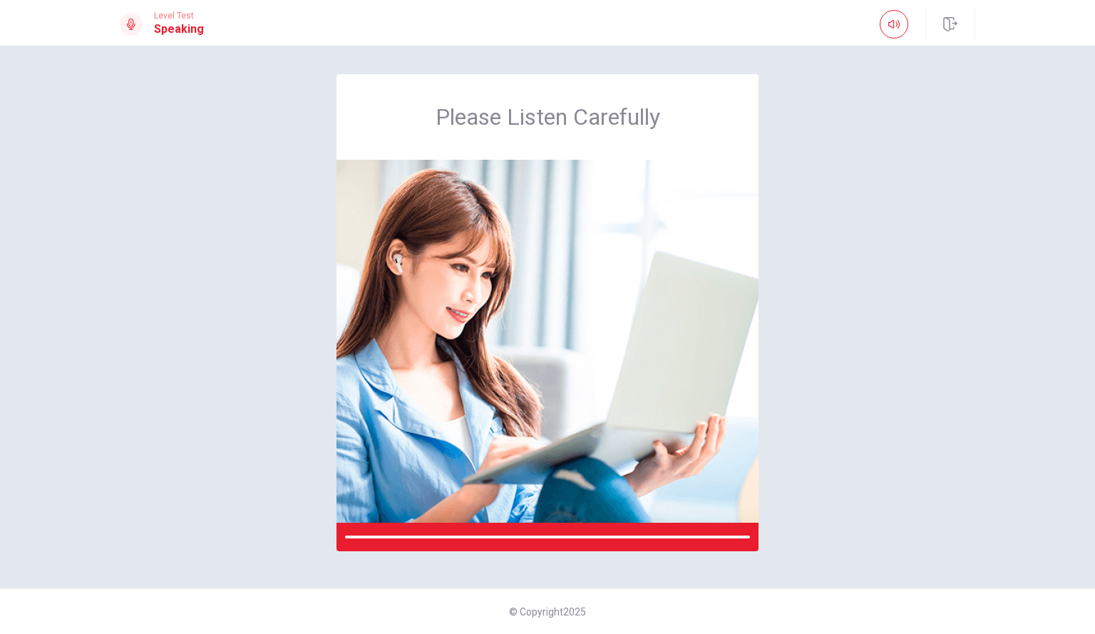
scroll to position [0, 0]
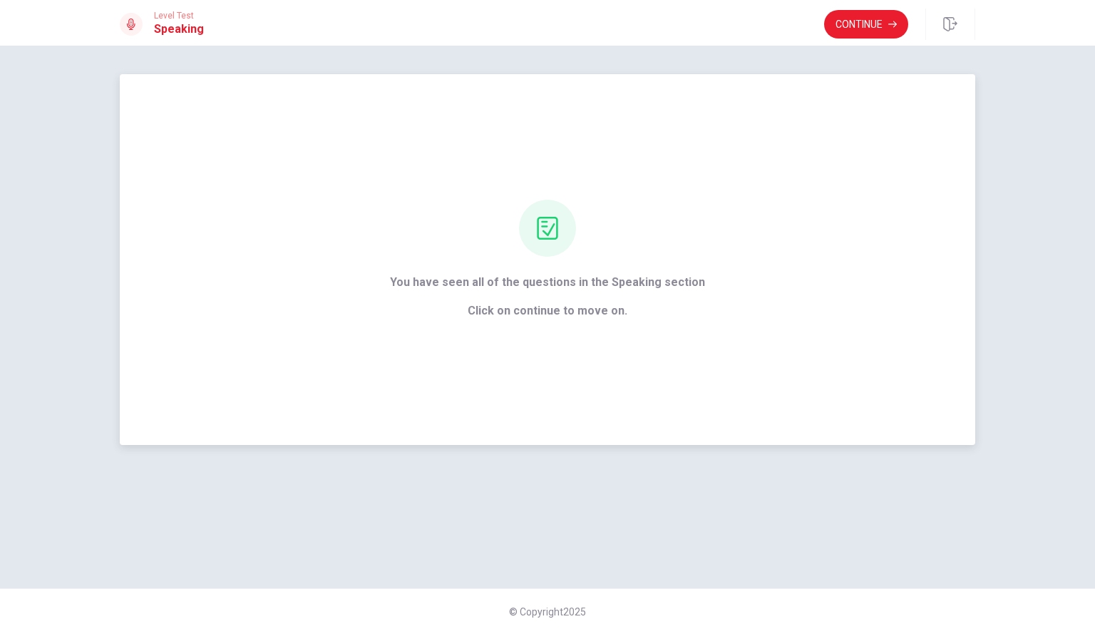
click at [527, 303] on span "Click on continue to move on." at bounding box center [547, 310] width 315 height 17
click at [873, 23] on button "Continue" at bounding box center [866, 24] width 84 height 29
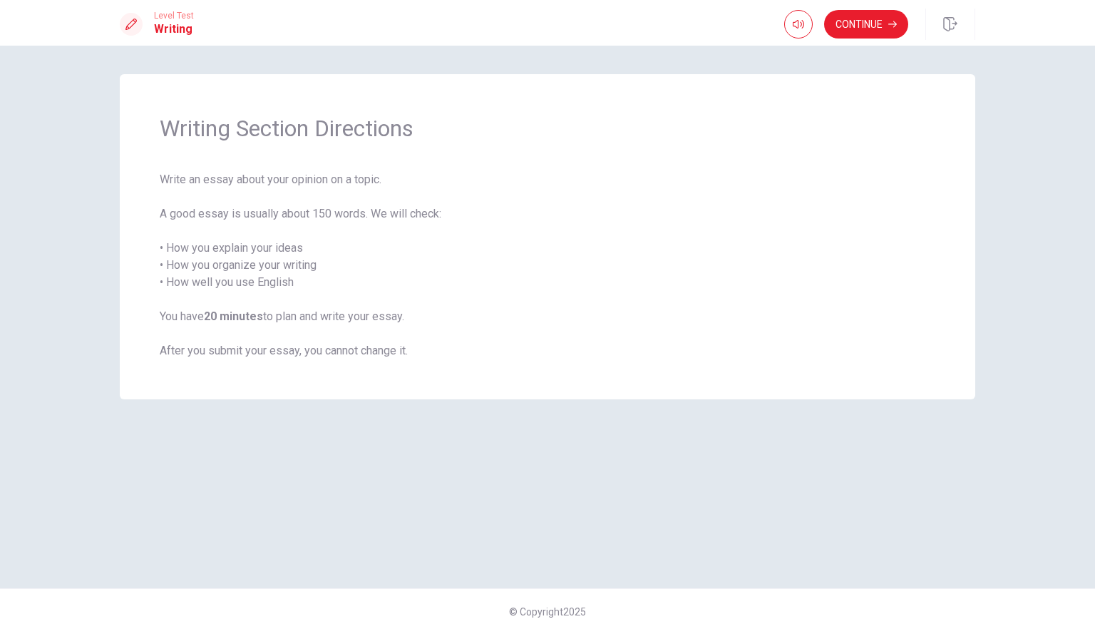
click at [461, 241] on span "Write an essay about your opinion on a topic. A good essay is usually about 150…" at bounding box center [548, 265] width 776 height 188
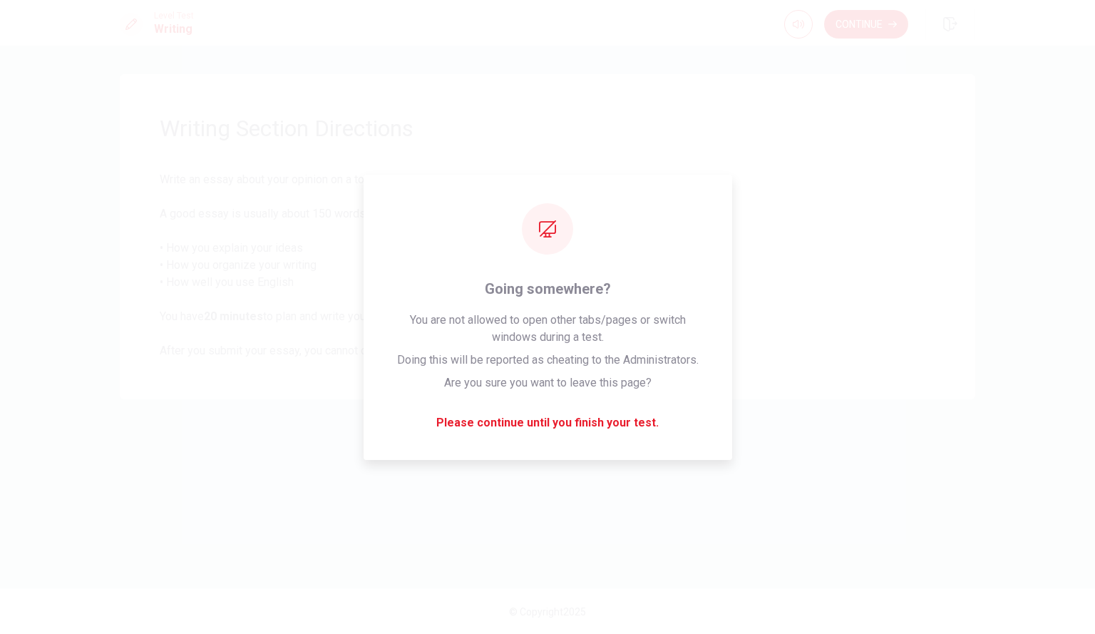
click at [803, 205] on span "Write an essay about your opinion on a topic. A good essay is usually about 150…" at bounding box center [548, 265] width 776 height 188
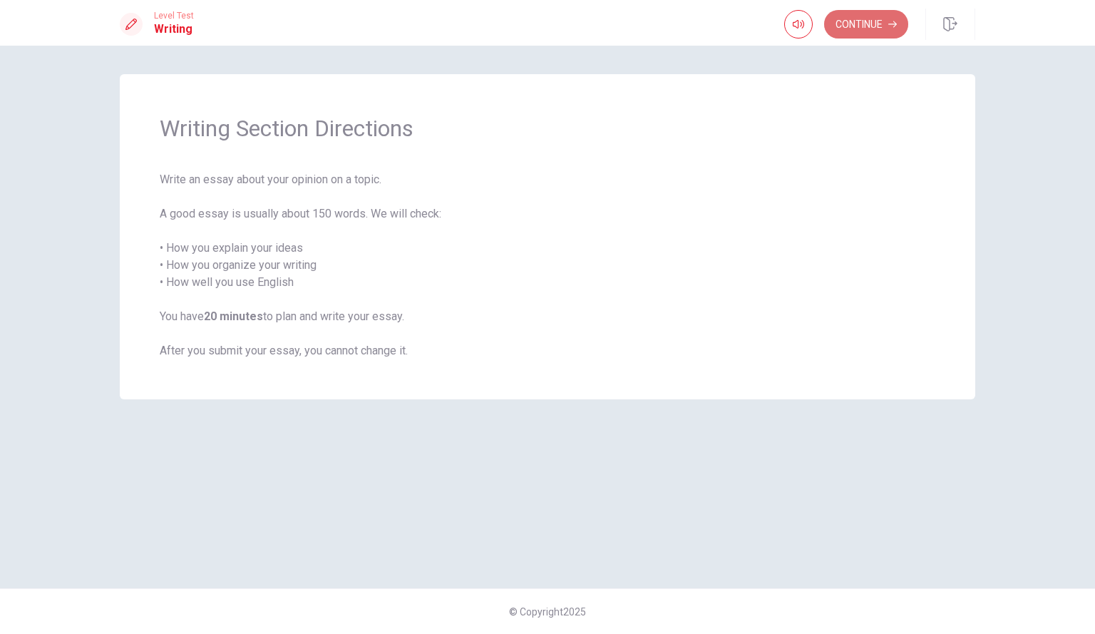
click at [850, 34] on button "Continue" at bounding box center [866, 24] width 84 height 29
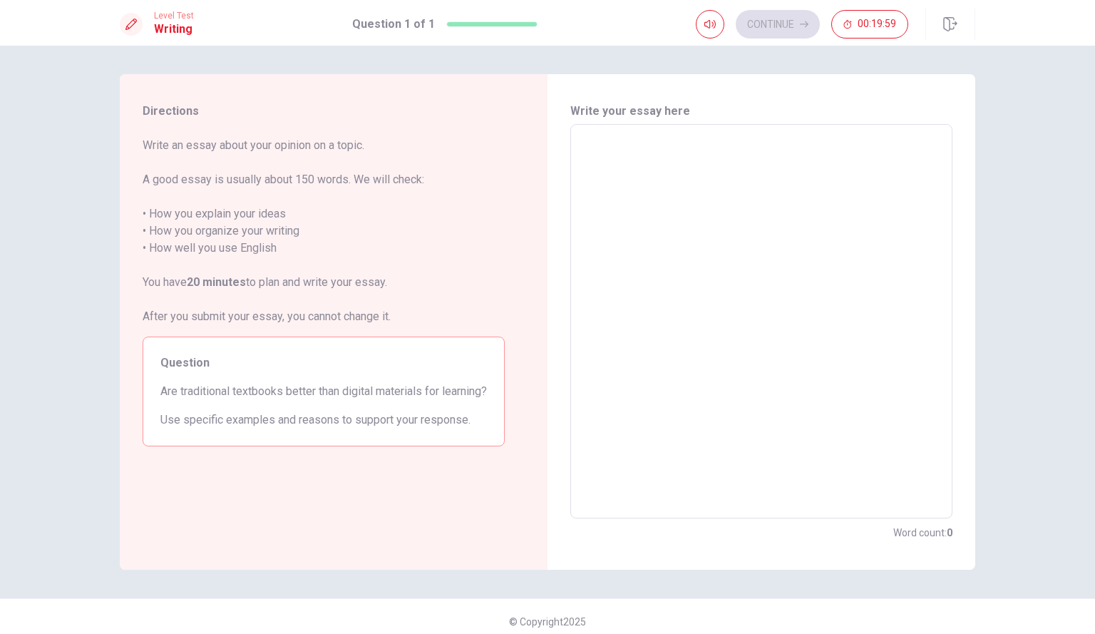
click at [576, 135] on div "x ​" at bounding box center [761, 321] width 382 height 394
type textarea "n"
type textarea "x"
type textarea "nj"
type textarea "x"
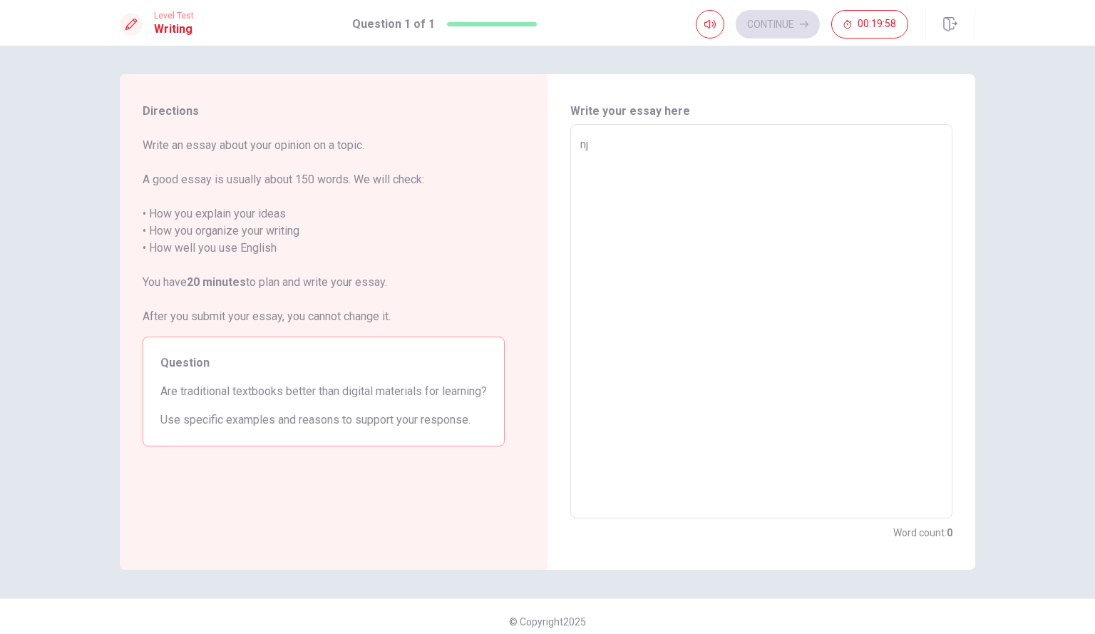
type textarea "njk"
type textarea "x"
type textarea "njkhn"
type textarea "x"
type textarea "njkh"
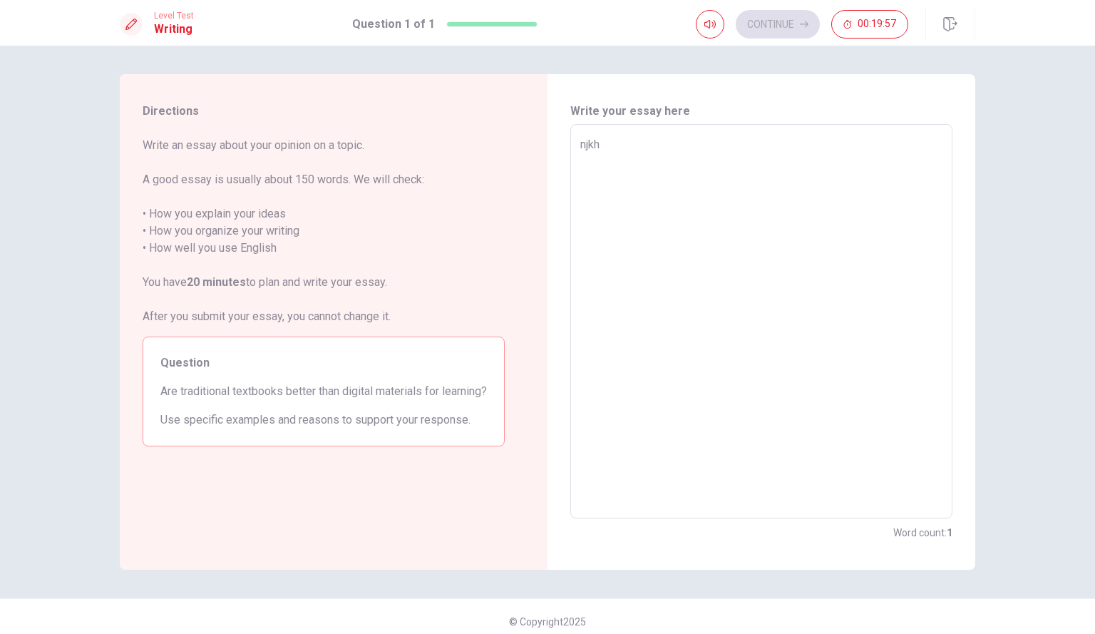
type textarea "x"
type textarea "njk"
type textarea "x"
type textarea "nj"
type textarea "x"
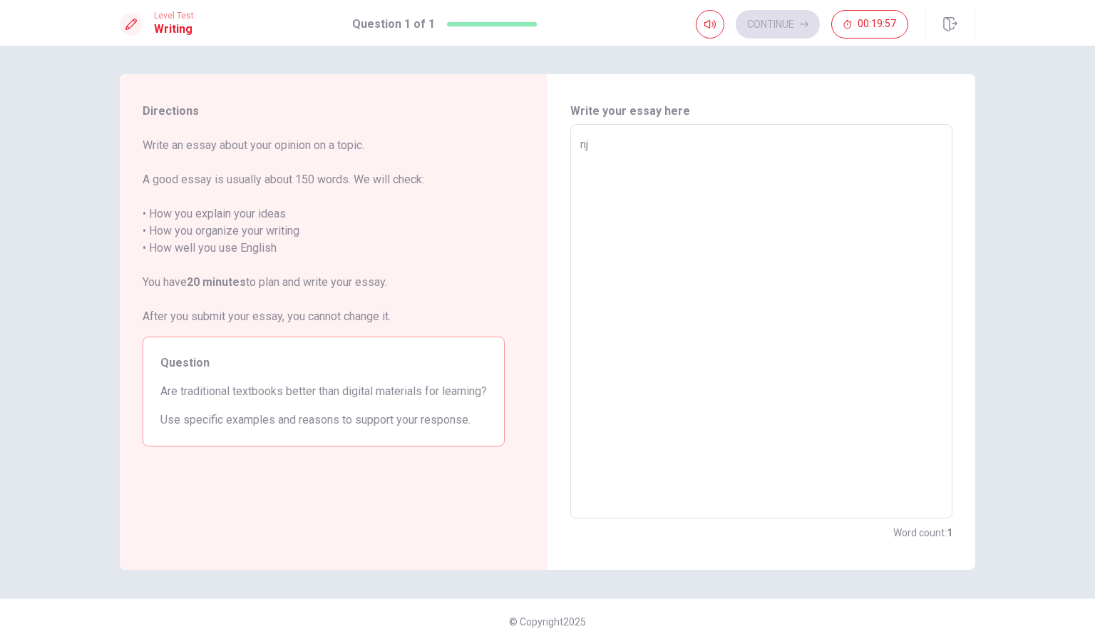
type textarea "n"
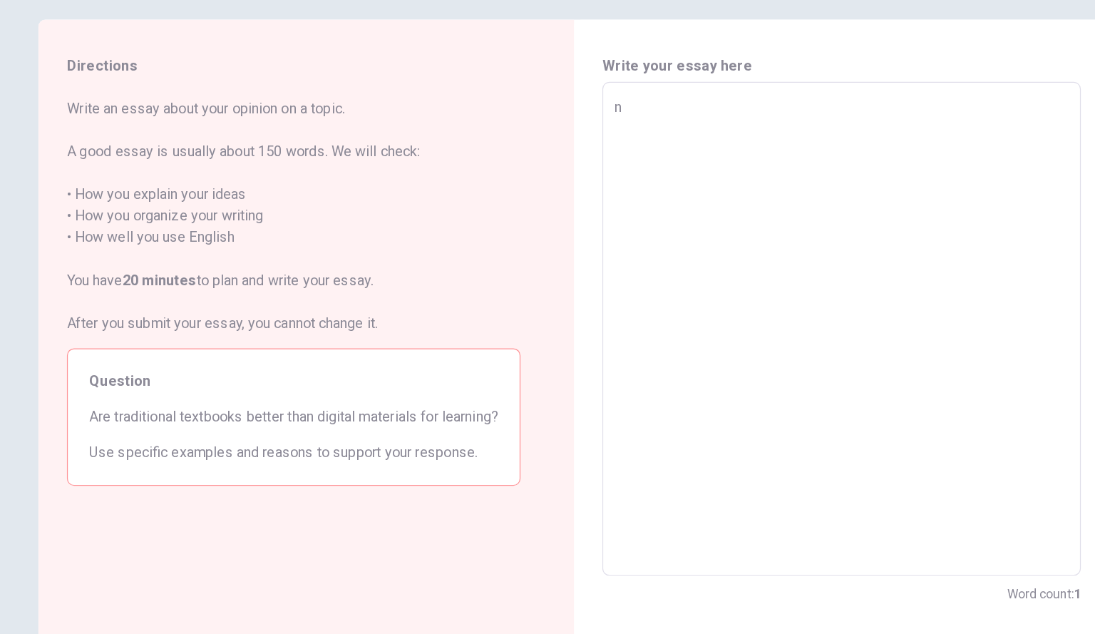
scroll to position [9, 0]
type textarea "x"
drag, startPoint x: 148, startPoint y: 173, endPoint x: 299, endPoint y: 189, distance: 152.7
click at [299, 189] on span "Write an essay about your opinion on a topic. A good essay is usually about 150…" at bounding box center [324, 222] width 362 height 188
click at [294, 188] on span "Write an essay about your opinion on a topic. A good essay is usually about 150…" at bounding box center [324, 222] width 362 height 188
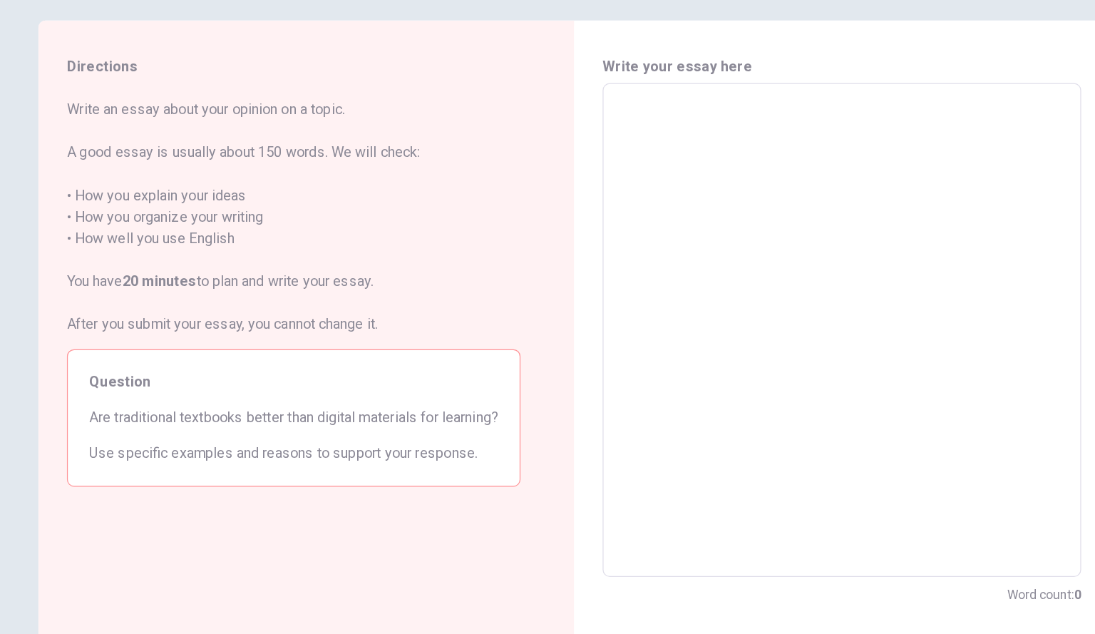
drag, startPoint x: 145, startPoint y: 204, endPoint x: 456, endPoint y: 269, distance: 317.5
click at [456, 269] on span "Write an essay about your opinion on a topic. A good essay is usually about 150…" at bounding box center [324, 222] width 362 height 188
click at [134, 176] on div "Directions Write an essay about your opinion on a topic. A good essay is usuall…" at bounding box center [324, 311] width 408 height 495
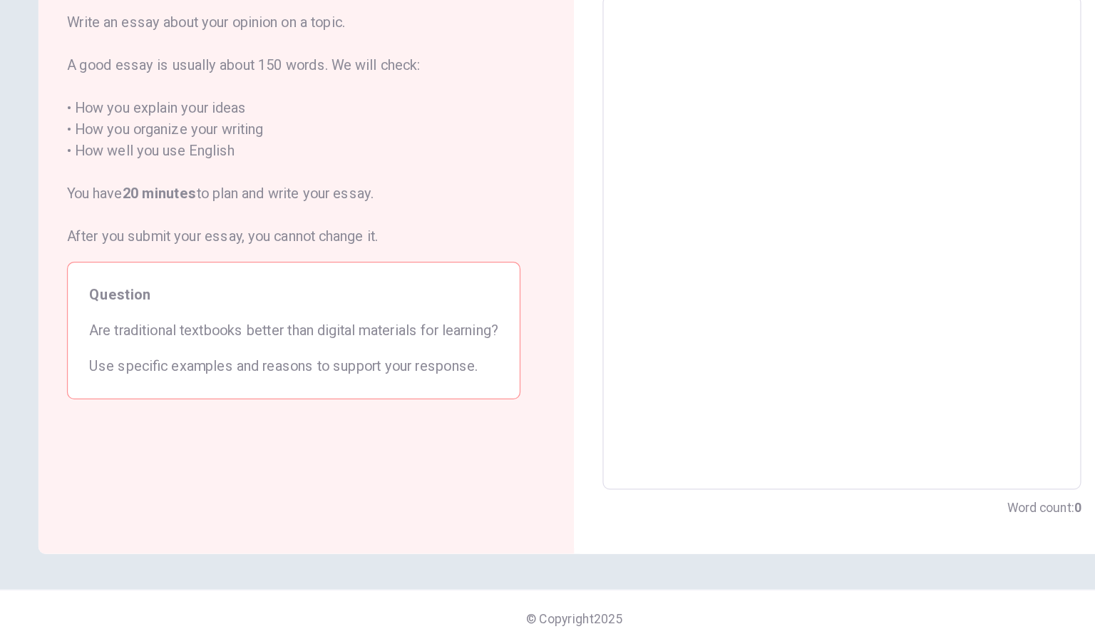
scroll to position [1, 0]
drag, startPoint x: 163, startPoint y: 389, endPoint x: 235, endPoint y: 395, distance: 72.9
click at [235, 395] on span "Are traditional textbooks better than digital materials for learning?" at bounding box center [323, 390] width 327 height 17
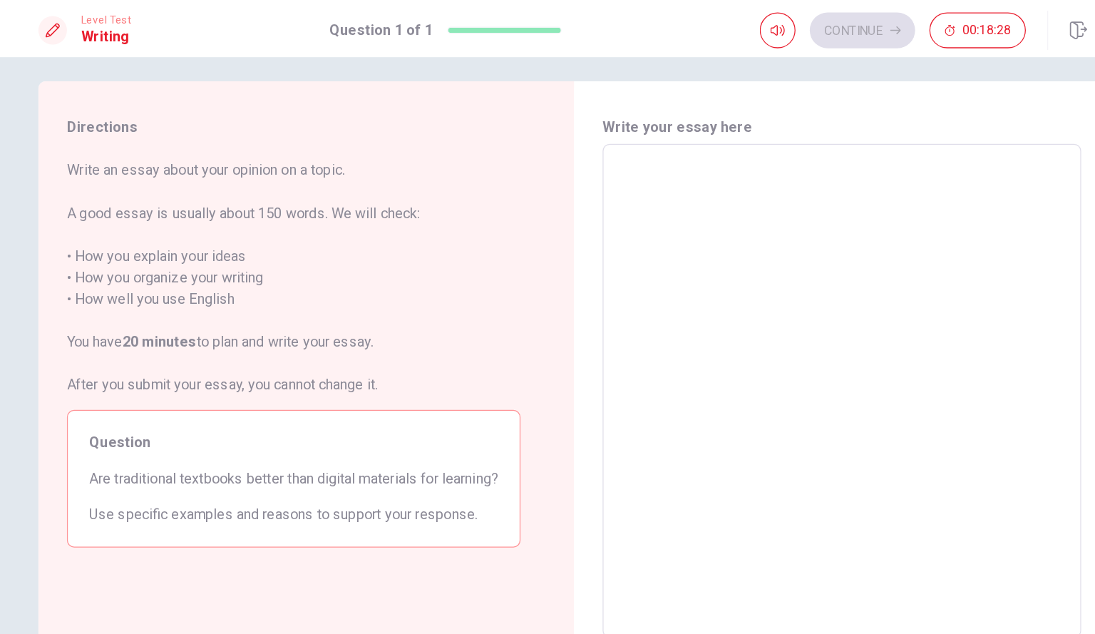
scroll to position [9, 0]
click at [574, 135] on div "x ​" at bounding box center [761, 312] width 382 height 394
type textarea "I"
type textarea "x"
type textarea "I"
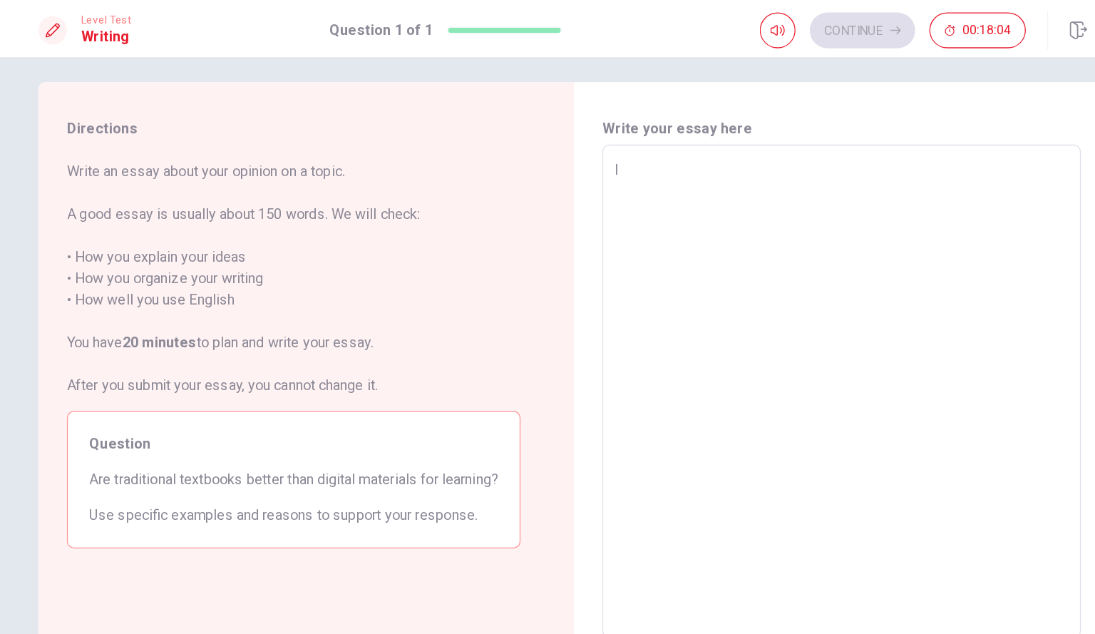
type textarea "x"
type textarea "I t"
type textarea "x"
type textarea "I th"
type textarea "x"
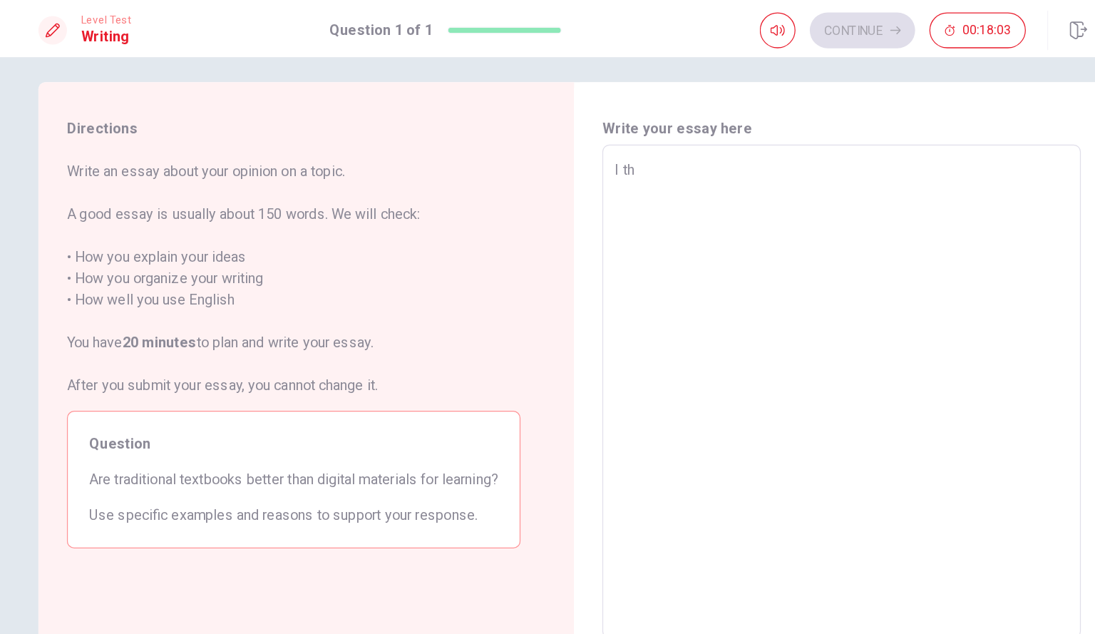
type textarea "I thi"
type textarea "x"
type textarea "I thin"
type textarea "x"
type textarea "I think"
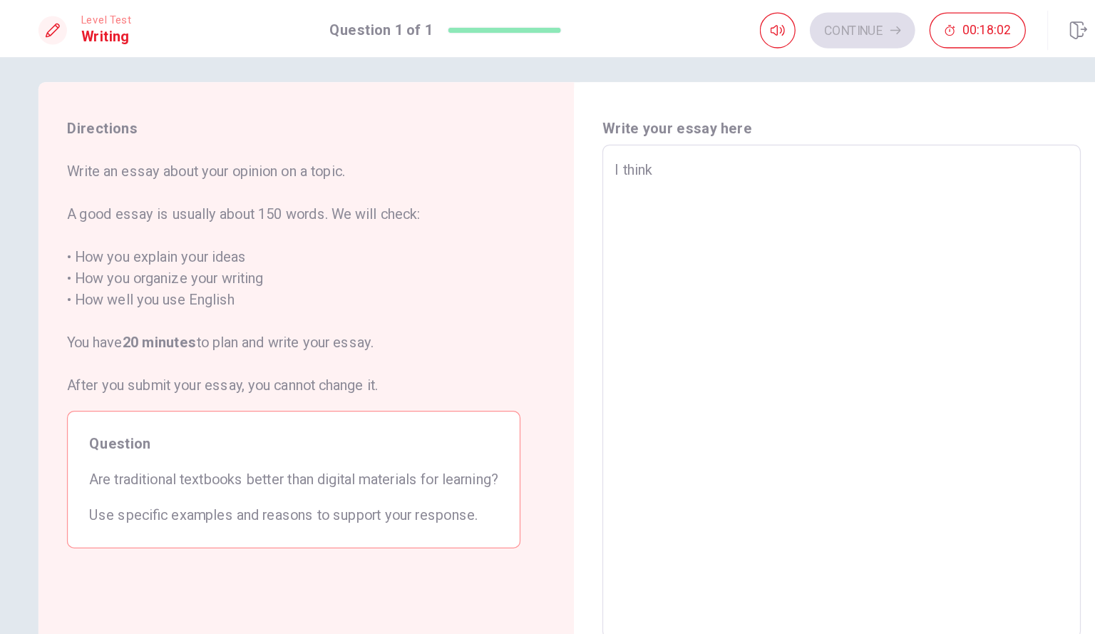
type textarea "x"
type textarea "I thinkt"
type textarea "x"
type textarea "I thinkth"
type textarea "x"
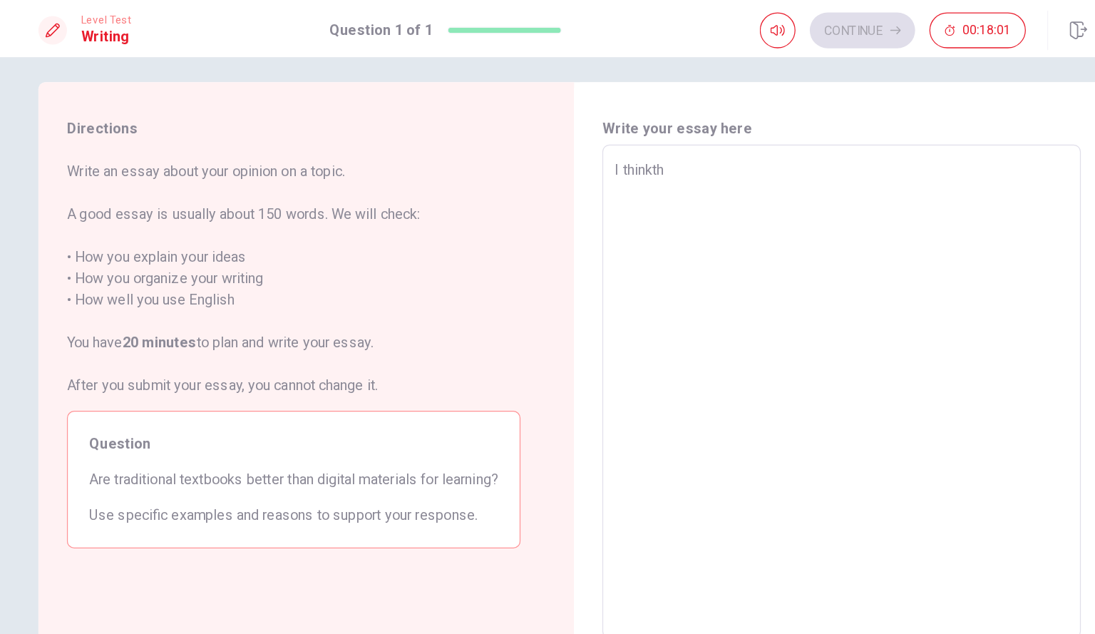
type textarea "I thinktha"
type textarea "x"
type textarea "I thinkthat"
type textarea "x"
type textarea "I thinkthat"
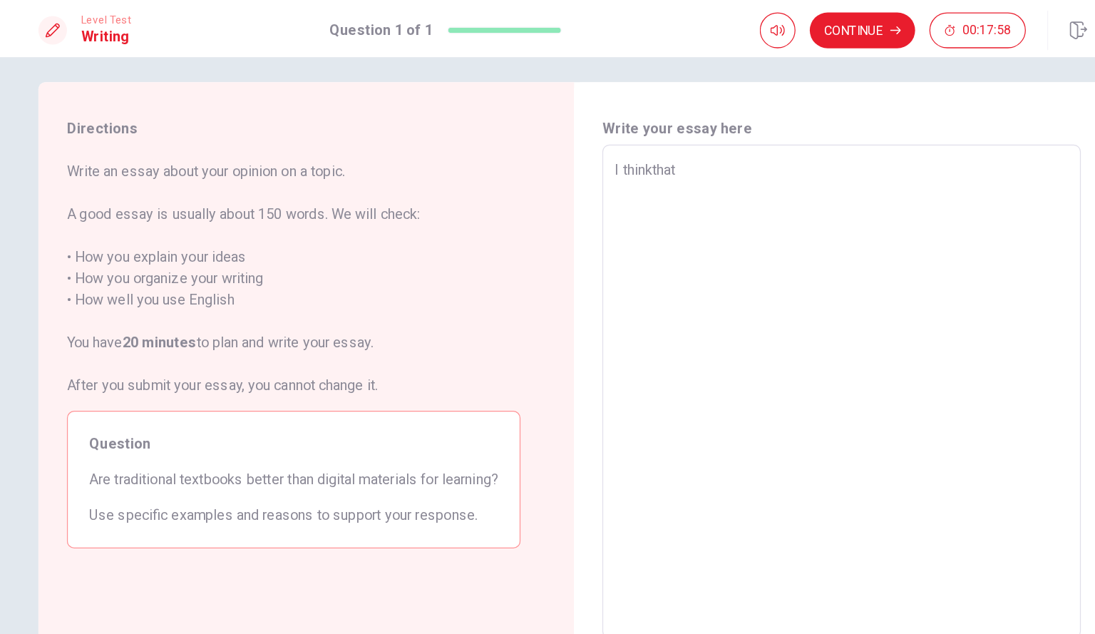
click at [610, 136] on textarea "I thinkthat" at bounding box center [761, 313] width 362 height 371
type textarea "x"
click at [605, 136] on textarea "I thinkthat" at bounding box center [761, 313] width 362 height 371
type textarea "I think that"
click at [637, 135] on textarea "I think that" at bounding box center [761, 313] width 362 height 371
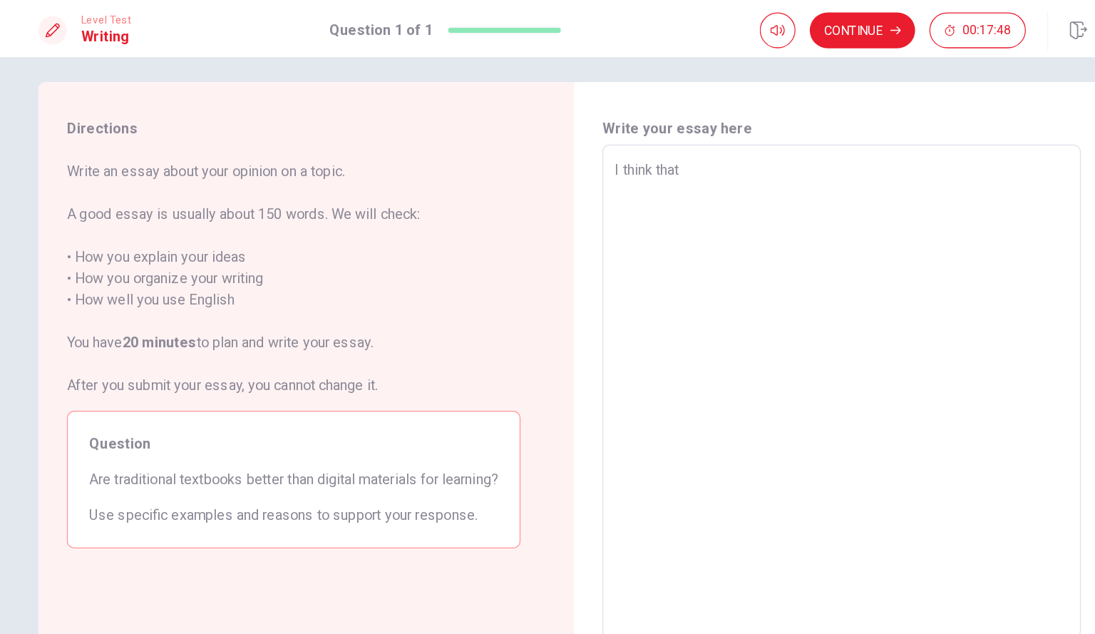
type textarea "x"
type textarea "I think that t"
type textarea "x"
type textarea "I think that tr"
type textarea "x"
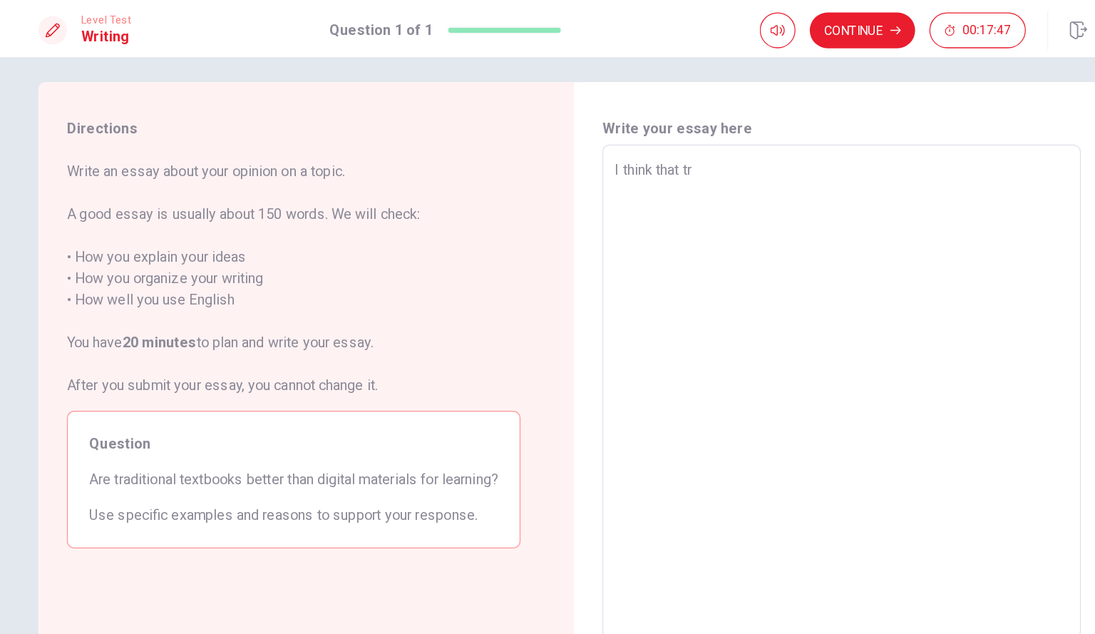
type textarea "I think that tra"
type textarea "x"
type textarea "I think that trad"
type textarea "x"
type textarea "I think that tradi"
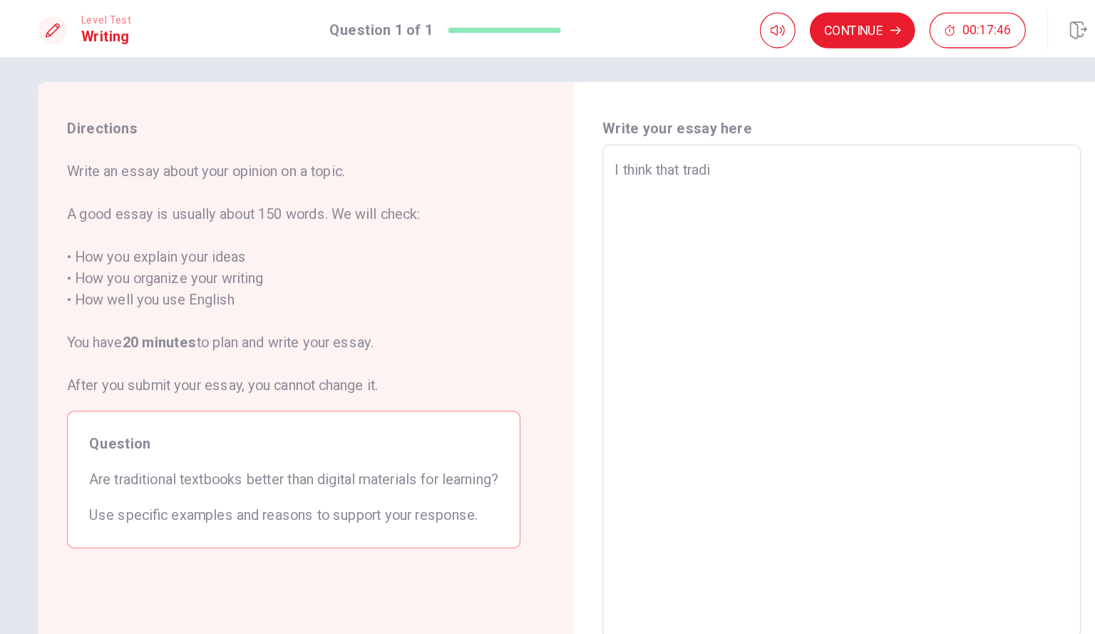
type textarea "x"
type textarea "I think that tradit"
type textarea "x"
type textarea "I think that traditi"
type textarea "x"
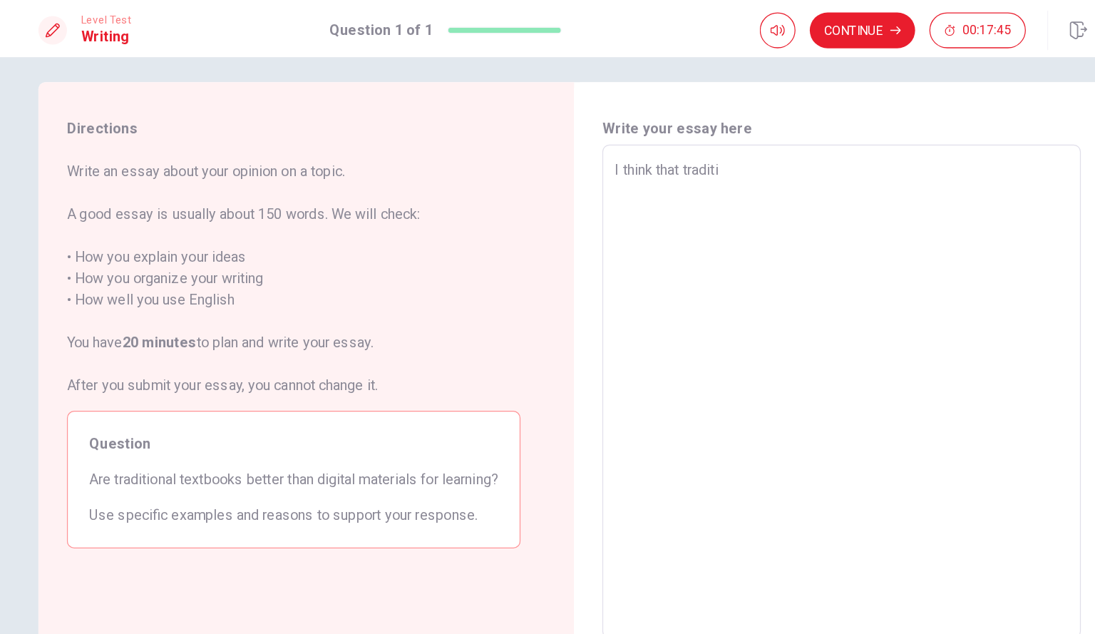
type textarea "I think that traditio"
type textarea "x"
type textarea "I think that tradition"
type textarea "x"
type textarea "I think that traditiona"
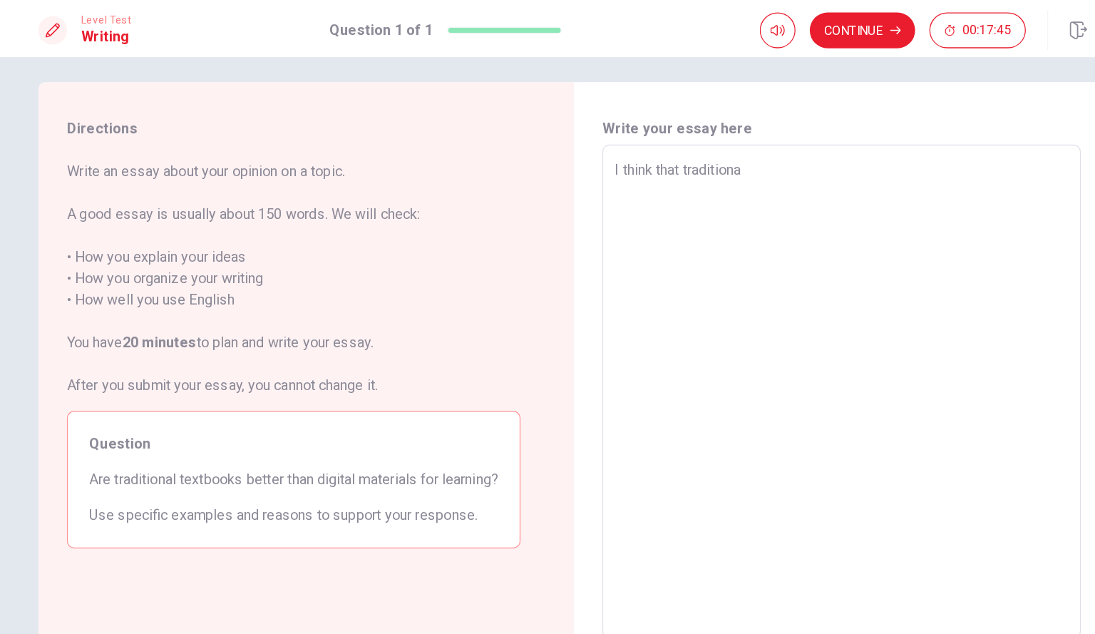
type textarea "x"
type textarea "I think that traditional"
type textarea "x"
type textarea "I think that traditional"
type textarea "x"
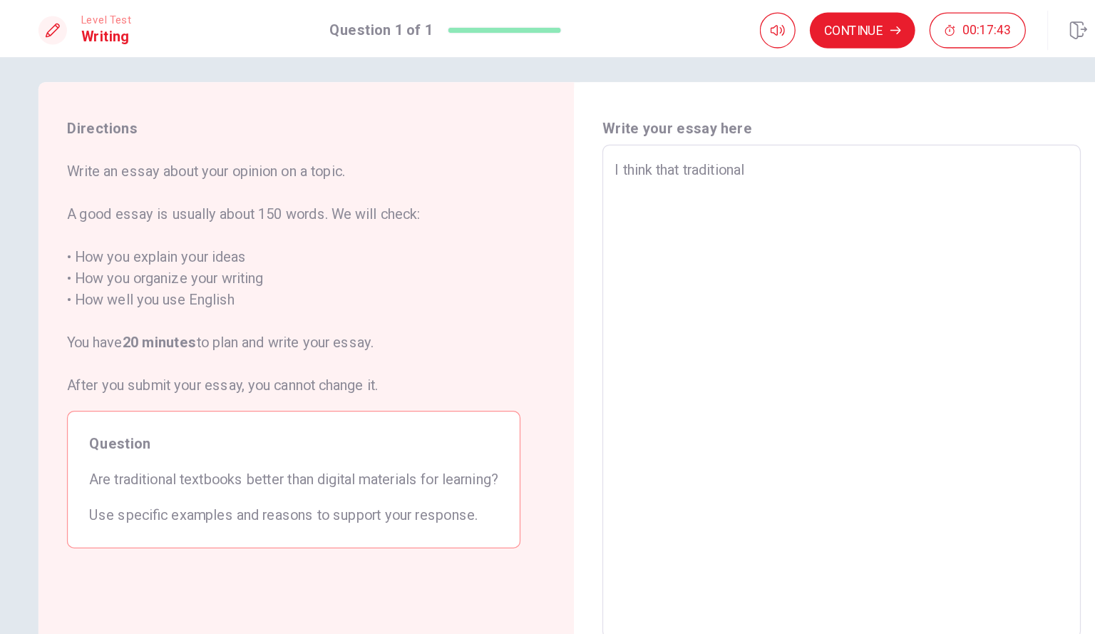
type textarea "I think that traditional t"
type textarea "x"
type textarea "I think that traditional te"
type textarea "x"
type textarea "I think that traditional tex"
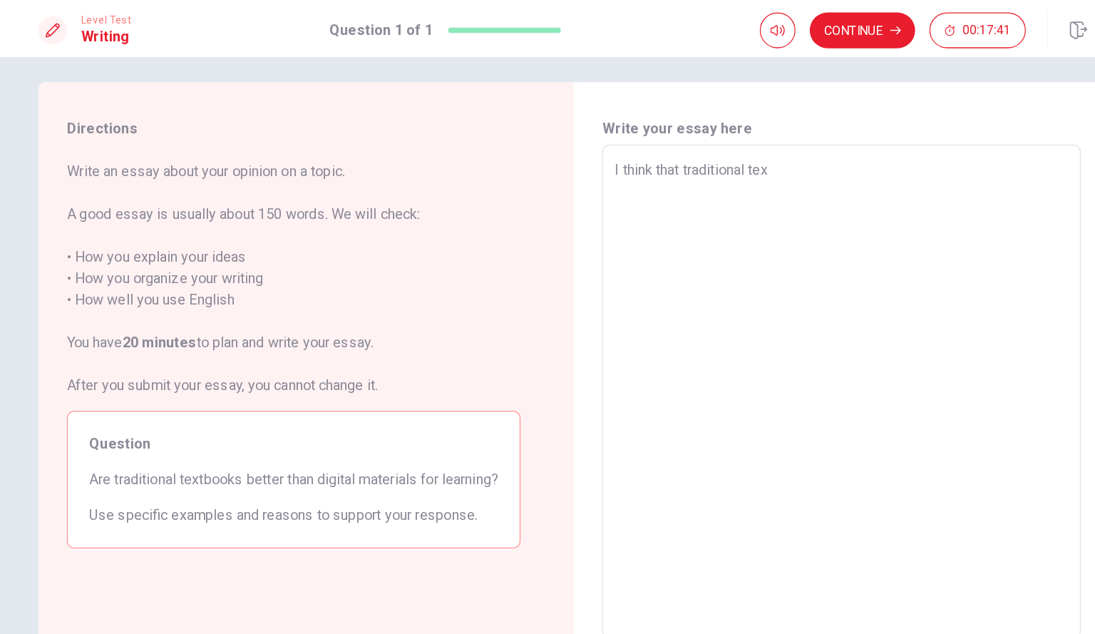
type textarea "x"
type textarea "I think that traditional te"
type textarea "x"
type textarea "I think that traditional tex"
type textarea "x"
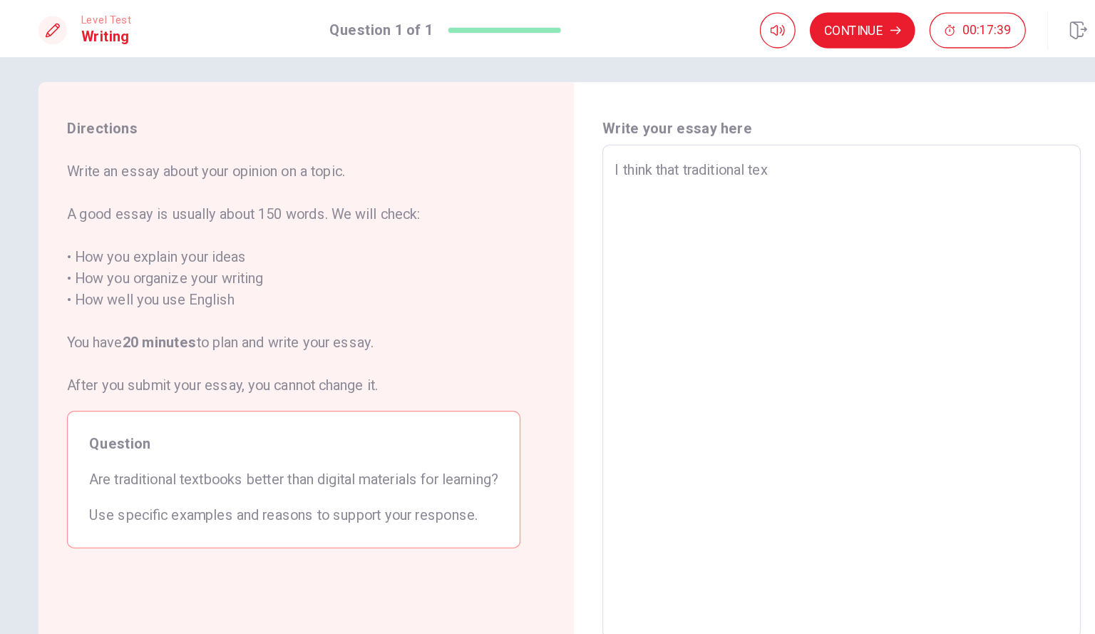
type textarea "I think that traditional text"
type textarea "x"
type textarea "I think that traditional textb"
type textarea "x"
type textarea "I think that traditional textbo"
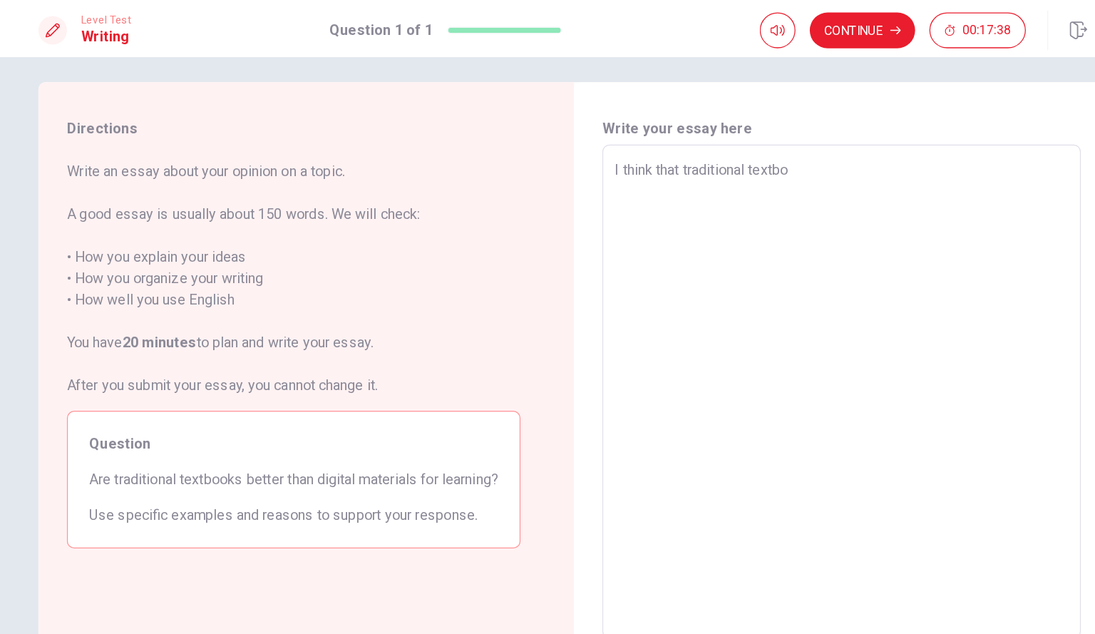
type textarea "x"
type textarea "I think that traditional textboo"
type textarea "x"
type textarea "I think that traditional textbook"
type textarea "x"
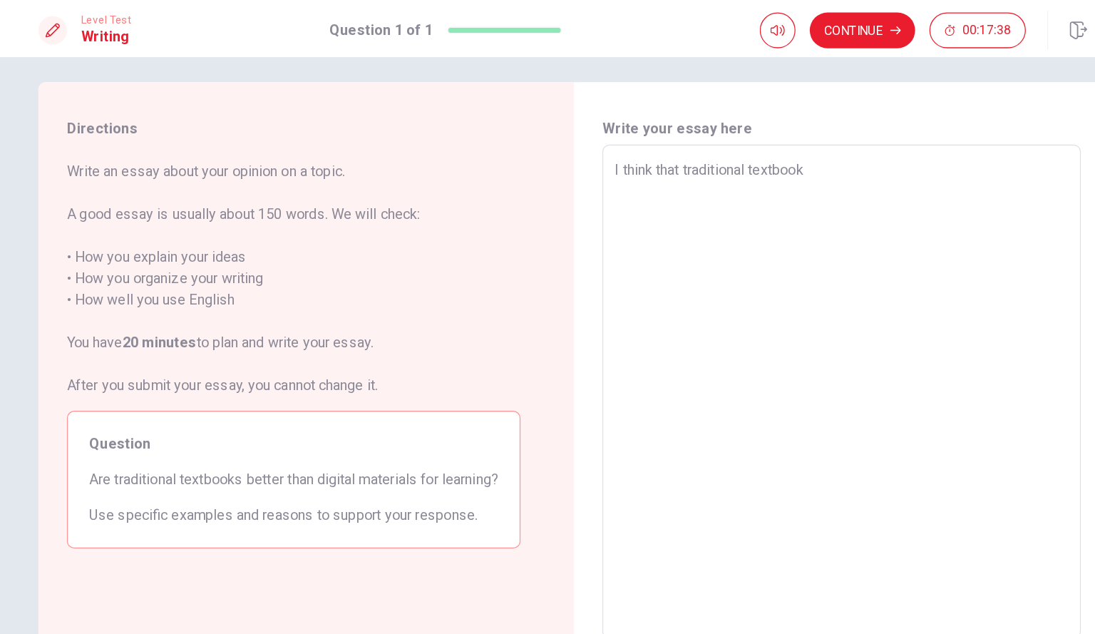
type textarea "I think that traditional textbook"
type textarea "x"
type textarea "I think that traditional textbook a"
type textarea "x"
type textarea "I think that traditional textbook ar"
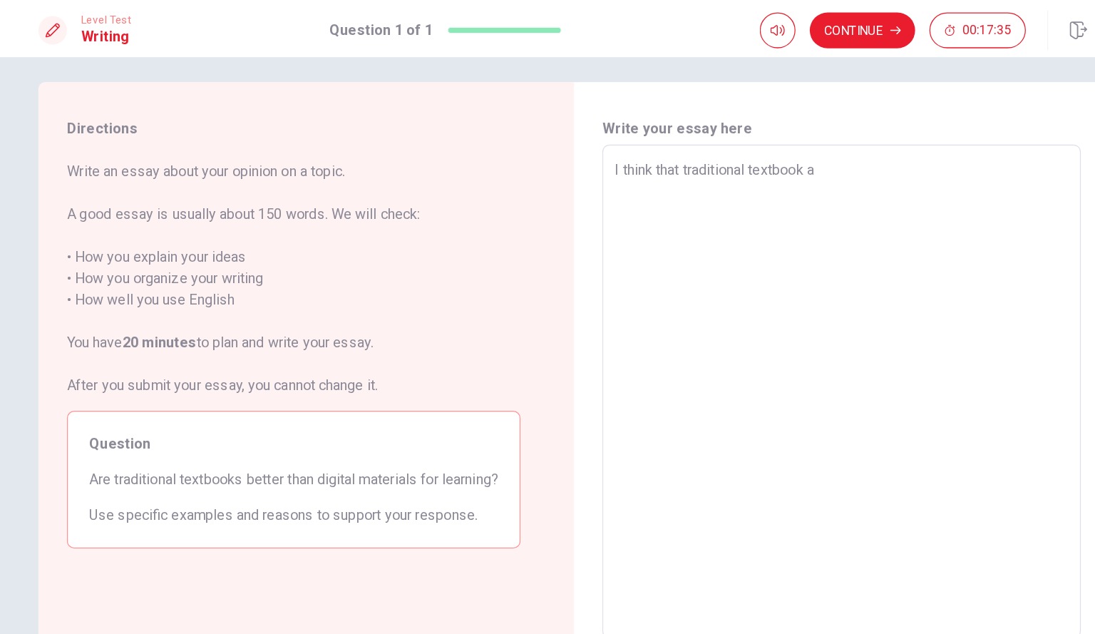
type textarea "x"
type textarea "I think that traditional textbook are"
type textarea "x"
type textarea "I think that traditional textbook are"
type textarea "x"
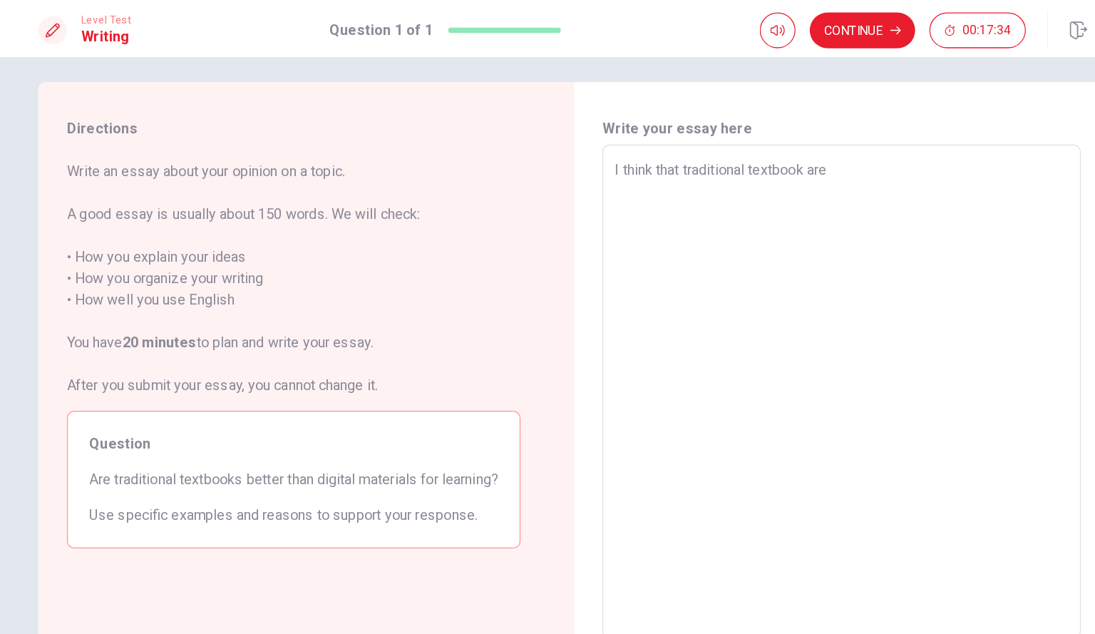
type textarea "I think that traditional textbook are n"
type textarea "x"
type textarea "I think that traditional textbook are no"
type textarea "x"
type textarea "I think that traditional textbook are not"
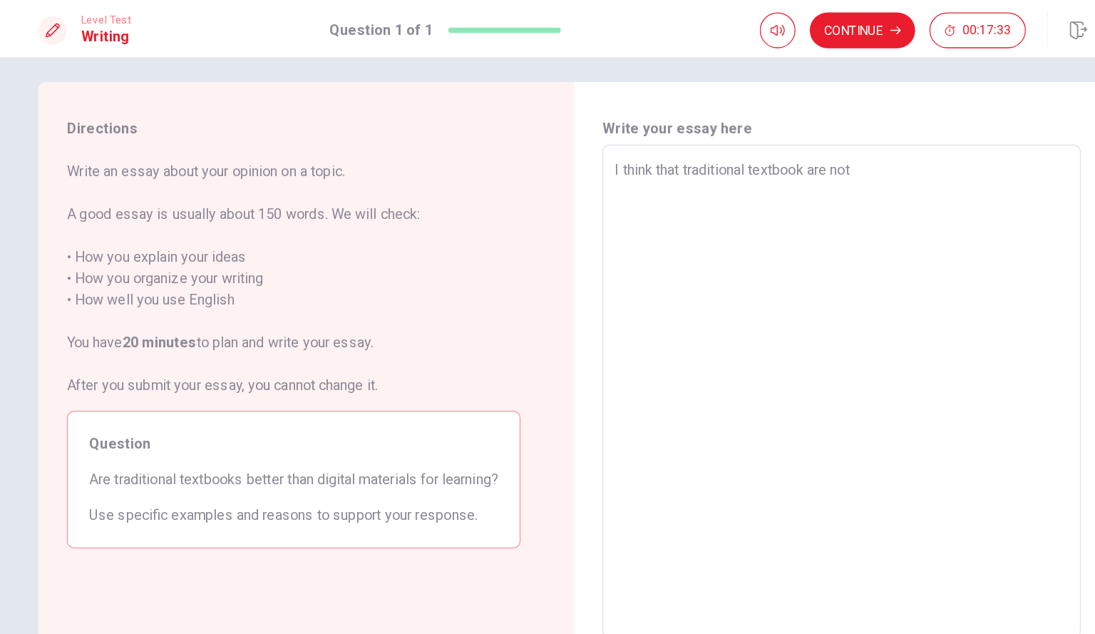
type textarea "x"
type textarea "I think that traditional textbook are not"
type textarea "x"
type textarea "I think that traditional textbook are not b"
type textarea "x"
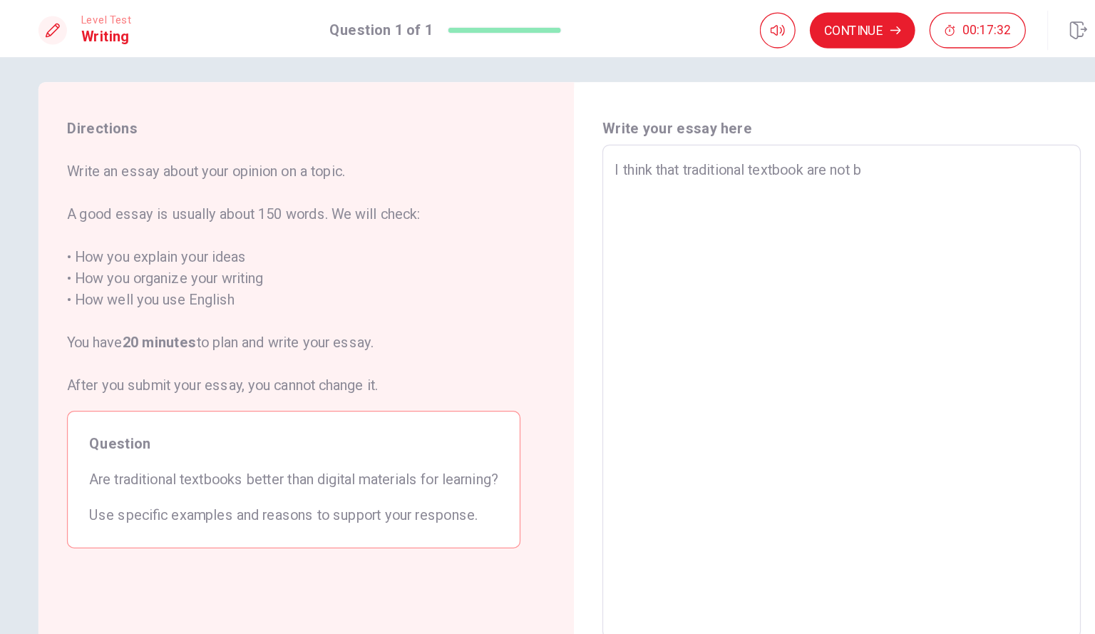
type textarea "I think that traditional textbook are not be"
type textarea "x"
type textarea "I think that traditional textbook are not bet"
type textarea "x"
type textarea "I think that traditional textbook are not bett"
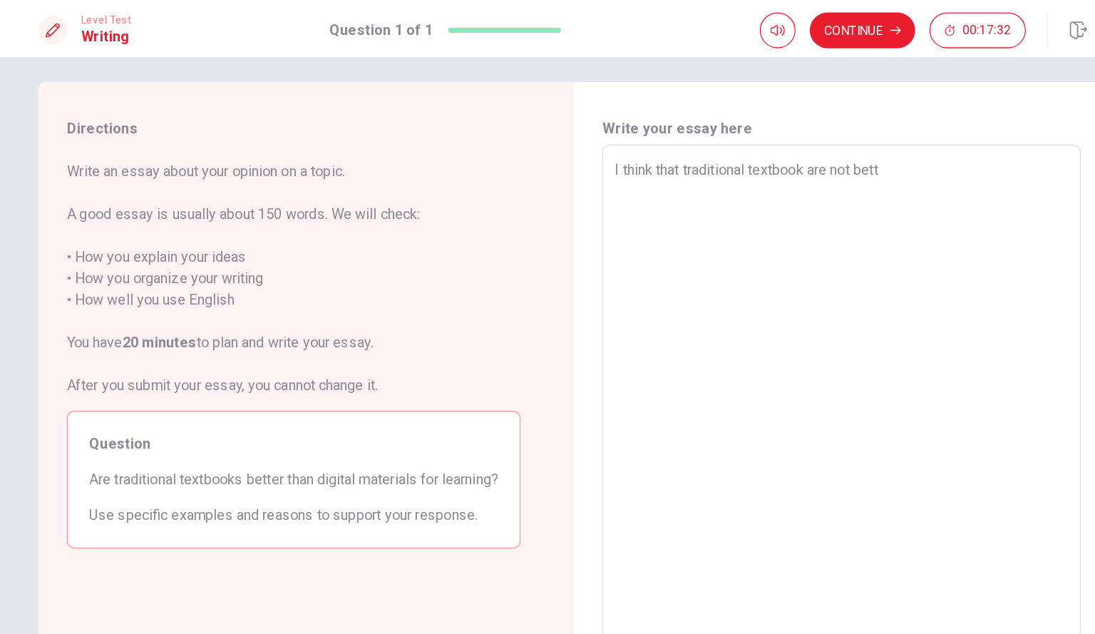
type textarea "x"
type textarea "I think that traditional textbook are not [PERSON_NAME]"
type textarea "x"
type textarea "I think that traditional textbook are not better"
type textarea "x"
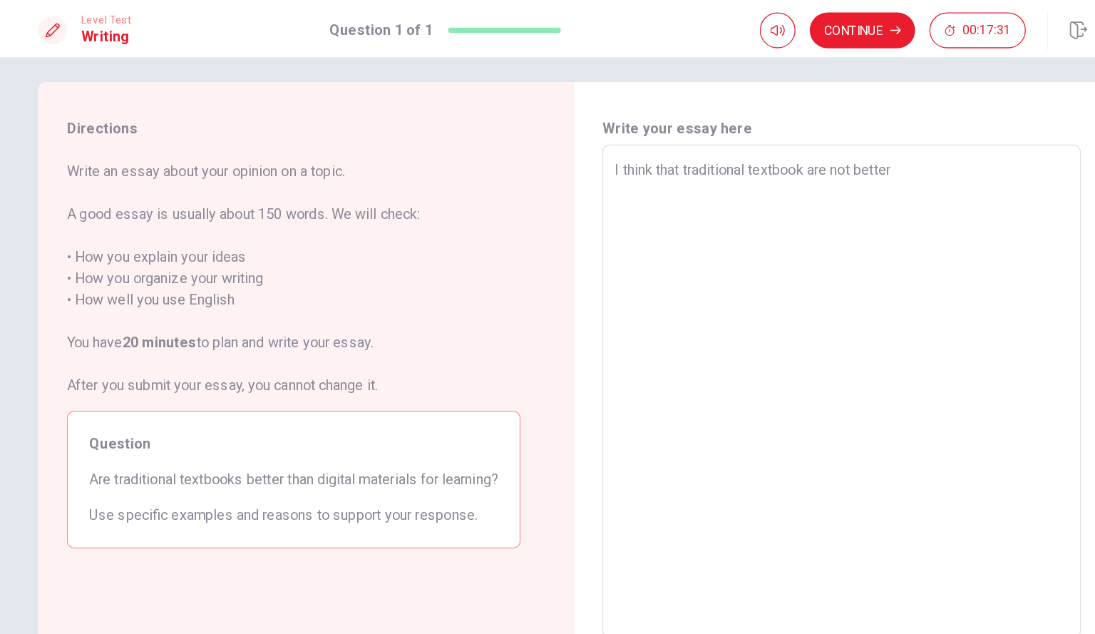
type textarea "I think that traditional textbook are not better"
type textarea "x"
type textarea "I think that traditional textbook are not better t"
type textarea "x"
type textarea "I think that traditional textbook are not better th"
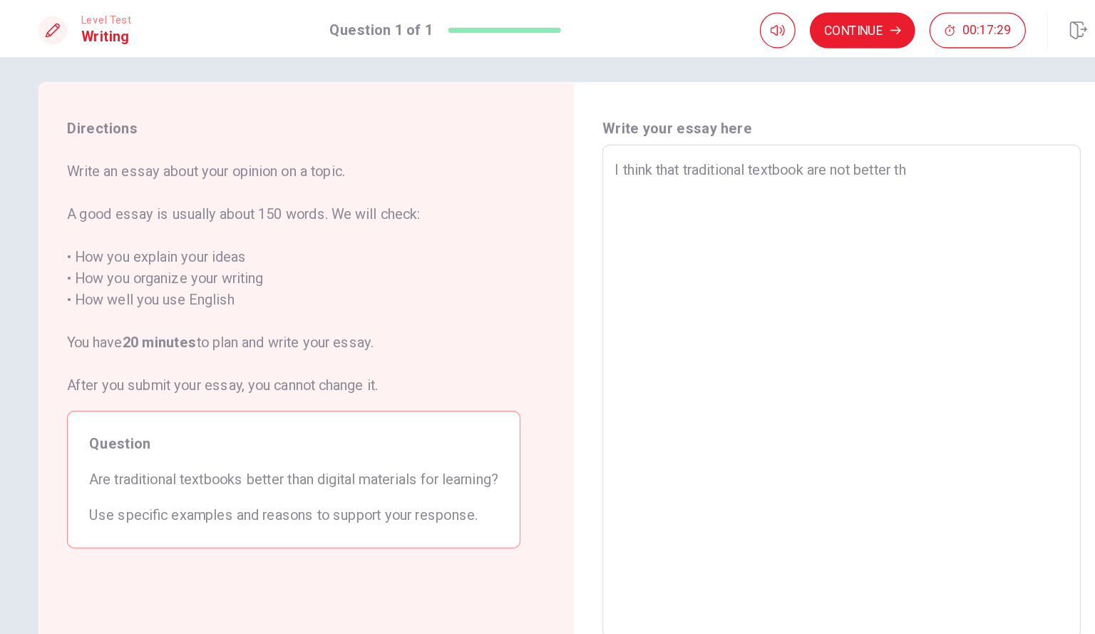
type textarea "x"
type textarea "I think that traditional textbook are not better tha"
type textarea "x"
type textarea "I think that traditional textbook are not better than"
type textarea "x"
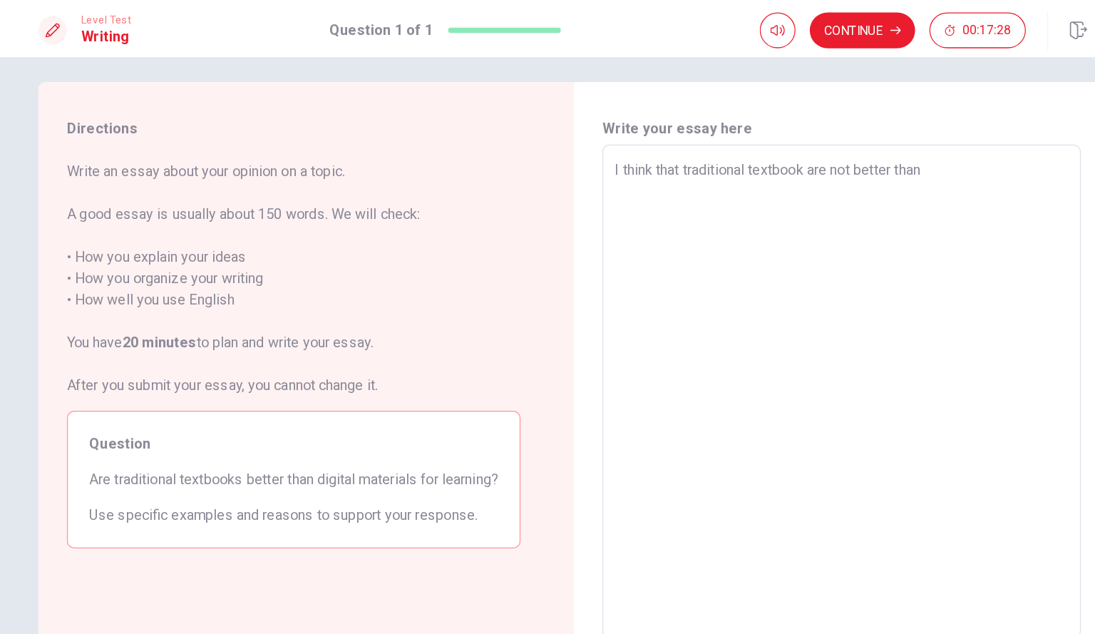
type textarea "I think that traditional textbook are not better than"
type textarea "x"
type textarea "I think that traditional textbook are not better than d"
type textarea "x"
type textarea "I think that traditional textbook are not better than di"
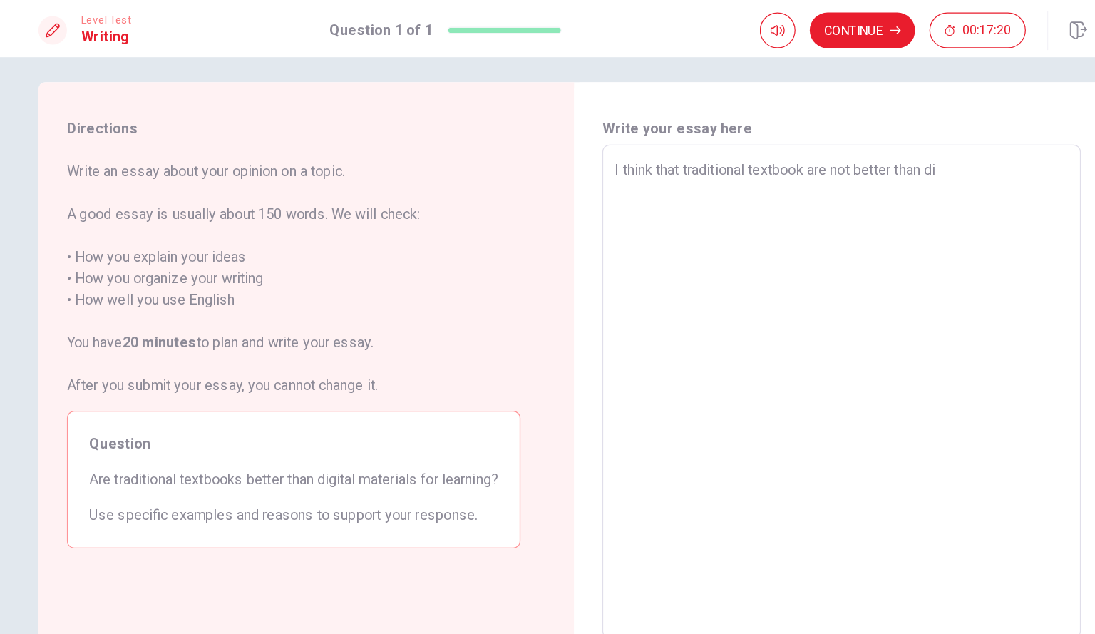
type textarea "x"
type textarea "I think that traditional textbook are not better than dig"
type textarea "x"
type textarea "I think that traditional textbook are not better than digi"
type textarea "x"
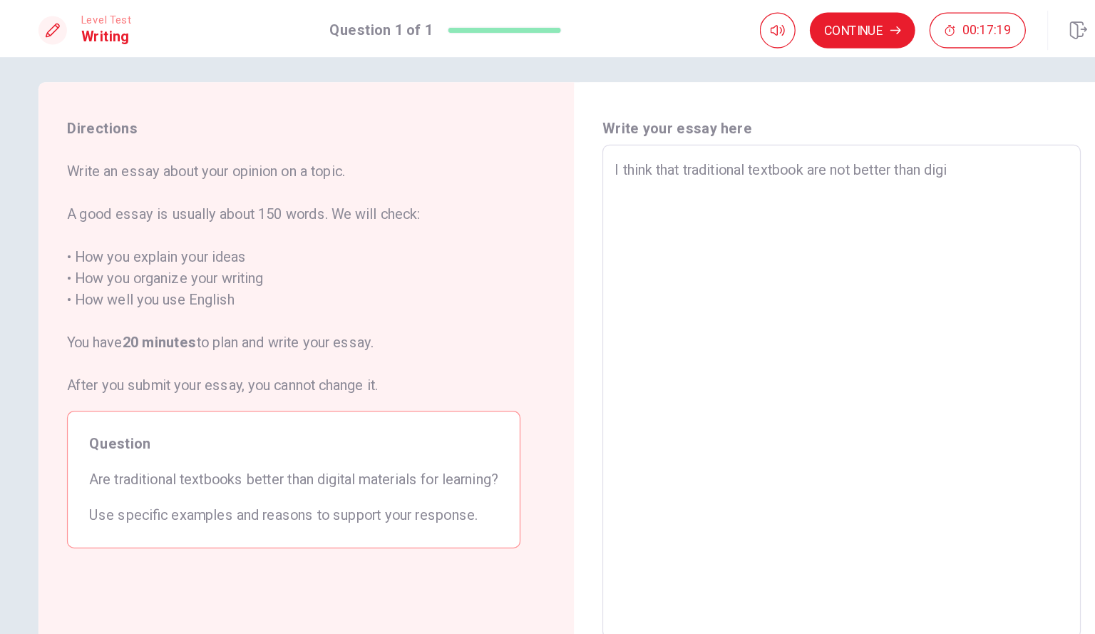
type textarea "I think that traditional textbook are not better than digit"
type textarea "x"
type textarea "I think that traditional textbook are not better than digita"
type textarea "x"
type textarea "I think that traditional textbook are not better than digital"
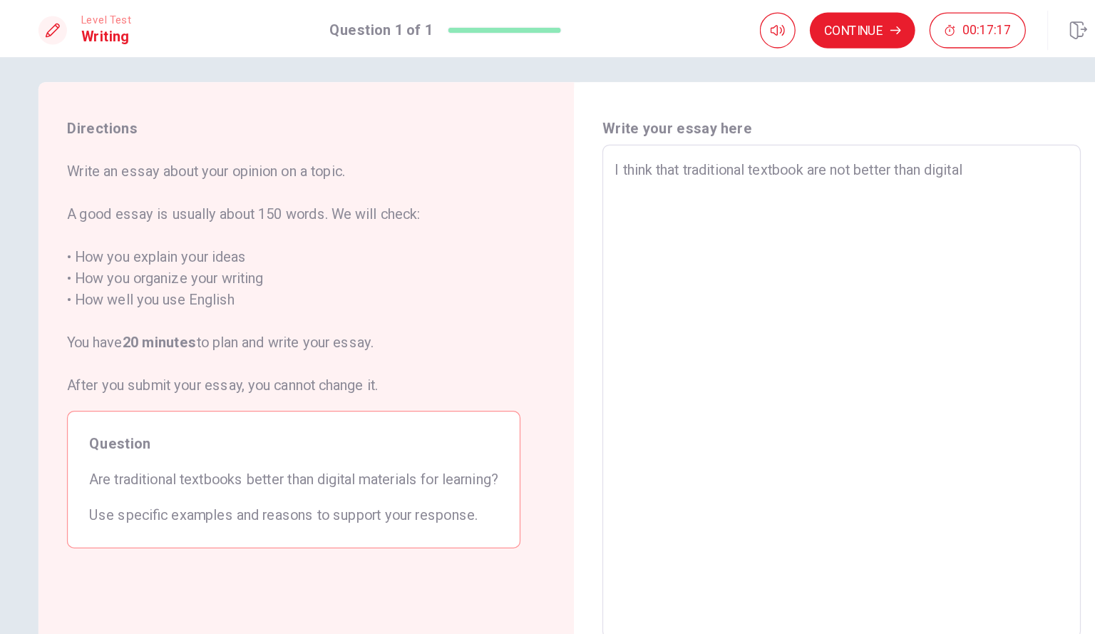
type textarea "x"
type textarea "I think that traditional textbook are not better than digita"
type textarea "x"
type textarea "I think that traditional textbook are not better than digit"
type textarea "x"
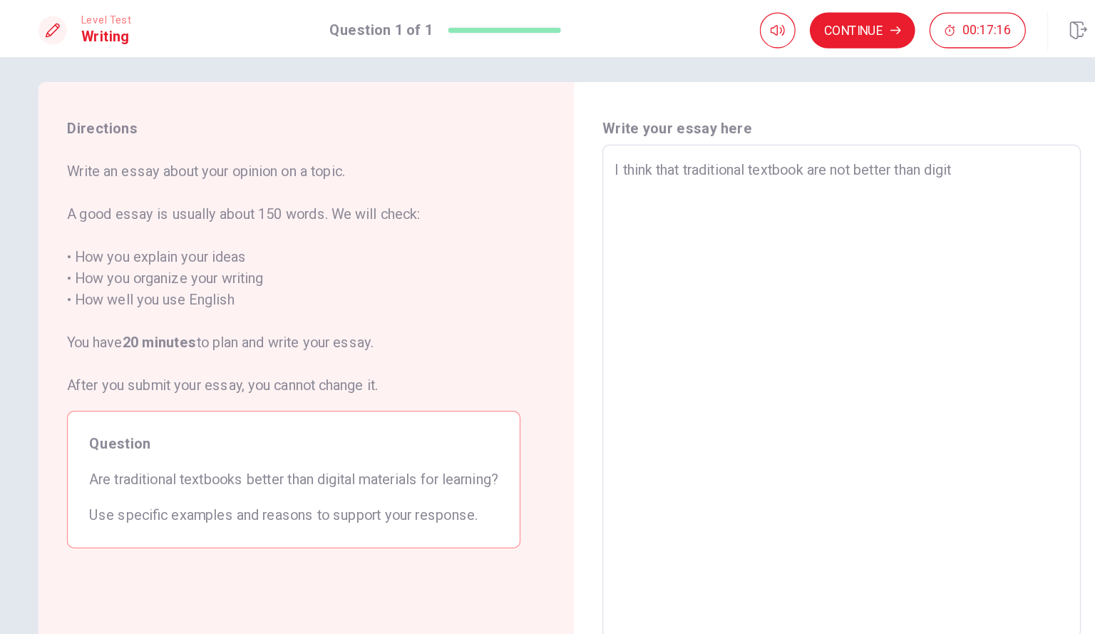
type textarea "I think that traditional textbook are not better than digi"
type textarea "x"
type textarea "I think that traditional textbook are not better than dig"
type textarea "x"
type textarea "I think that traditional textbook are not better than di"
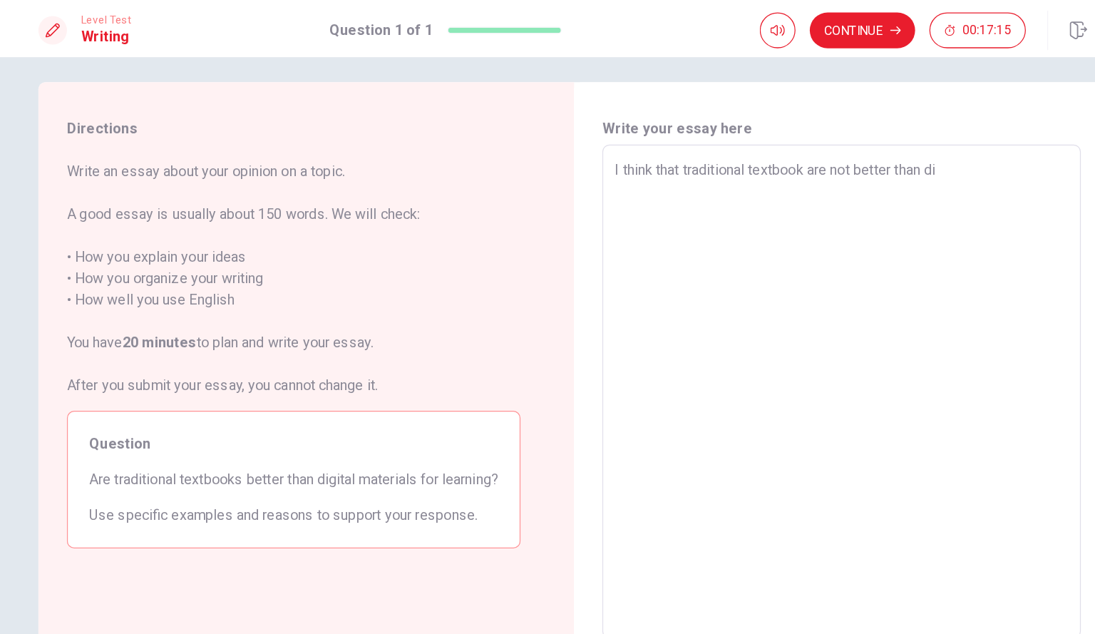
type textarea "x"
type textarea "I think that traditional textbook are not better than d"
type textarea "x"
type textarea "I think that traditional textbook are not better than"
type textarea "x"
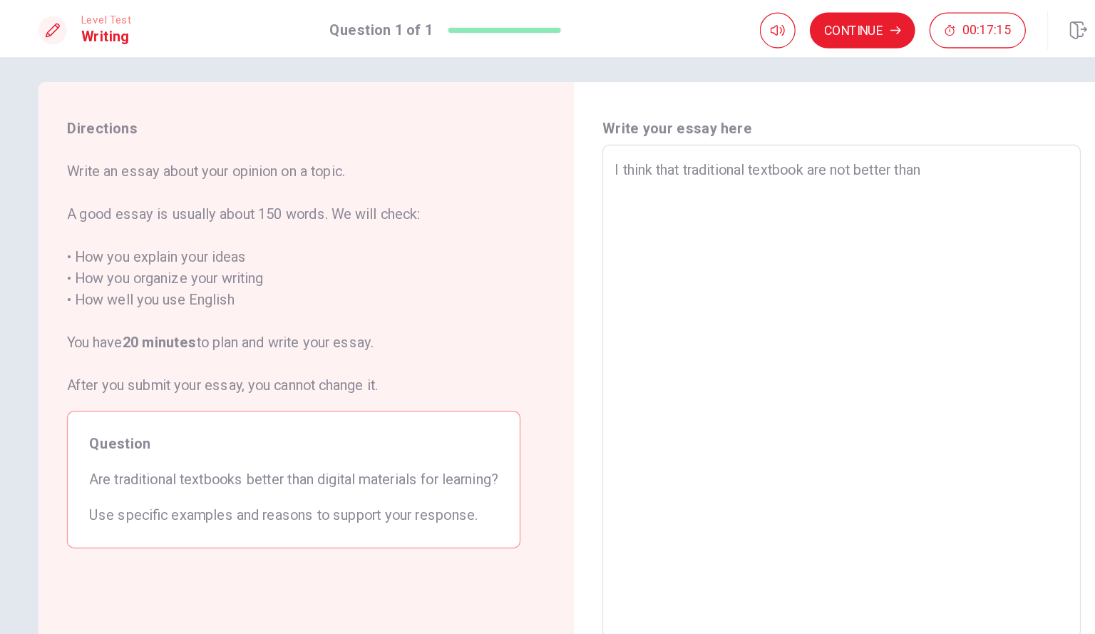
type textarea "I think that traditional textbook are not better than"
type textarea "x"
type textarea "I think that traditional textbook are not better than"
type textarea "x"
type textarea "I think that traditional textbook are not better than d"
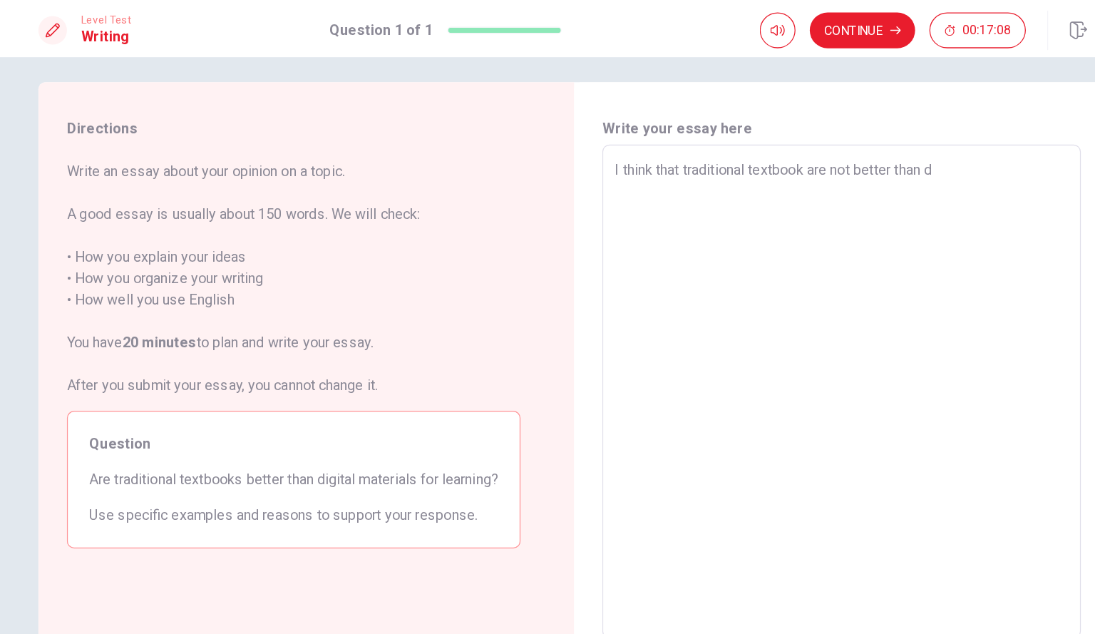
type textarea "x"
type textarea "I think that traditional textbook are not better than di"
type textarea "x"
type textarea "I think that traditional textbook are not better than dig"
type textarea "x"
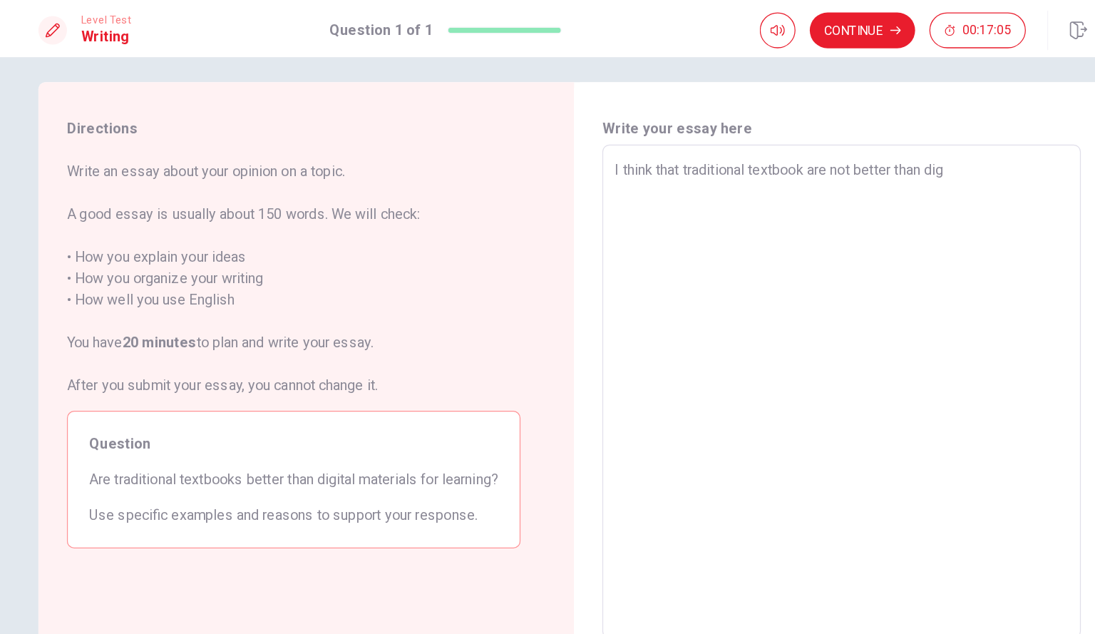
type textarea "I think that traditional textbook are not better than digi"
type textarea "x"
type textarea "I think that traditional textbook are not better than digit"
type textarea "x"
type textarea "I think that traditional textbook are not better than digita"
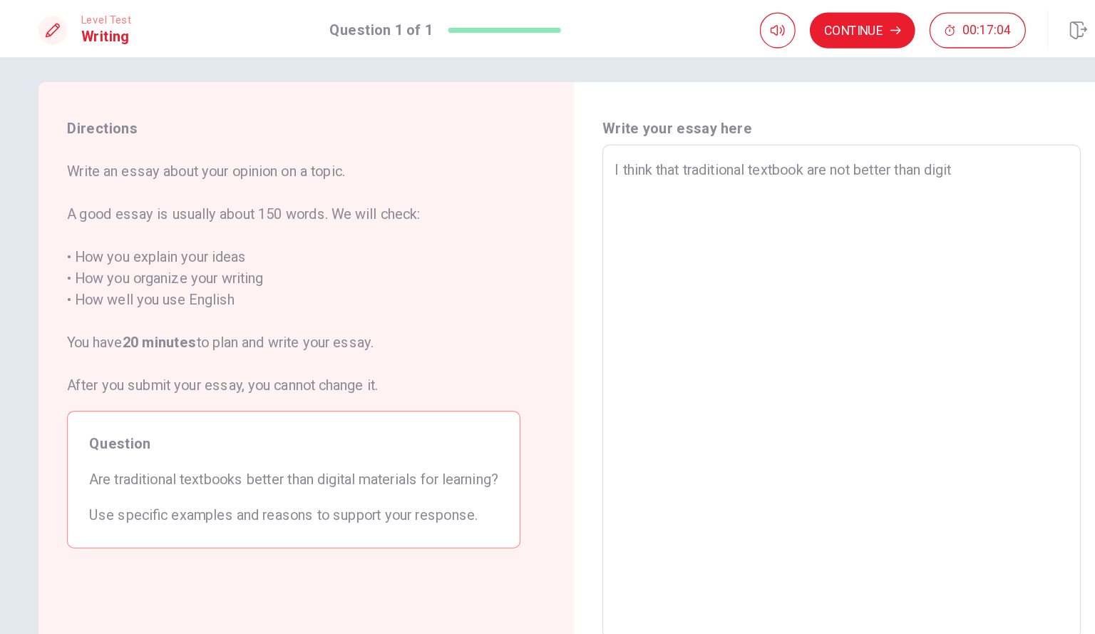
type textarea "x"
type textarea "I think that traditional textbook are not better than digital"
type textarea "x"
type textarea "I think that traditional textbook are not better than digital"
type textarea "x"
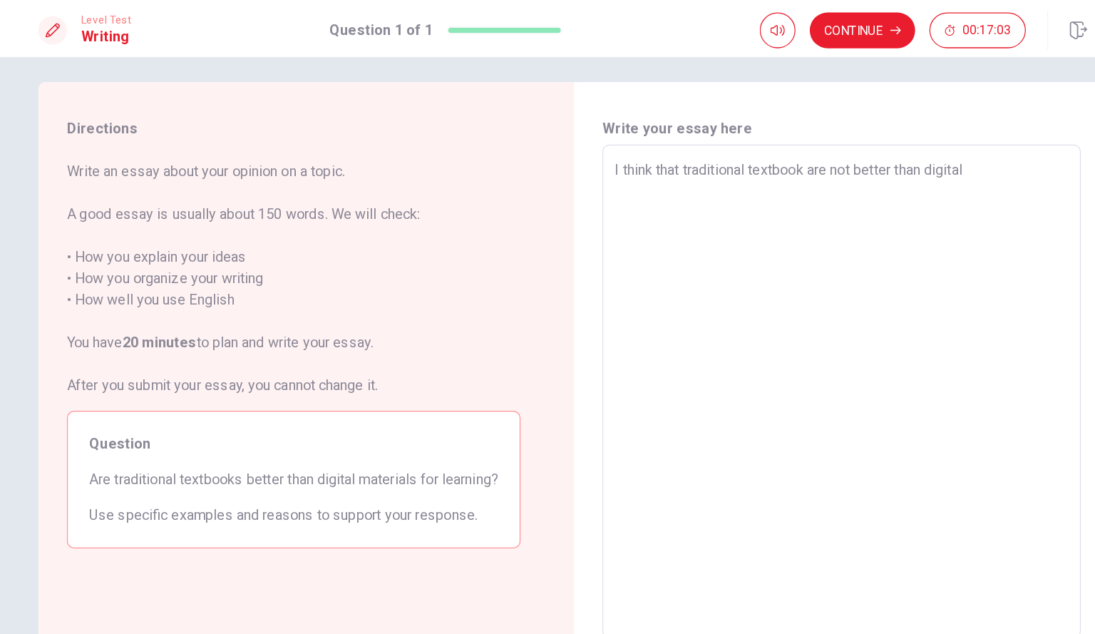
type textarea "I think that traditional textbook are not better than digital m"
type textarea "x"
type textarea "I think that traditional textbook are not better than digital ma"
type textarea "x"
type textarea "I think that traditional textbook are not better than digital may"
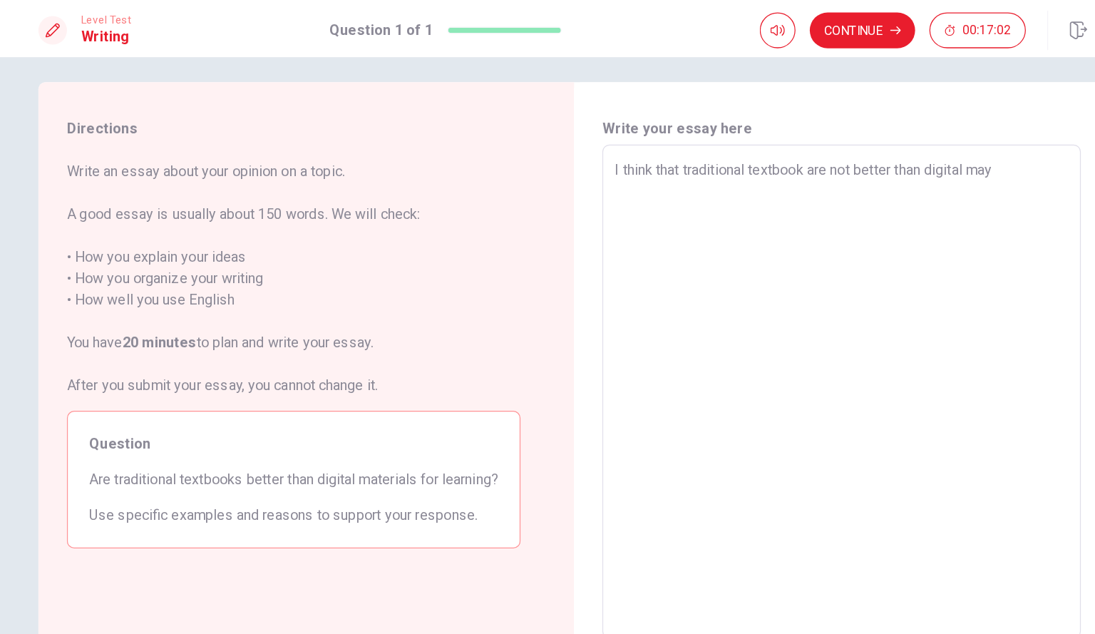
type textarea "x"
type textarea "I think that traditional textbook are not better than digital ma"
type textarea "x"
type textarea "I think that traditional textbook are not better than digital mat"
type textarea "x"
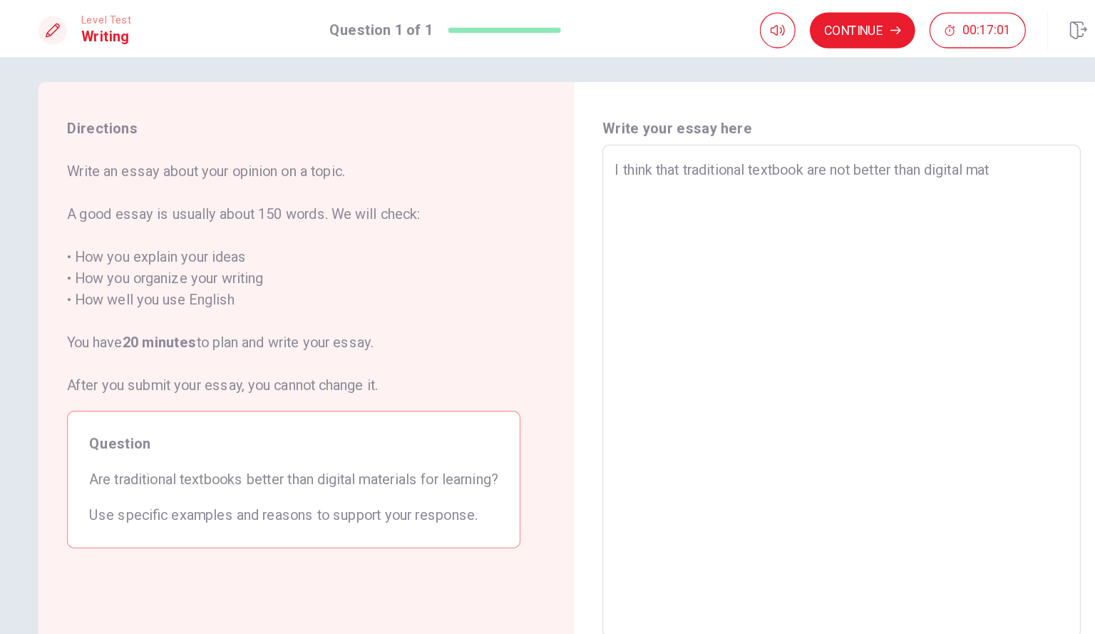
type textarea "I think that traditional textbook are not better than digital mate"
type textarea "x"
type textarea "I think that traditional textbook are not better than digital mater"
type textarea "x"
type textarea "I think that traditional textbook are not better than digital materi"
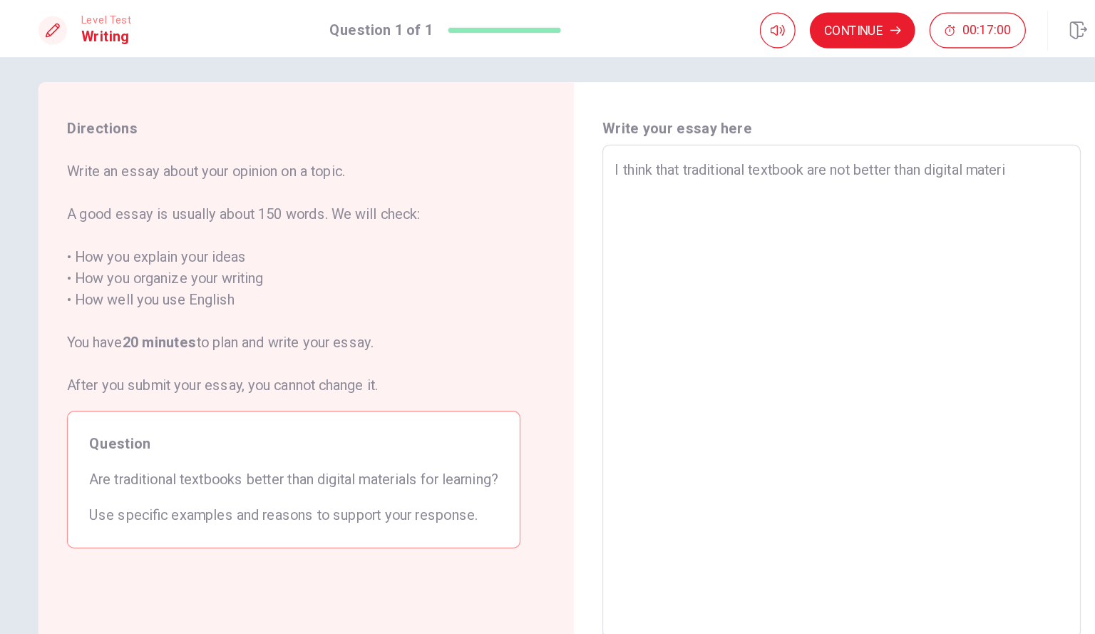
type textarea "x"
type textarea "I think that traditional textbook are not better than digital materia"
type textarea "x"
type textarea "I think that traditional textbook are not better than digital material"
type textarea "x"
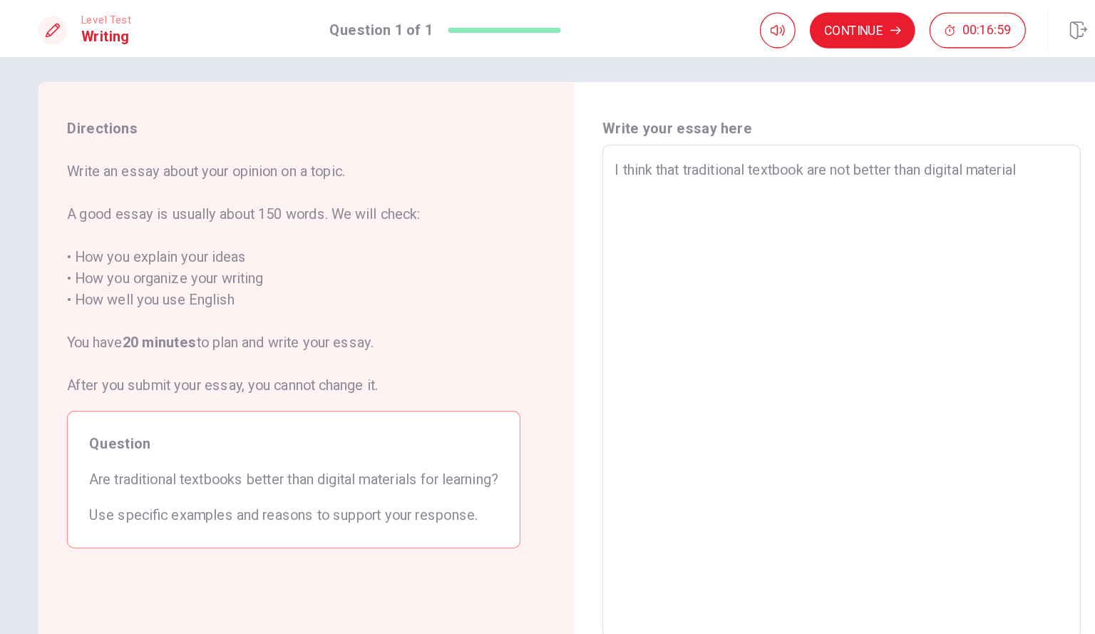
type textarea "I think that traditional textbook are not better than digital materials"
type textarea "x"
type textarea "I think that traditional textbook are not better than digital materials."
type textarea "x"
click at [846, 148] on textarea "I think that traditional textbook are not better than digital materials. I have" at bounding box center [761, 313] width 362 height 371
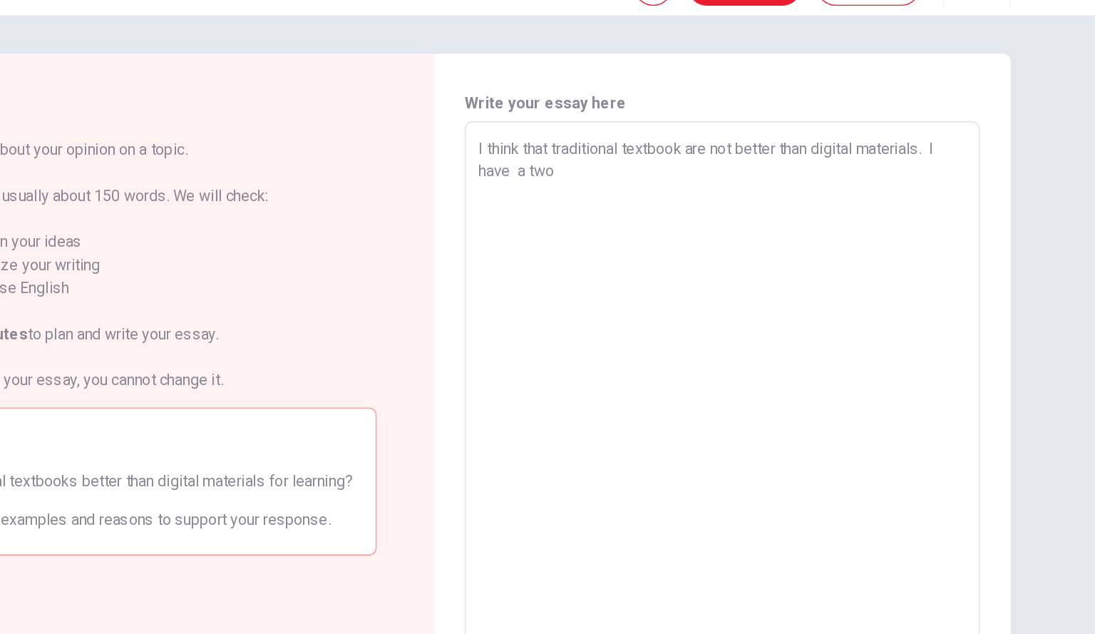
scroll to position [1, 0]
click at [605, 161] on textarea "I think that traditional textbook are not better than digital materials. I have…" at bounding box center [761, 320] width 362 height 371
click at [633, 165] on textarea "I think that traditional textbook are not better than digital materials. I have…" at bounding box center [761, 320] width 362 height 371
click at [575, 146] on div "I think that traditional textbook are not better than digital materials. I x ​" at bounding box center [761, 320] width 382 height 394
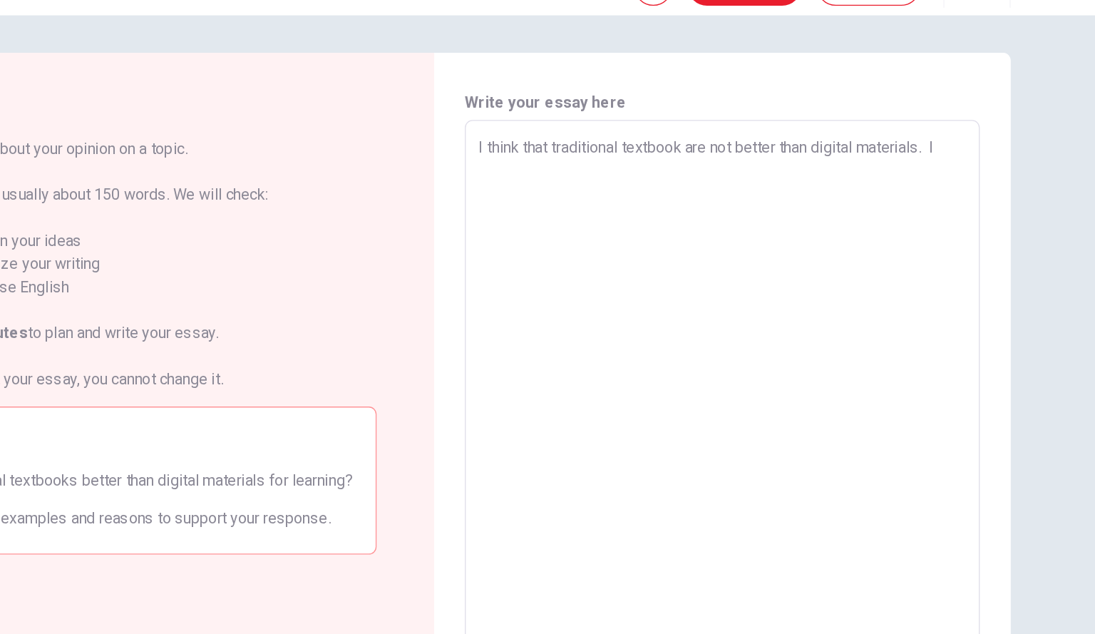
click at [575, 146] on div "I think that traditional textbook are not better than digital materials. I x ​" at bounding box center [761, 320] width 382 height 394
click at [580, 143] on textarea "I think that traditional textbook are not better than digital materials. I" at bounding box center [761, 320] width 362 height 371
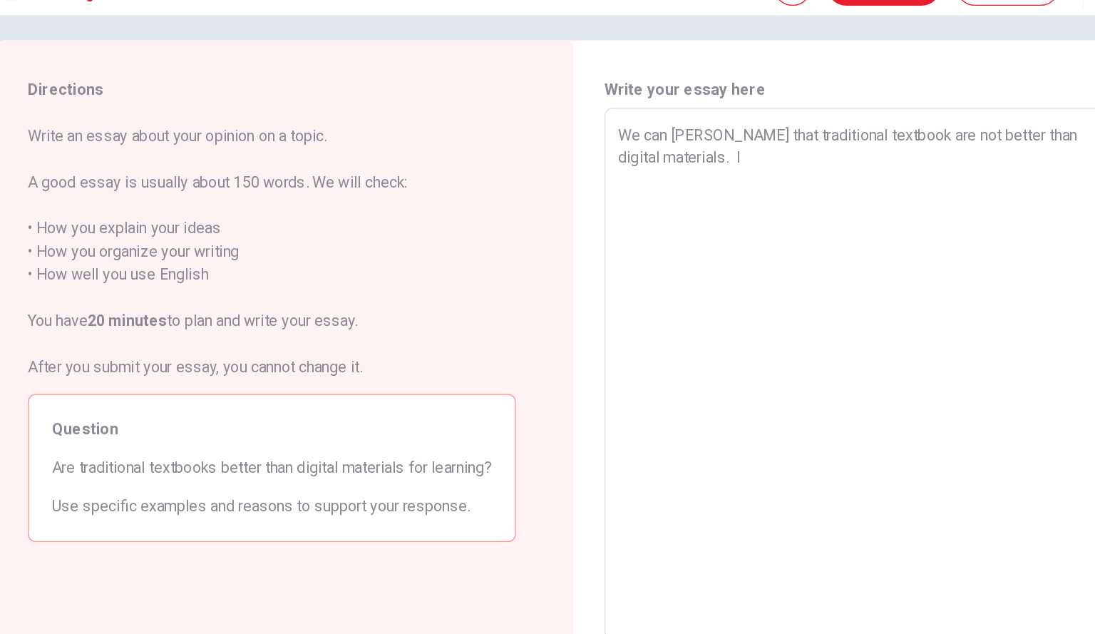
scroll to position [0, 0]
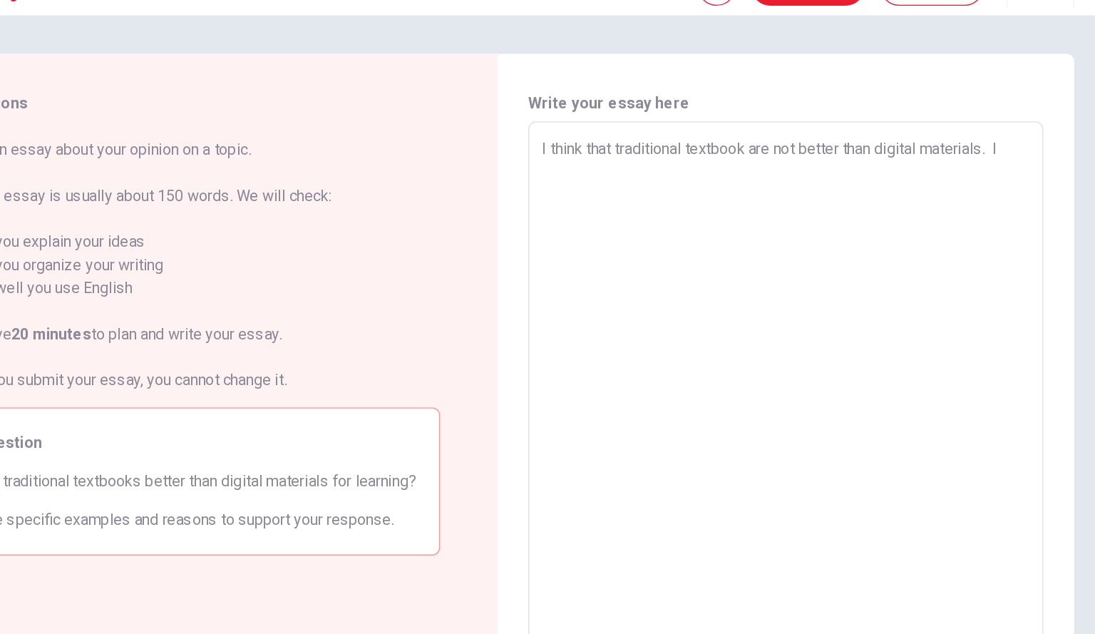
click at [708, 162] on textarea "I think that traditional textbook are not better than digital materials. I" at bounding box center [761, 321] width 362 height 371
click at [770, 161] on textarea "I think that traditional textbook are not better than digital materials. I" at bounding box center [761, 321] width 362 height 371
click at [838, 147] on textarea "I think that traditional textbook are not better than digital materials. I" at bounding box center [761, 321] width 362 height 371
click at [766, 145] on textarea "I think that traditional textbook are not better than digital materials. I" at bounding box center [761, 321] width 362 height 371
click at [769, 146] on textarea "I think that traditional textbook are not better than digital materials. I" at bounding box center [761, 321] width 362 height 371
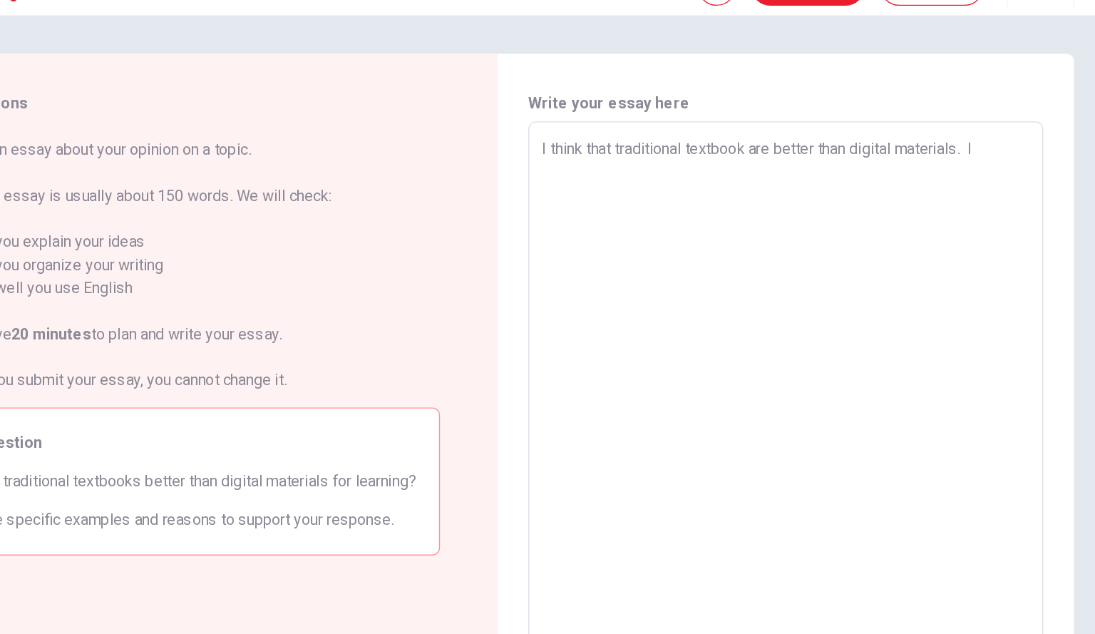
click at [904, 148] on textarea "I think that traditional textbook are better than digital materials. I" at bounding box center [761, 321] width 362 height 371
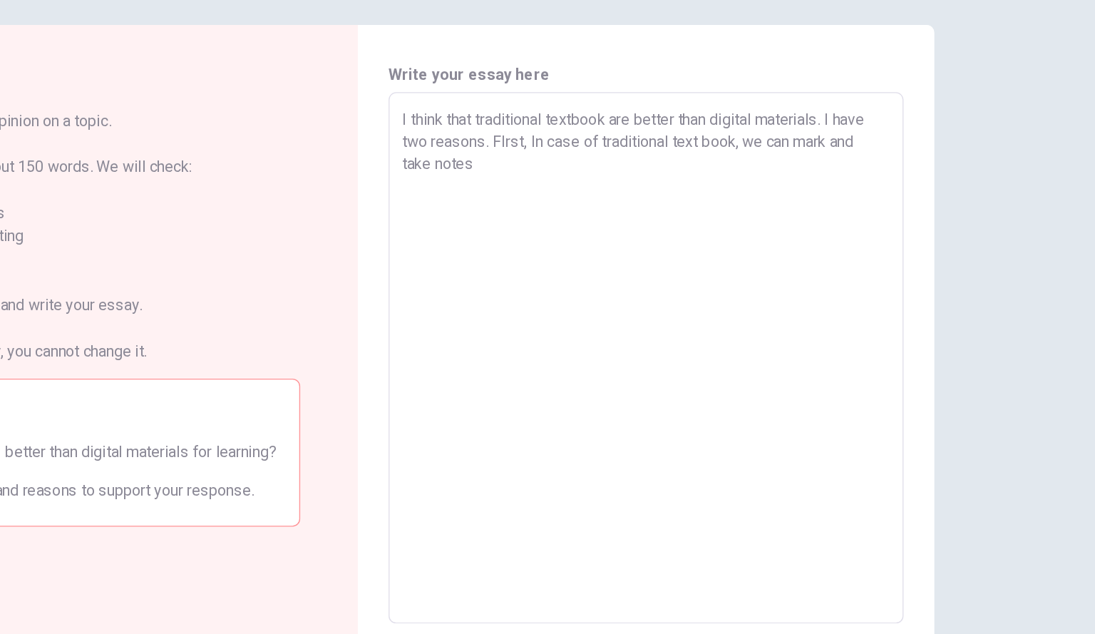
click at [685, 182] on textarea "I think that traditional textbook are better than digital materials. I have two…" at bounding box center [761, 321] width 362 height 371
click at [653, 162] on textarea "I think that traditional textbook are better than digital materials. I have two…" at bounding box center [761, 321] width 362 height 371
click at [680, 188] on textarea "I think that traditional textbook are better than digital materials. I have two…" at bounding box center [761, 321] width 362 height 371
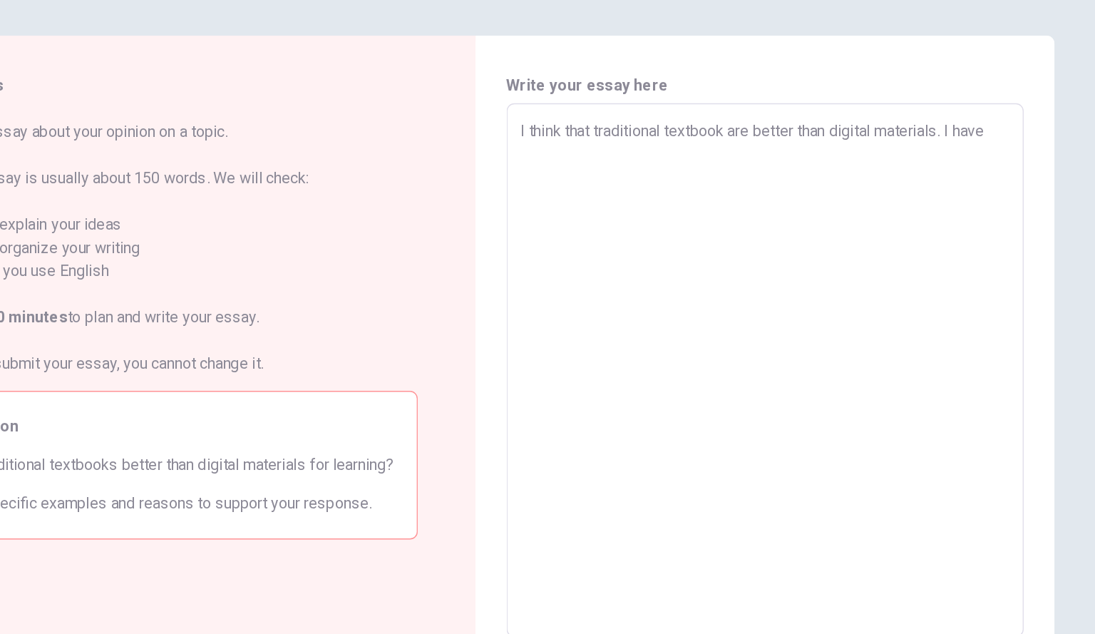
click at [731, 144] on textarea "I think that traditional textbook are better than digital materials. I have" at bounding box center [761, 321] width 362 height 371
click at [866, 144] on textarea "I think that digital materials are better than digital materials. I have" at bounding box center [761, 321] width 362 height 371
click at [875, 146] on textarea "I think that digital materials are better than digital materials. I have" at bounding box center [761, 321] width 362 height 371
click at [825, 144] on textarea "I think that digital materials are better than digital materials. I have" at bounding box center [761, 321] width 362 height 371
click at [874, 147] on textarea "I think that digital materials are better than digital materials. I have" at bounding box center [761, 321] width 362 height 371
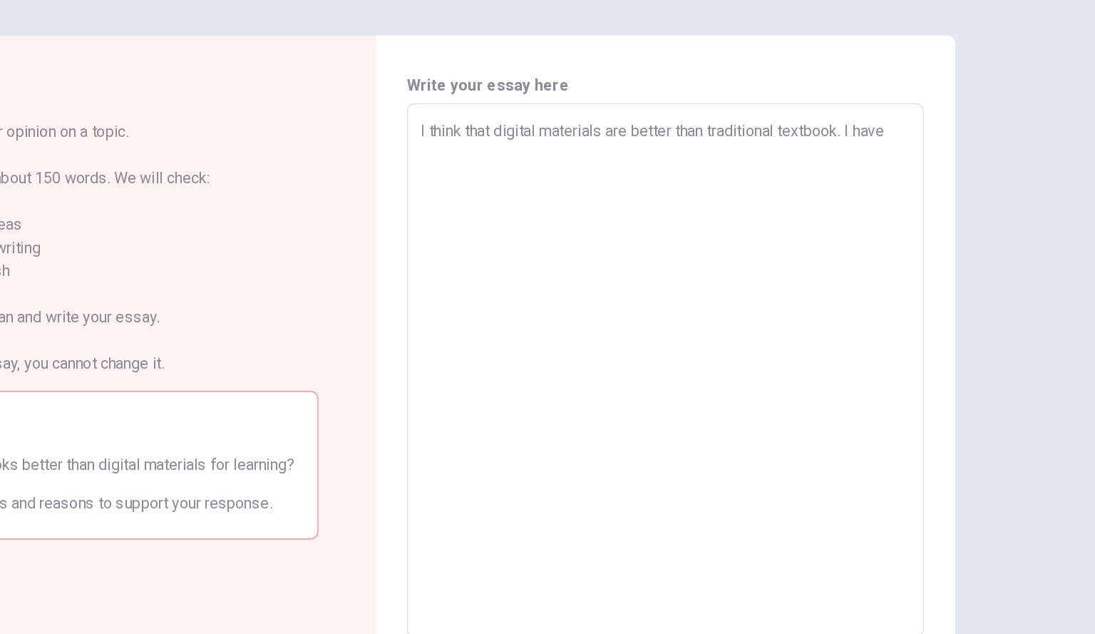
click at [900, 145] on textarea "I think that digital materials are better than traditional textbook. I have" at bounding box center [761, 321] width 362 height 371
click at [897, 146] on textarea "I think that digital materials are better than traditional textbook. I have" at bounding box center [761, 321] width 362 height 371
click at [572, 145] on div "I think that digital materials are better than traditional textbook. I have x ​" at bounding box center [761, 321] width 382 height 394
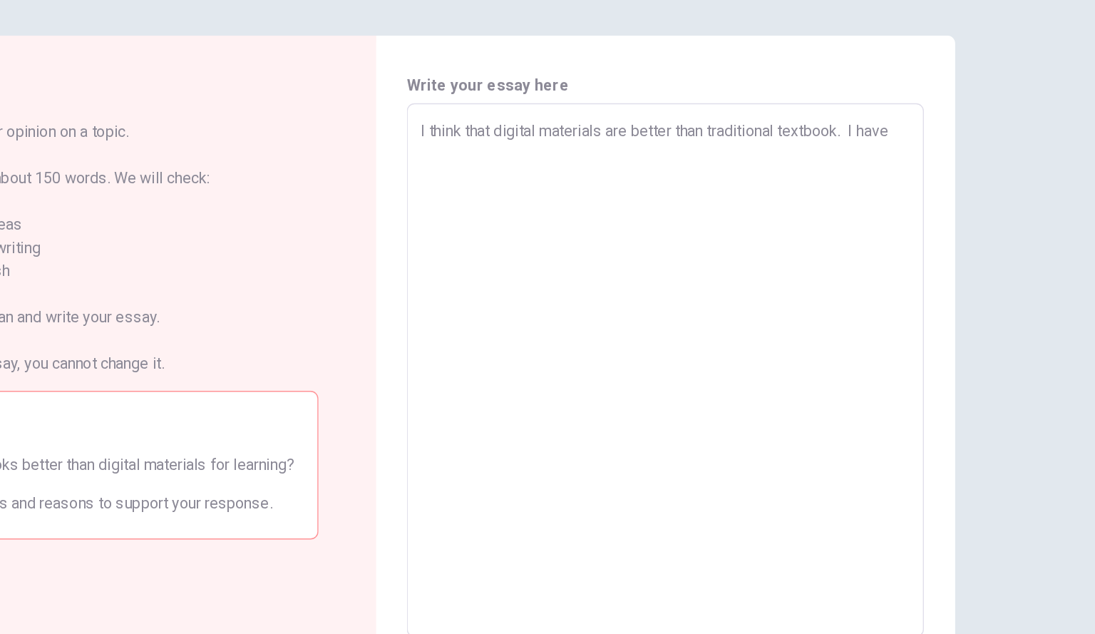
click at [580, 146] on textarea "I think that digital materials are better than traditional textbook. I have" at bounding box center [761, 321] width 362 height 371
click at [676, 145] on textarea "Now, we can use gegital materials I think that digital materials are better tha…" at bounding box center [761, 321] width 362 height 371
click at [744, 146] on textarea "Now, we can use gigital materials I think that digital materials are better tha…" at bounding box center [761, 321] width 362 height 371
click at [758, 148] on textarea "Now, we can use gigital materials to study and read something I think that digi…" at bounding box center [761, 321] width 362 height 371
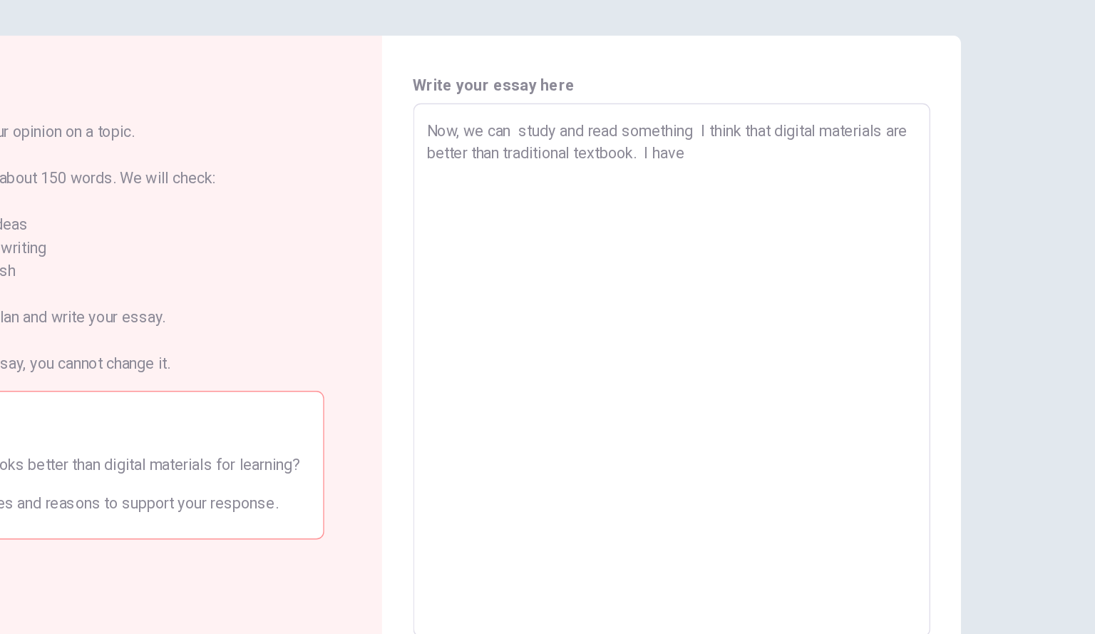
click at [784, 148] on textarea "Now, we can study and read something I think that digital materials are better …" at bounding box center [761, 321] width 362 height 371
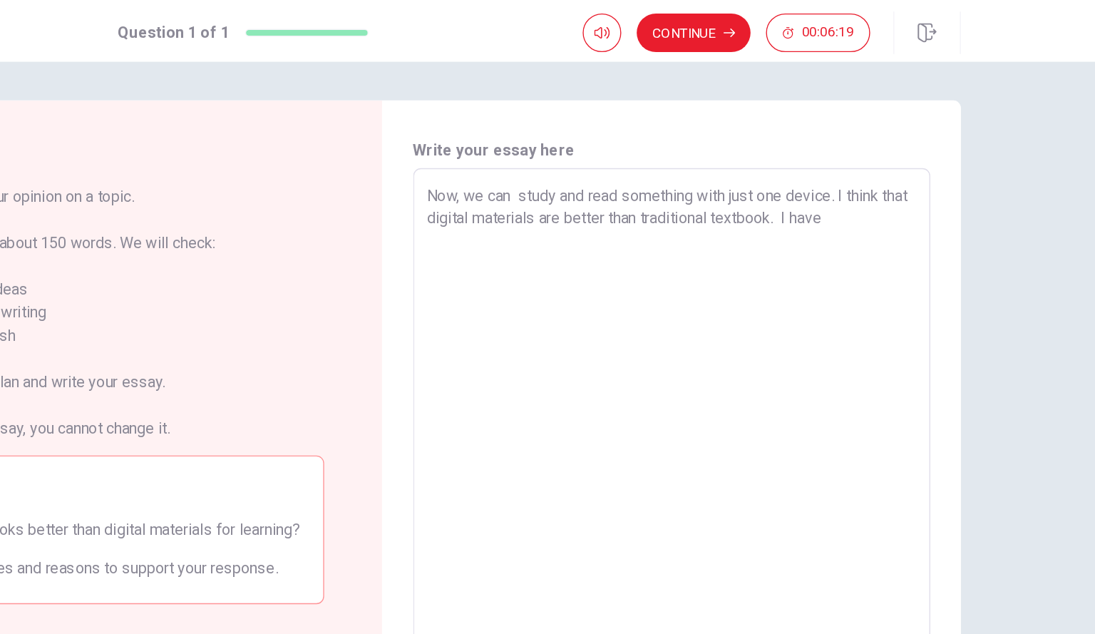
scroll to position [10, 0]
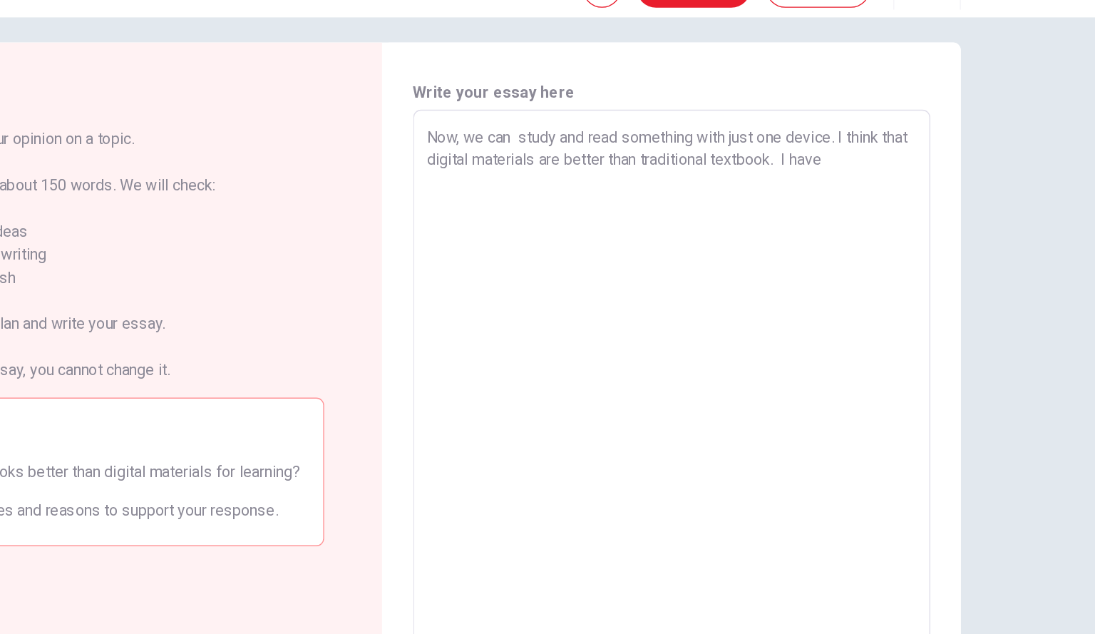
click at [900, 155] on textarea "Now, we can study and read something with just one device. I think that digital…" at bounding box center [761, 311] width 362 height 371
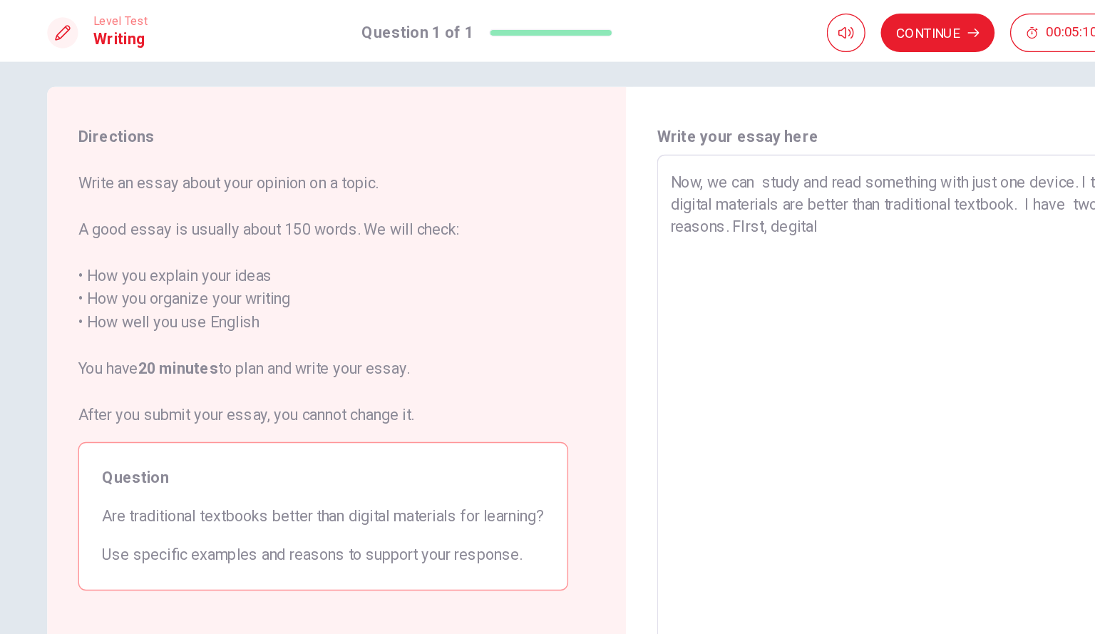
click at [665, 171] on textarea "Now, we can study and read something with just one device. I think that digital…" at bounding box center [761, 311] width 362 height 371
click at [684, 171] on textarea "Now, we can study and read something with just one device. I think that digital…" at bounding box center [761, 311] width 362 height 371
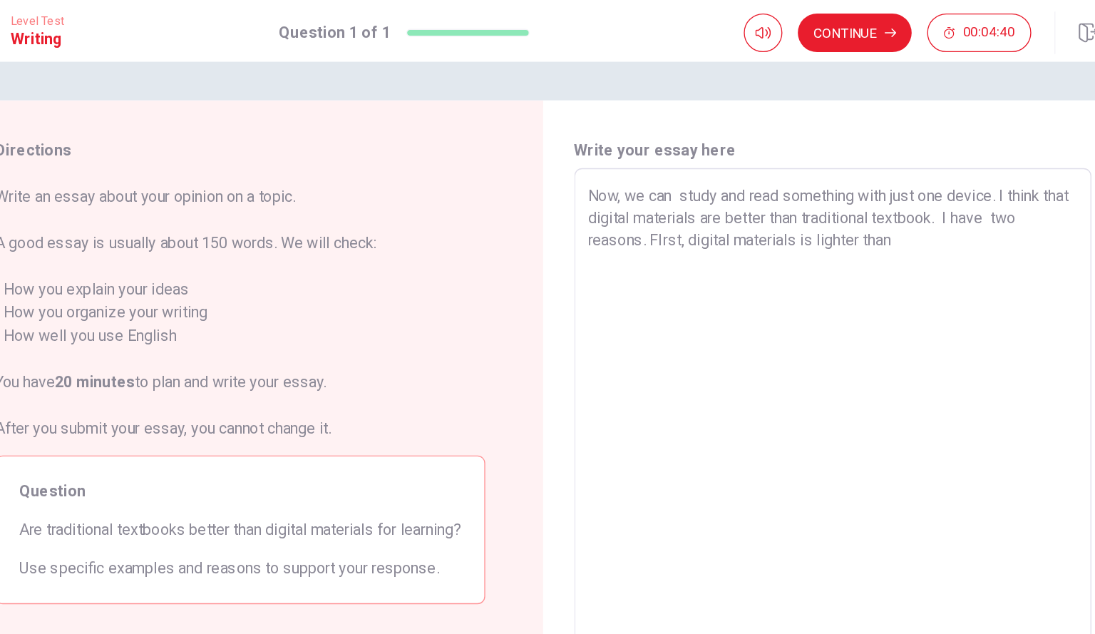
scroll to position [0, 0]
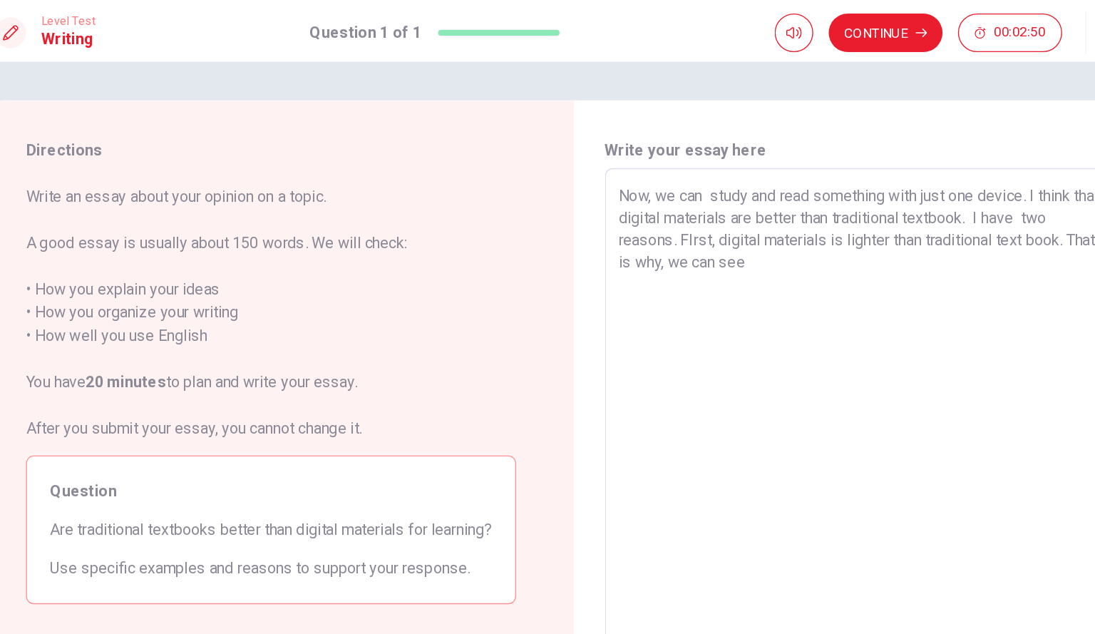
click at [615, 196] on textarea "Now, we can study and read something with just one device. I think that digital…" at bounding box center [761, 321] width 362 height 371
click at [707, 190] on textarea "Now, we can study and read something with just one device. I think that digital…" at bounding box center [761, 321] width 362 height 371
click at [741, 197] on textarea "Now, we can study and read something with just one device. I think that digital…" at bounding box center [761, 321] width 362 height 371
click at [781, 193] on textarea "Now, we can study and read something with just one device. I think that digital…" at bounding box center [761, 321] width 362 height 371
click at [739, 195] on textarea "Now, we can study and read something with just one device. I think that digital…" at bounding box center [761, 321] width 362 height 371
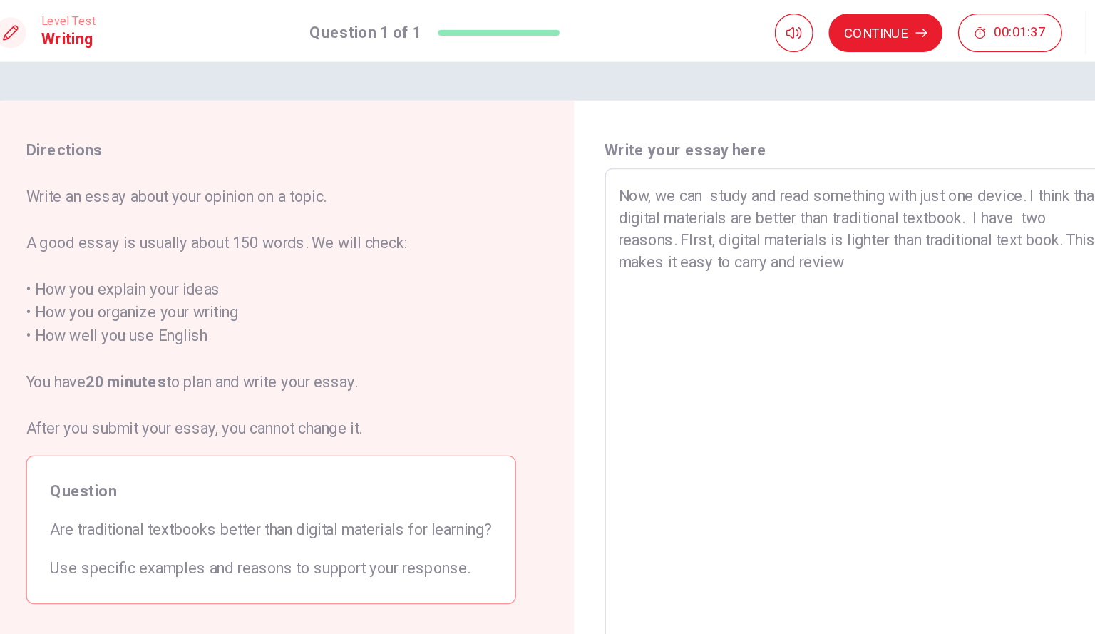
click at [735, 195] on textarea "Now, we can study and read something with just one device. I think that digital…" at bounding box center [761, 321] width 362 height 371
click at [817, 195] on textarea "Now, we can study and read something with just one device. I think that digital…" at bounding box center [761, 321] width 362 height 371
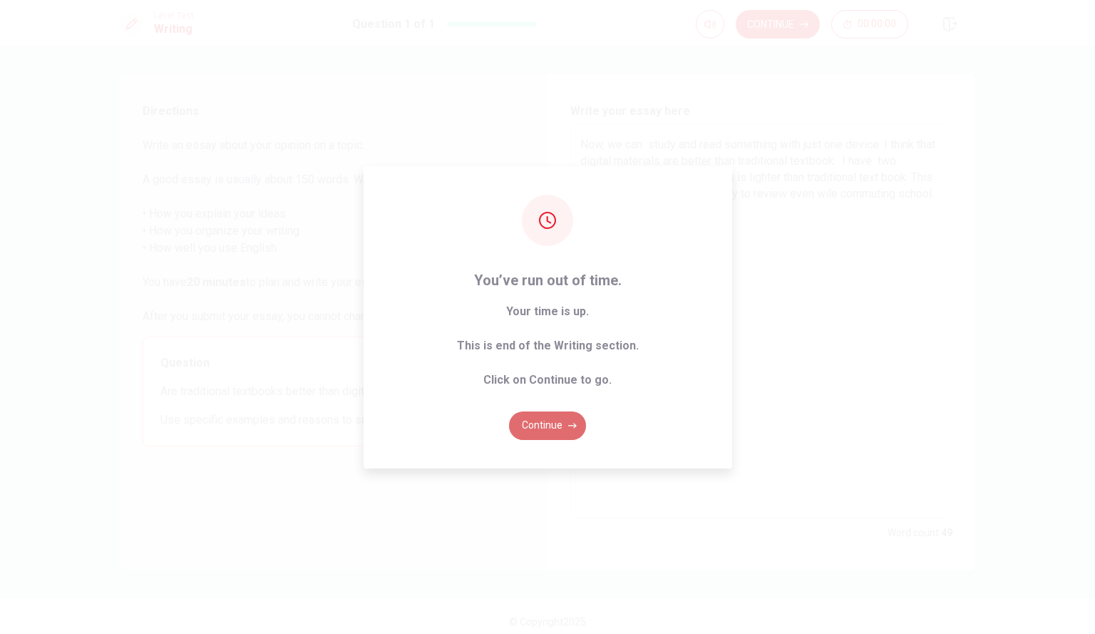
click at [536, 431] on button "Continue" at bounding box center [547, 425] width 77 height 29
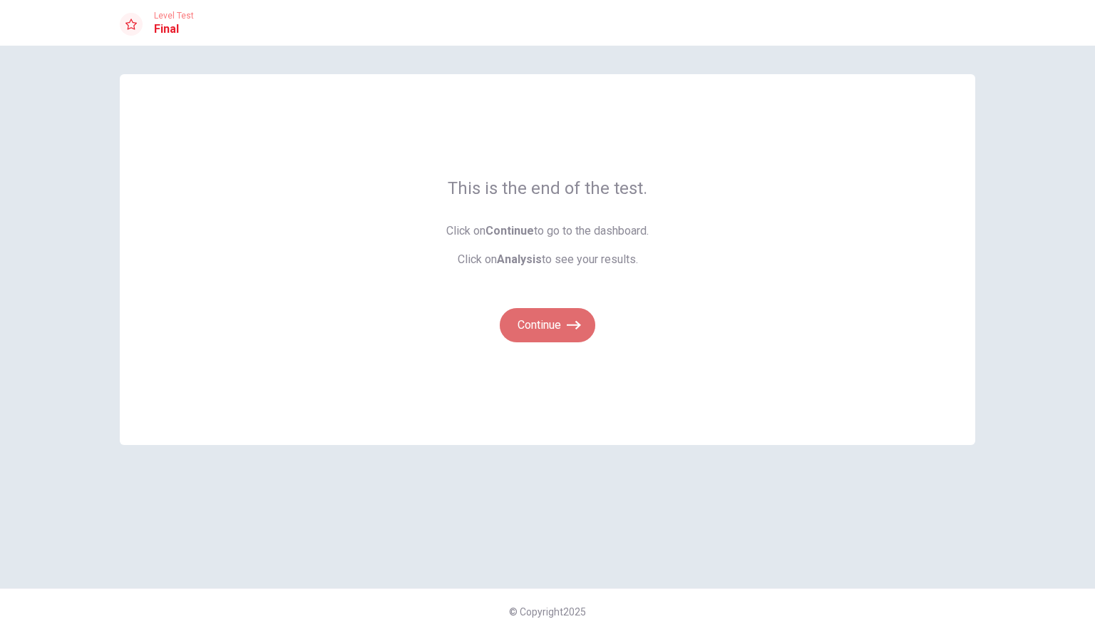
click at [552, 329] on button "Continue" at bounding box center [548, 325] width 96 height 34
